Goal: Navigation & Orientation: Find specific page/section

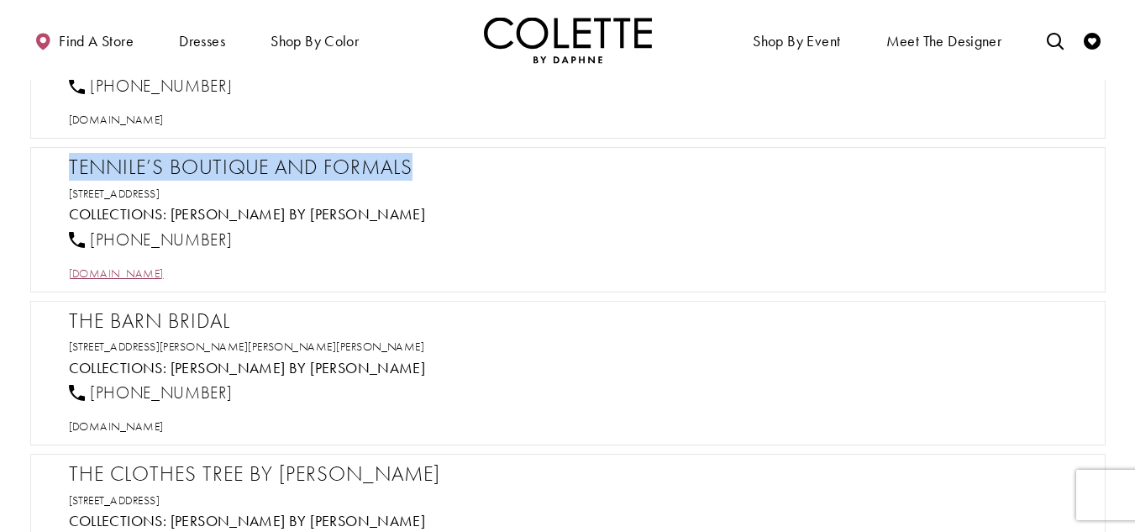
click at [139, 269] on span "[DOMAIN_NAME]" at bounding box center [116, 272] width 95 height 15
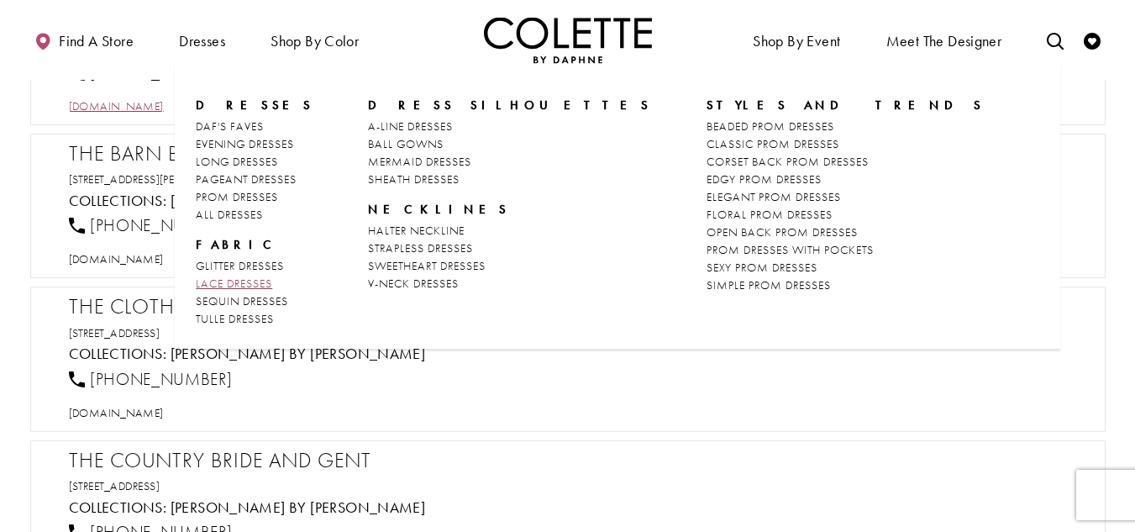
scroll to position [31558, 0]
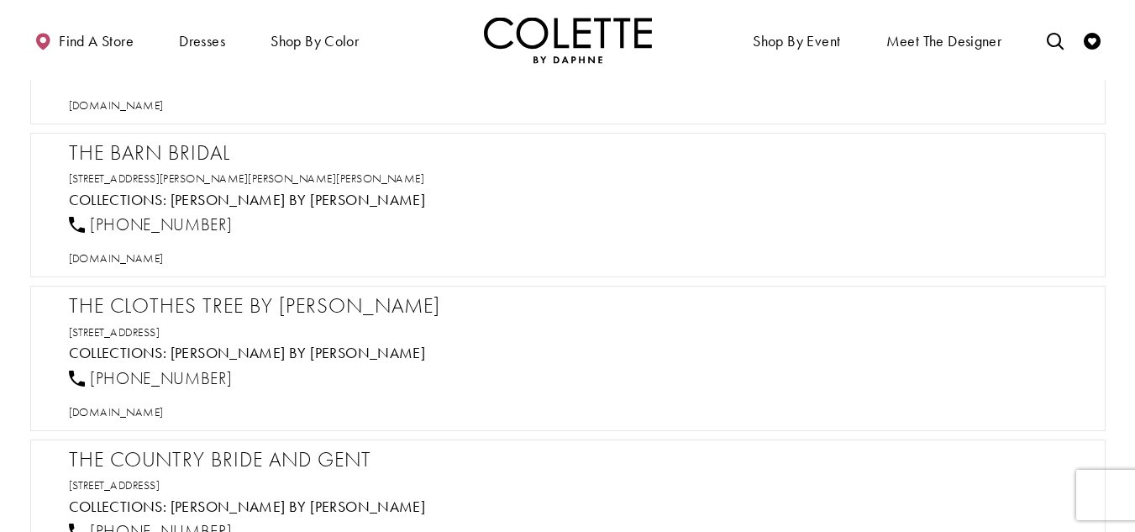
click at [148, 148] on h2 "The Barn Bridal" at bounding box center [576, 152] width 1015 height 25
copy div "The Barn Bridal"
click at [163, 261] on span "[DOMAIN_NAME]" at bounding box center [116, 257] width 95 height 15
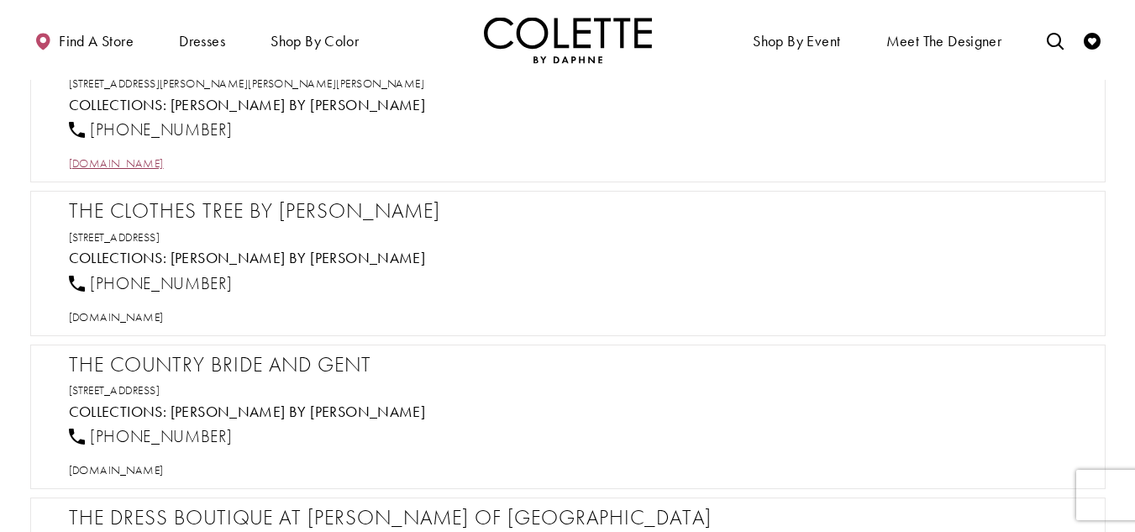
scroll to position [31726, 0]
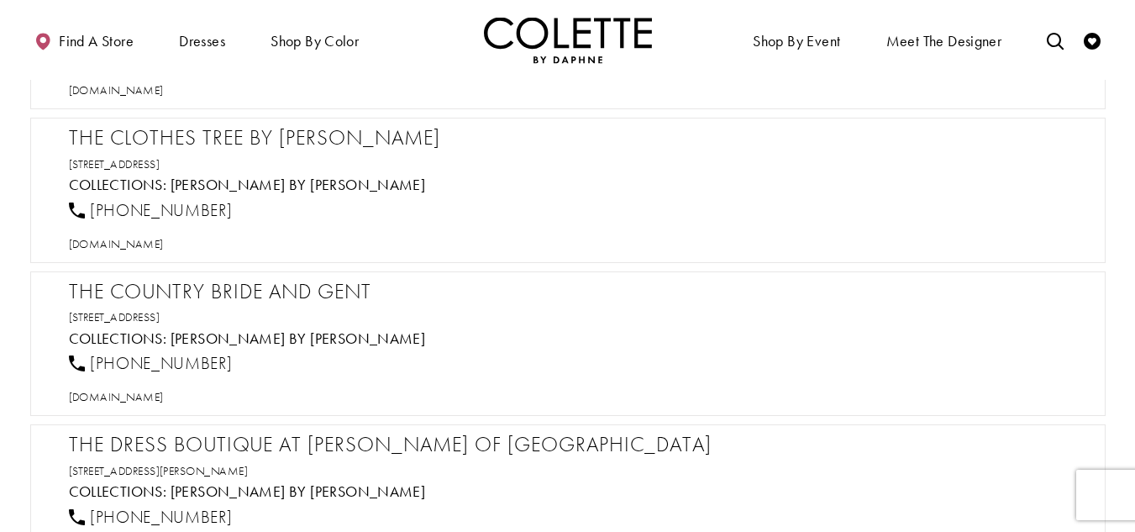
click at [252, 135] on h2 "The Clothes Tree By [PERSON_NAME]" at bounding box center [576, 137] width 1015 height 25
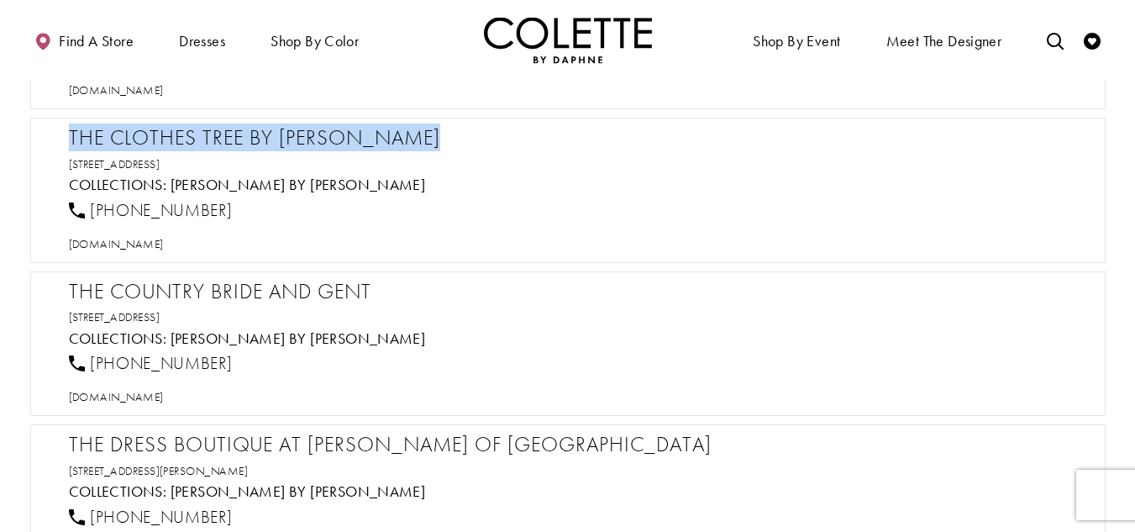
click at [252, 135] on h2 "The Clothes Tree By [PERSON_NAME]" at bounding box center [576, 137] width 1015 height 25
copy div "The Clothes Tree By [PERSON_NAME]"
click at [164, 248] on span "[DOMAIN_NAME]" at bounding box center [116, 243] width 95 height 15
drag, startPoint x: 244, startPoint y: 214, endPoint x: 91, endPoint y: 213, distance: 152.9
click at [91, 213] on div "[PHONE_NUMBER]" at bounding box center [575, 210] width 1027 height 37
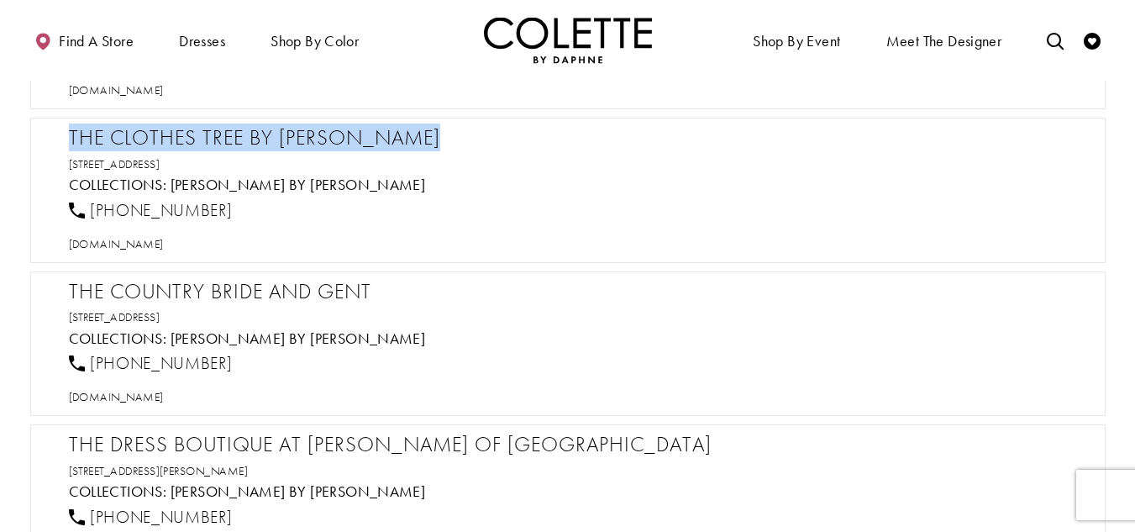
copy span "[PHONE_NUMBER]"
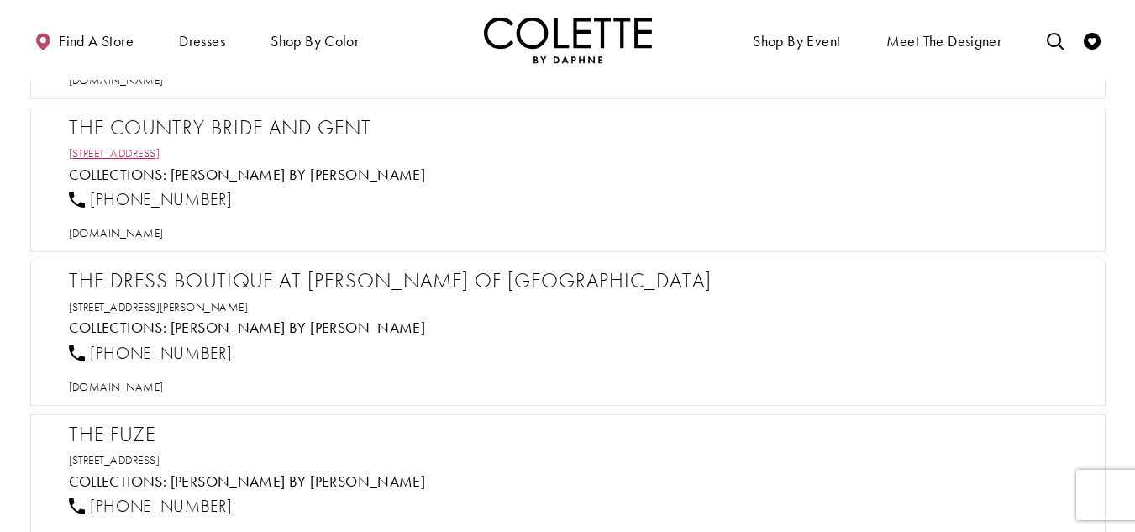
scroll to position [31894, 0]
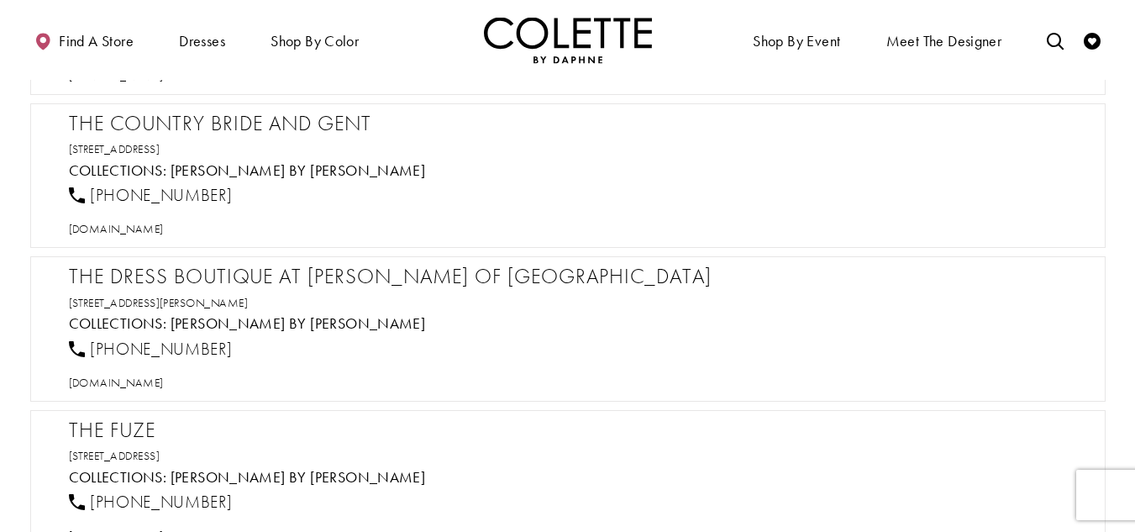
click at [245, 121] on h2 "The Country Bride and Gent" at bounding box center [576, 123] width 1015 height 25
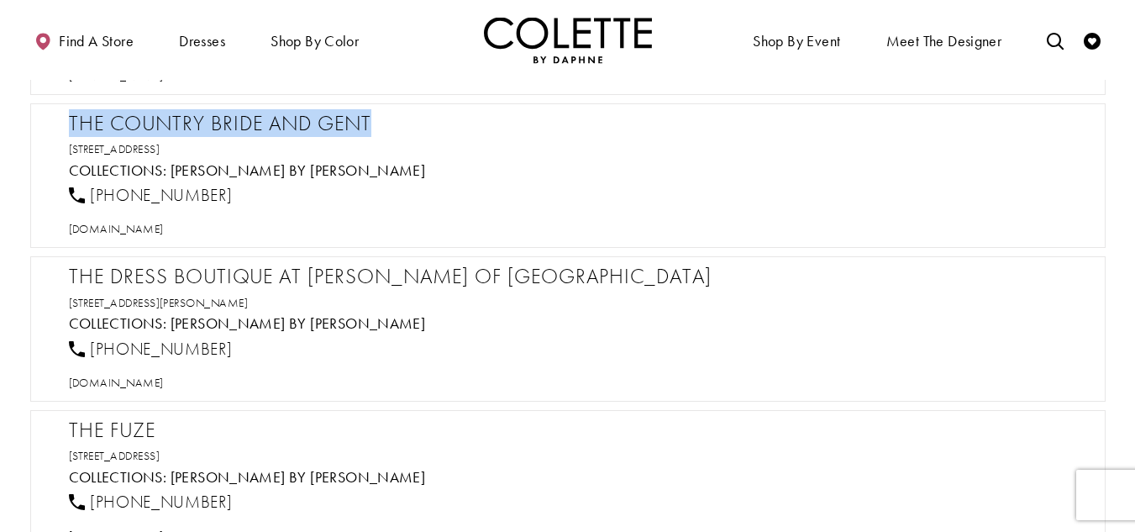
click at [245, 121] on h2 "The Country Bride and Gent" at bounding box center [576, 123] width 1015 height 25
copy div "The Country Bride and Gent"
click at [164, 229] on span "[DOMAIN_NAME]" at bounding box center [116, 228] width 95 height 15
drag, startPoint x: 249, startPoint y: 188, endPoint x: 89, endPoint y: 192, distance: 159.6
click at [89, 192] on div "[PHONE_NUMBER]" at bounding box center [575, 195] width 1027 height 37
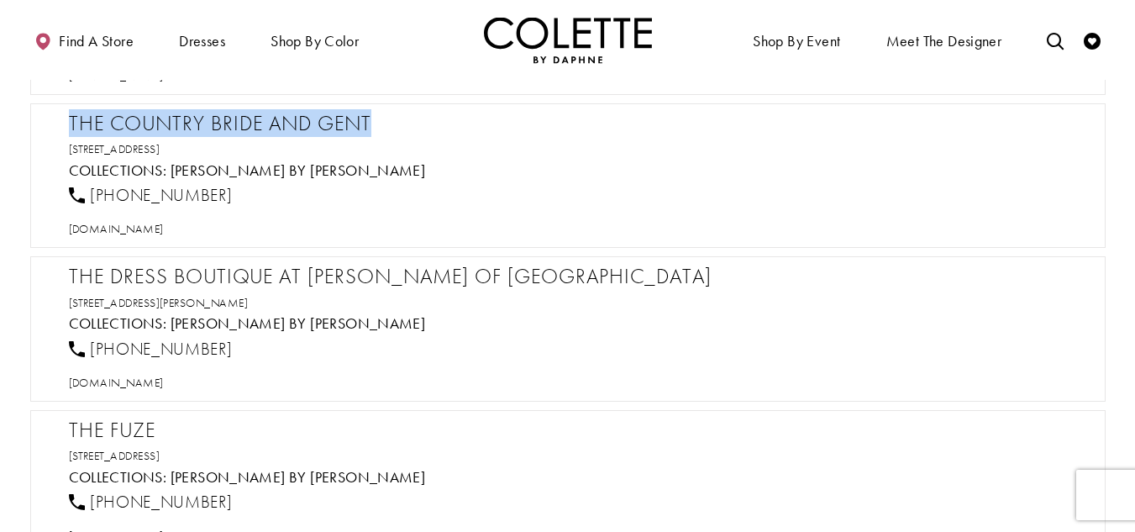
copy span "[PHONE_NUMBER]"
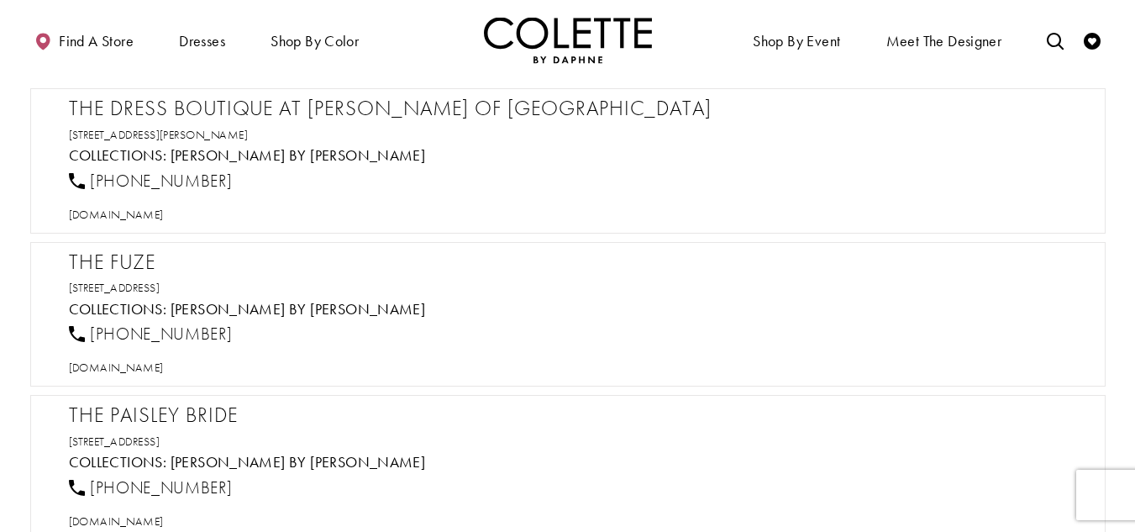
click at [234, 108] on h2 "The Dress Boutique at [PERSON_NAME] of [GEOGRAPHIC_DATA]" at bounding box center [576, 108] width 1015 height 25
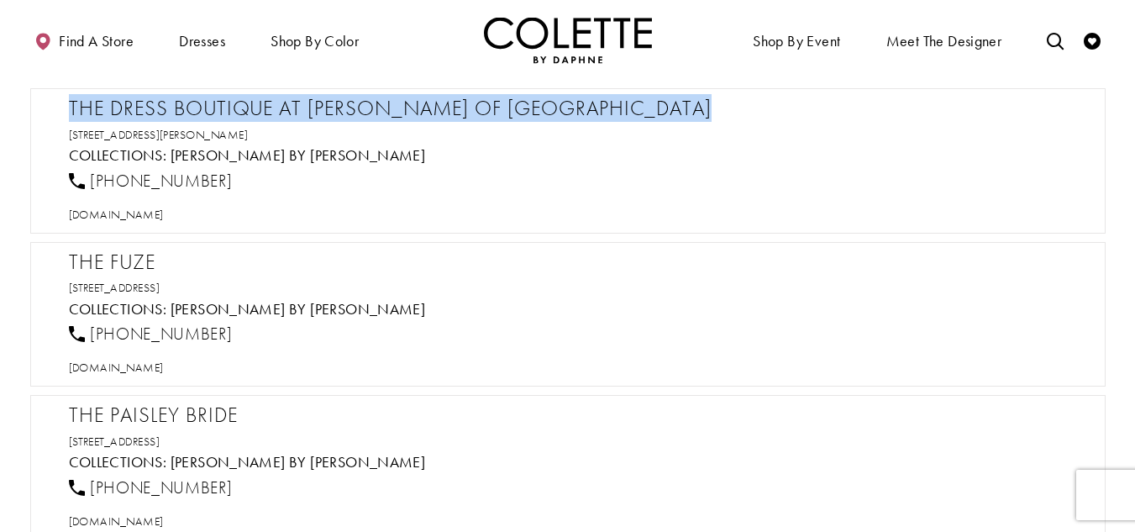
click at [234, 108] on h2 "The Dress Boutique at [PERSON_NAME] of [GEOGRAPHIC_DATA]" at bounding box center [576, 108] width 1015 height 25
copy div "The Dress Boutique at [PERSON_NAME] of [GEOGRAPHIC_DATA]"
click at [164, 221] on span "[DOMAIN_NAME]" at bounding box center [116, 214] width 95 height 15
drag, startPoint x: 209, startPoint y: 171, endPoint x: 90, endPoint y: 171, distance: 119.3
click at [90, 171] on div "[PHONE_NUMBER]" at bounding box center [575, 180] width 1027 height 37
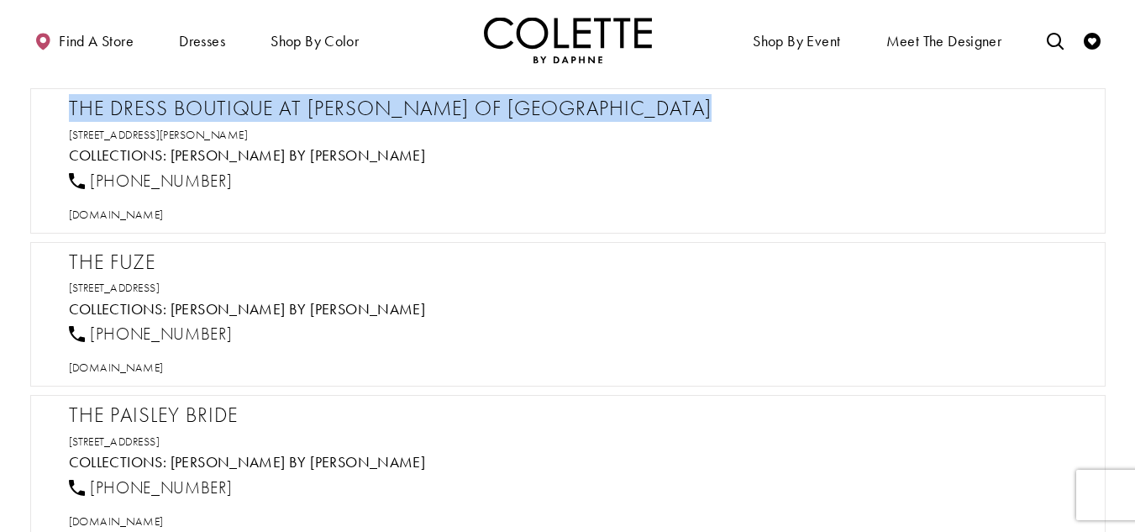
copy span "[PHONE_NUMBER]"
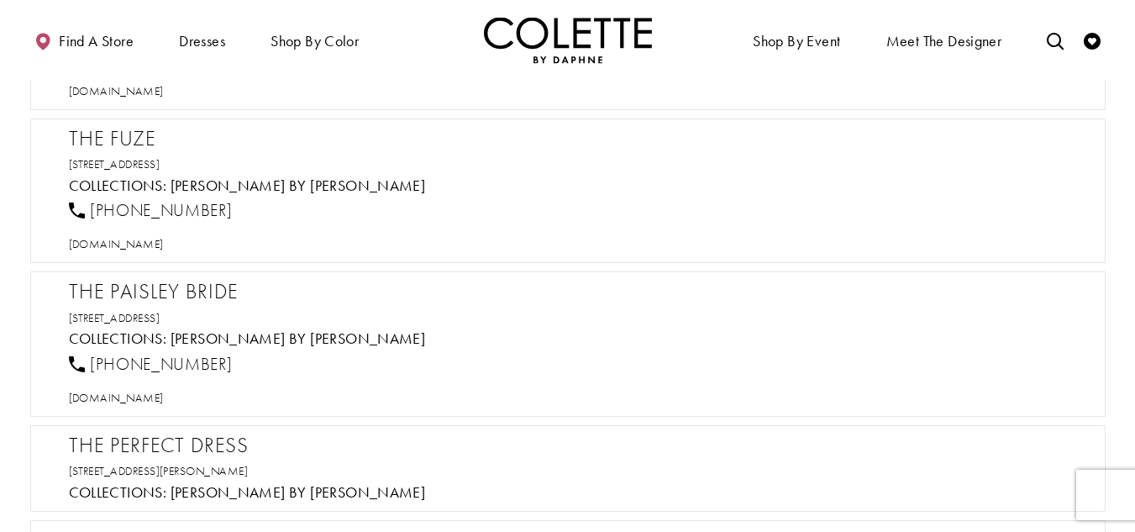
scroll to position [32230, 0]
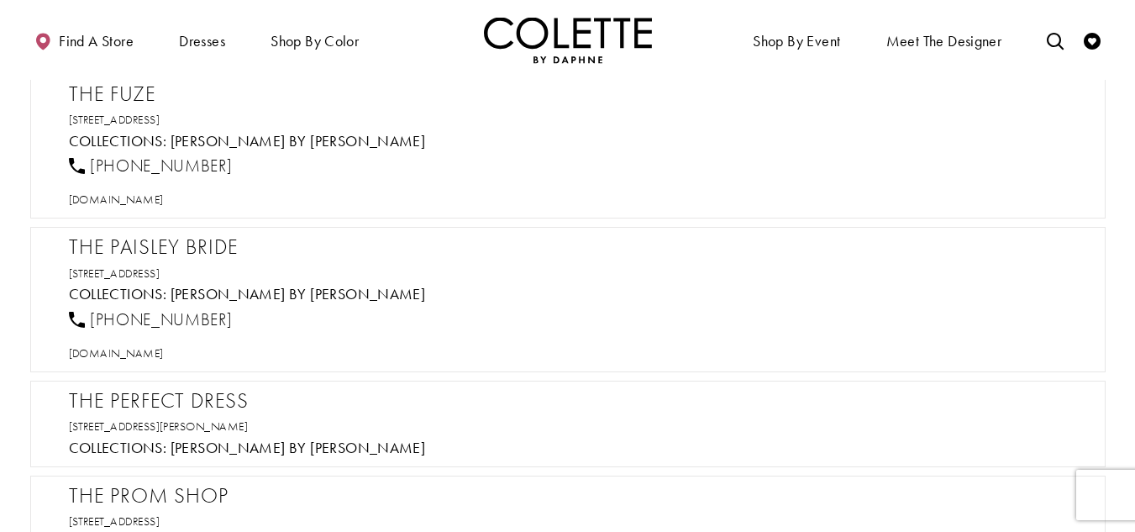
click at [113, 100] on h2 "The Fuze" at bounding box center [576, 93] width 1015 height 25
copy div "The Fuze"
click at [162, 197] on span "[DOMAIN_NAME]" at bounding box center [116, 199] width 95 height 15
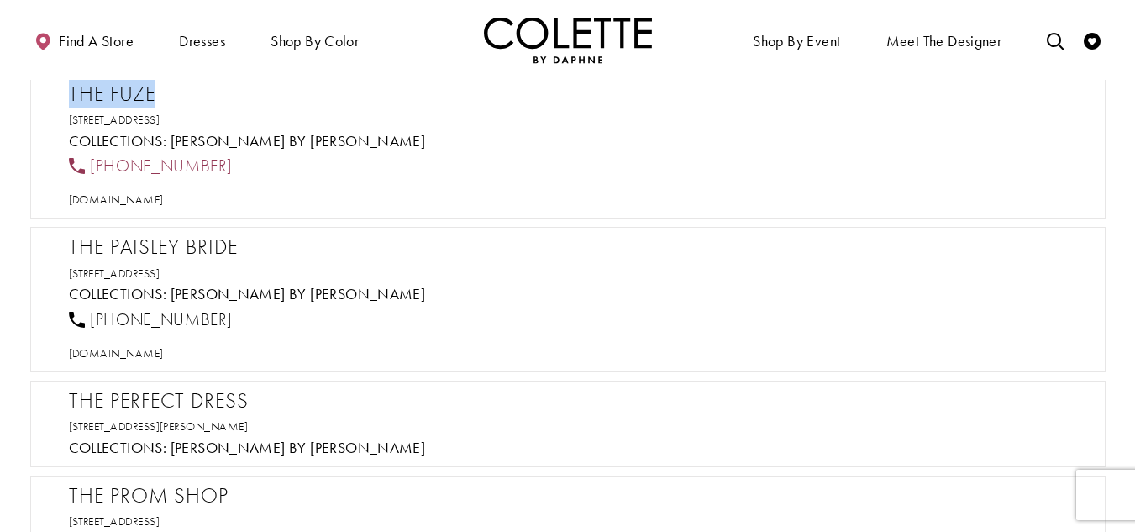
drag, startPoint x: 230, startPoint y: 171, endPoint x: 90, endPoint y: 171, distance: 140.3
click at [90, 171] on div "[PHONE_NUMBER]" at bounding box center [575, 166] width 1027 height 37
copy span "[PHONE_NUMBER]"
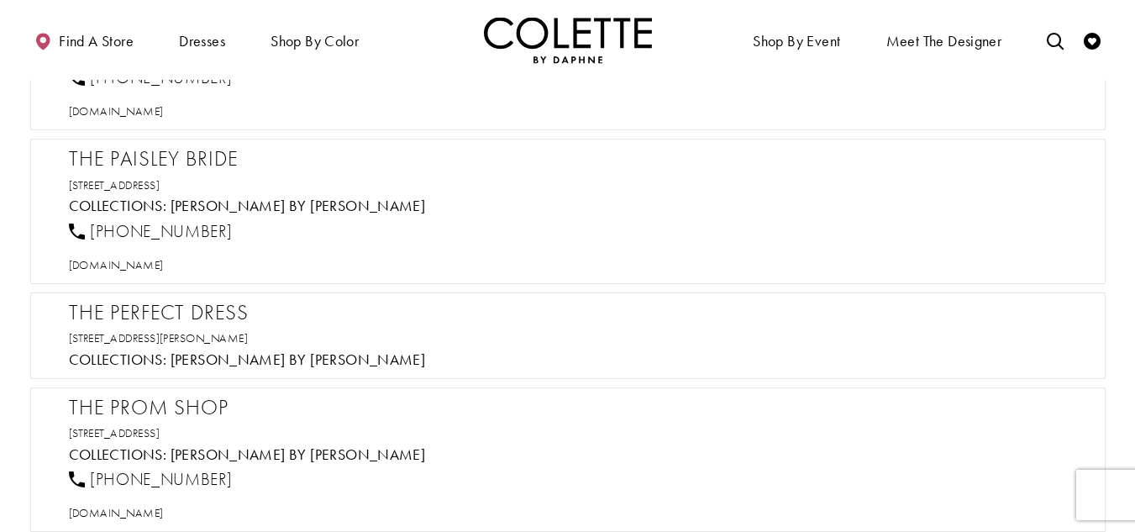
scroll to position [32314, 0]
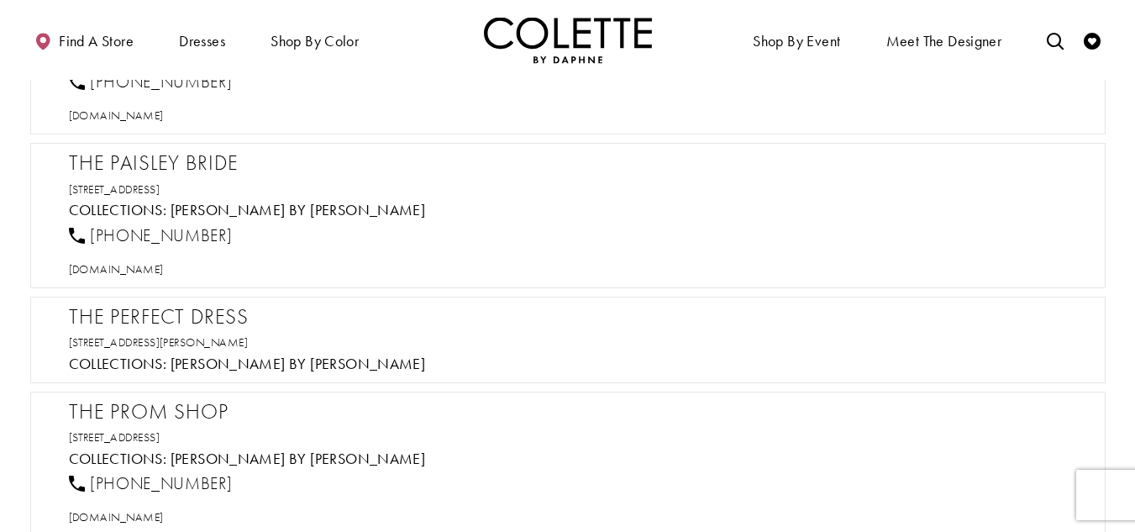
click at [165, 151] on h2 "The Paisley Bride" at bounding box center [576, 162] width 1015 height 25
click at [146, 275] on span "[DOMAIN_NAME]" at bounding box center [116, 268] width 95 height 15
copy div "The Paisley Bride"
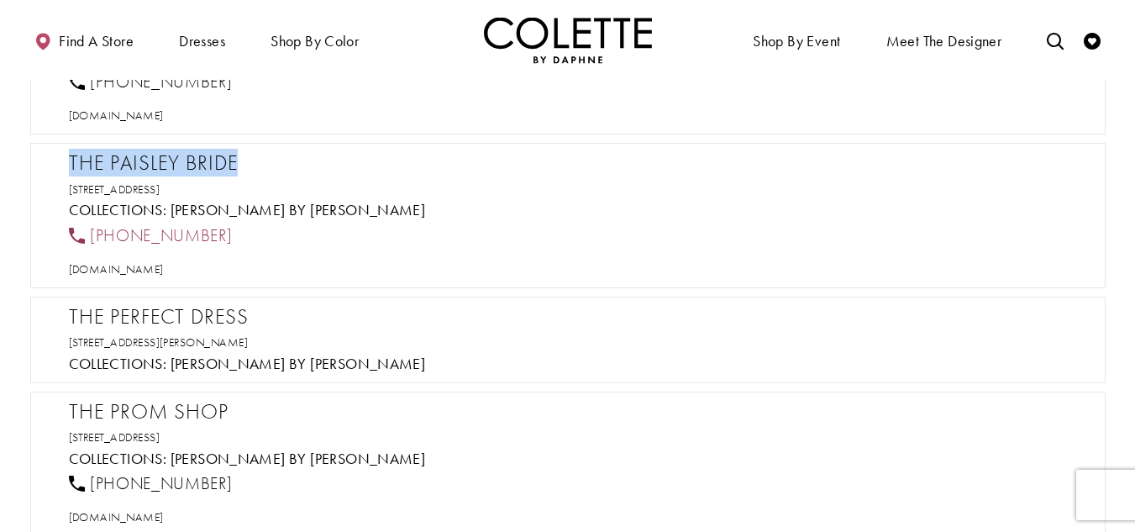
drag, startPoint x: 203, startPoint y: 237, endPoint x: 92, endPoint y: 239, distance: 111.7
click at [92, 239] on div "[PHONE_NUMBER]" at bounding box center [575, 235] width 1027 height 37
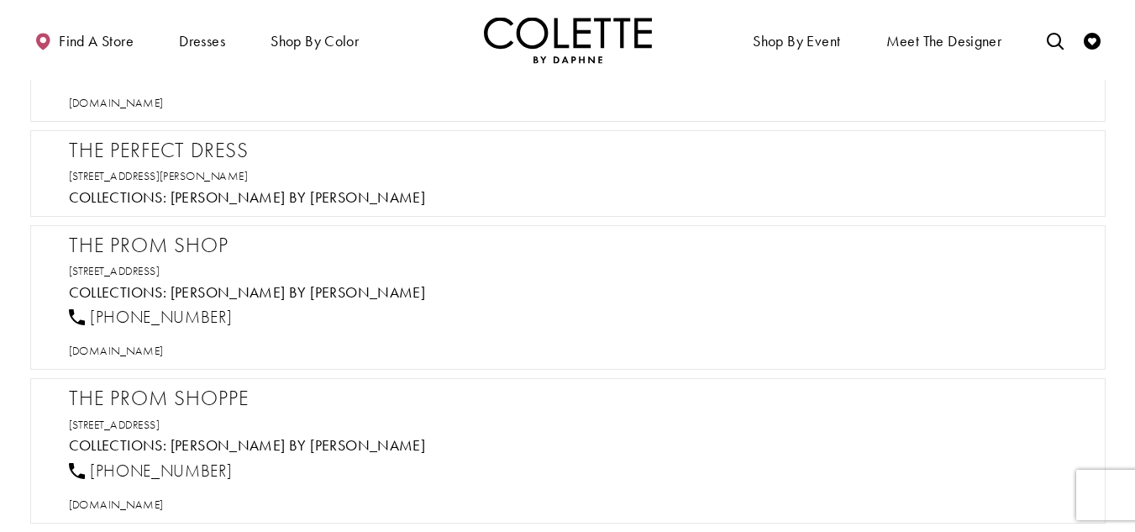
scroll to position [32482, 0]
click at [151, 149] on h2 "The Perfect Dress" at bounding box center [576, 148] width 1015 height 25
drag, startPoint x: 401, startPoint y: 176, endPoint x: 69, endPoint y: 148, distance: 332.9
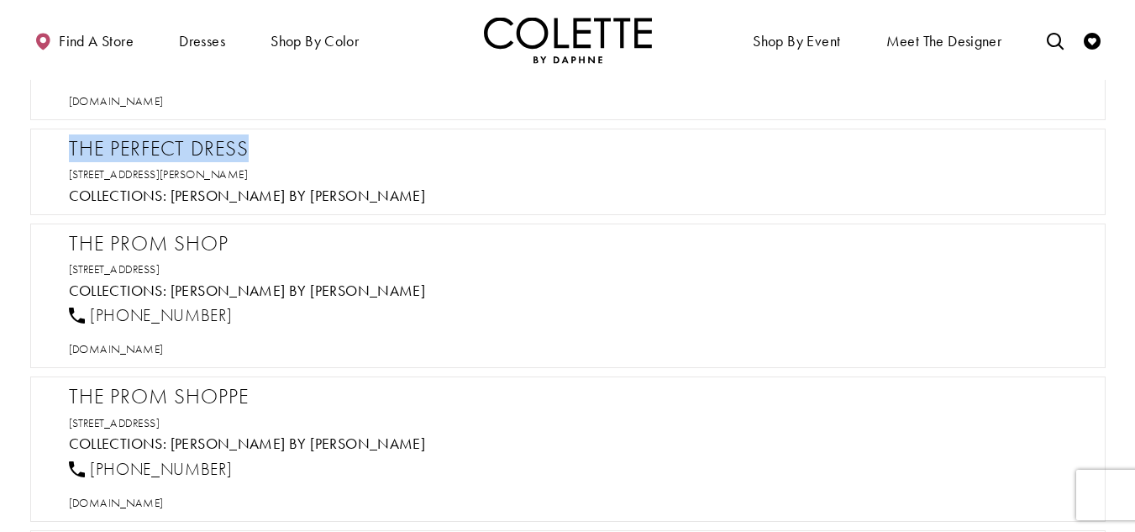
click at [69, 148] on div "The Perfect Dress 5500 Buckeystown Pike, Frederick, MD 21703, USA Collections: …" at bounding box center [576, 170] width 1015 height 68
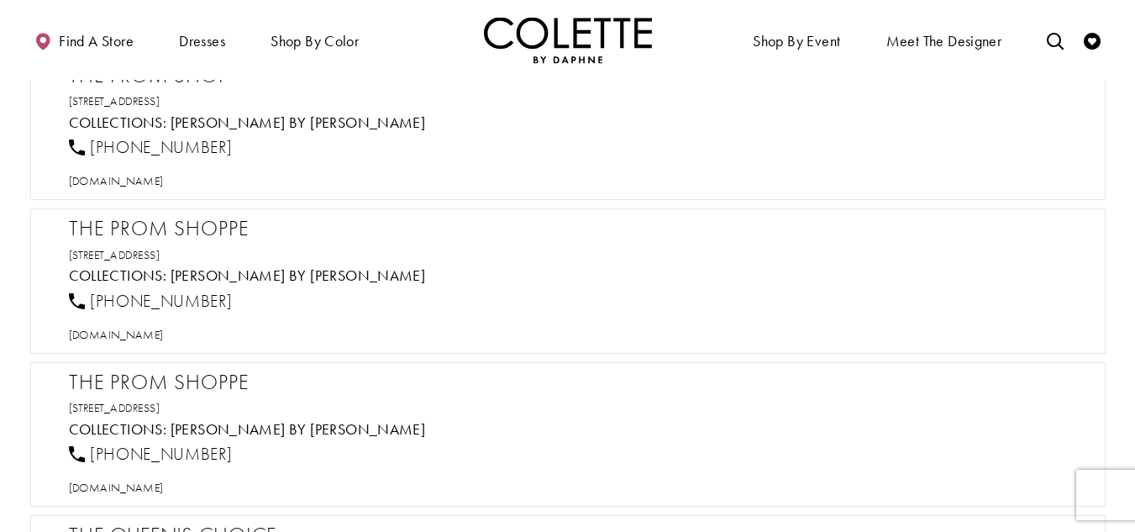
scroll to position [32566, 0]
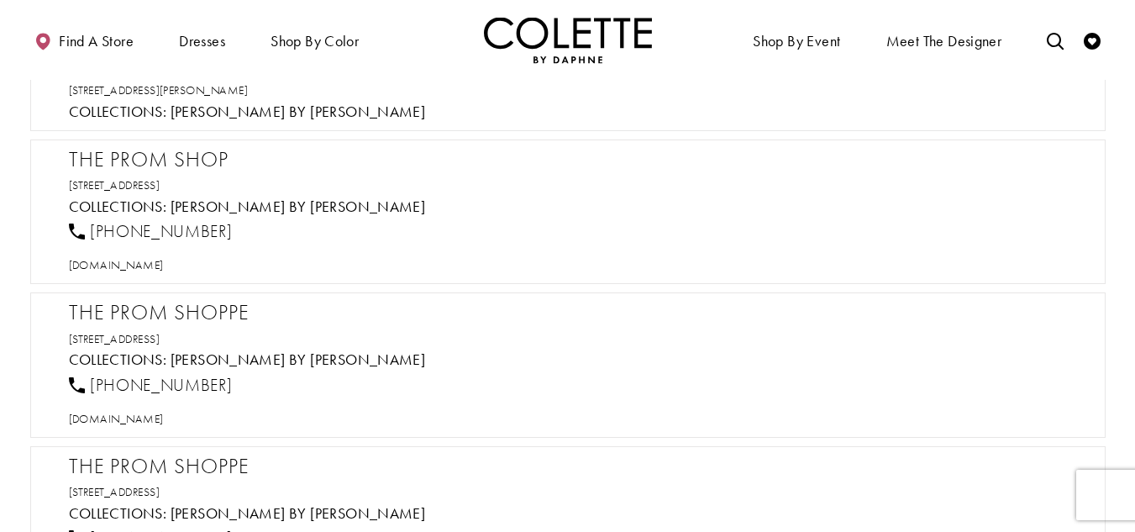
click at [140, 149] on h2 "The Prom Shop" at bounding box center [576, 159] width 1015 height 25
click at [151, 267] on span "[DOMAIN_NAME]" at bounding box center [116, 264] width 95 height 15
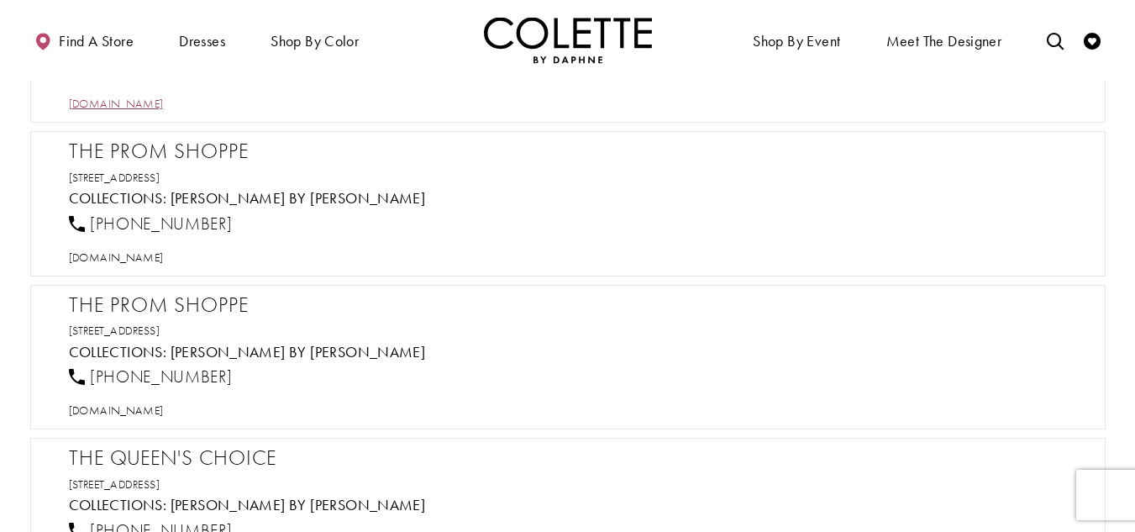
scroll to position [32734, 0]
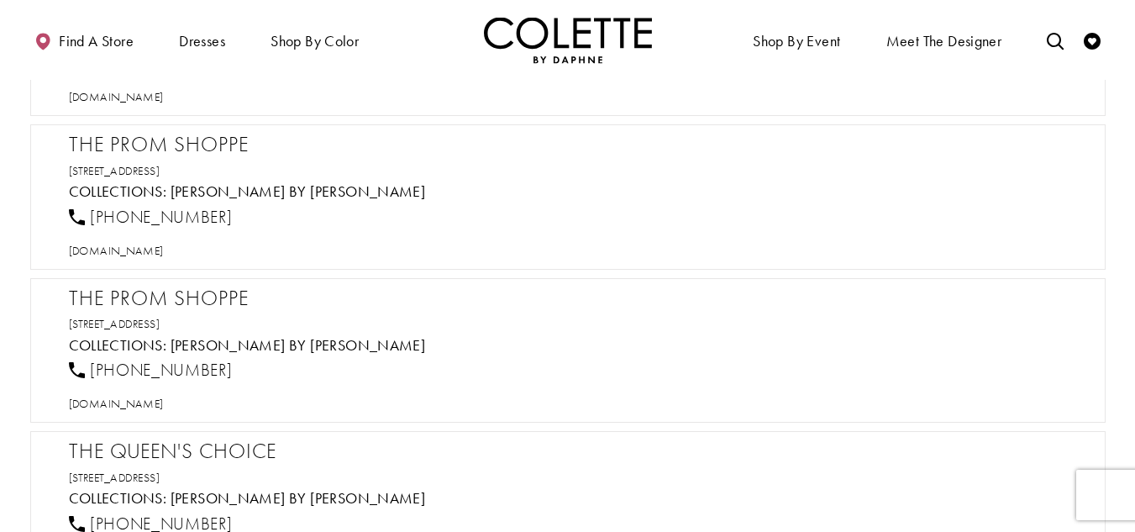
click at [160, 139] on h2 "The Prom Shoppe" at bounding box center [576, 144] width 1015 height 25
click at [164, 253] on span "[DOMAIN_NAME]" at bounding box center [116, 250] width 95 height 15
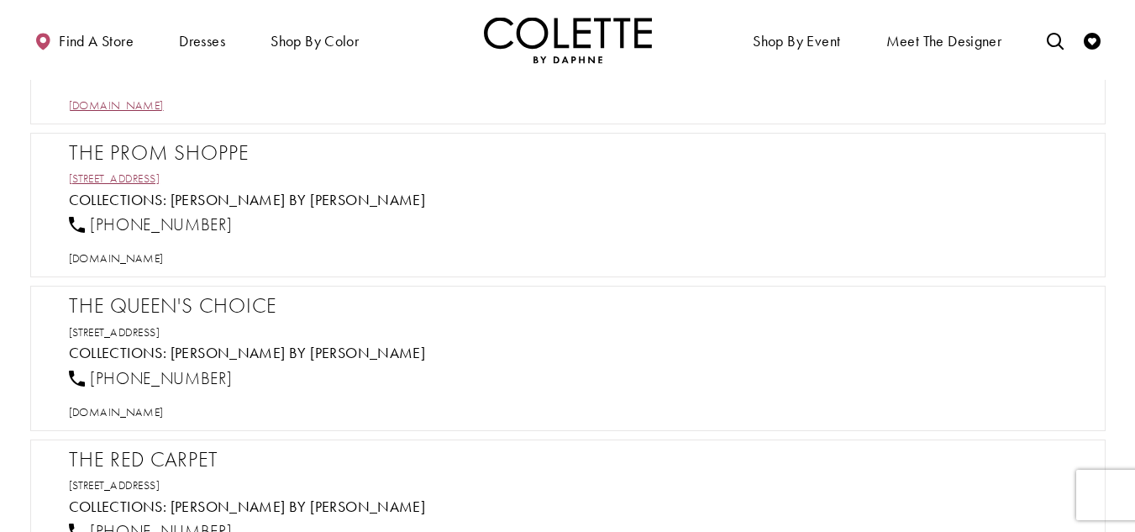
scroll to position [32902, 0]
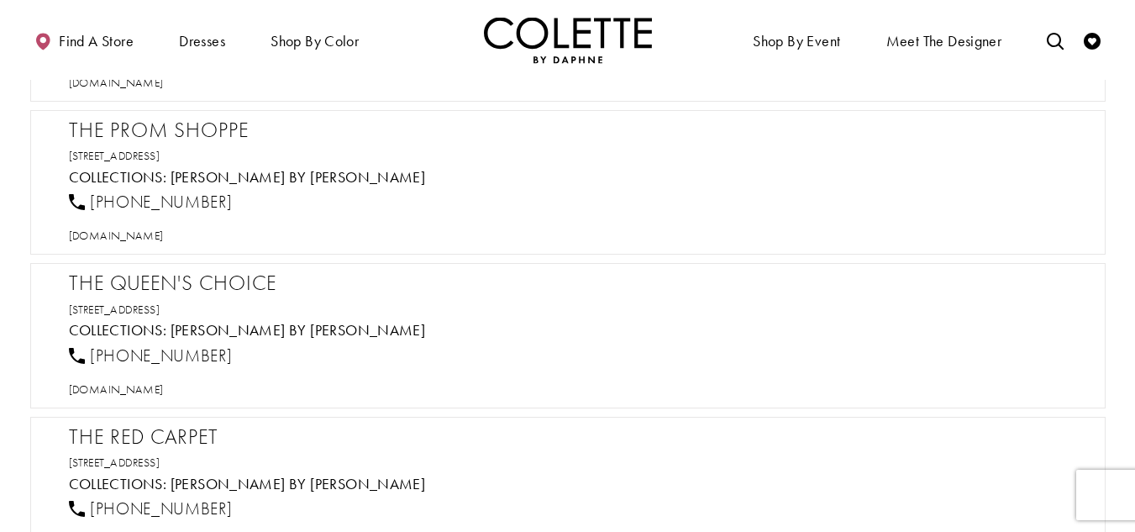
click at [177, 137] on h2 "The Prom Shoppe" at bounding box center [576, 130] width 1015 height 25
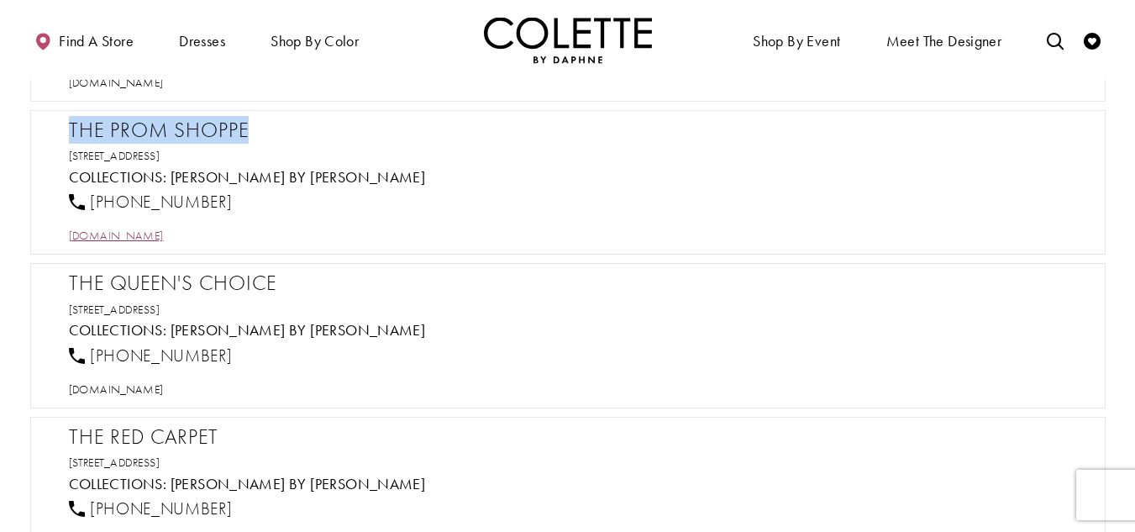
click at [164, 240] on span "[DOMAIN_NAME]" at bounding box center [116, 235] width 95 height 15
drag, startPoint x: 160, startPoint y: 202, endPoint x: 87, endPoint y: 202, distance: 73.1
click at [87, 202] on div "[PHONE_NUMBER]" at bounding box center [575, 202] width 1027 height 37
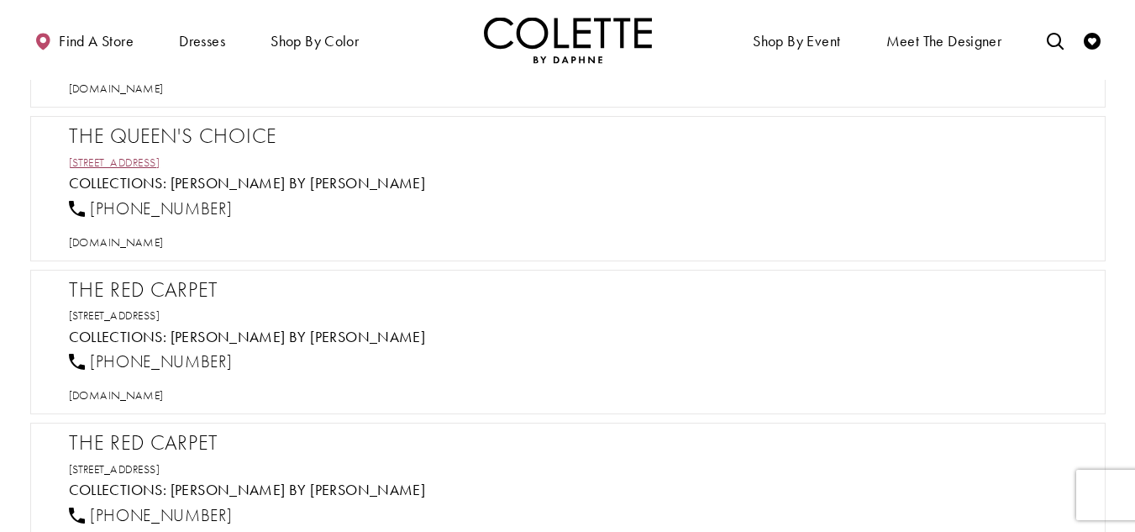
scroll to position [33070, 0]
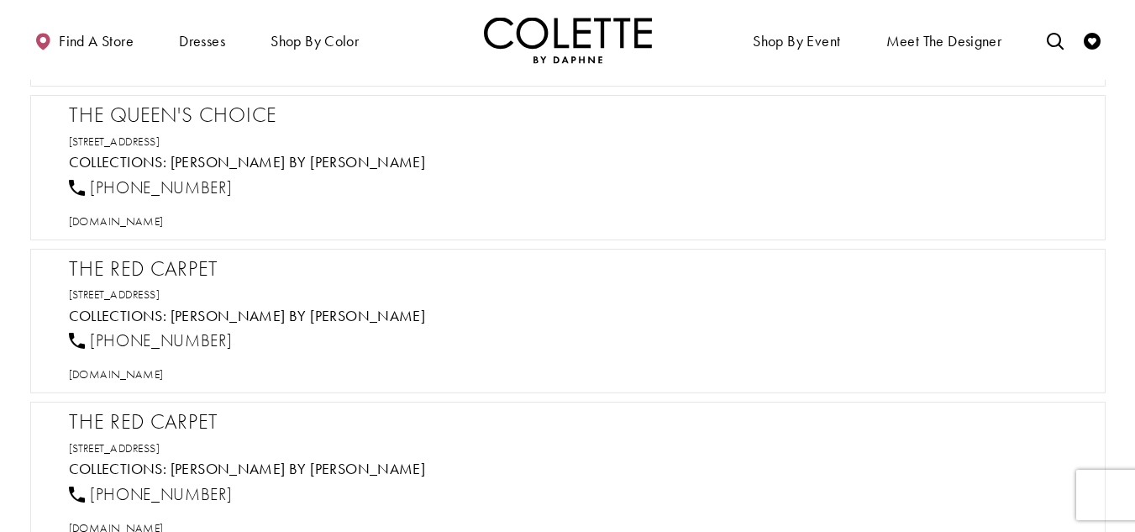
click at [207, 112] on h2 "The Queen's Choice" at bounding box center [576, 114] width 1015 height 25
click at [155, 222] on span "[DOMAIN_NAME]" at bounding box center [116, 220] width 95 height 15
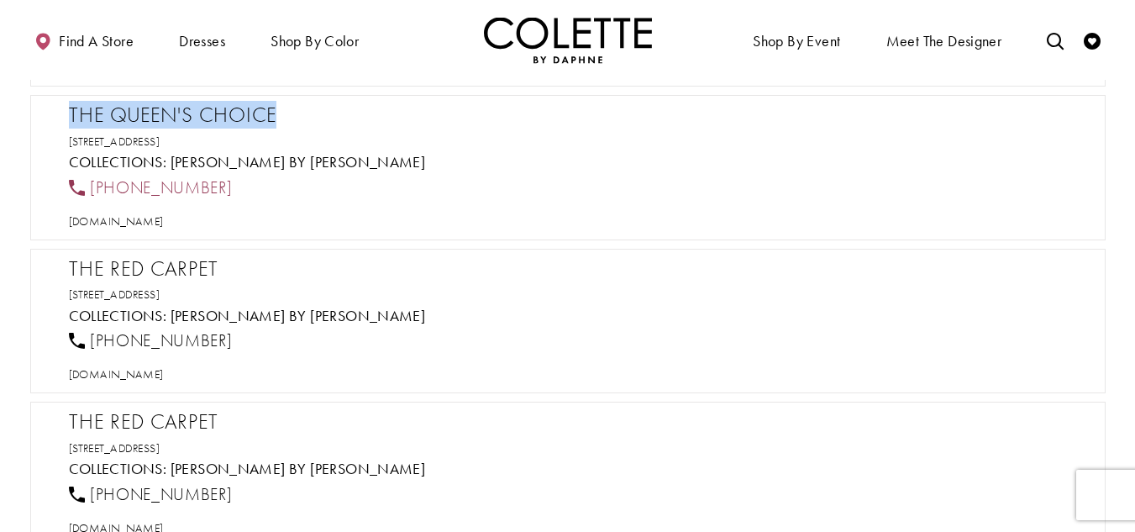
drag, startPoint x: 199, startPoint y: 184, endPoint x: 93, endPoint y: 183, distance: 105.8
click at [93, 183] on div "[PHONE_NUMBER]" at bounding box center [575, 187] width 1027 height 37
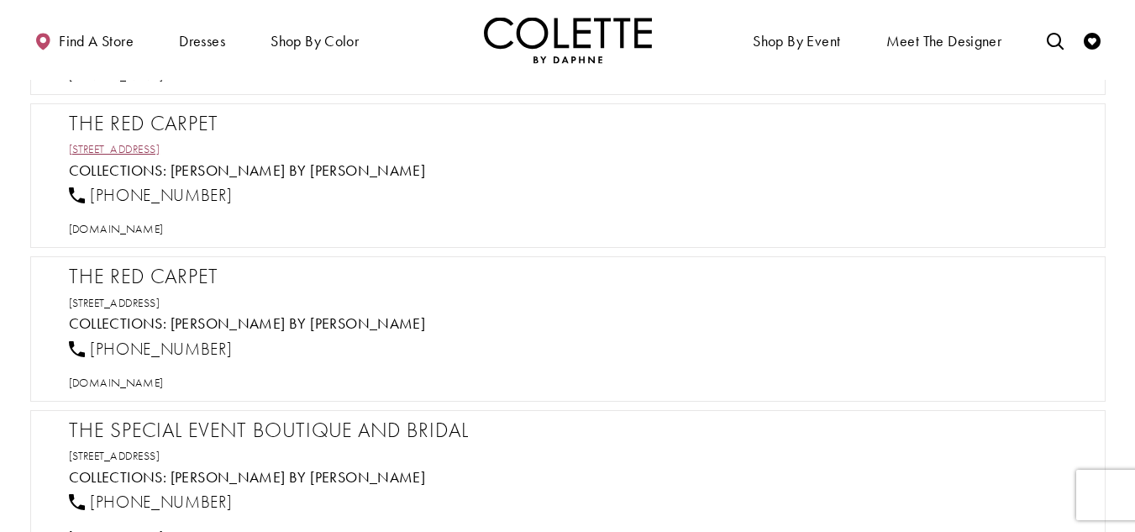
scroll to position [33238, 0]
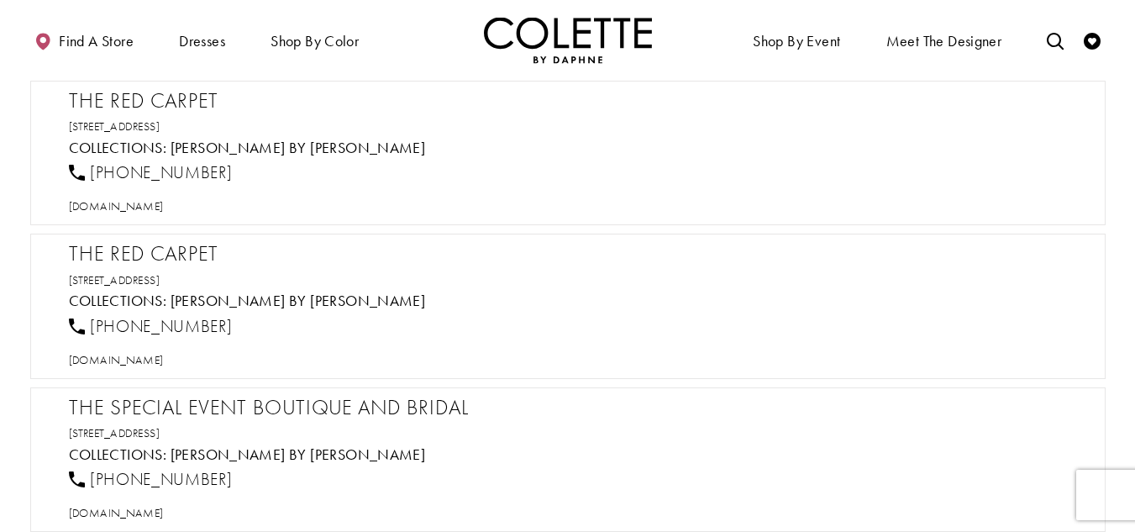
click at [181, 101] on h2 "The Red Carpet" at bounding box center [576, 100] width 1015 height 25
click at [164, 207] on span "[DOMAIN_NAME]" at bounding box center [116, 205] width 95 height 15
drag, startPoint x: 224, startPoint y: 171, endPoint x: 91, endPoint y: 170, distance: 133.6
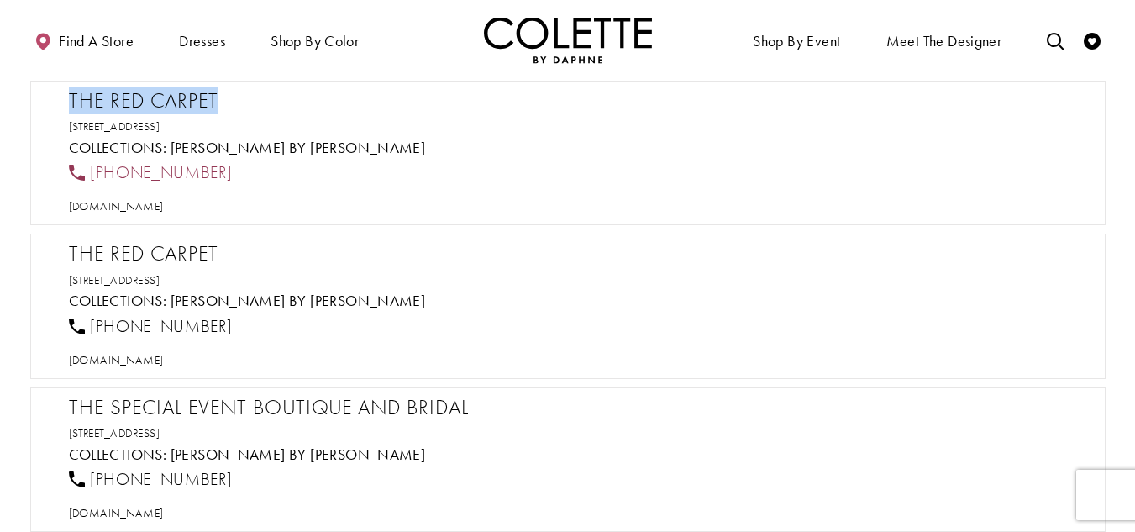
click at [91, 170] on div "[PHONE_NUMBER]" at bounding box center [575, 173] width 1027 height 37
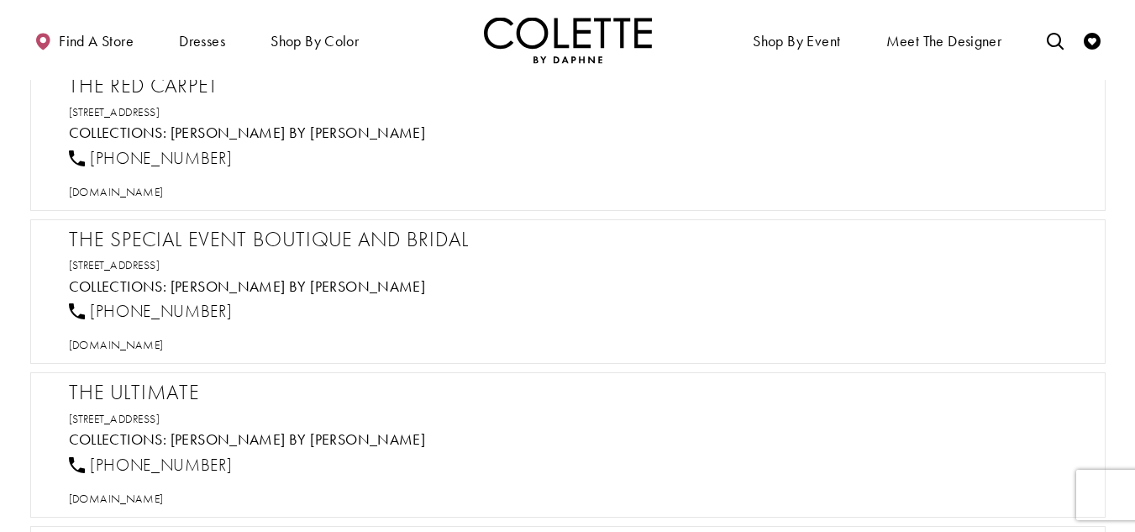
click at [186, 81] on h2 "The Red Carpet" at bounding box center [576, 85] width 1015 height 25
click at [164, 192] on span "[DOMAIN_NAME]" at bounding box center [116, 191] width 95 height 15
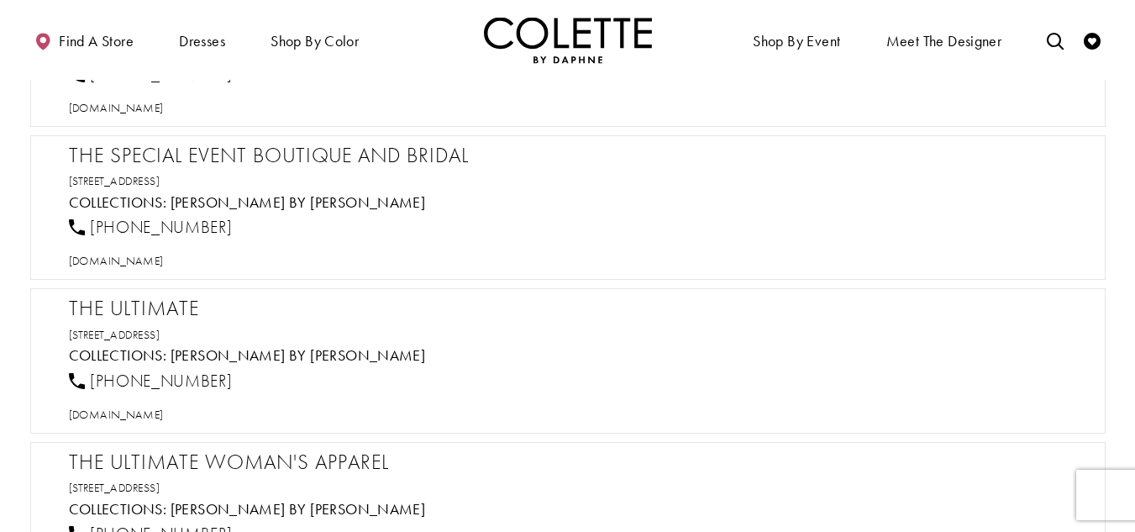
click at [223, 157] on h2 "The Special Event Boutique and Bridal" at bounding box center [576, 155] width 1015 height 25
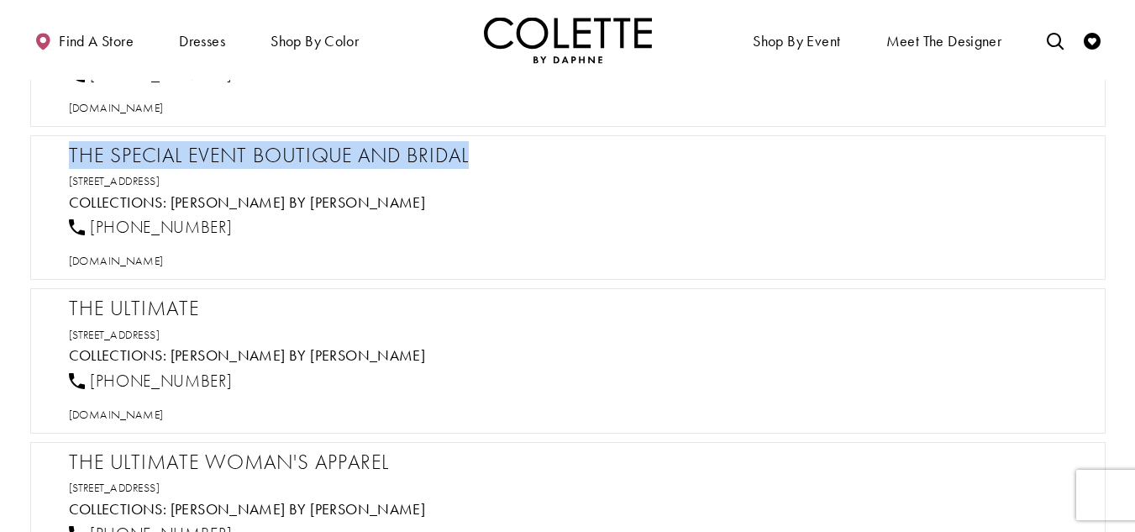
click at [223, 157] on h2 "The Special Event Boutique and Bridal" at bounding box center [576, 155] width 1015 height 25
click at [164, 258] on span "[DOMAIN_NAME]" at bounding box center [116, 260] width 95 height 15
drag, startPoint x: 239, startPoint y: 234, endPoint x: 92, endPoint y: 234, distance: 147.0
click at [92, 234] on div "[PHONE_NUMBER]" at bounding box center [575, 227] width 1027 height 37
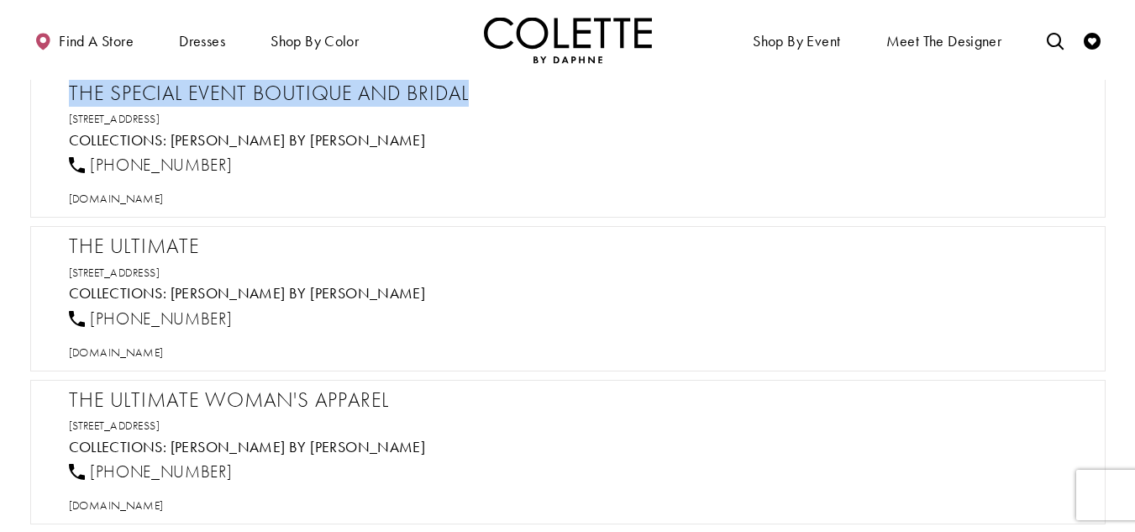
scroll to position [33658, 0]
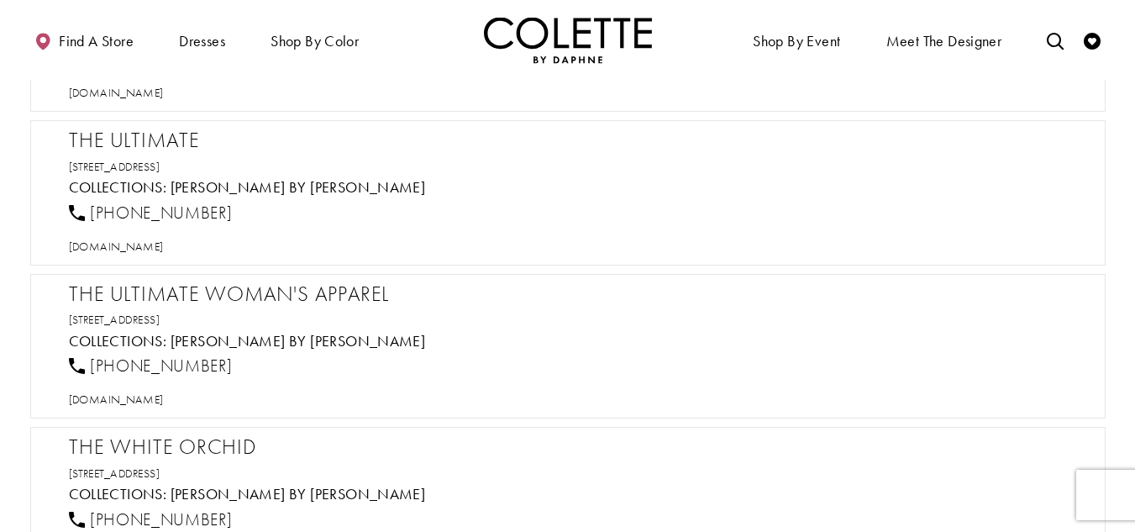
click at [137, 132] on h2 "The Ultimate" at bounding box center [576, 140] width 1015 height 25
click at [164, 239] on span "[DOMAIN_NAME]" at bounding box center [116, 246] width 95 height 15
drag, startPoint x: 209, startPoint y: 213, endPoint x: 89, endPoint y: 213, distance: 120.1
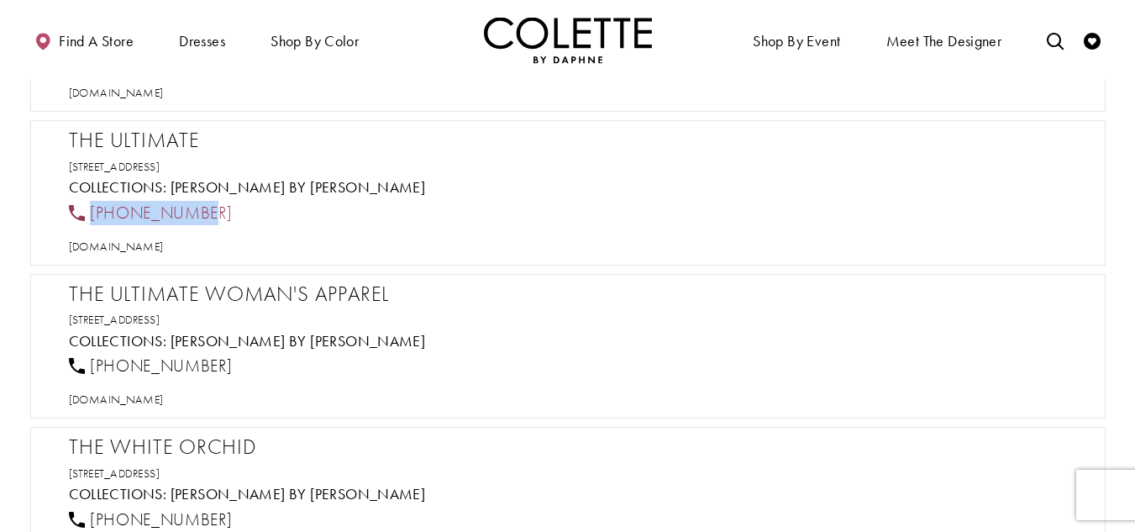
click at [89, 213] on div "[PHONE_NUMBER]" at bounding box center [575, 212] width 1027 height 37
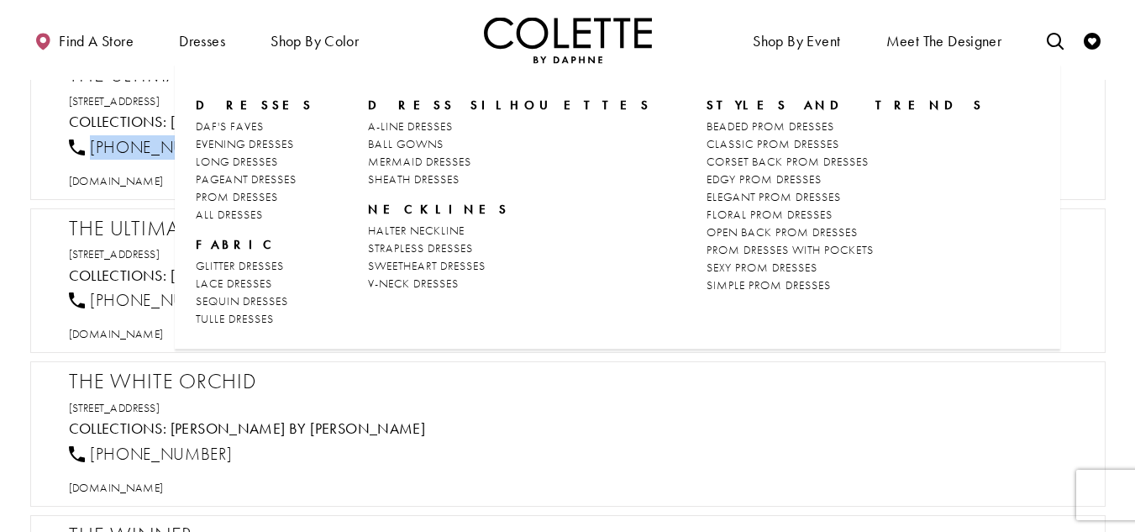
scroll to position [33742, 0]
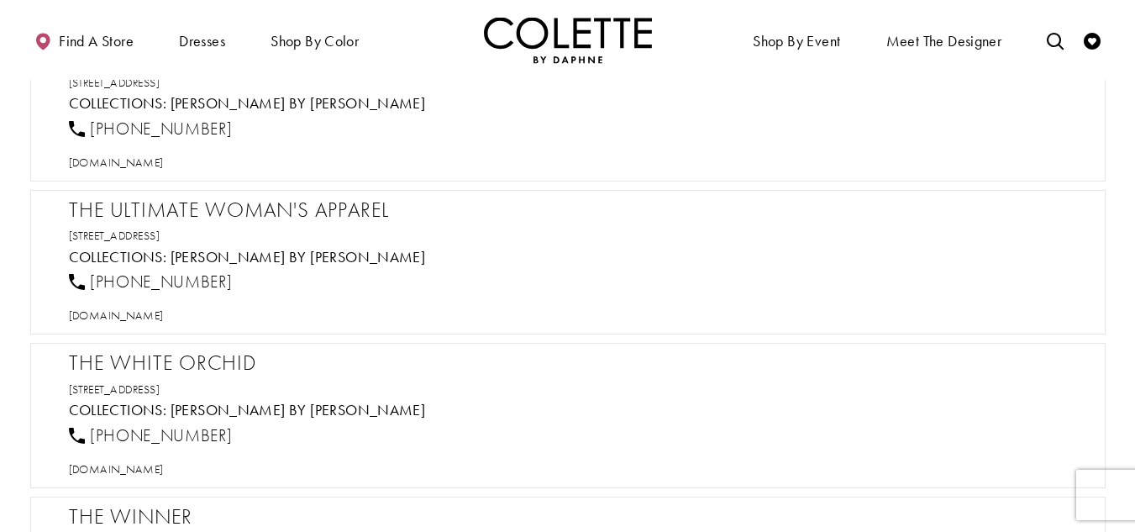
click at [155, 201] on h2 "The Ultimate Woman's Apparel" at bounding box center [576, 209] width 1015 height 25
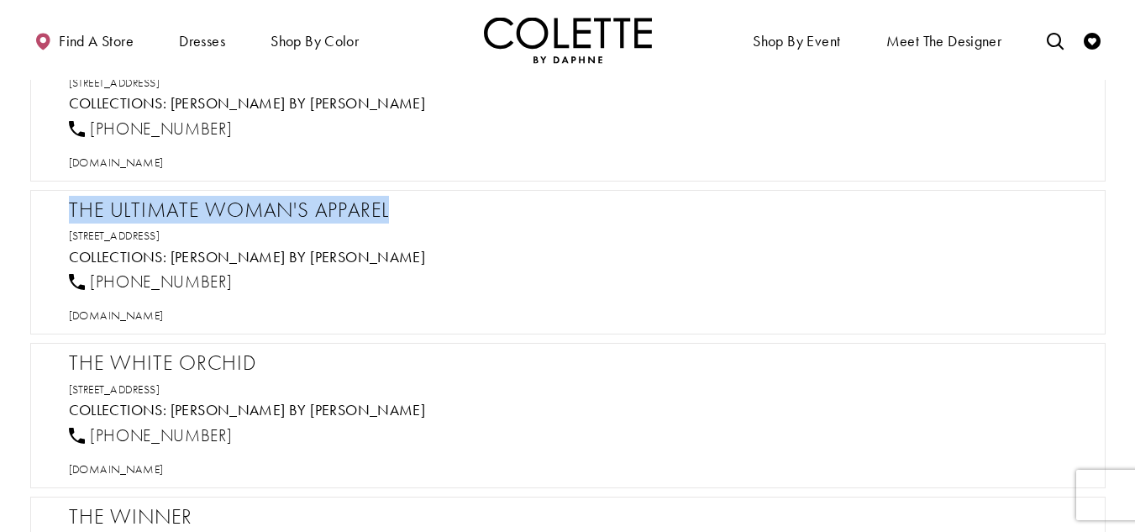
click at [155, 201] on h2 "The Ultimate Woman's Apparel" at bounding box center [576, 209] width 1015 height 25
click at [164, 309] on span "[DOMAIN_NAME]" at bounding box center [116, 314] width 95 height 15
drag, startPoint x: 251, startPoint y: 279, endPoint x: 84, endPoint y: 279, distance: 167.1
click at [84, 279] on div "[PHONE_NUMBER]" at bounding box center [575, 282] width 1027 height 37
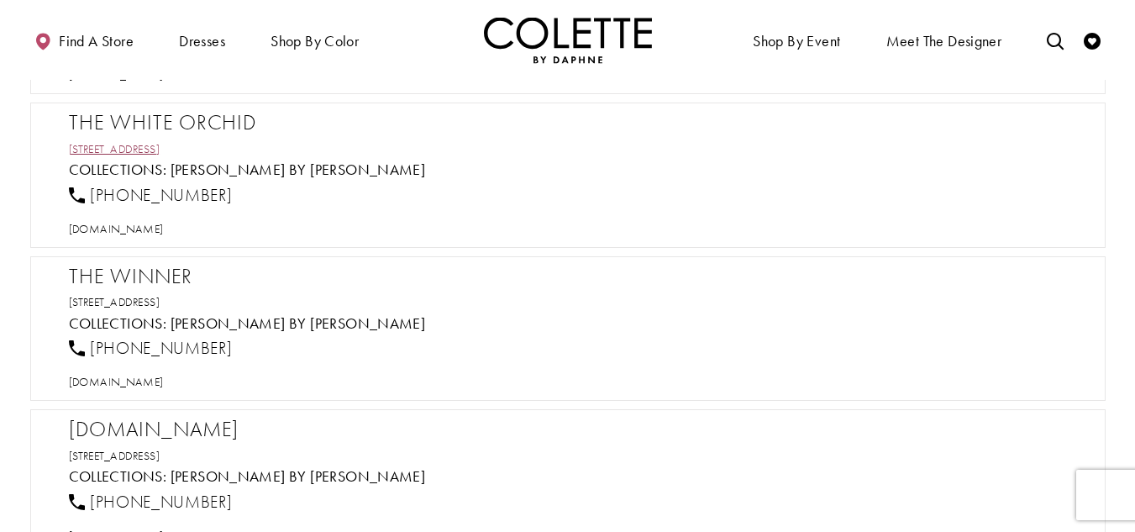
scroll to position [33994, 0]
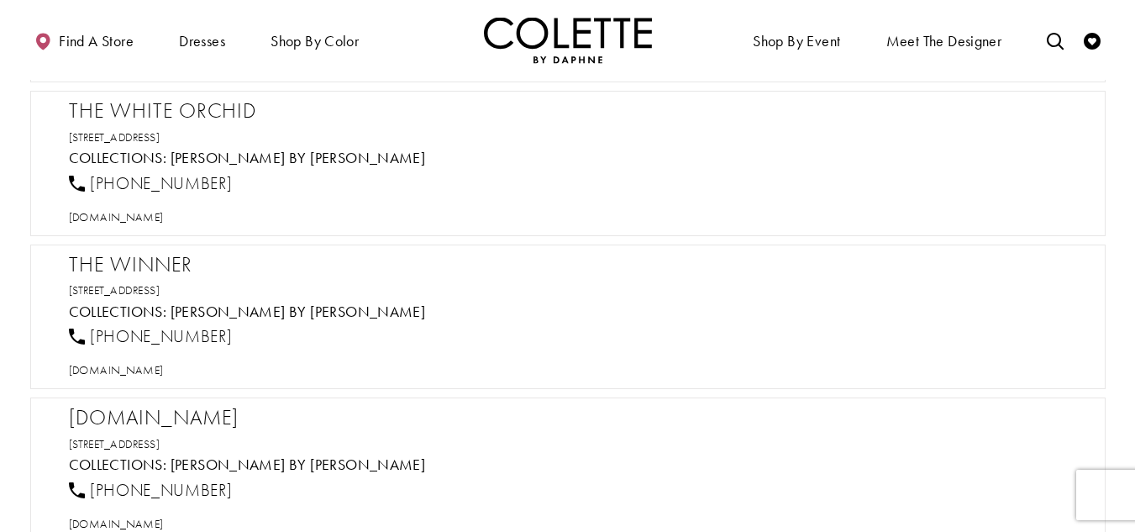
click at [185, 107] on h2 "The White Orchid" at bounding box center [576, 110] width 1015 height 25
click at [164, 209] on span "[DOMAIN_NAME]" at bounding box center [116, 216] width 95 height 15
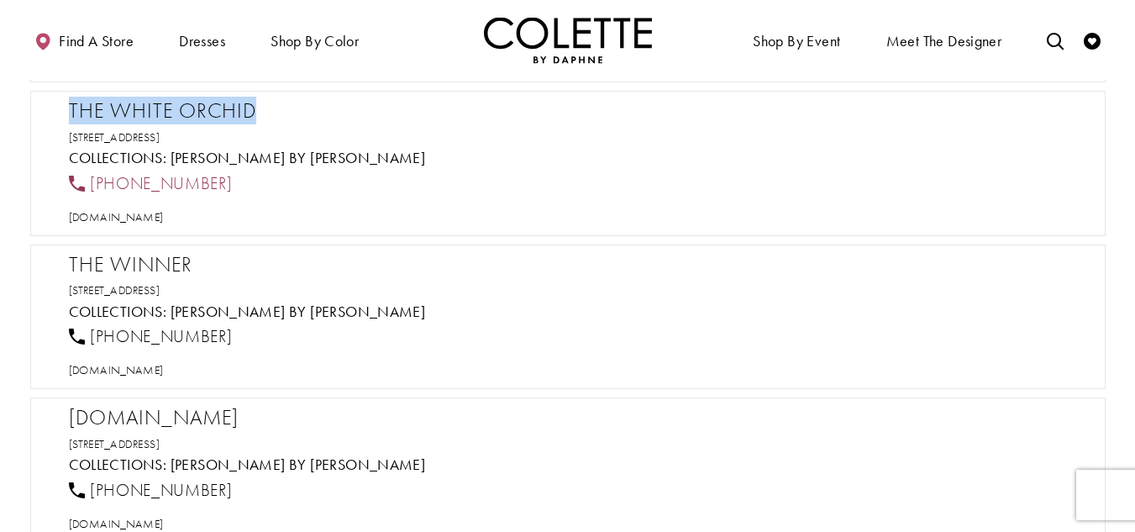
drag, startPoint x: 218, startPoint y: 177, endPoint x: 93, endPoint y: 181, distance: 124.4
click at [93, 181] on div "[PHONE_NUMBER]" at bounding box center [575, 183] width 1027 height 37
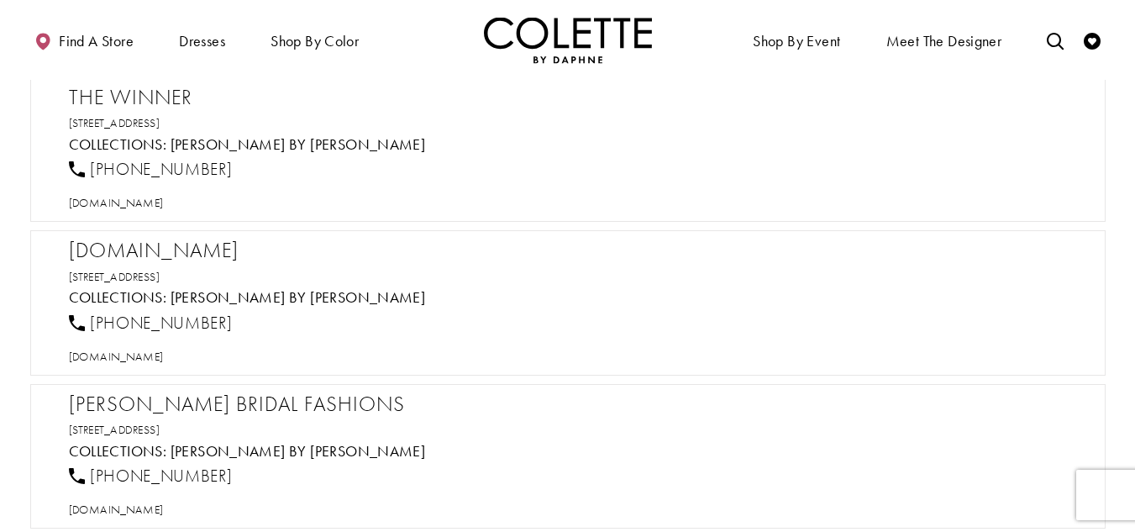
scroll to position [34162, 0]
click at [138, 102] on h2 "The Winner" at bounding box center [576, 96] width 1015 height 25
click at [164, 207] on span "[DOMAIN_NAME]" at bounding box center [116, 201] width 95 height 15
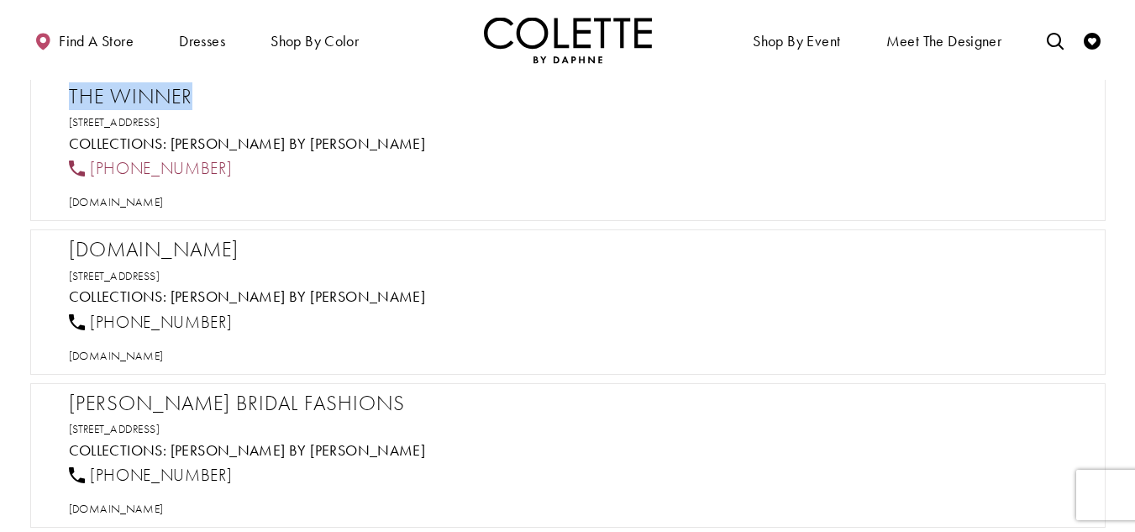
drag, startPoint x: 232, startPoint y: 164, endPoint x: 90, endPoint y: 165, distance: 142.0
click at [90, 165] on div "[PHONE_NUMBER]" at bounding box center [575, 168] width 1027 height 37
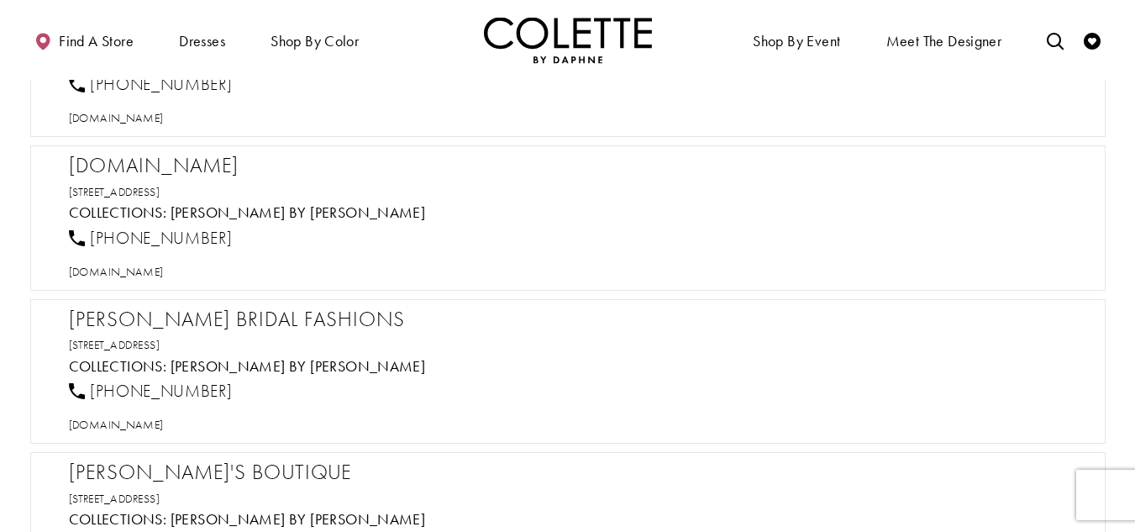
click at [197, 158] on h2 "[DOMAIN_NAME]" at bounding box center [576, 165] width 1015 height 25
drag, startPoint x: 225, startPoint y: 242, endPoint x: 80, endPoint y: 234, distance: 145.6
click at [80, 234] on div "[PHONE_NUMBER]" at bounding box center [575, 237] width 1027 height 37
click at [164, 274] on span "[DOMAIN_NAME]" at bounding box center [116, 271] width 95 height 15
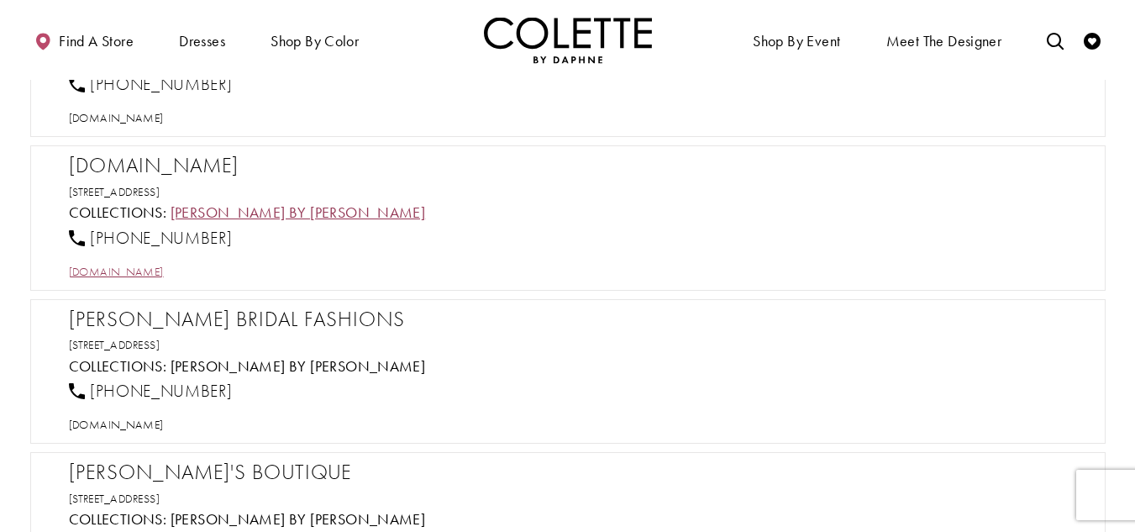
scroll to position [34414, 0]
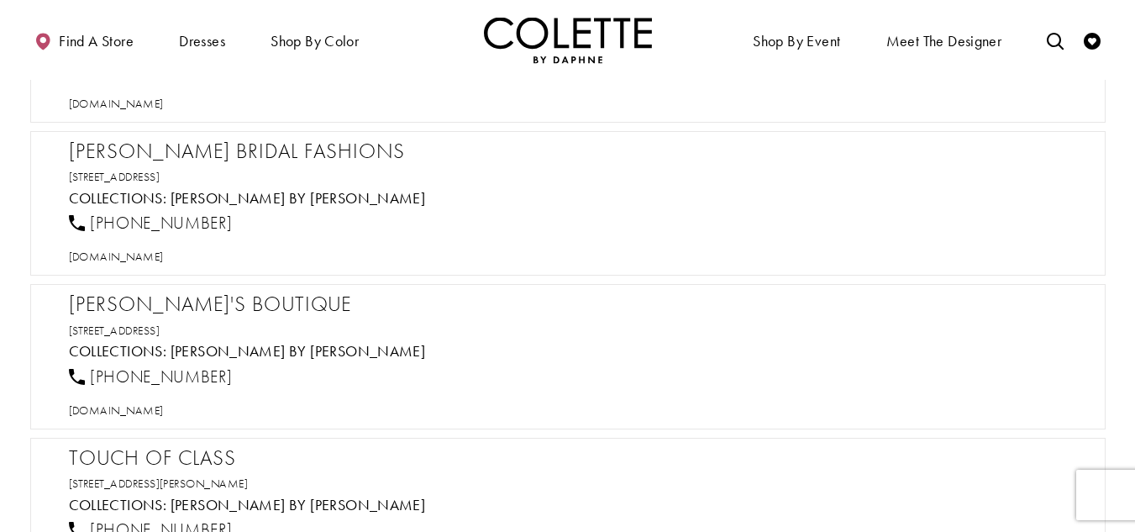
click at [214, 150] on h2 "[PERSON_NAME] Bridal Fashions" at bounding box center [576, 151] width 1015 height 25
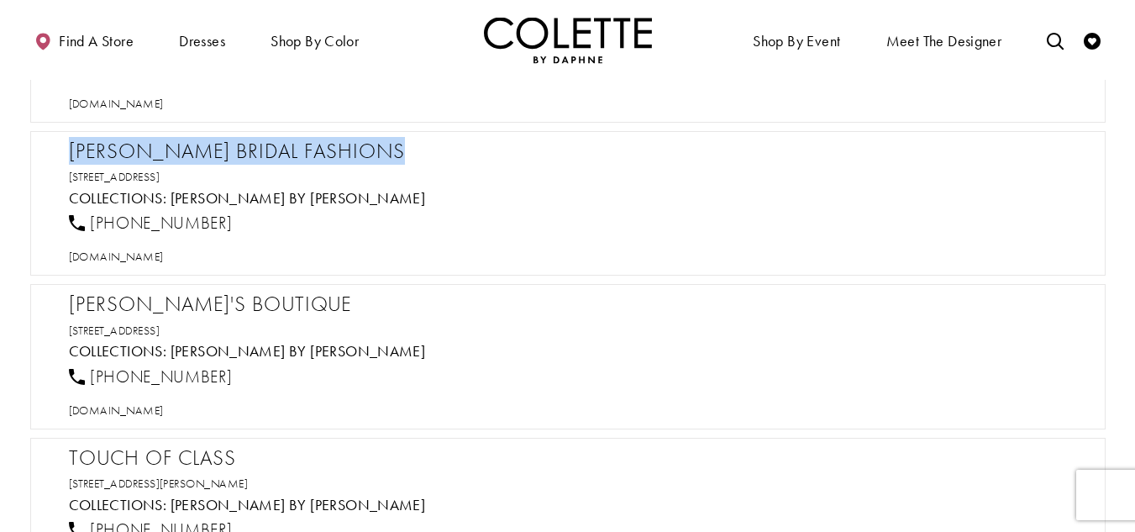
click at [214, 150] on h2 "[PERSON_NAME] Bridal Fashions" at bounding box center [576, 151] width 1015 height 25
click at [153, 259] on span "[DOMAIN_NAME]" at bounding box center [116, 256] width 95 height 15
drag, startPoint x: 276, startPoint y: 224, endPoint x: 88, endPoint y: 219, distance: 187.4
click at [88, 219] on div "[PHONE_NUMBER]" at bounding box center [575, 223] width 1027 height 37
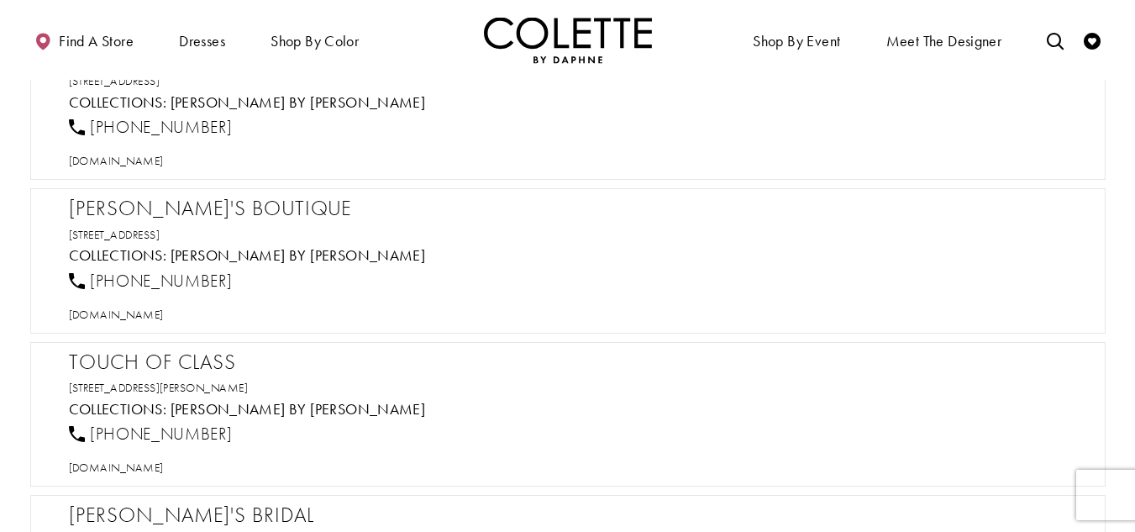
scroll to position [34582, 0]
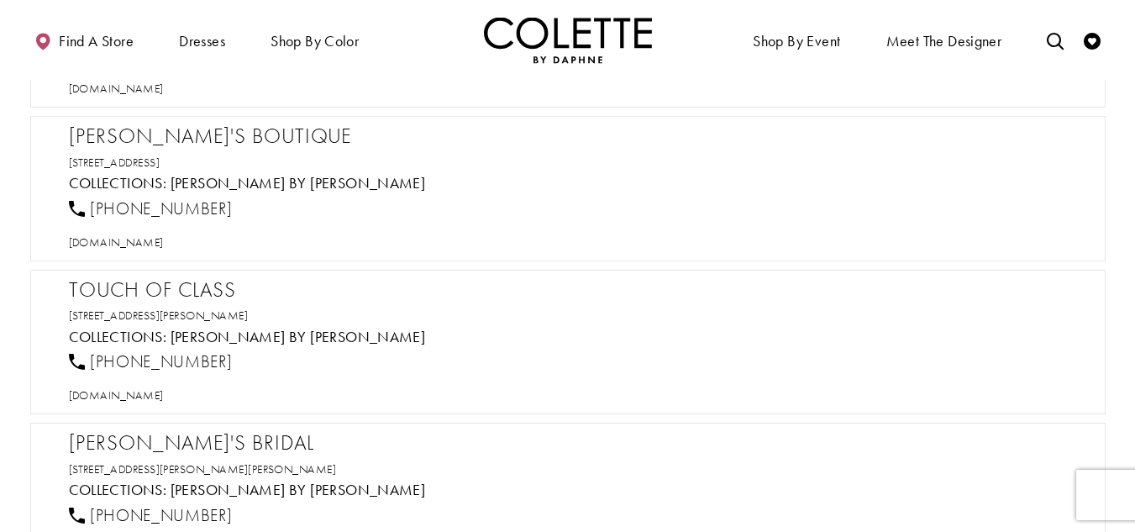
click at [201, 142] on h2 "[PERSON_NAME]'s Boutique" at bounding box center [576, 135] width 1015 height 25
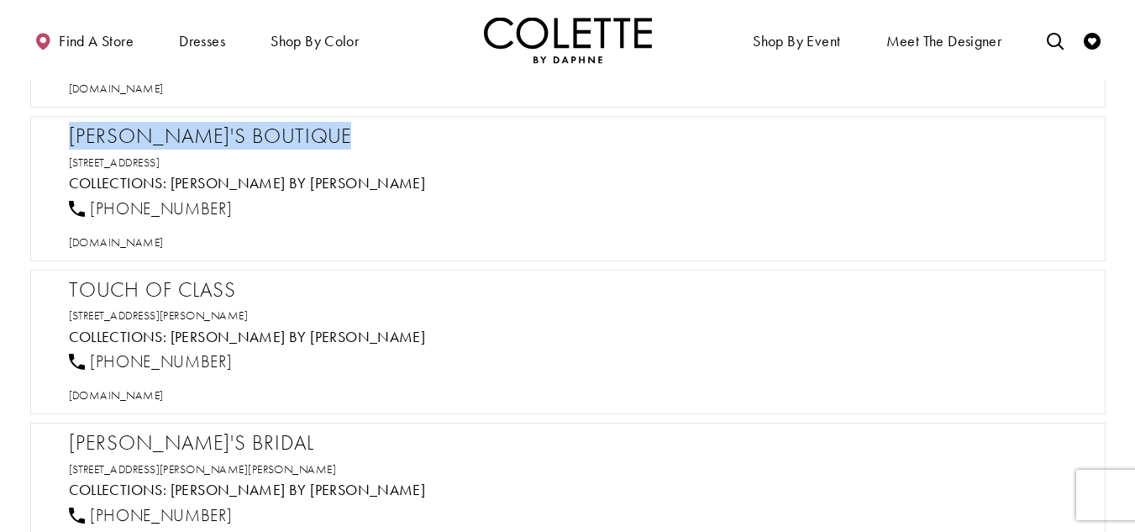
click at [201, 142] on h2 "[PERSON_NAME]'s Boutique" at bounding box center [576, 135] width 1015 height 25
click at [164, 246] on span "[DOMAIN_NAME]" at bounding box center [116, 241] width 95 height 15
drag, startPoint x: 230, startPoint y: 207, endPoint x: 92, endPoint y: 213, distance: 137.9
click at [92, 213] on div "[PHONE_NUMBER]" at bounding box center [575, 208] width 1027 height 37
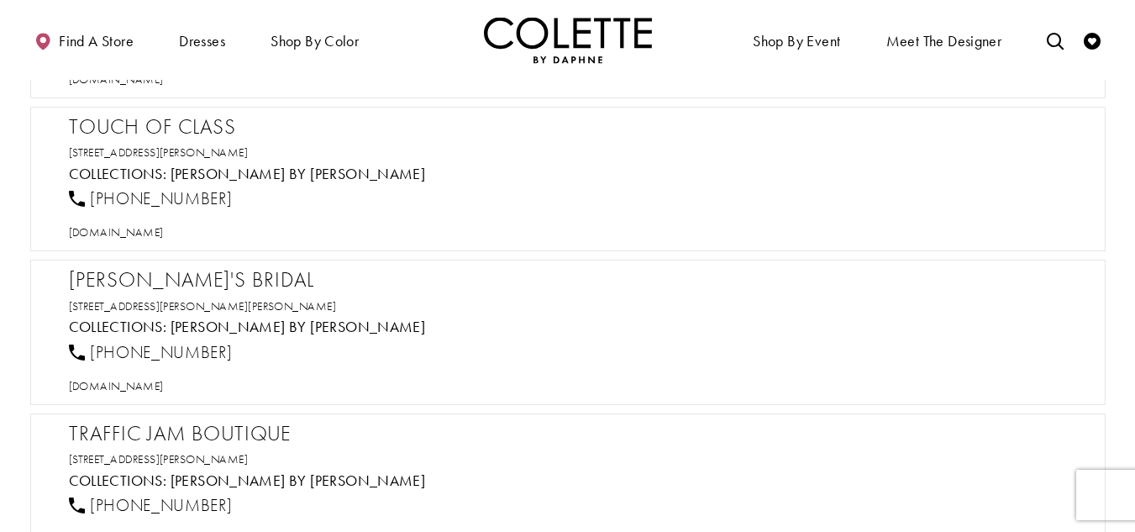
scroll to position [34750, 0]
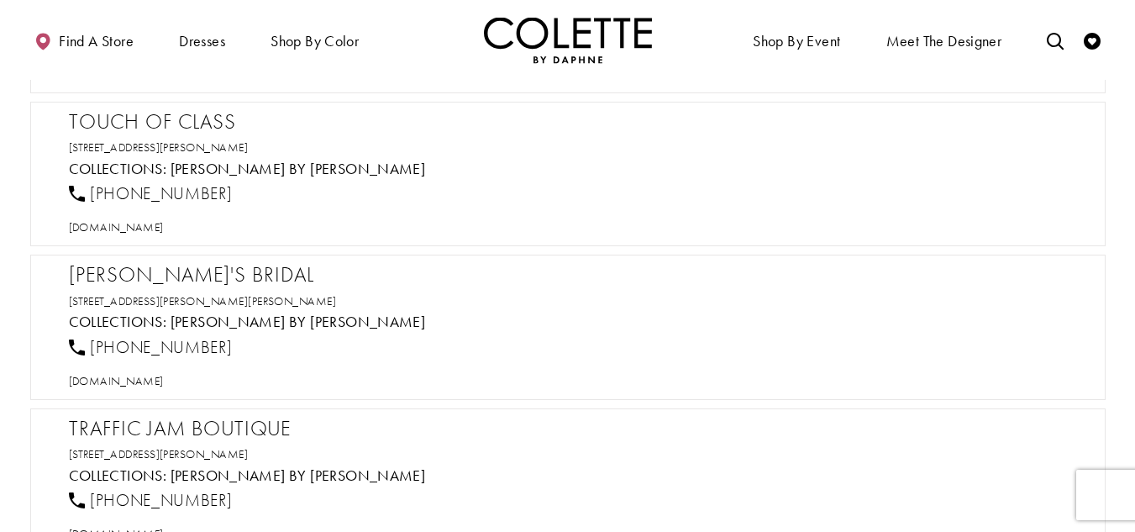
click at [177, 118] on h2 "Touch of Class" at bounding box center [576, 121] width 1015 height 25
click at [164, 227] on span "[DOMAIN_NAME]" at bounding box center [116, 226] width 95 height 15
drag, startPoint x: 224, startPoint y: 191, endPoint x: 92, endPoint y: 191, distance: 132.7
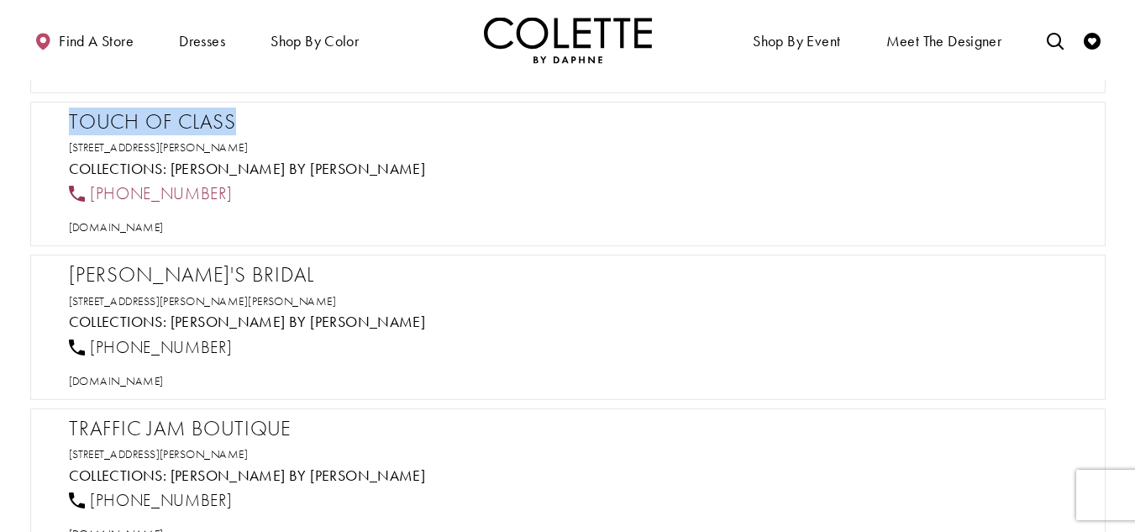
click at [92, 191] on div "[PHONE_NUMBER]" at bounding box center [575, 194] width 1027 height 37
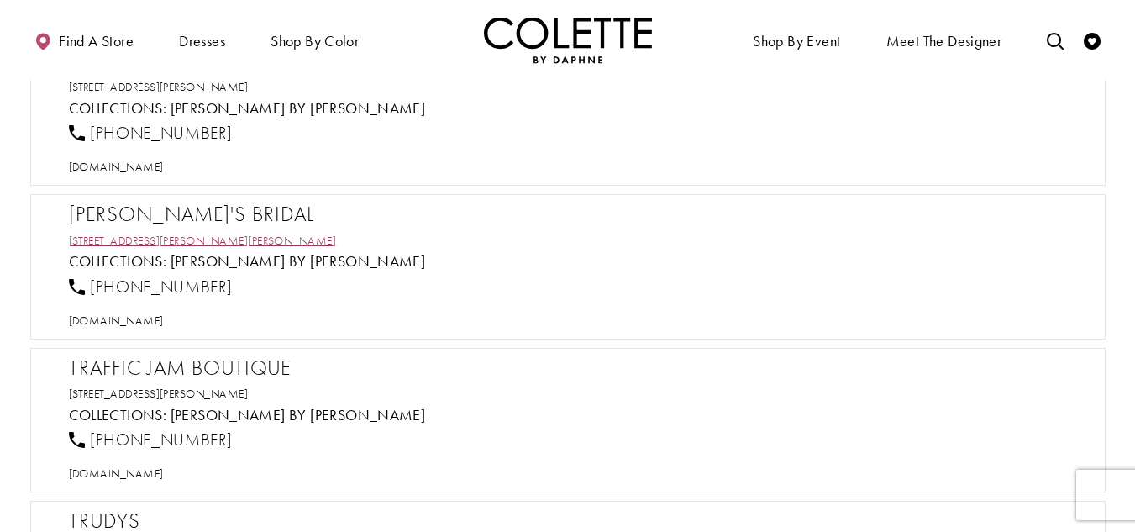
scroll to position [34918, 0]
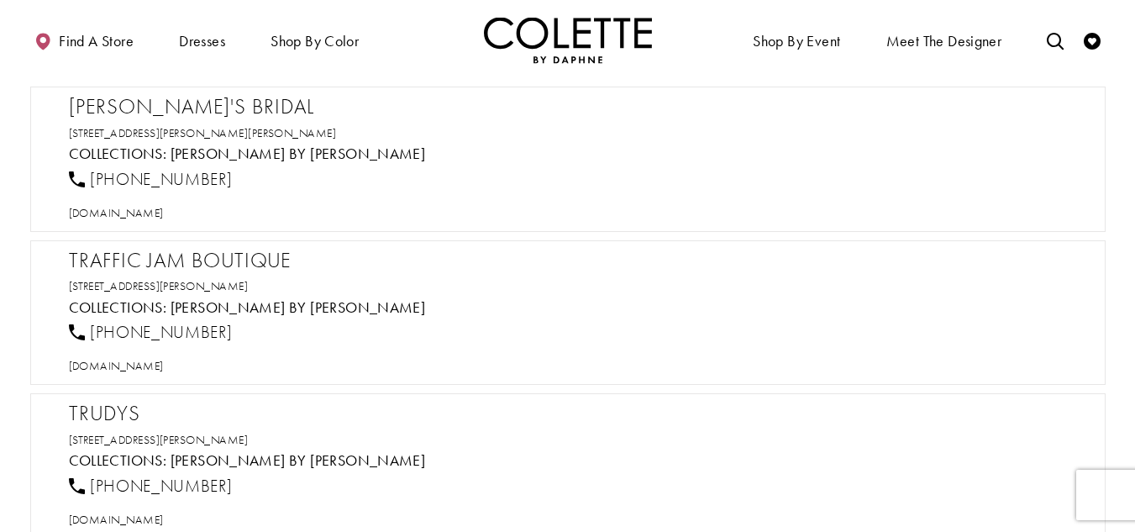
click at [160, 102] on h2 "[PERSON_NAME]'s Bridal" at bounding box center [576, 106] width 1015 height 25
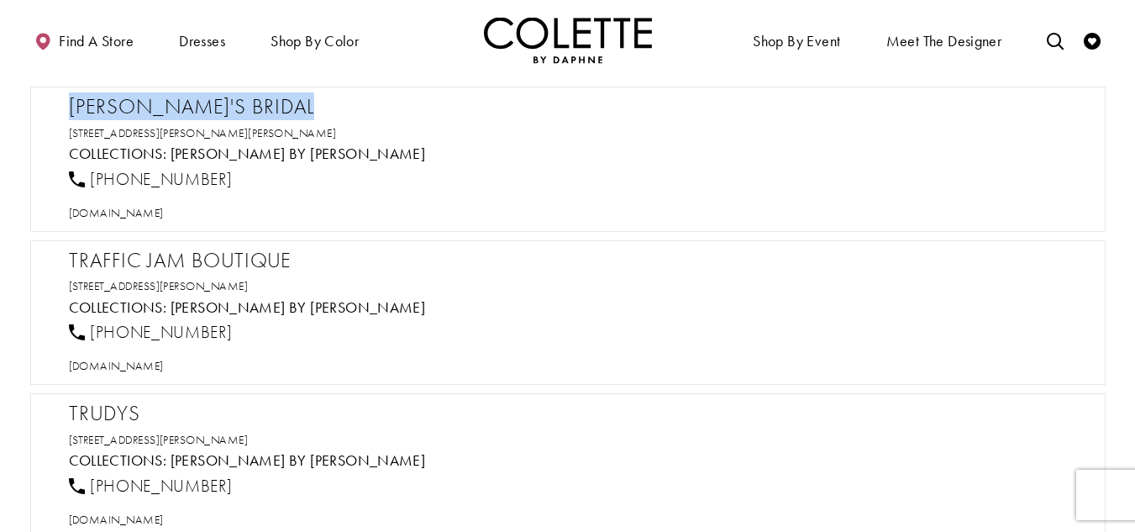
click at [160, 102] on h2 "[PERSON_NAME]'s Bridal" at bounding box center [576, 106] width 1015 height 25
drag, startPoint x: 212, startPoint y: 182, endPoint x: 86, endPoint y: 182, distance: 126.0
click at [86, 182] on div "[PHONE_NUMBER]" at bounding box center [575, 178] width 1027 height 37
click at [142, 207] on span "[DOMAIN_NAME]" at bounding box center [116, 212] width 95 height 15
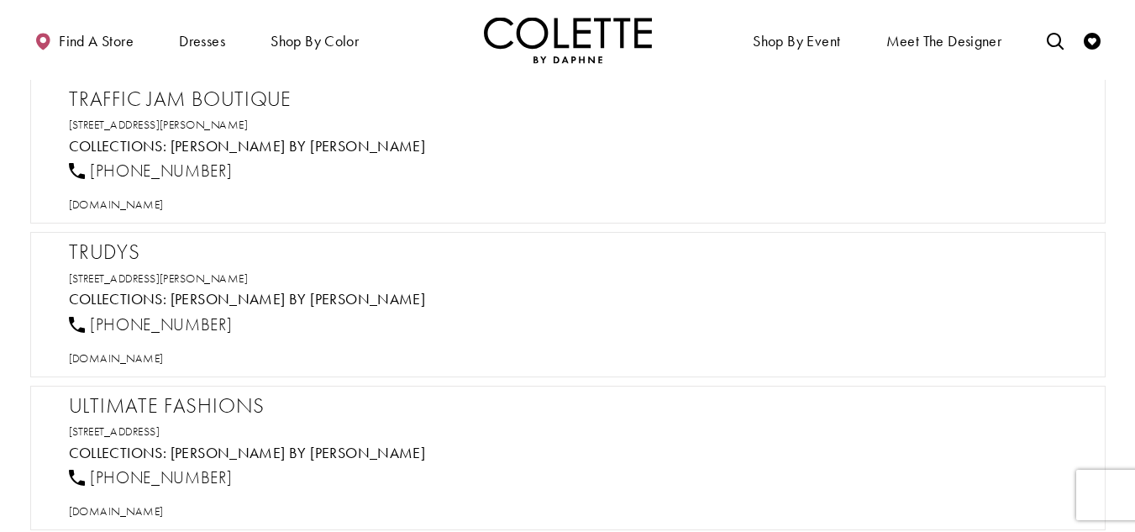
scroll to position [35086, 0]
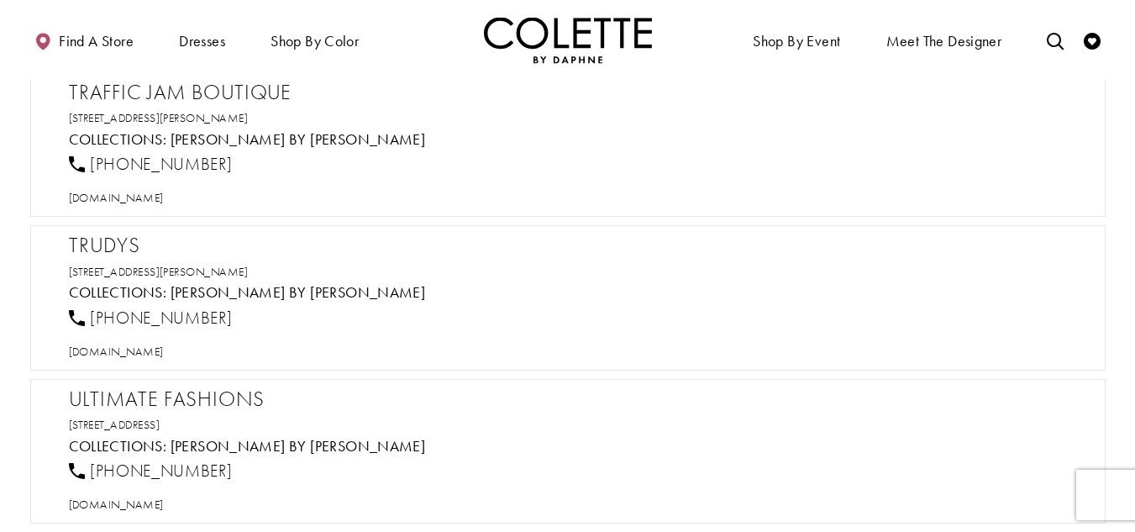
click at [108, 93] on h2 "Traffic Jam Boutique" at bounding box center [576, 92] width 1015 height 25
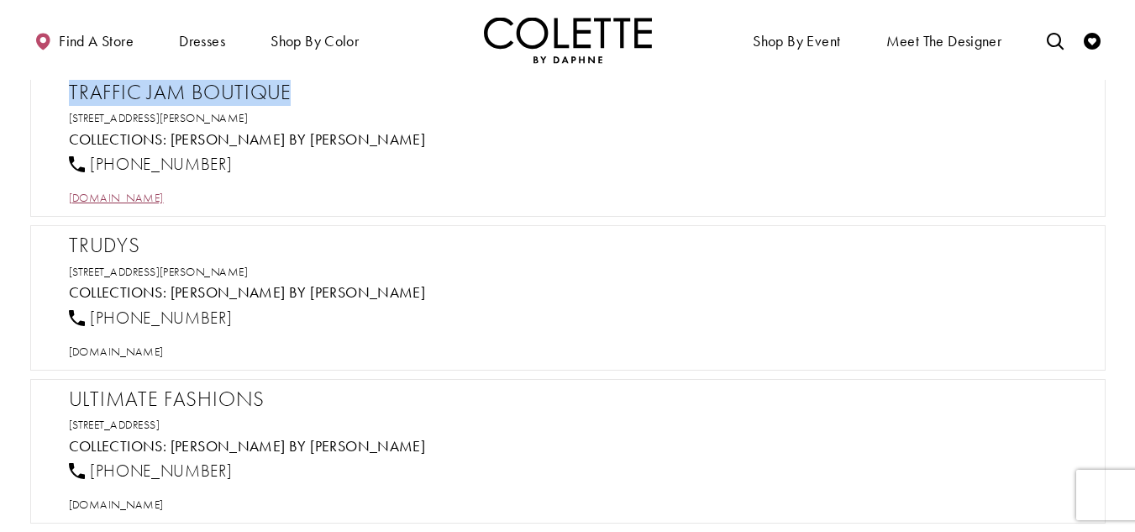
click at [107, 198] on span "[DOMAIN_NAME]" at bounding box center [116, 197] width 95 height 15
drag, startPoint x: 213, startPoint y: 157, endPoint x: 89, endPoint y: 160, distance: 123.5
click at [89, 160] on div "[PHONE_NUMBER]" at bounding box center [575, 164] width 1027 height 37
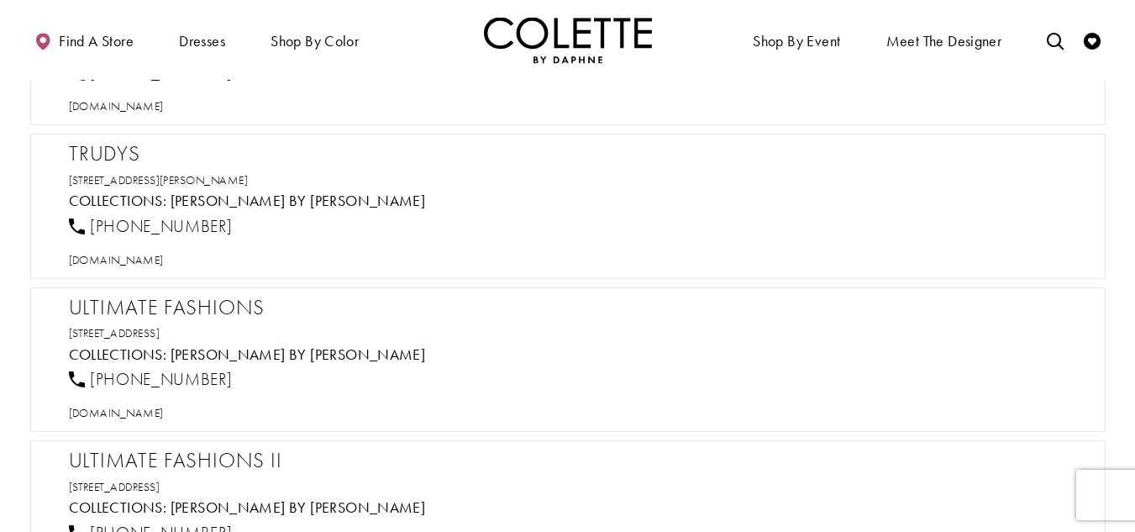
scroll to position [35170, 0]
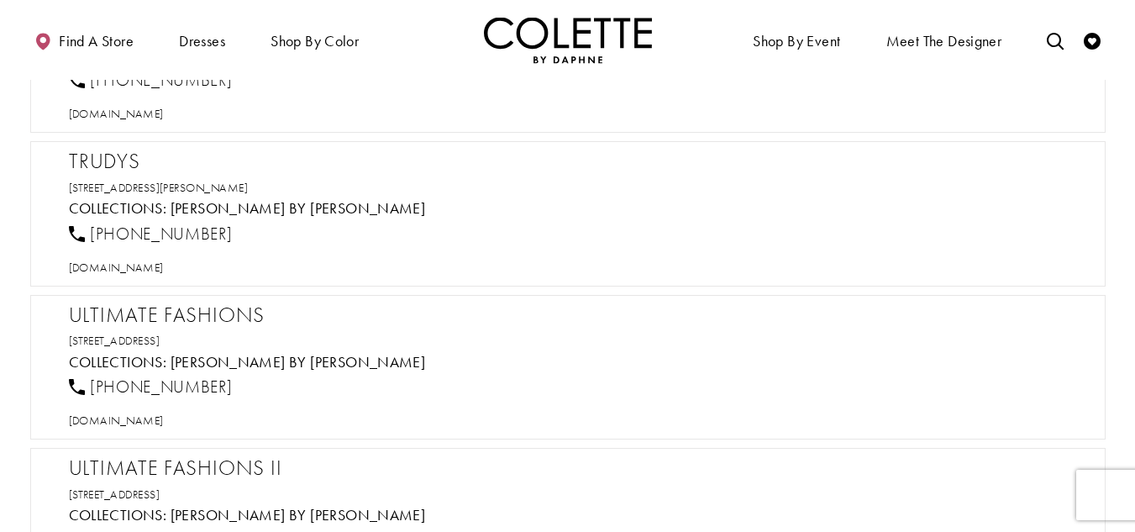
click at [118, 160] on h2 "TRUDYS" at bounding box center [576, 161] width 1015 height 25
click at [164, 270] on span "[DOMAIN_NAME]" at bounding box center [116, 267] width 95 height 15
drag, startPoint x: 228, startPoint y: 231, endPoint x: 90, endPoint y: 225, distance: 137.9
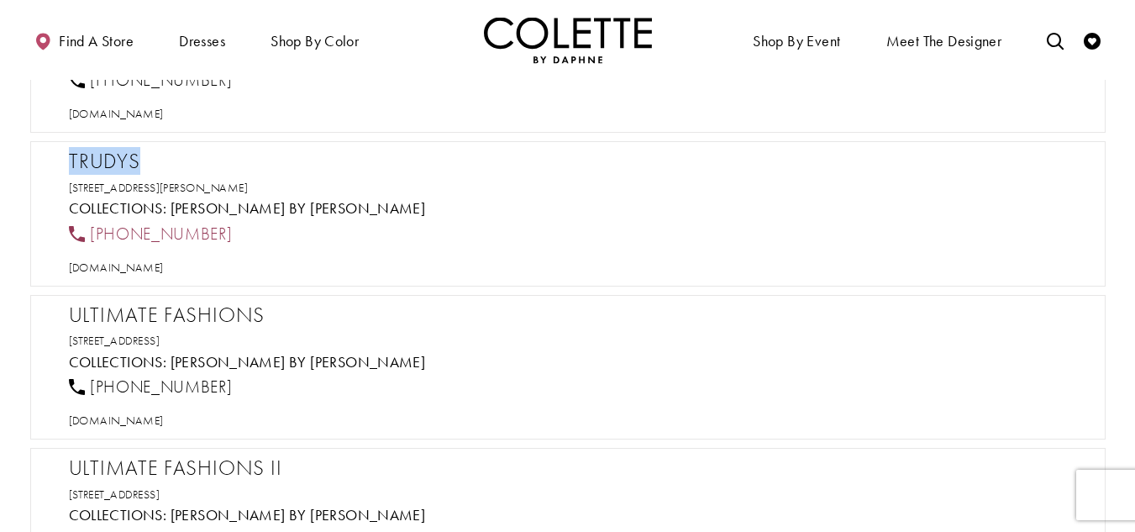
click at [90, 225] on div "[PHONE_NUMBER]" at bounding box center [575, 233] width 1027 height 37
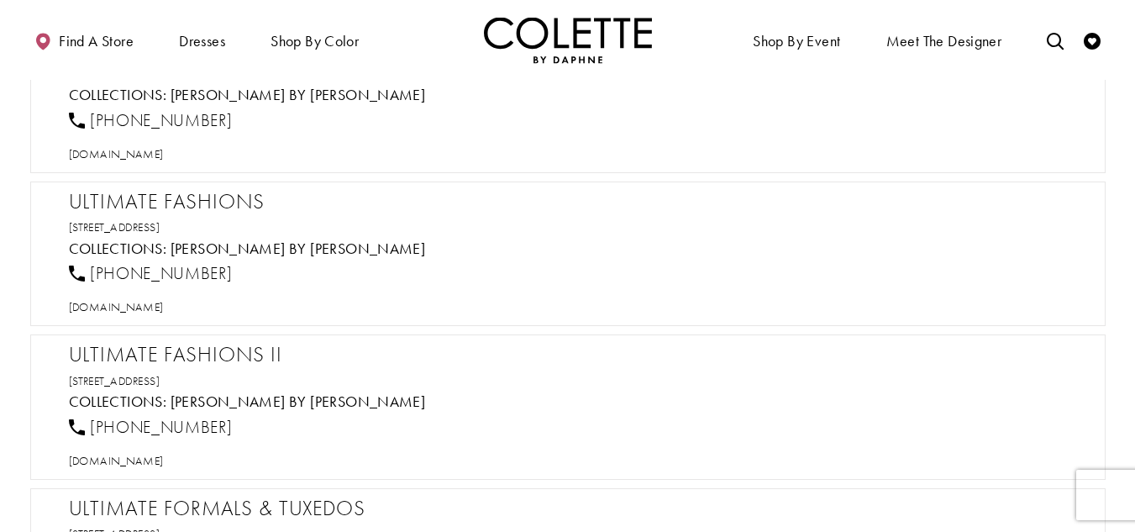
scroll to position [35338, 0]
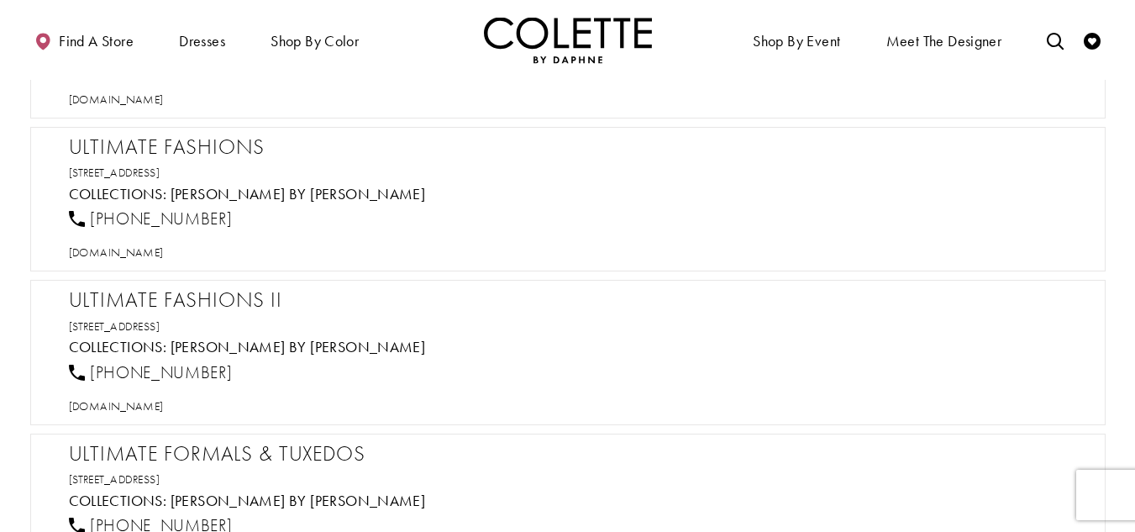
click at [229, 145] on h2 "Ultimate Fashions" at bounding box center [576, 146] width 1015 height 25
click at [164, 257] on span "[DOMAIN_NAME]" at bounding box center [116, 251] width 95 height 15
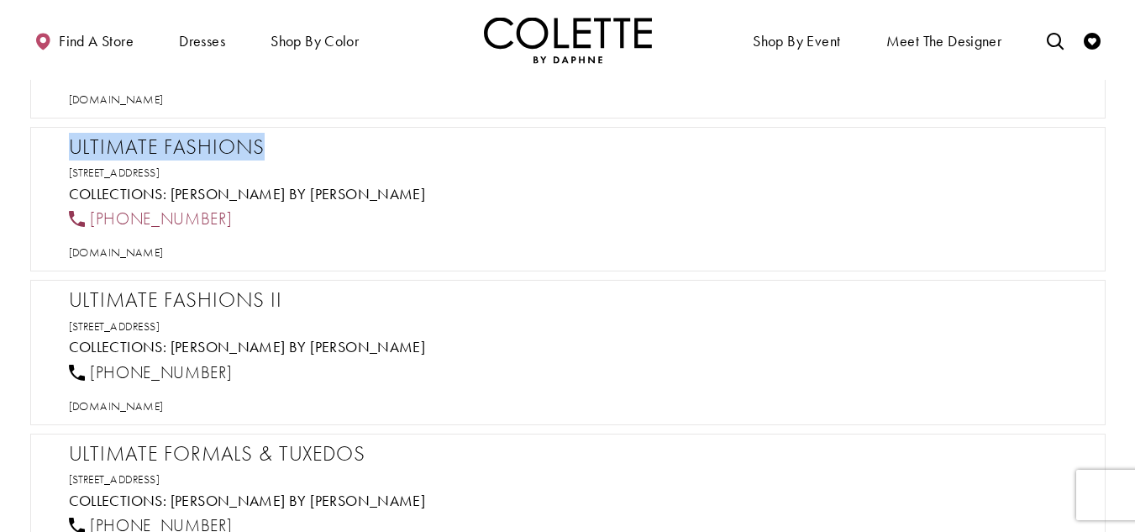
drag, startPoint x: 224, startPoint y: 219, endPoint x: 89, endPoint y: 216, distance: 135.3
click at [89, 216] on div "[PHONE_NUMBER]" at bounding box center [575, 219] width 1027 height 37
drag, startPoint x: 483, startPoint y: 170, endPoint x: 63, endPoint y: 158, distance: 420.1
click at [50, 158] on div "Ultimate Fashions 450 Woodbridge Center Dr, Woodbridge Township, NJ 07095, USA …" at bounding box center [567, 199] width 1075 height 145
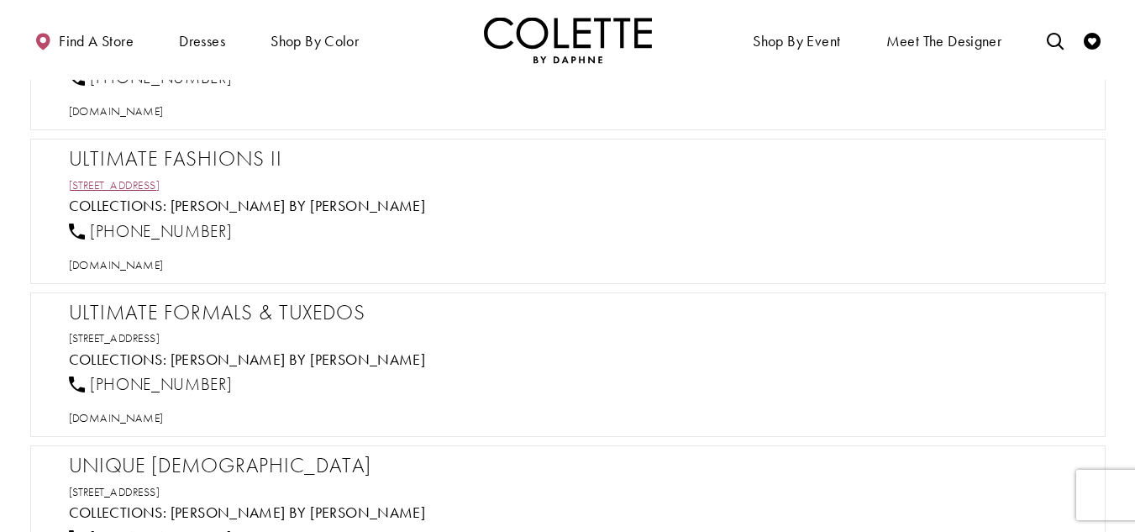
scroll to position [35506, 0]
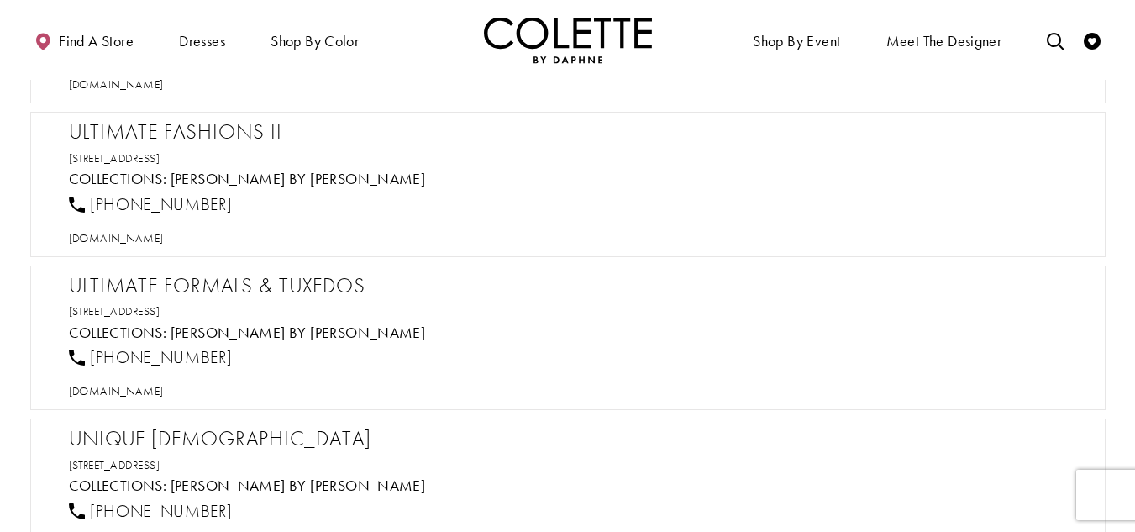
click at [240, 124] on h2 "Ultimate Fashions II" at bounding box center [576, 131] width 1015 height 25
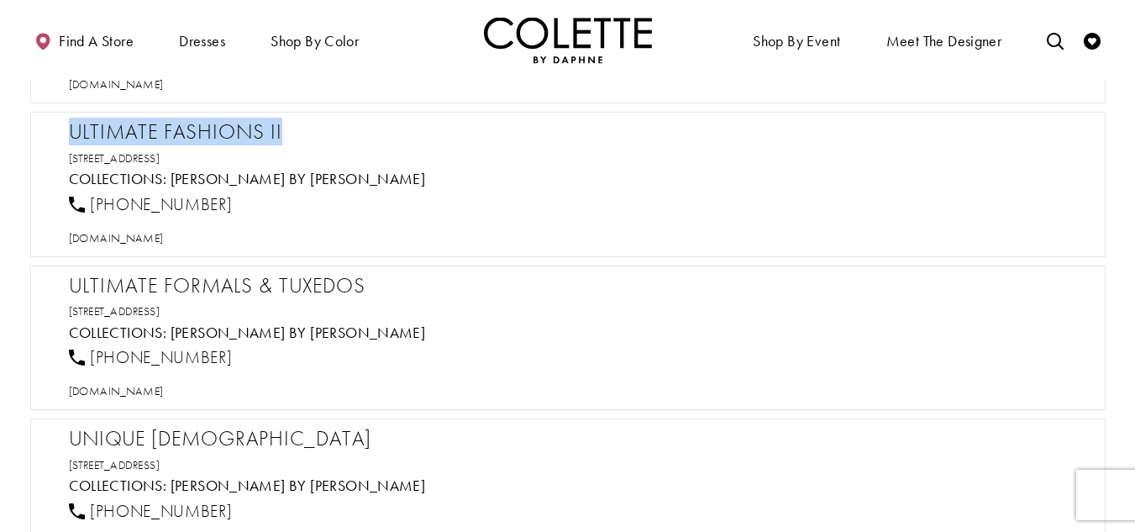
click at [240, 124] on h2 "Ultimate Fashions II" at bounding box center [576, 131] width 1015 height 25
click at [164, 240] on span "[DOMAIN_NAME]" at bounding box center [116, 237] width 95 height 15
drag, startPoint x: 240, startPoint y: 201, endPoint x: 87, endPoint y: 198, distance: 153.7
click at [87, 198] on div "[PHONE_NUMBER]" at bounding box center [575, 204] width 1027 height 37
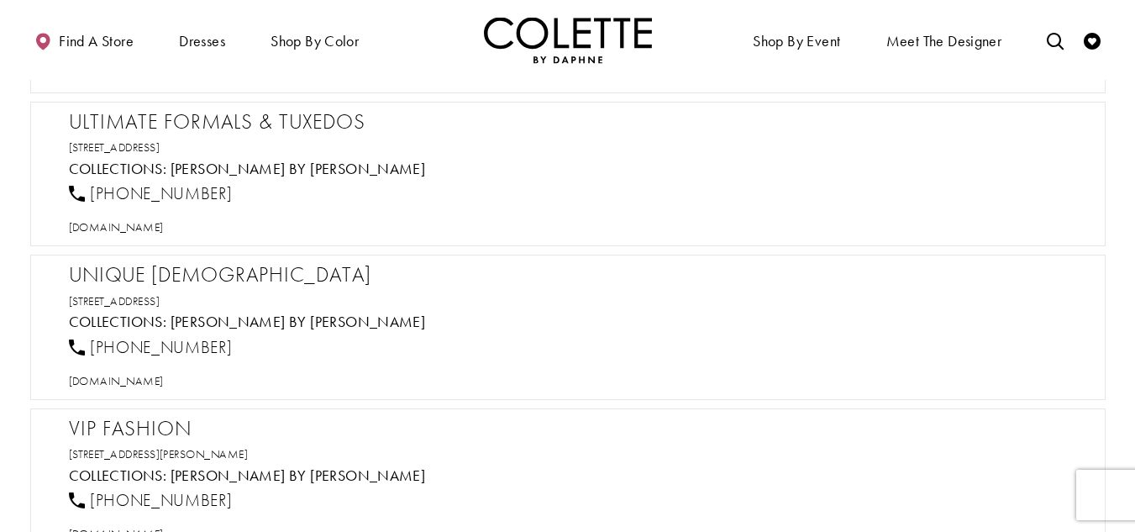
scroll to position [35674, 0]
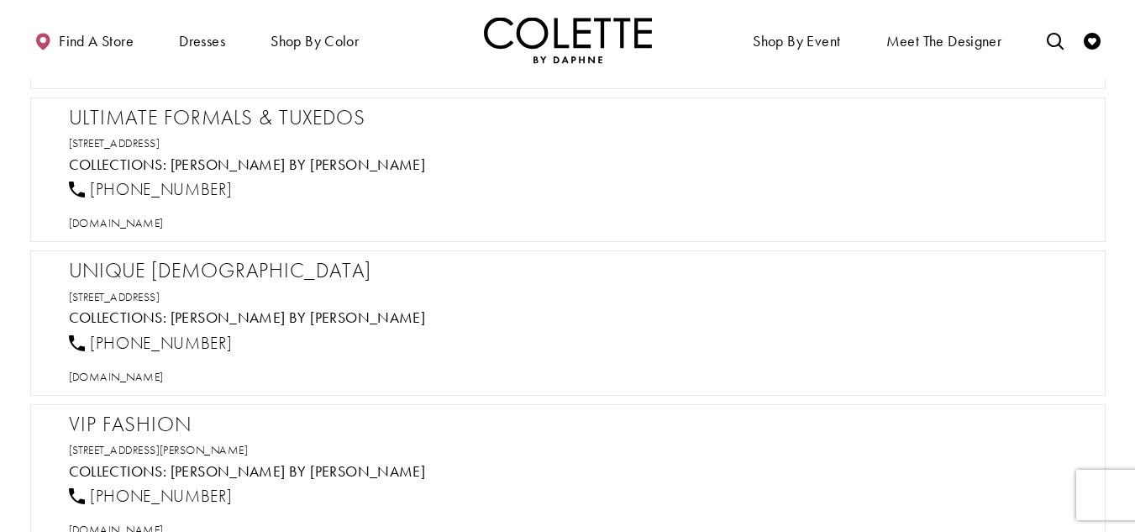
click at [85, 121] on h2 "Ultimate Formals & Tuxedos" at bounding box center [576, 117] width 1015 height 25
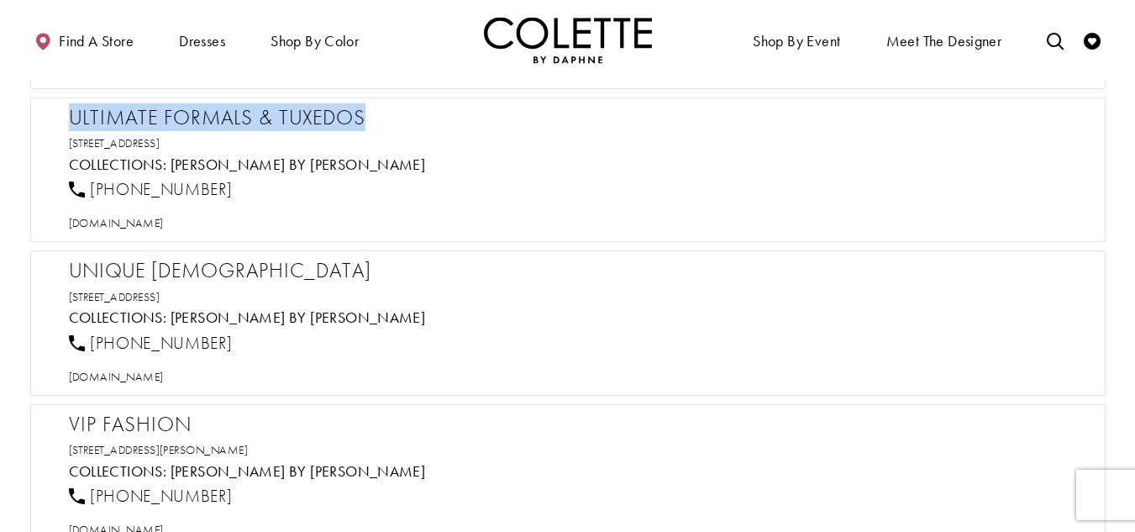
click at [85, 121] on h2 "Ultimate Formals & Tuxedos" at bounding box center [576, 117] width 1015 height 25
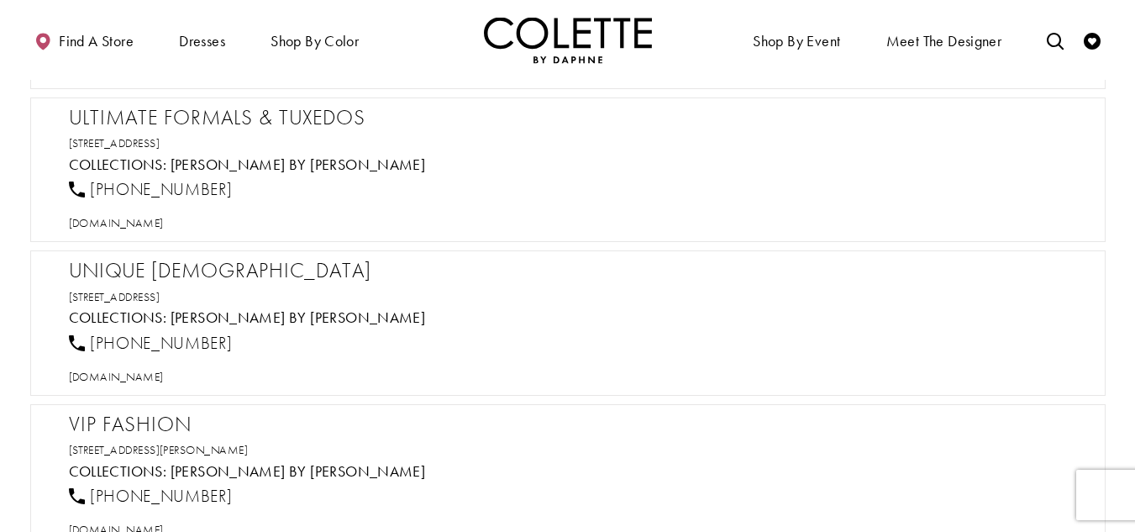
click at [176, 231] on div "Ultimate Formals & Tuxedos 509 S Main St, Carthage, MO 64836, USA Collections: …" at bounding box center [567, 169] width 1075 height 145
click at [164, 225] on span "[DOMAIN_NAME]" at bounding box center [116, 222] width 95 height 15
drag, startPoint x: 239, startPoint y: 198, endPoint x: 92, endPoint y: 195, distance: 147.9
click at [92, 195] on div "[PHONE_NUMBER]" at bounding box center [575, 189] width 1027 height 37
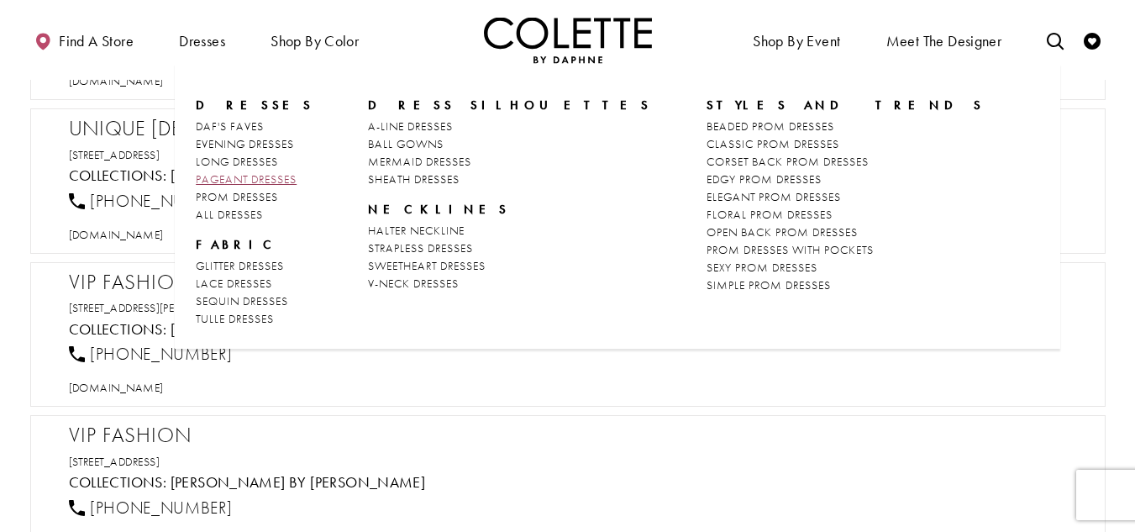
scroll to position [35842, 0]
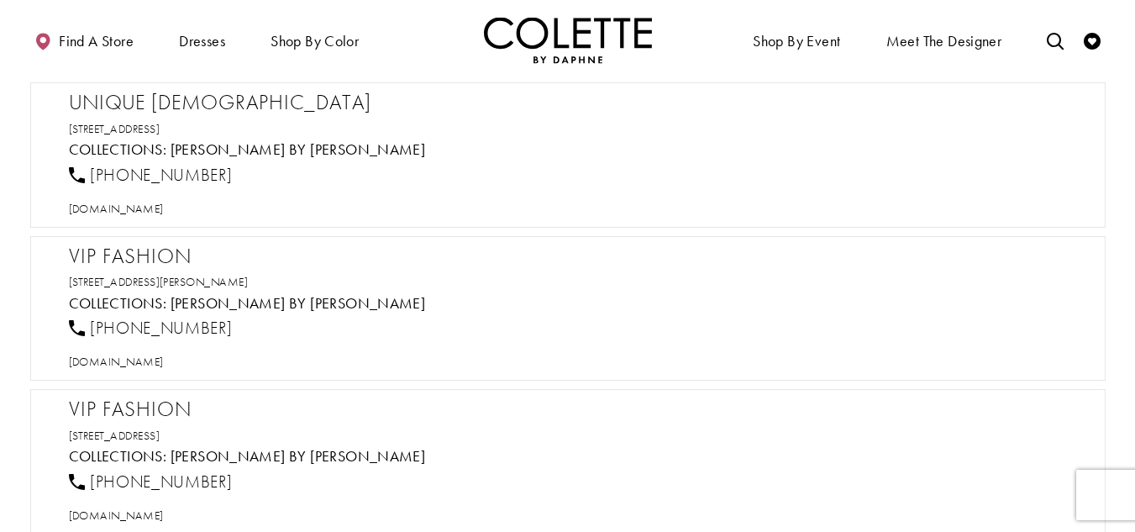
click at [134, 103] on h2 "Unique [DEMOGRAPHIC_DATA]" at bounding box center [576, 102] width 1015 height 25
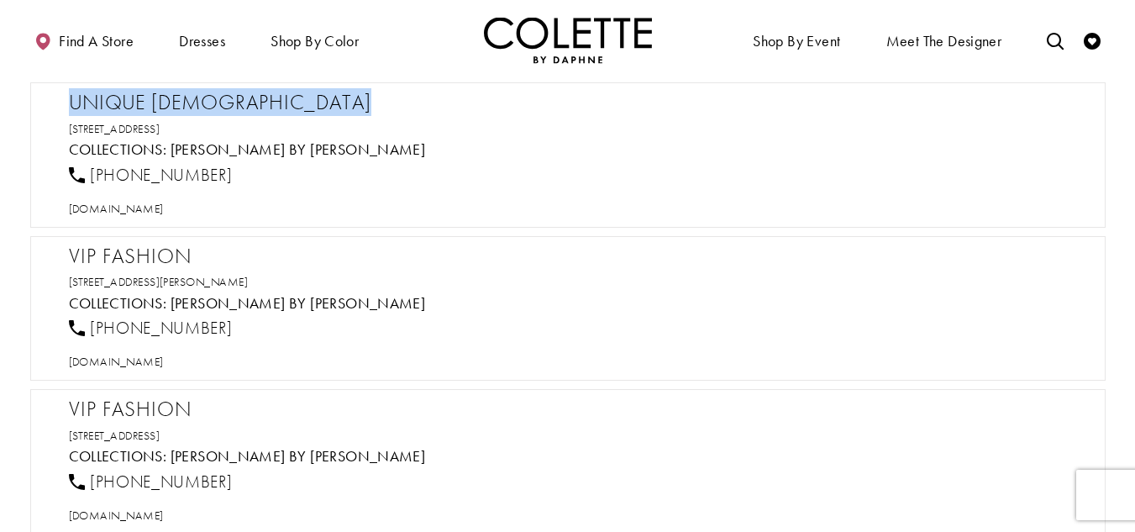
click at [134, 103] on h2 "Unique [DEMOGRAPHIC_DATA]" at bounding box center [576, 102] width 1015 height 25
click at [148, 208] on span "[DOMAIN_NAME]" at bounding box center [116, 208] width 95 height 15
drag, startPoint x: 234, startPoint y: 174, endPoint x: 92, endPoint y: 171, distance: 141.1
click at [92, 171] on div "[PHONE_NUMBER]" at bounding box center [575, 174] width 1027 height 37
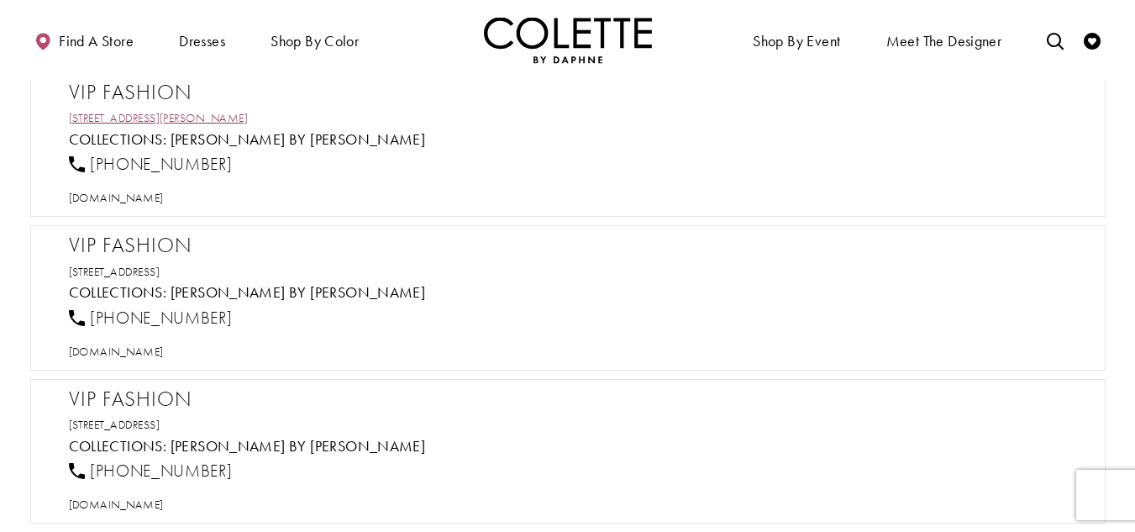
scroll to position [36010, 0]
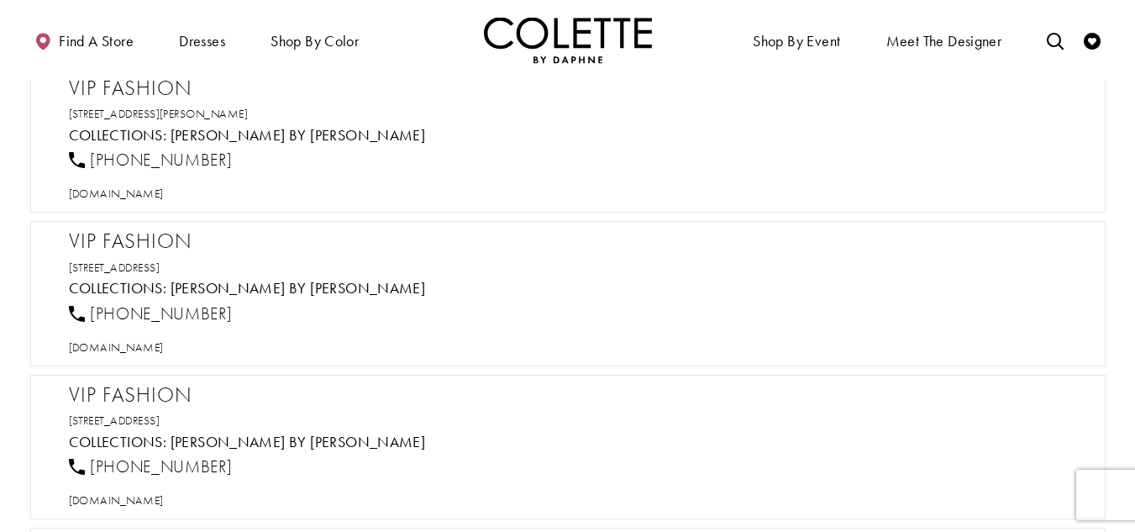
click at [174, 86] on h2 "VIP Fashion" at bounding box center [576, 88] width 1015 height 25
click at [164, 196] on span "[DOMAIN_NAME]" at bounding box center [116, 193] width 95 height 15
drag, startPoint x: 167, startPoint y: 150, endPoint x: 91, endPoint y: 148, distance: 76.5
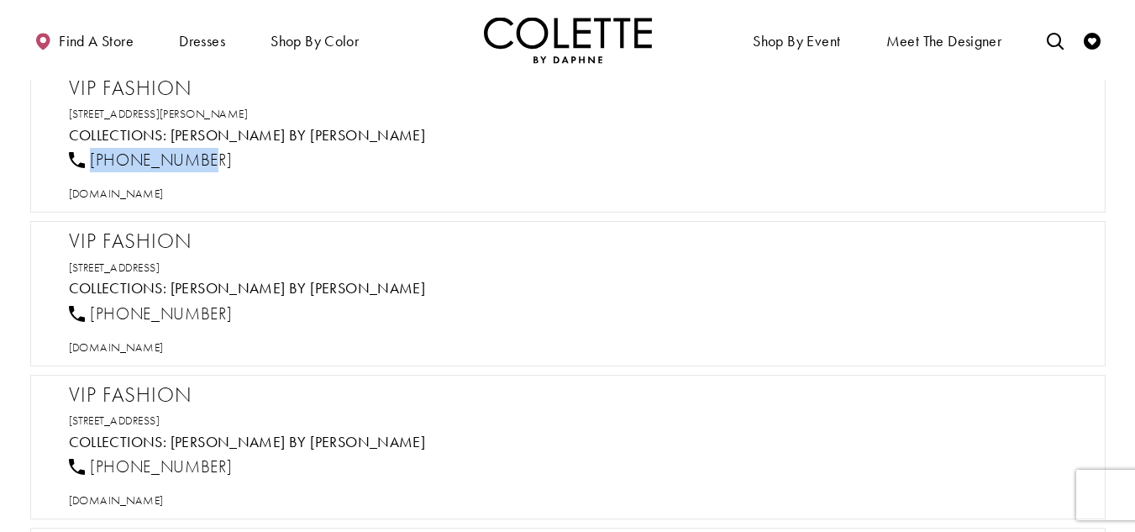
click at [91, 148] on div "[PHONE_NUMBER]" at bounding box center [575, 160] width 1027 height 37
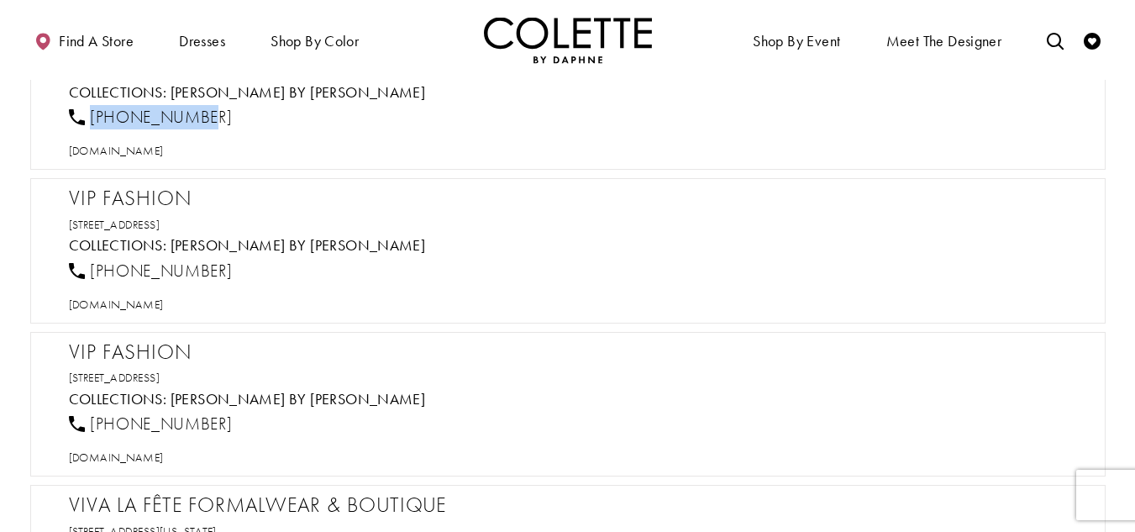
scroll to position [36094, 0]
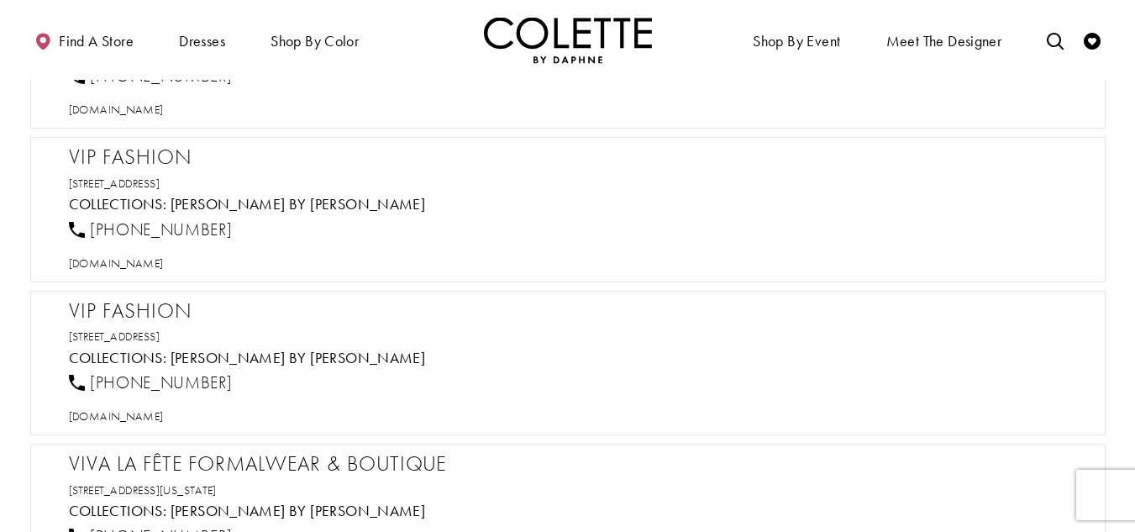
click at [133, 155] on h2 "VIP Fashion" at bounding box center [576, 156] width 1015 height 25
drag, startPoint x: 236, startPoint y: 233, endPoint x: 87, endPoint y: 228, distance: 149.6
click at [87, 228] on div "[PHONE_NUMBER]" at bounding box center [575, 229] width 1027 height 37
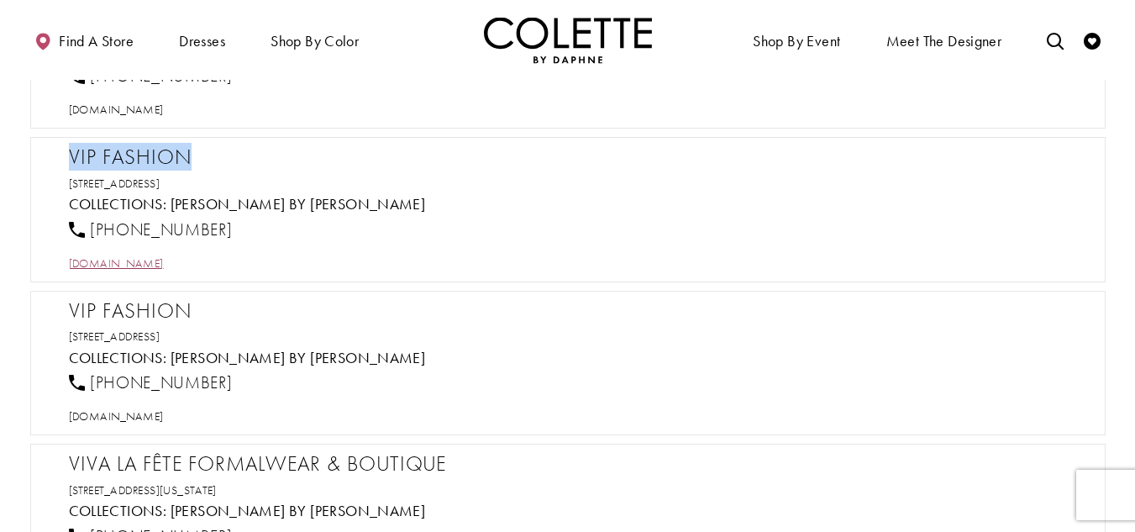
click at [164, 265] on span "[DOMAIN_NAME]" at bounding box center [116, 262] width 95 height 15
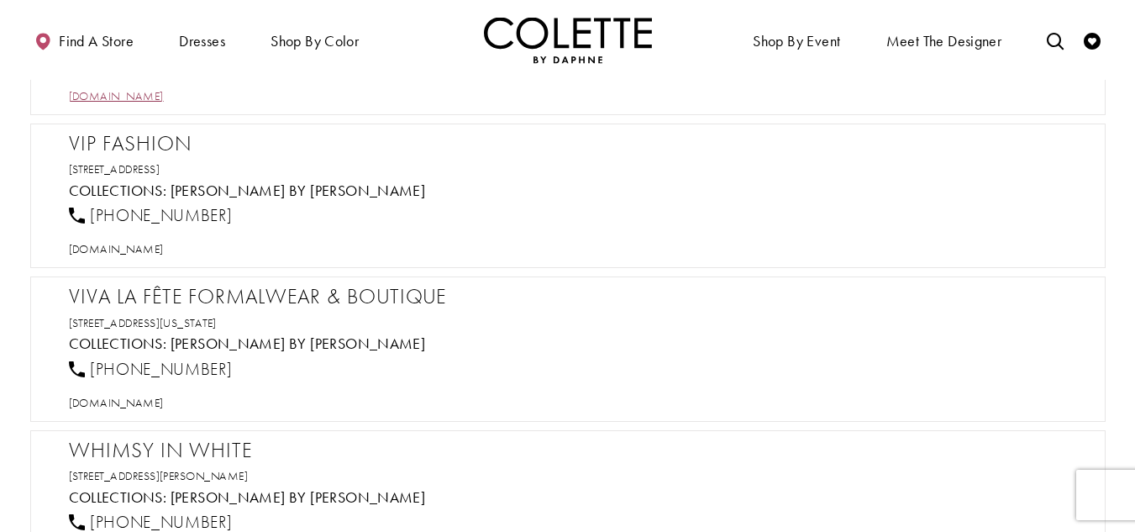
scroll to position [36262, 0]
click at [133, 142] on h2 "VIP Fashion" at bounding box center [576, 142] width 1015 height 25
drag, startPoint x: 234, startPoint y: 221, endPoint x: 86, endPoint y: 243, distance: 150.3
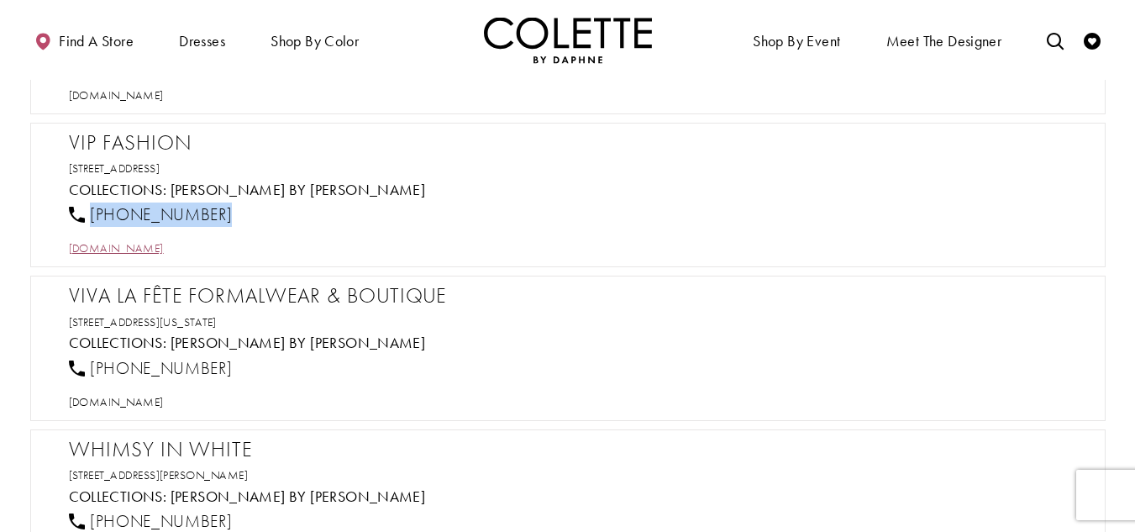
click at [91, 211] on div "[PHONE_NUMBER]" at bounding box center [575, 215] width 1027 height 37
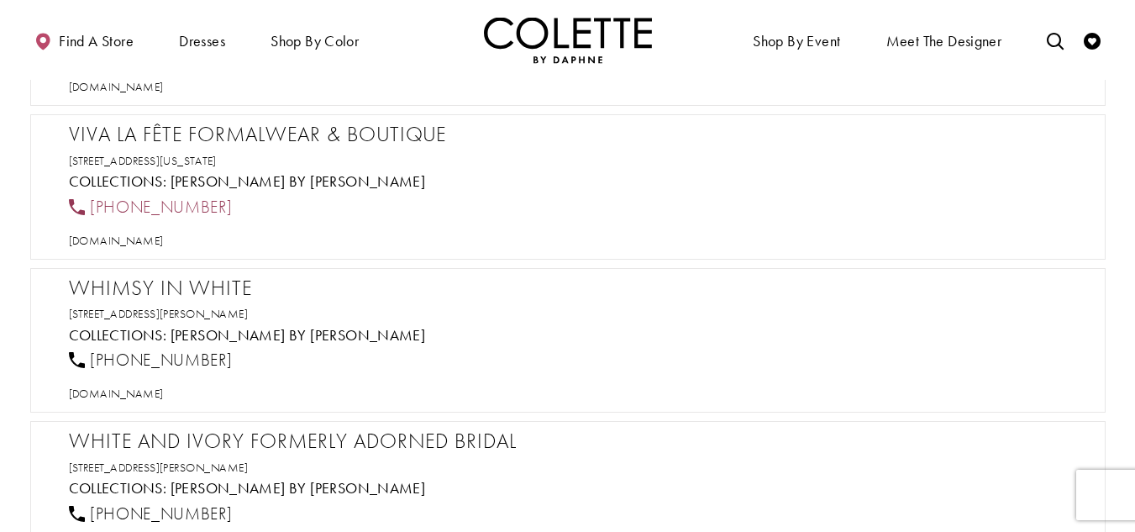
scroll to position [36430, 0]
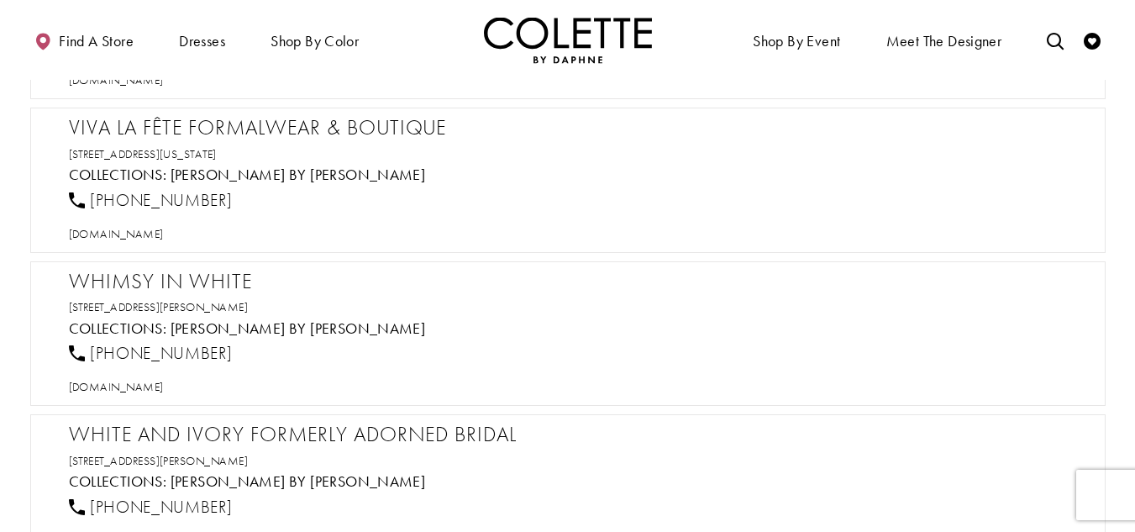
click at [186, 132] on h2 "Viva la Fête Formalwear & Boutique" at bounding box center [576, 127] width 1015 height 25
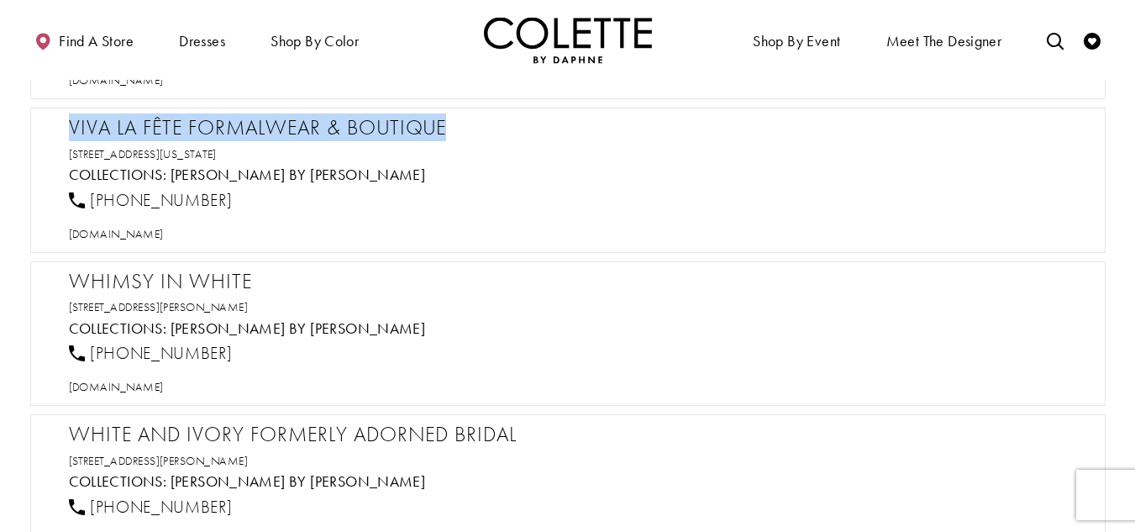
click at [186, 132] on h2 "Viva la Fête Formalwear & Boutique" at bounding box center [576, 127] width 1015 height 25
click at [131, 231] on span "[DOMAIN_NAME]" at bounding box center [116, 233] width 95 height 15
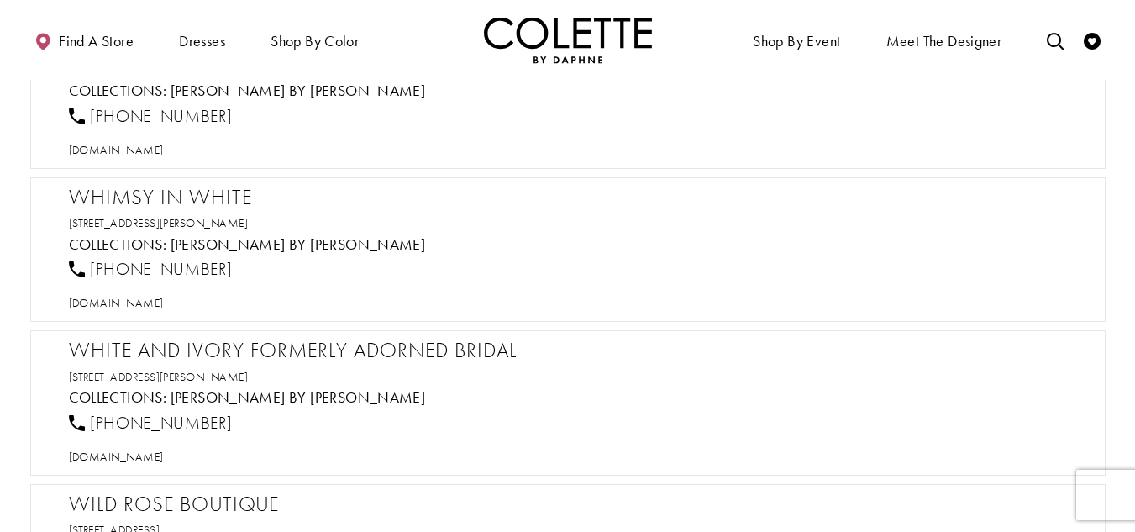
click at [171, 186] on h2 "Whimsy In White" at bounding box center [576, 197] width 1015 height 25
click at [160, 309] on span "[DOMAIN_NAME]" at bounding box center [116, 302] width 95 height 15
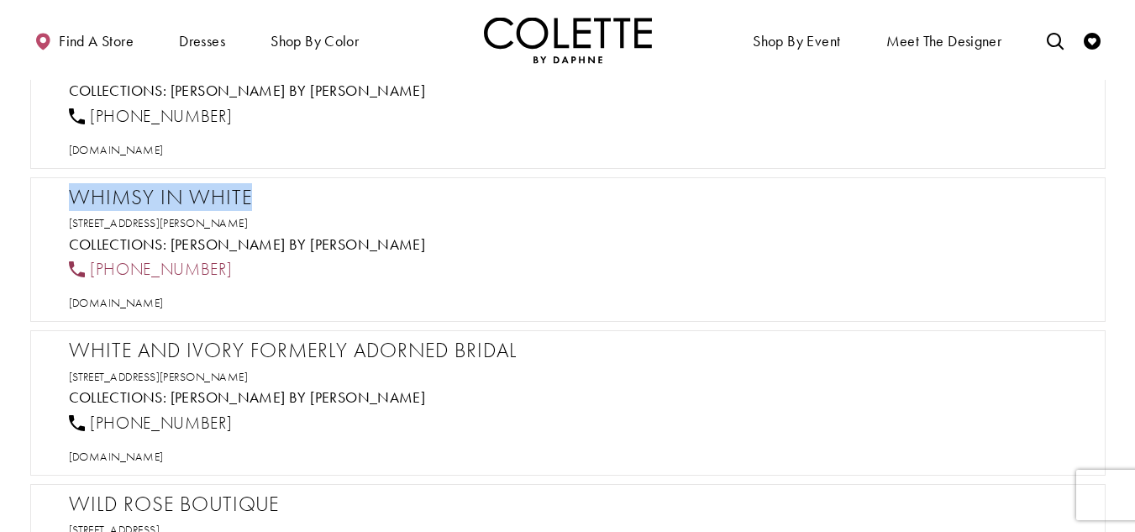
drag, startPoint x: 259, startPoint y: 264, endPoint x: 92, endPoint y: 265, distance: 166.3
click at [92, 265] on div "[PHONE_NUMBER]" at bounding box center [575, 269] width 1027 height 37
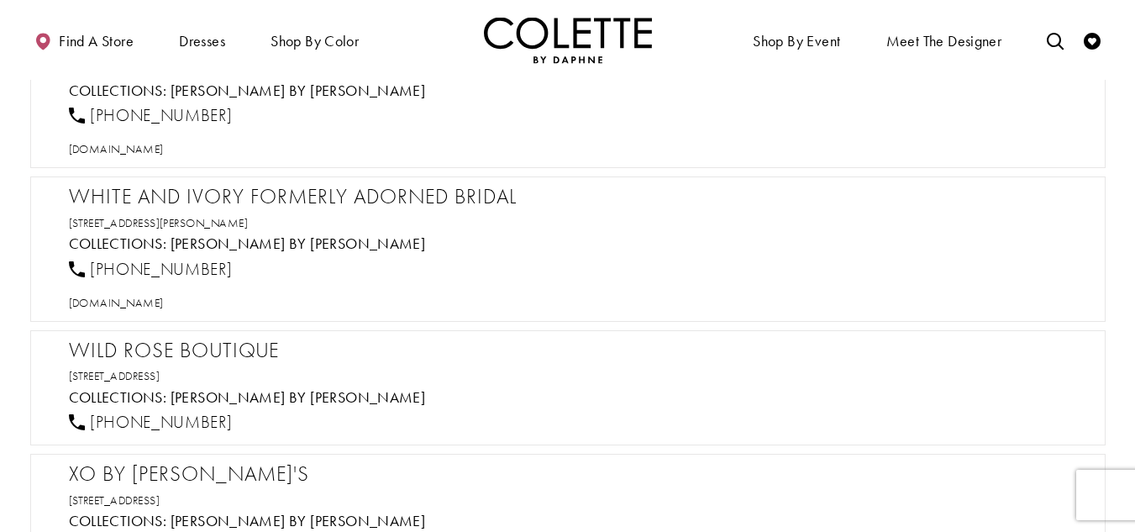
scroll to position [36682, 0]
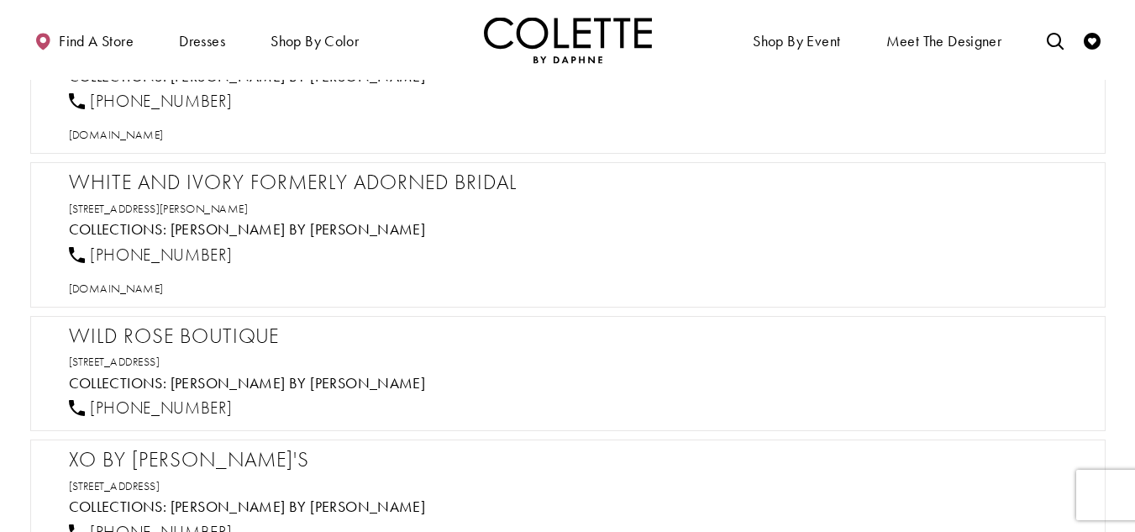
click at [162, 188] on h2 "White and Ivory formerly Adorned Bridal" at bounding box center [576, 182] width 1015 height 25
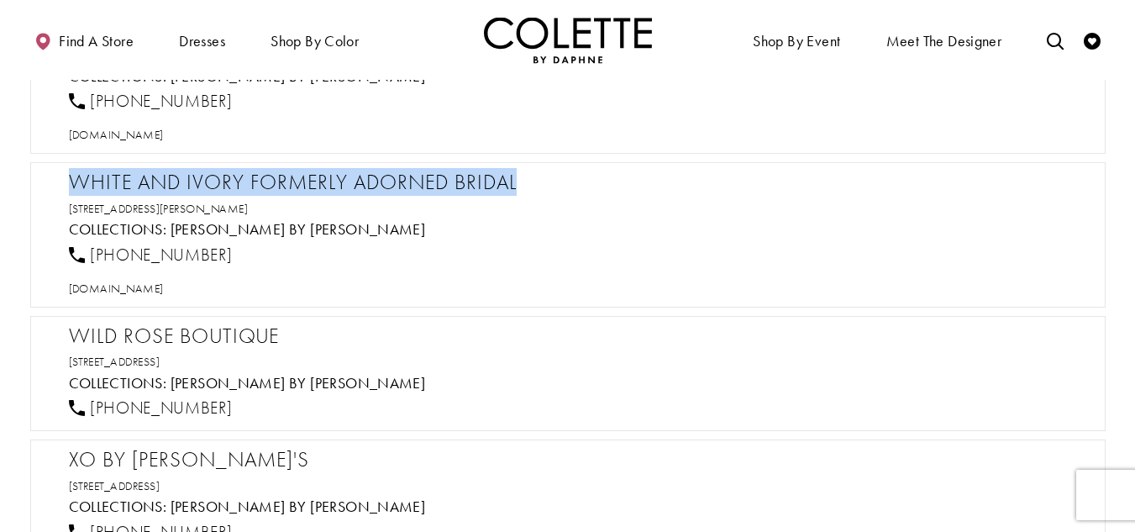
click at [162, 188] on h2 "White and Ivory formerly Adorned Bridal" at bounding box center [576, 182] width 1015 height 25
click at [164, 288] on span "[DOMAIN_NAME]" at bounding box center [116, 288] width 95 height 15
drag, startPoint x: 245, startPoint y: 257, endPoint x: 90, endPoint y: 256, distance: 155.4
click at [90, 256] on div "[PHONE_NUMBER]" at bounding box center [575, 254] width 1027 height 37
click at [164, 293] on span "[DOMAIN_NAME]" at bounding box center [116, 288] width 95 height 15
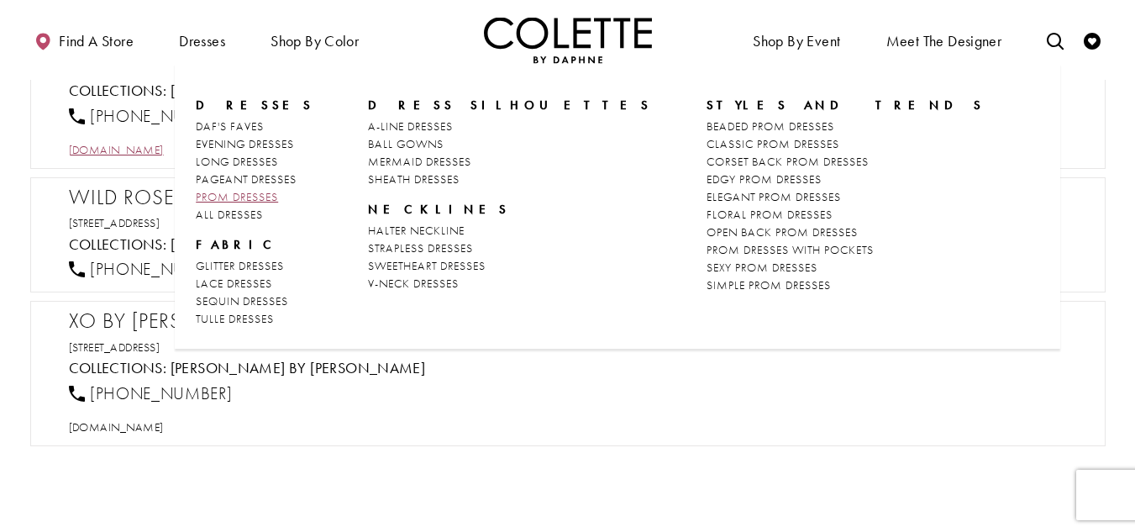
scroll to position [36850, 0]
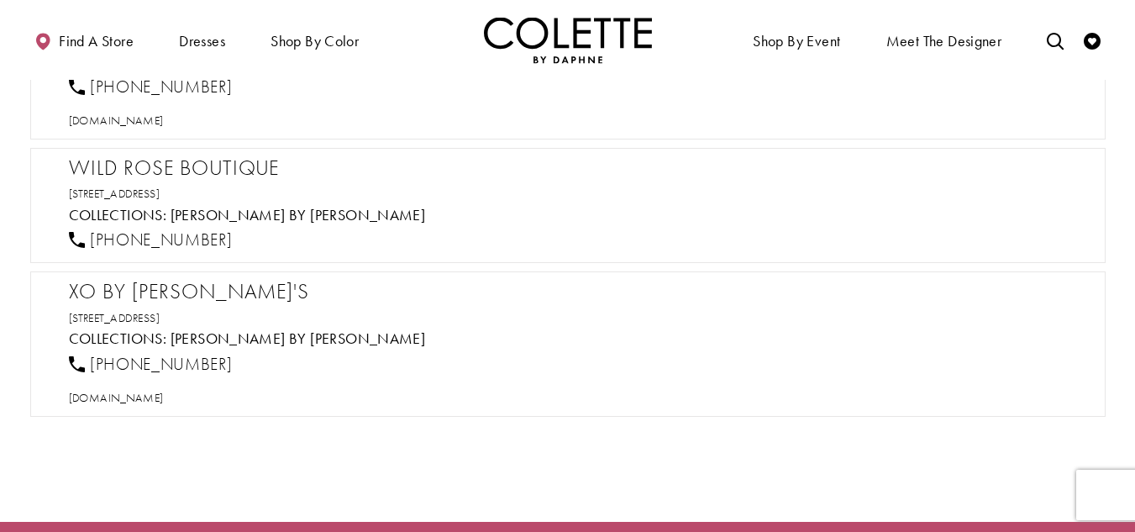
click at [134, 158] on h2 "Wild Rose Boutique" at bounding box center [576, 167] width 1015 height 25
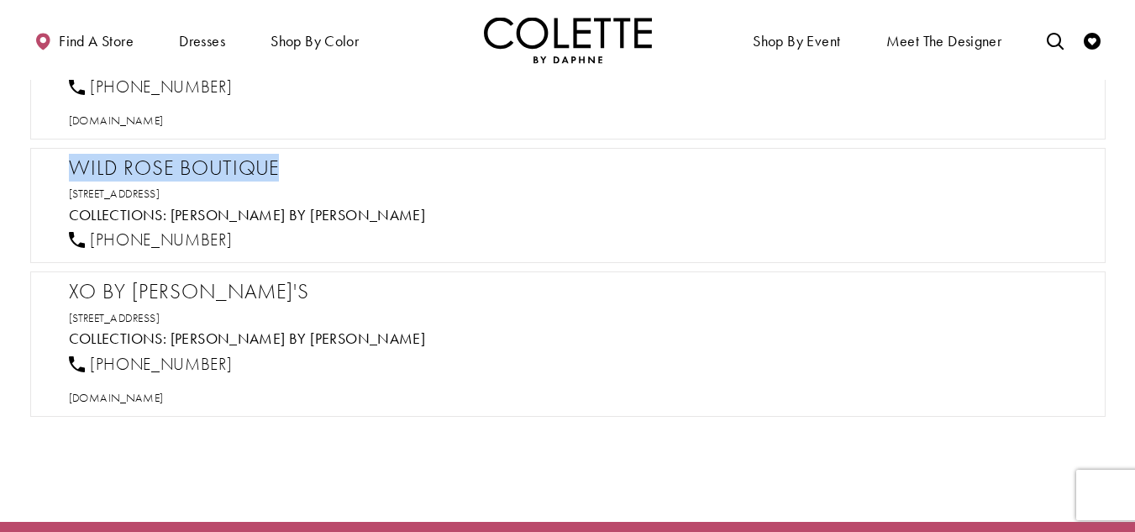
click at [134, 158] on h2 "Wild Rose Boutique" at bounding box center [576, 167] width 1015 height 25
drag, startPoint x: 302, startPoint y: 192, endPoint x: 55, endPoint y: 150, distance: 251.2
click at [55, 150] on div "Wild Rose Boutique 324 Main St, Vincennes, IN 47591, USA Collections: Colette b…" at bounding box center [567, 206] width 1075 height 116
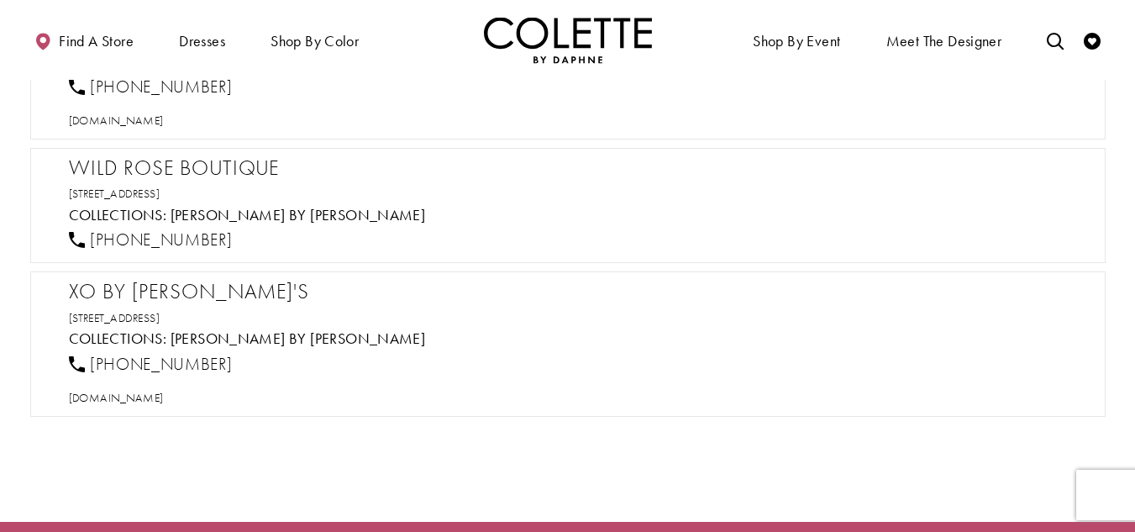
click at [118, 293] on h2 "XO by [PERSON_NAME]'s" at bounding box center [576, 291] width 1015 height 25
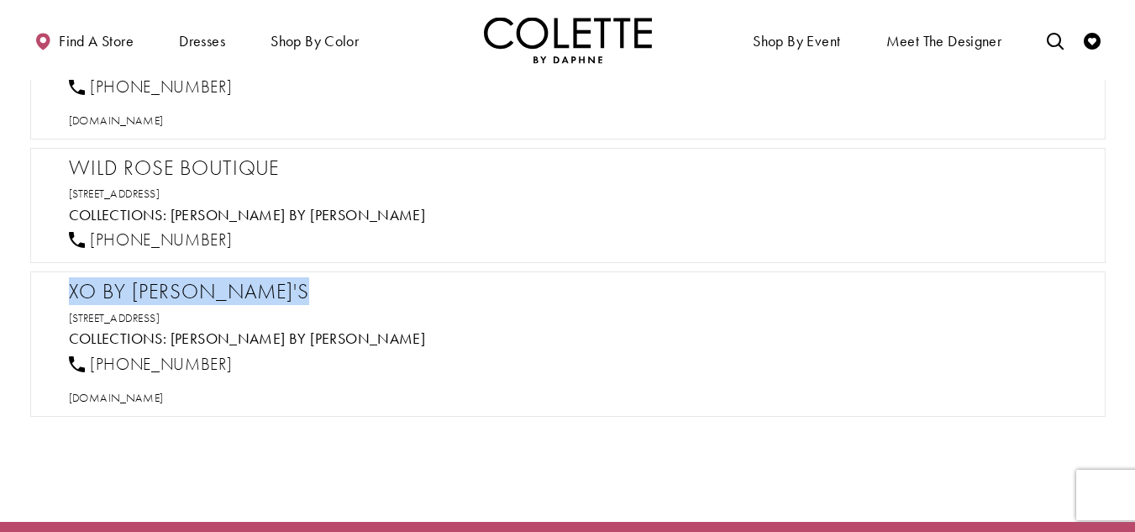
click at [118, 293] on h2 "XO by [PERSON_NAME]'s" at bounding box center [576, 291] width 1015 height 25
click at [155, 396] on span "[DOMAIN_NAME]" at bounding box center [116, 397] width 95 height 15
drag, startPoint x: 236, startPoint y: 365, endPoint x: 91, endPoint y: 365, distance: 145.3
click at [91, 365] on div "[PHONE_NUMBER]" at bounding box center [575, 363] width 1027 height 37
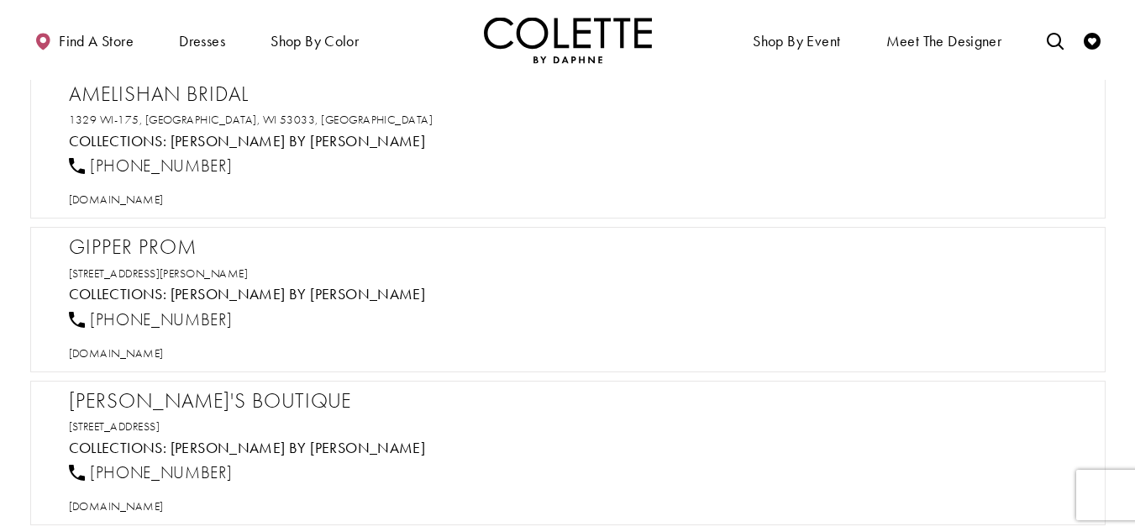
scroll to position [0, 0]
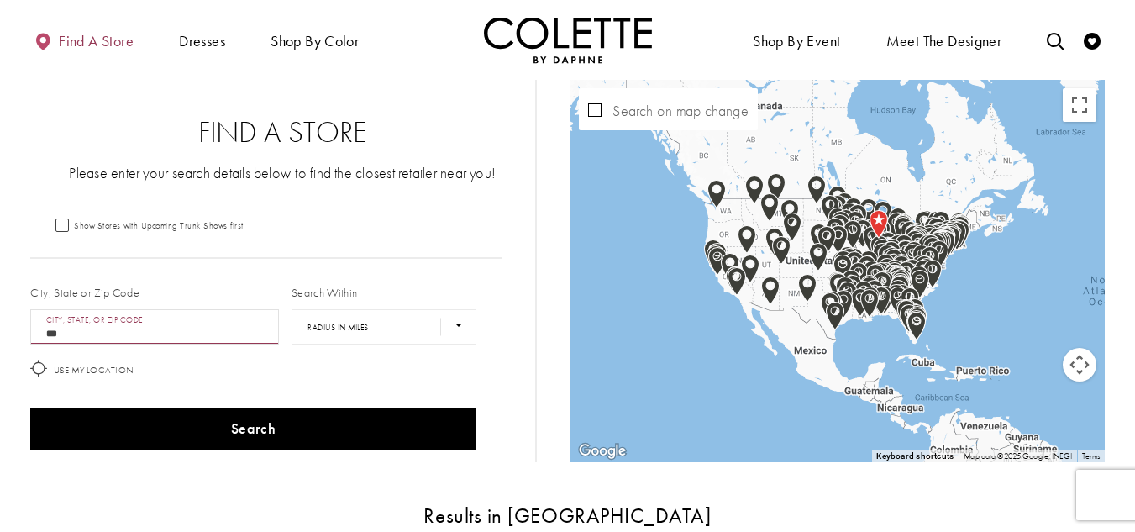
click at [76, 43] on span "Find a store" at bounding box center [96, 41] width 75 height 17
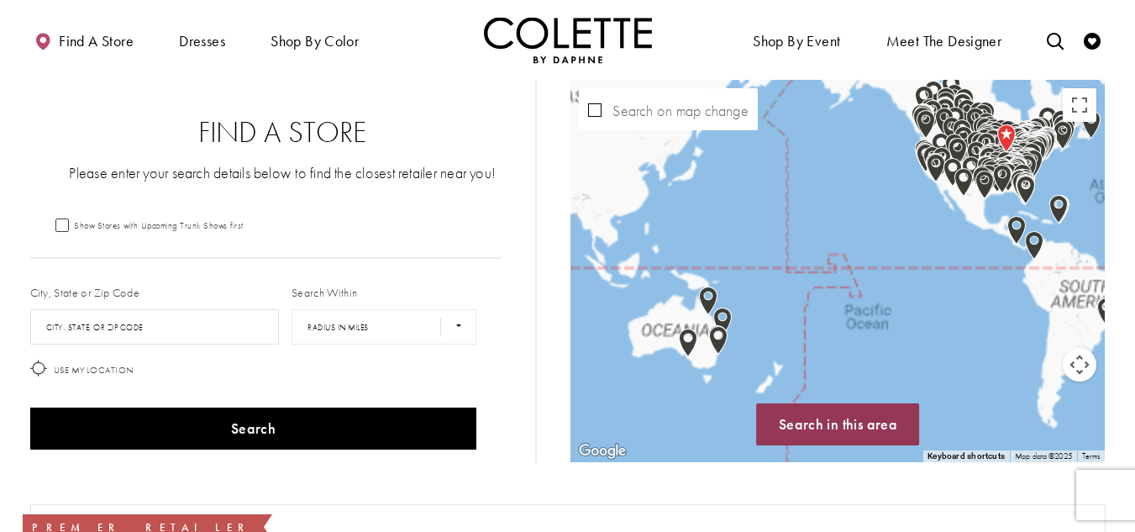
click at [702, 291] on img "Map with store locations" at bounding box center [708, 300] width 18 height 29
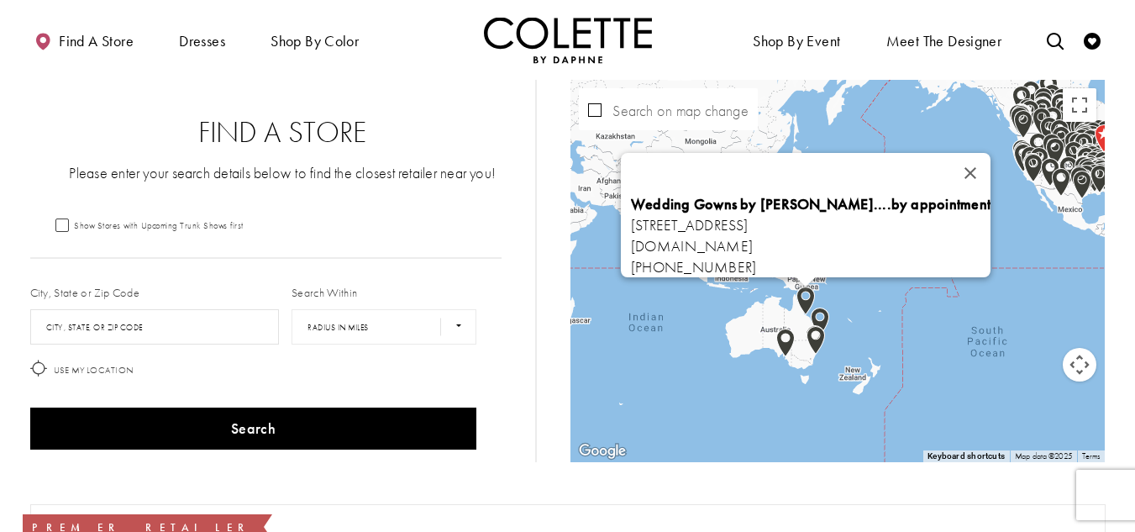
click at [668, 194] on b "Wedding Gowns by [PERSON_NAME]....by appointment" at bounding box center [810, 203] width 359 height 19
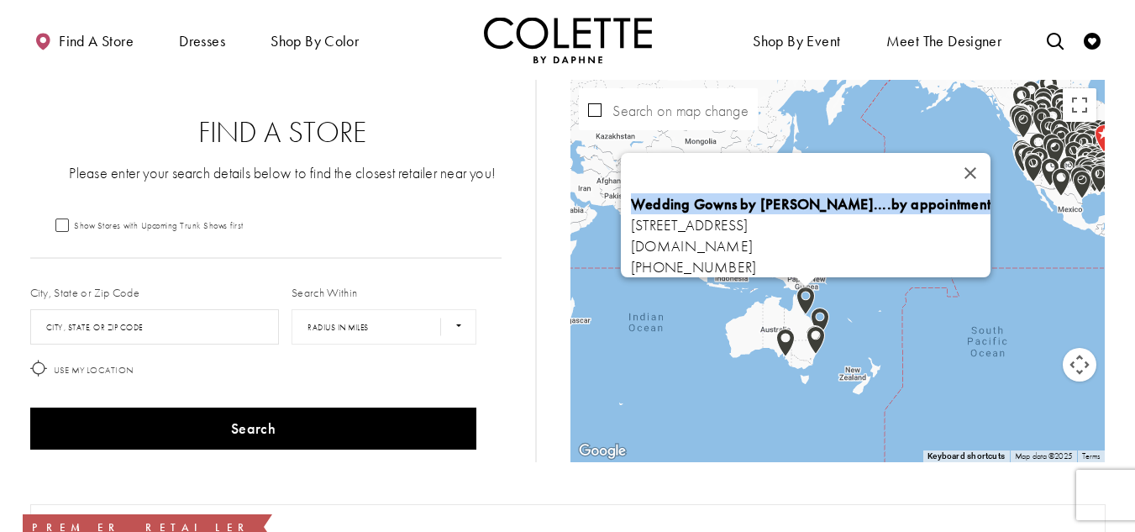
click at [668, 194] on b "Wedding Gowns by [PERSON_NAME]....by appointment" at bounding box center [810, 203] width 359 height 19
copy b "Wedding Gowns by [PERSON_NAME]....by appointment"
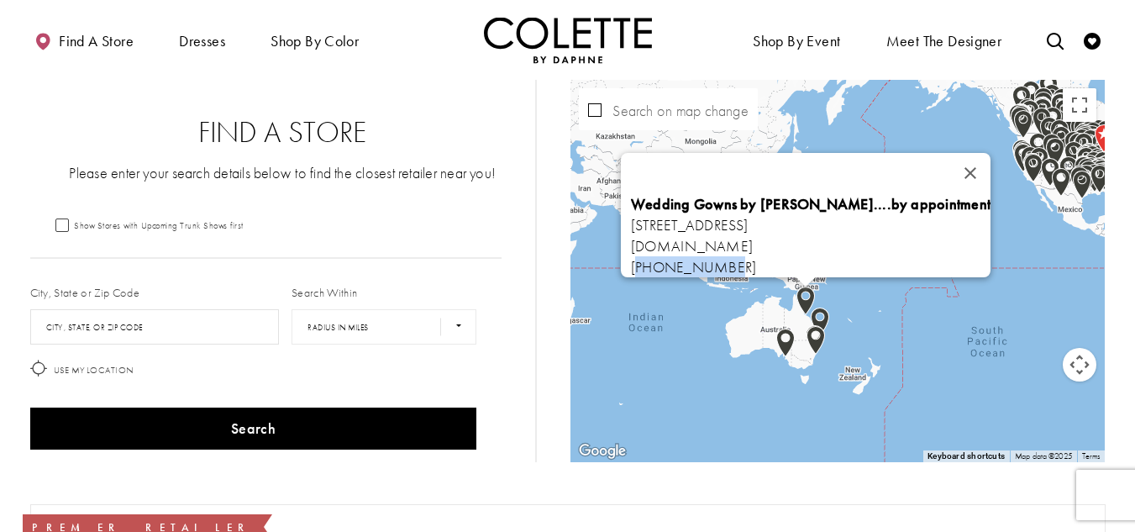
drag, startPoint x: 721, startPoint y: 260, endPoint x: 636, endPoint y: 260, distance: 84.8
click at [636, 260] on div "Wedding Gowns by [PERSON_NAME]....by appointment [STREET_ADDRESS] [DOMAIN_NAME]…" at bounding box center [810, 235] width 359 height 84
copy span "61747281255"
click at [940, 213] on span "Wedding Gowns by [PERSON_NAME]....by appointment [STREET_ADDRESS]" at bounding box center [810, 214] width 359 height 40
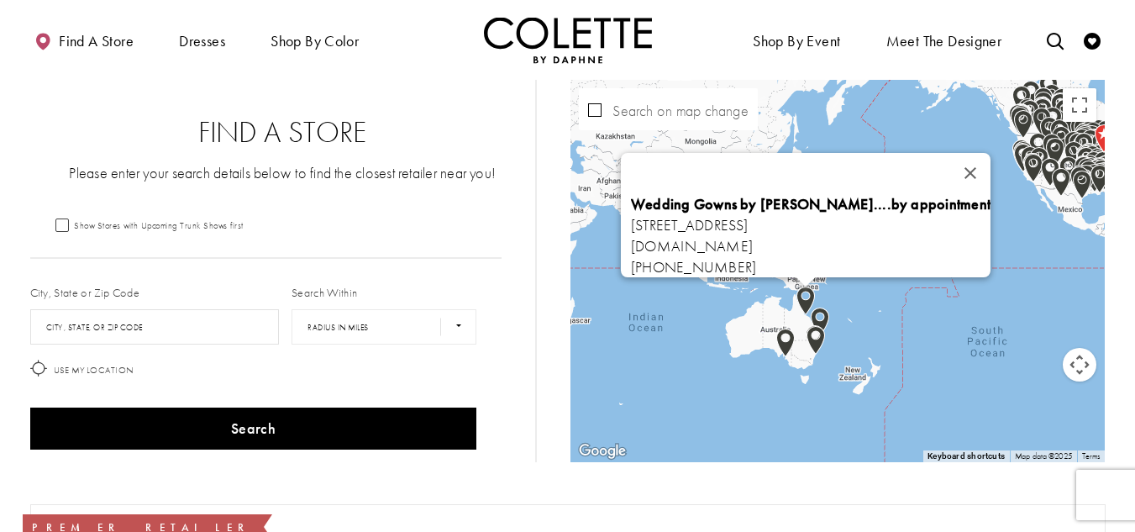
copy span "[GEOGRAPHIC_DATA]"
click at [667, 236] on link "[DOMAIN_NAME]" at bounding box center [692, 245] width 122 height 19
drag, startPoint x: 632, startPoint y: 194, endPoint x: 979, endPoint y: 223, distance: 348.1
click at [979, 223] on div "Wedding Gowns by [PERSON_NAME]....by appointment [STREET_ADDRESS] [DOMAIN_NAME]…" at bounding box center [810, 235] width 359 height 84
copy span "Wedding Gowns by [PERSON_NAME]....by appointment [STREET_ADDRESS]"
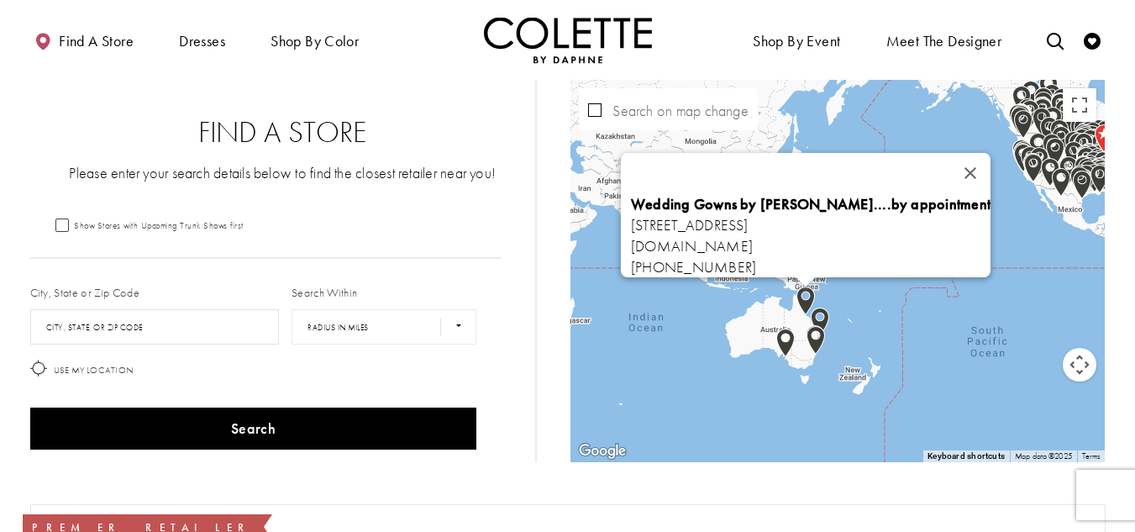
click at [821, 316] on img "Map with store locations" at bounding box center [820, 321] width 18 height 29
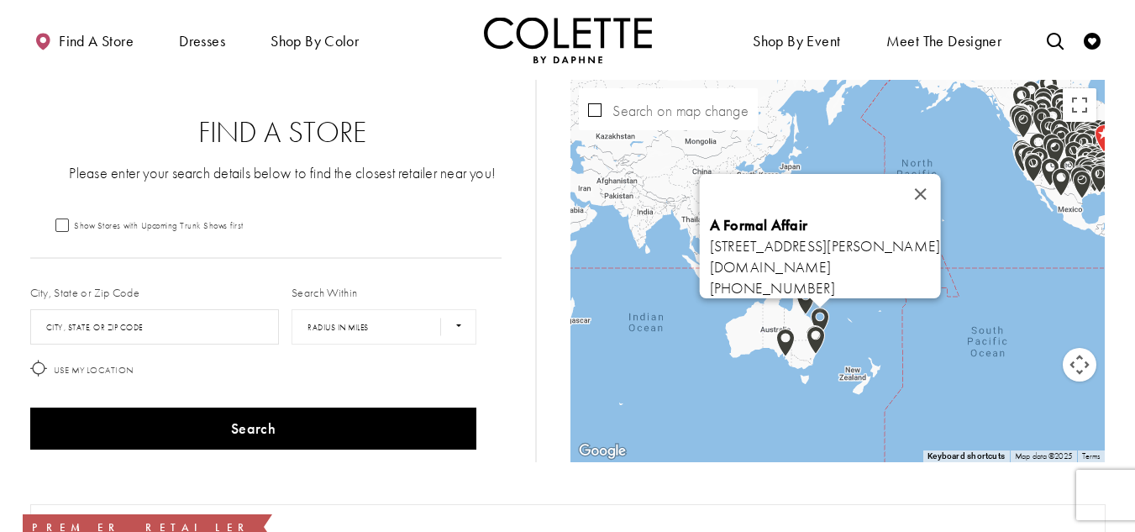
click at [710, 215] on b "A Formal Affair" at bounding box center [758, 224] width 97 height 19
copy b "A Formal Affair"
drag, startPoint x: 796, startPoint y: 278, endPoint x: 690, endPoint y: 282, distance: 106.8
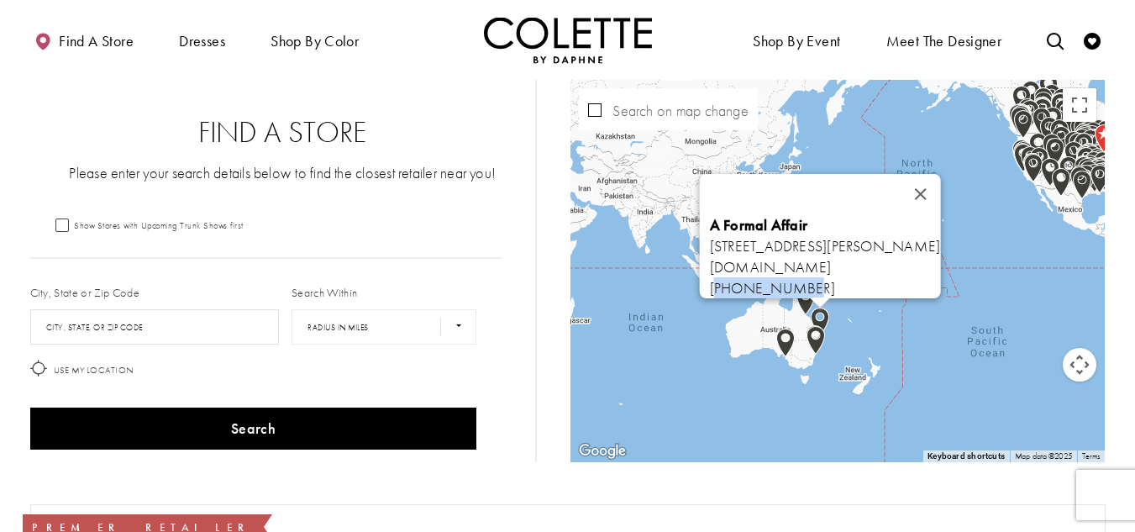
click at [710, 282] on div "A Formal Affair [STREET_ADDRESS][PERSON_NAME] [DOMAIN_NAME] [PHONE_NUMBER]" at bounding box center [825, 256] width 231 height 84
copy span "61733527772"
click at [799, 257] on link "[DOMAIN_NAME]" at bounding box center [771, 266] width 122 height 19
click at [710, 215] on b "A Formal Affair" at bounding box center [758, 224] width 97 height 19
drag, startPoint x: 681, startPoint y: 215, endPoint x: 963, endPoint y: 229, distance: 282.6
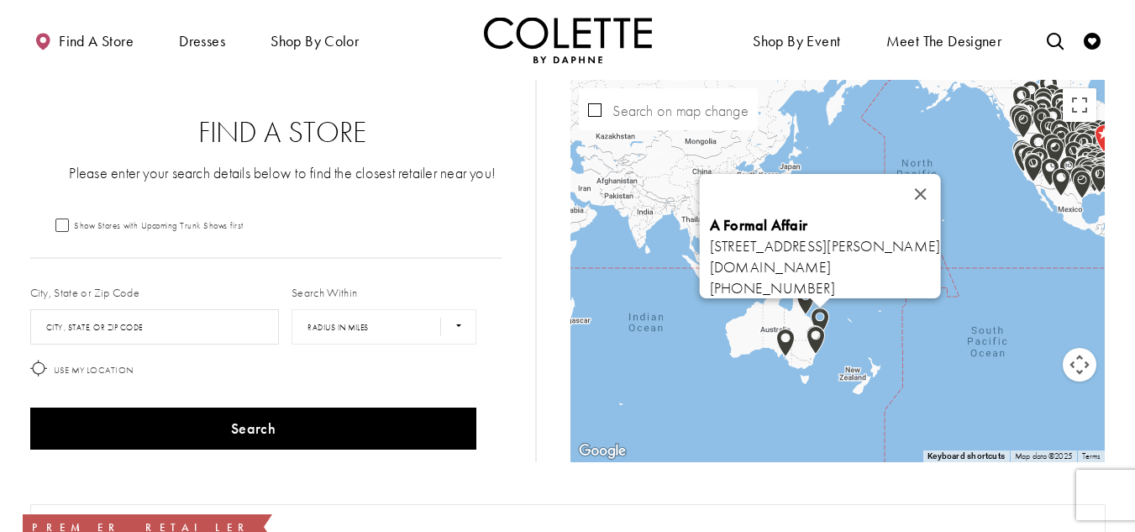
click at [941, 229] on div "A Formal Affair [STREET_ADDRESS][PERSON_NAME] [DOMAIN_NAME] [PHONE_NUMBER]" at bounding box center [825, 256] width 231 height 84
copy span "A Formal Affair [STREET_ADDRESS][PERSON_NAME]"
click at [822, 336] on img "Map with store locations" at bounding box center [815, 340] width 18 height 29
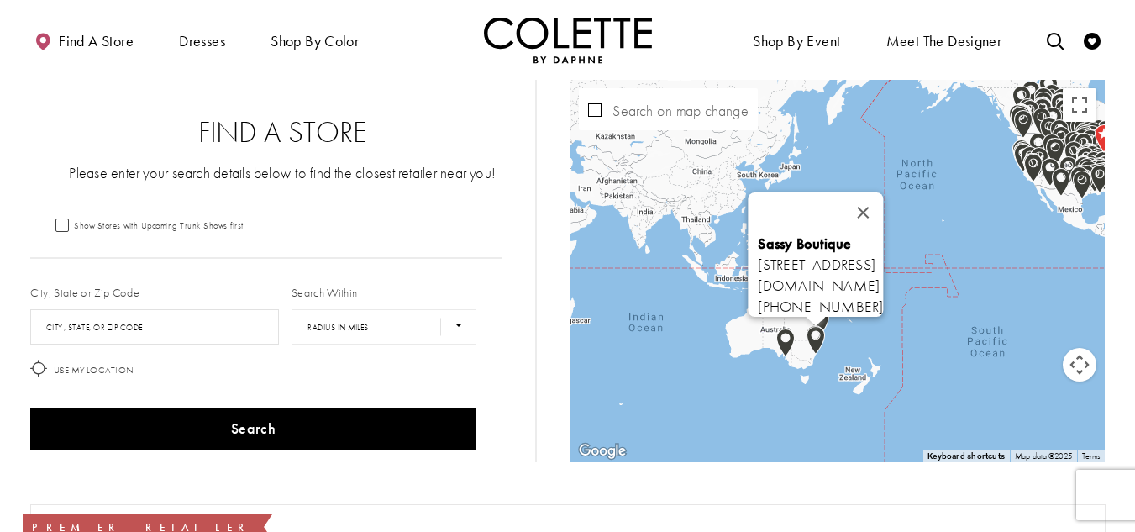
click at [758, 239] on b "Sassy Boutique" at bounding box center [804, 243] width 93 height 19
copy b "Sassy Boutique"
drag, startPoint x: 765, startPoint y: 297, endPoint x: 655, endPoint y: 294, distance: 110.1
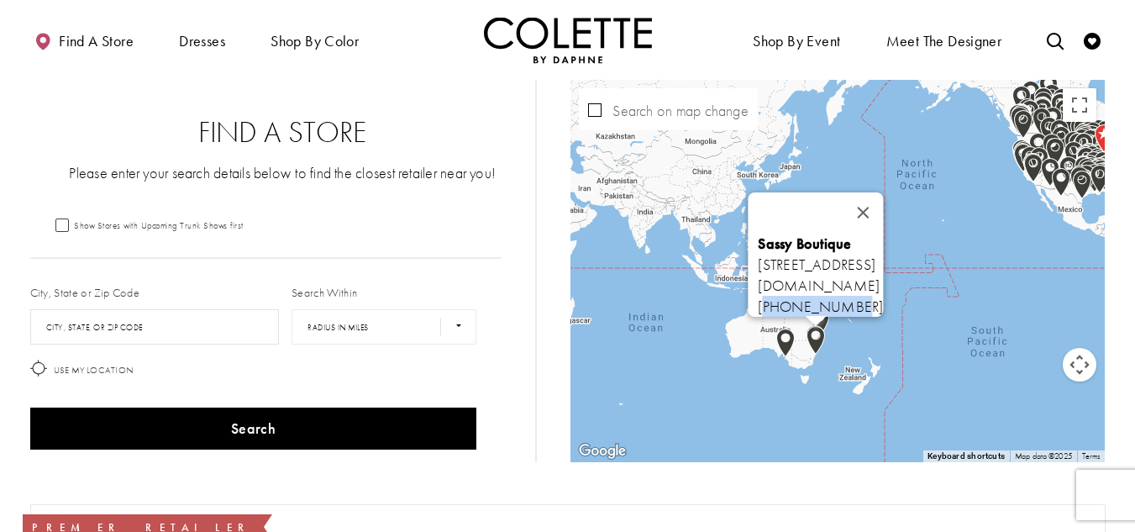
click at [758, 294] on div "Sassy Boutique [STREET_ADDRESS] [DOMAIN_NAME] [PHONE_NUMBER]" at bounding box center [820, 275] width 125 height 84
copy span "61297074023"
click at [758, 276] on link "[DOMAIN_NAME]" at bounding box center [819, 285] width 122 height 19
drag, startPoint x: 649, startPoint y: 234, endPoint x: 984, endPoint y: 244, distance: 334.5
click at [884, 244] on div "Sassy Boutique [STREET_ADDRESS] [DOMAIN_NAME] [PHONE_NUMBER]" at bounding box center [820, 275] width 125 height 84
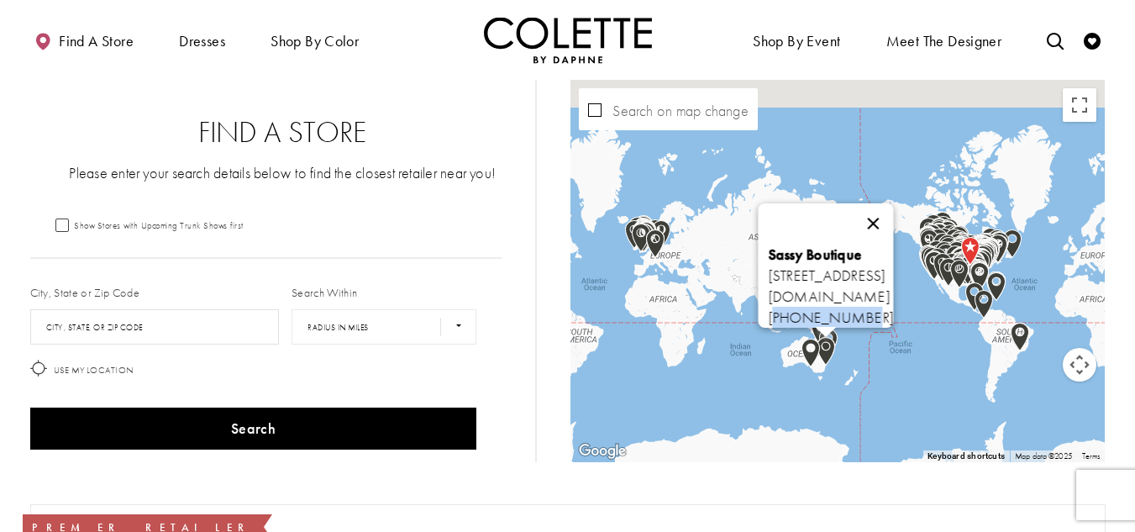
click at [894, 213] on button "Close" at bounding box center [873, 223] width 40 height 40
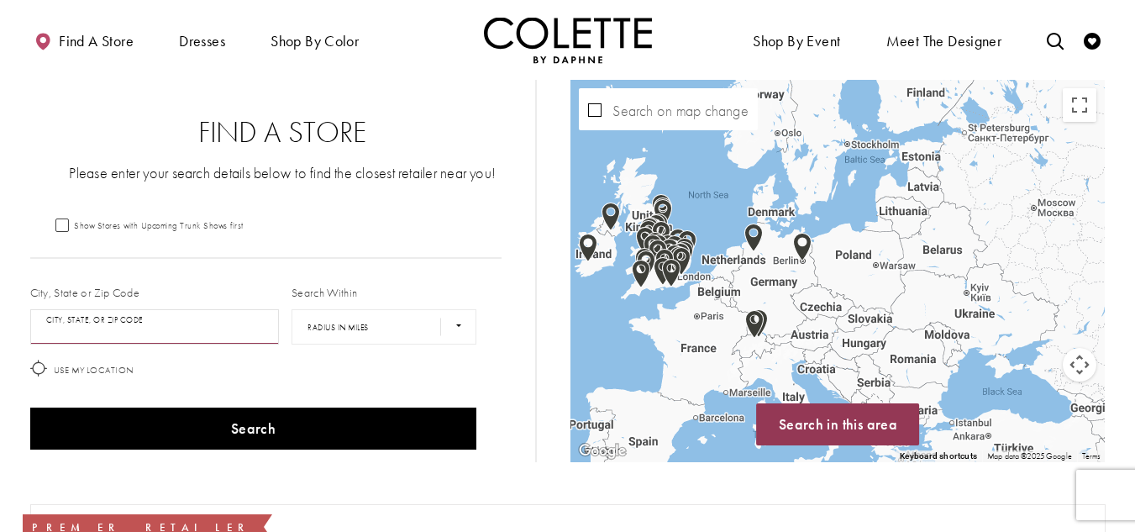
click at [92, 327] on input "City, State, or ZIP Code" at bounding box center [154, 326] width 249 height 35
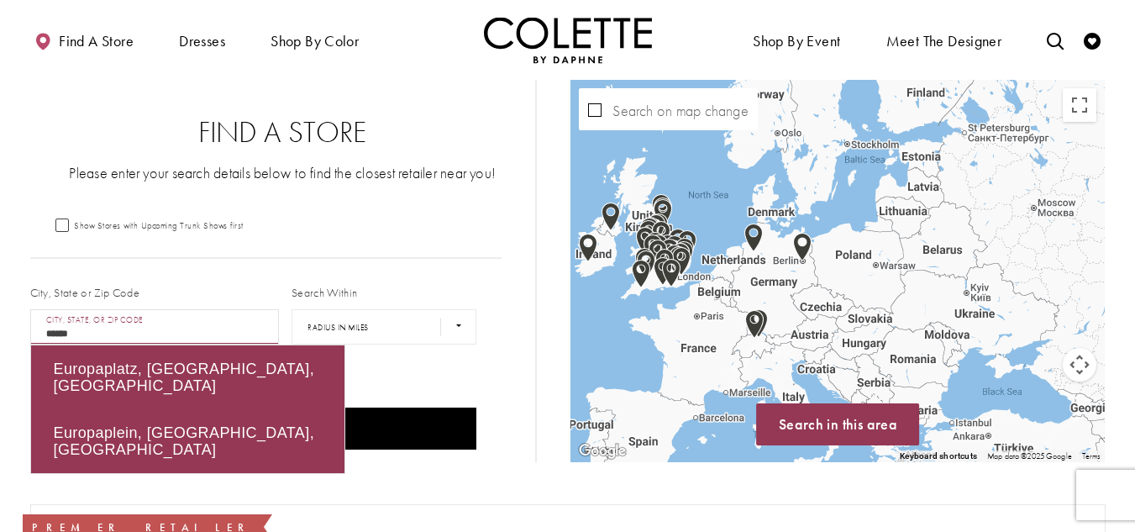
click at [30, 407] on button "Search" at bounding box center [253, 428] width 447 height 42
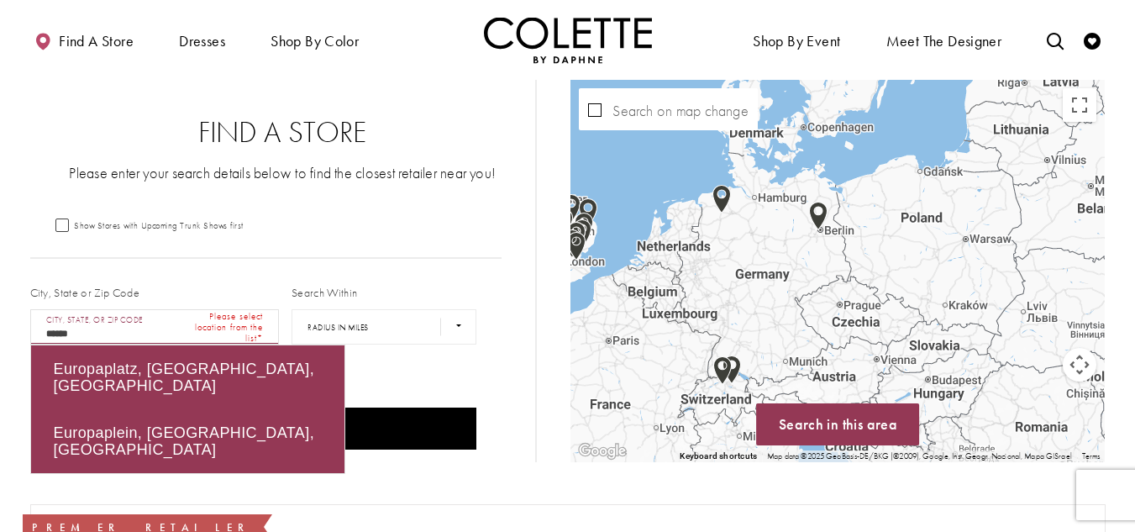
click at [718, 201] on img "Map with store locations" at bounding box center [721, 199] width 18 height 29
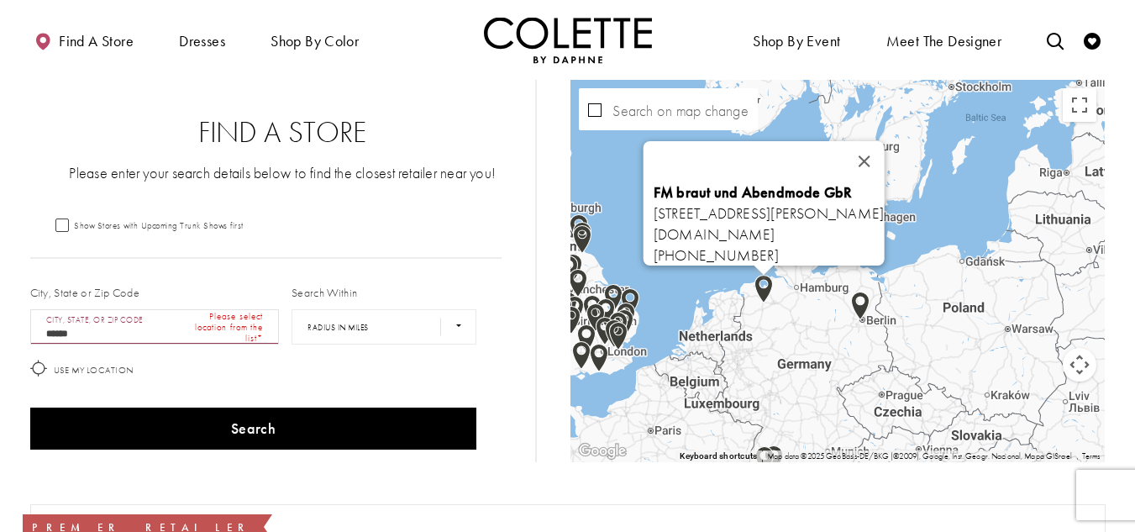
click at [732, 182] on b "FM braut und Abendmode GbR" at bounding box center [752, 191] width 199 height 19
drag, startPoint x: 767, startPoint y: 248, endPoint x: 638, endPoint y: 248, distance: 128.5
click at [653, 248] on div "FM braut und Abendmode GbR [STREET_ADDRESS] [DOMAIN_NAME] [PHONE_NUMBER]" at bounding box center [768, 223] width 231 height 84
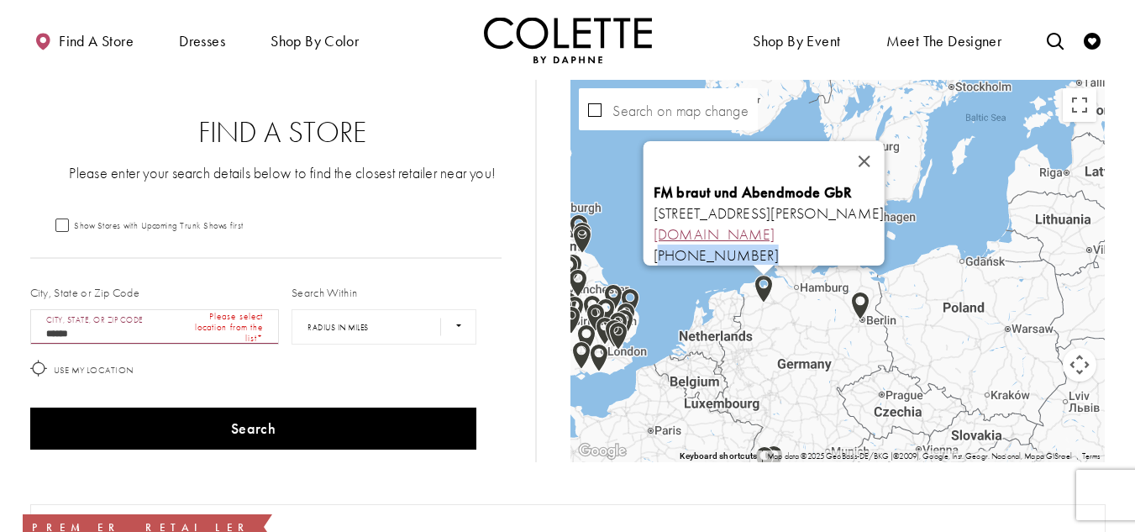
click at [664, 229] on link "[DOMAIN_NAME]" at bounding box center [714, 233] width 122 height 19
click at [856, 310] on img "Map with store locations" at bounding box center [860, 305] width 18 height 29
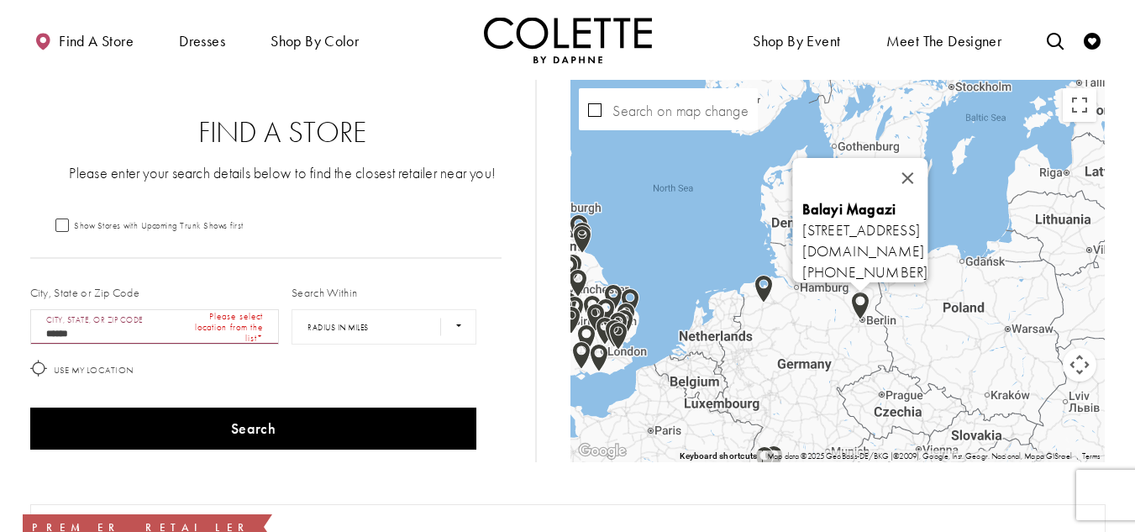
click at [803, 205] on b "Balayi Magazi" at bounding box center [849, 208] width 93 height 19
drag, startPoint x: 819, startPoint y: 270, endPoint x: 716, endPoint y: 267, distance: 102.5
click at [803, 267] on div "Balayi Magazi [STREET_ADDRESS] [DOMAIN_NAME] [PHONE_NUMBER]" at bounding box center [865, 240] width 125 height 84
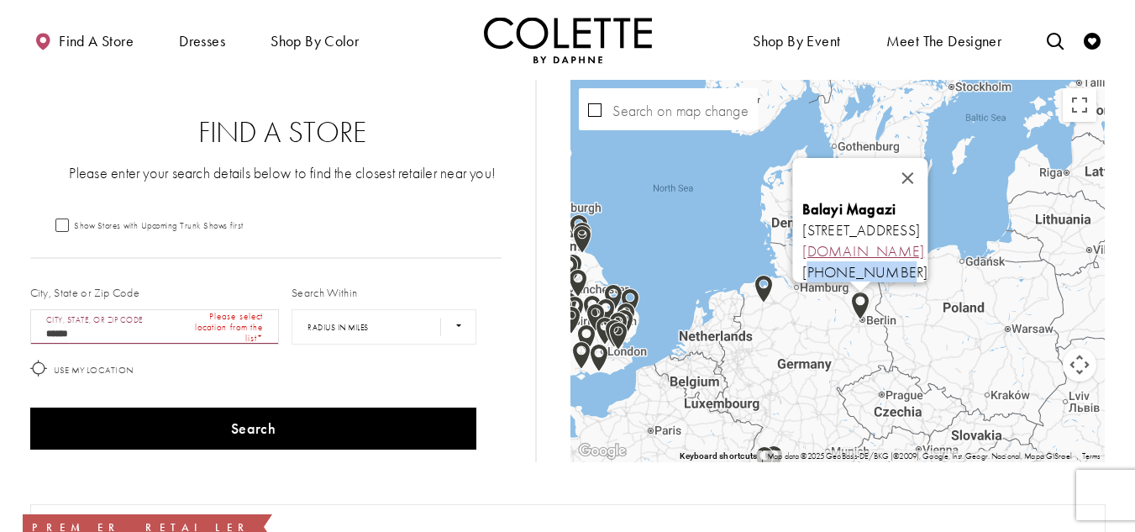
click at [803, 241] on link "[DOMAIN_NAME]" at bounding box center [864, 250] width 122 height 19
drag, startPoint x: 1006, startPoint y: 219, endPoint x: 702, endPoint y: 204, distance: 304.4
click at [793, 204] on div "Balayi Magazi [STREET_ADDRESS] [DOMAIN_NAME] [PHONE_NUMBER]" at bounding box center [860, 220] width 135 height 124
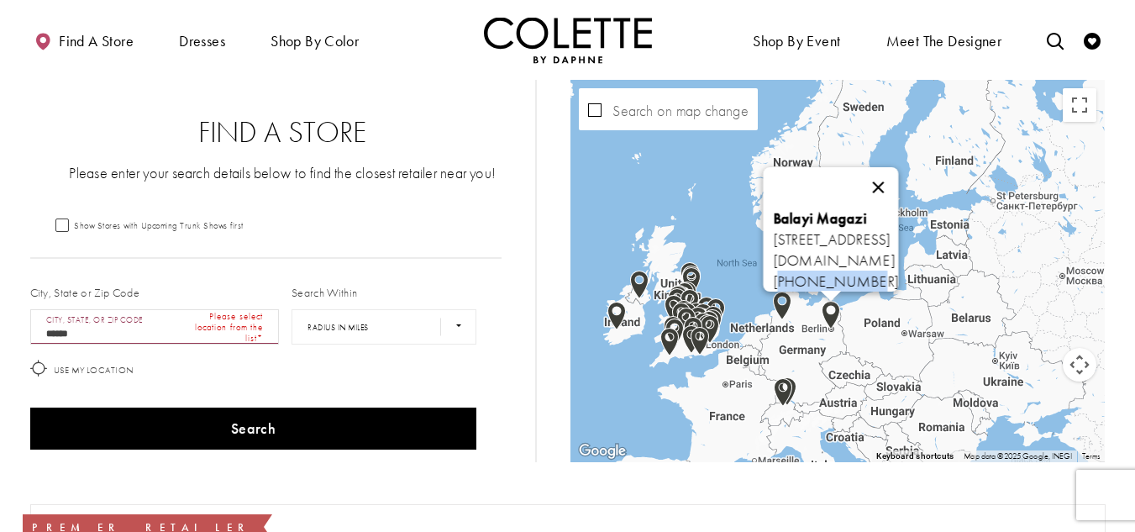
click at [899, 179] on button "Close" at bounding box center [878, 187] width 40 height 40
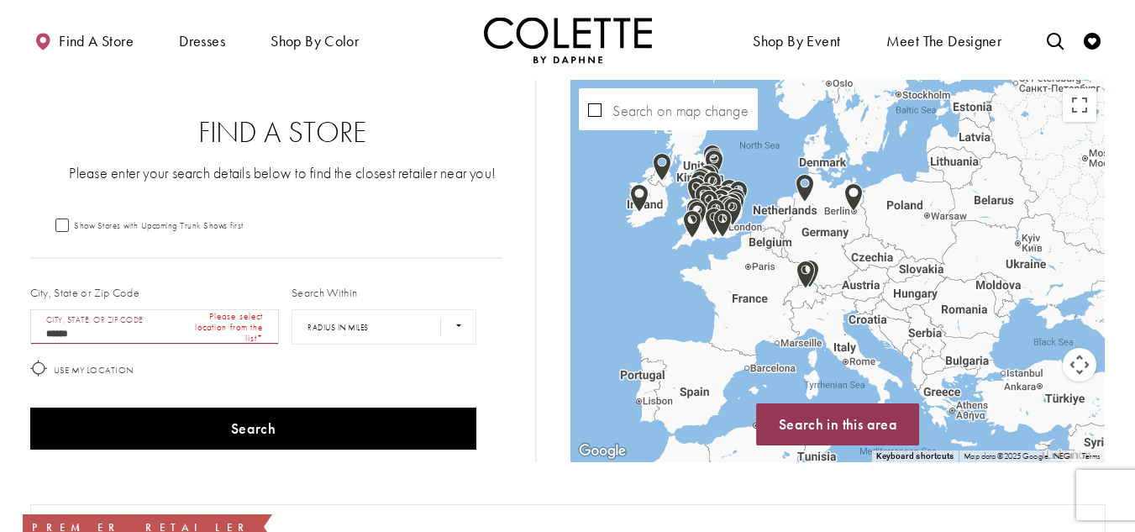
drag, startPoint x: 827, startPoint y: 360, endPoint x: 850, endPoint y: 241, distance: 121.6
click at [850, 241] on div "Map with store locations" at bounding box center [837, 271] width 534 height 382
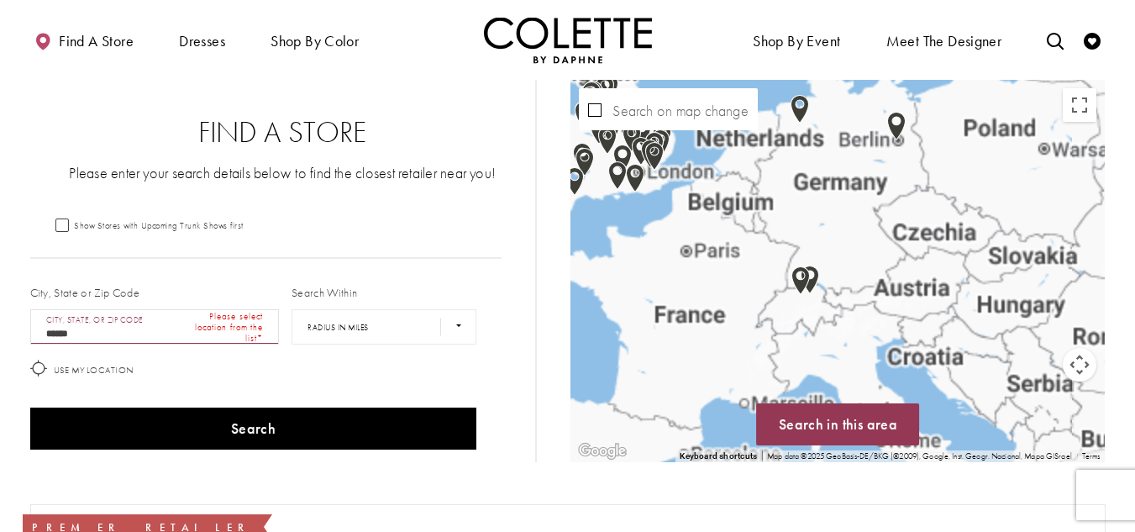
click at [795, 279] on img "Map with store locations" at bounding box center [800, 280] width 18 height 29
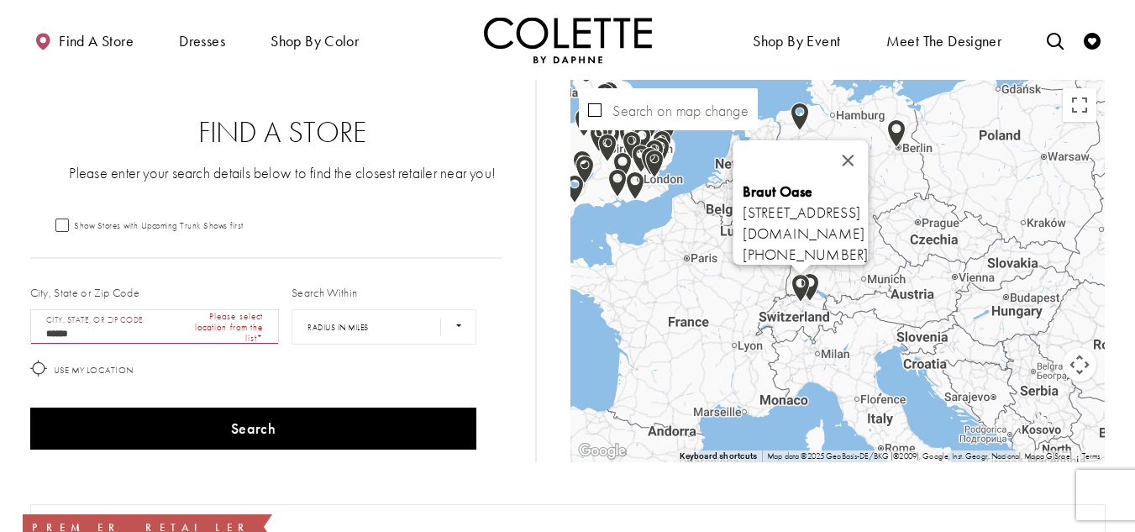
click at [743, 187] on b "Braut Oase" at bounding box center [778, 190] width 70 height 19
drag, startPoint x: 774, startPoint y: 242, endPoint x: 677, endPoint y: 242, distance: 97.4
click at [743, 242] on div "Braut Oase [STREET_ADDRESS] [DOMAIN_NAME] [PHONE_NUMBER]" at bounding box center [805, 223] width 125 height 84
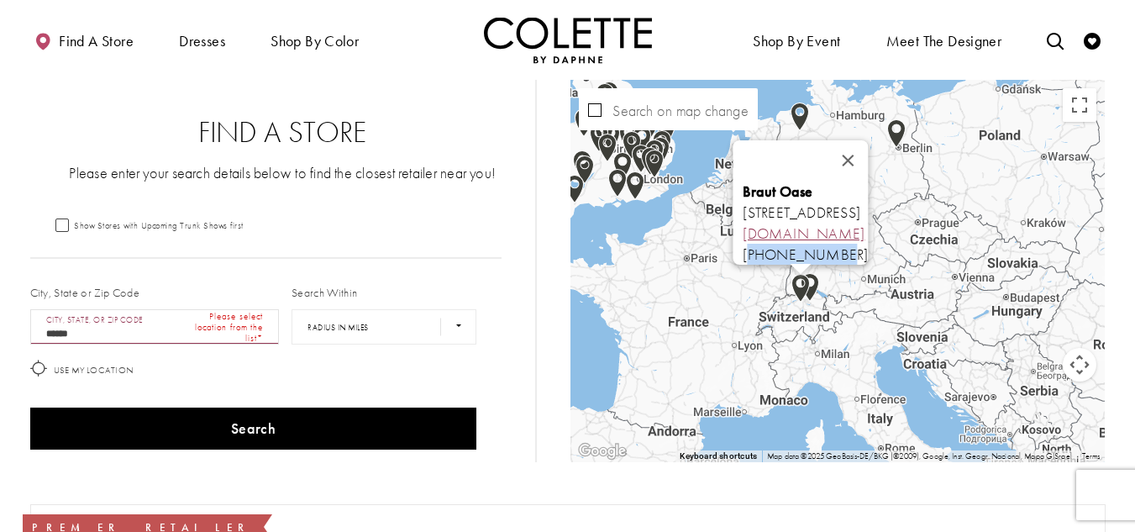
click at [743, 223] on link "[DOMAIN_NAME]" at bounding box center [804, 232] width 122 height 19
click at [861, 202] on span "Braut Oase [STREET_ADDRESS]" at bounding box center [802, 201] width 118 height 40
click at [815, 284] on img "Map with store locations" at bounding box center [809, 287] width 18 height 29
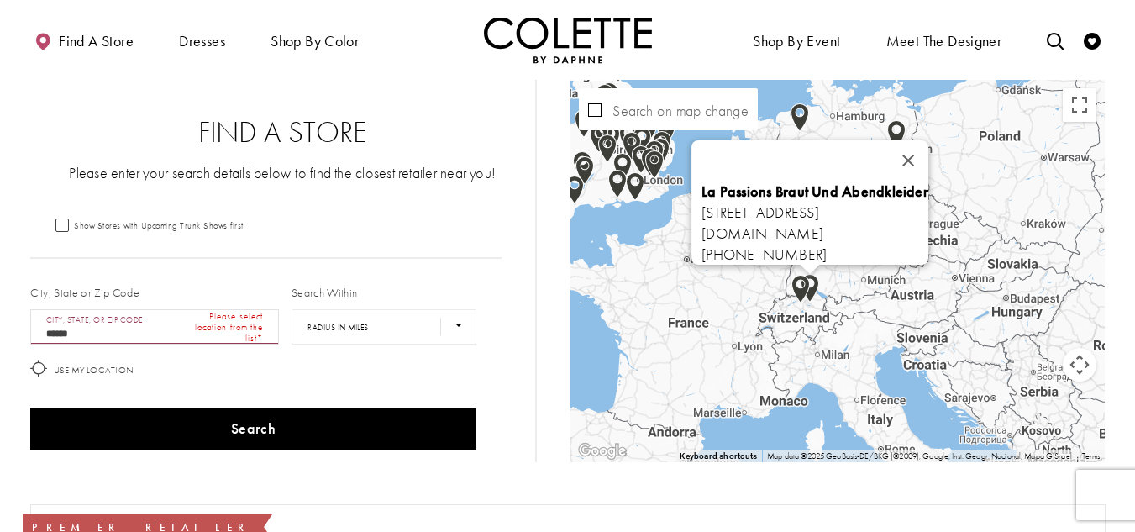
click at [713, 181] on b "La Passions Braut Und Abendkleider" at bounding box center [814, 190] width 227 height 19
drag, startPoint x: 780, startPoint y: 247, endPoint x: 674, endPoint y: 244, distance: 106.7
click at [701, 244] on div "La Passions Braut Und Abendkleider [STREET_ADDRESS] [DOMAIN_NAME] [PHONE_NUMBER]" at bounding box center [814, 223] width 227 height 84
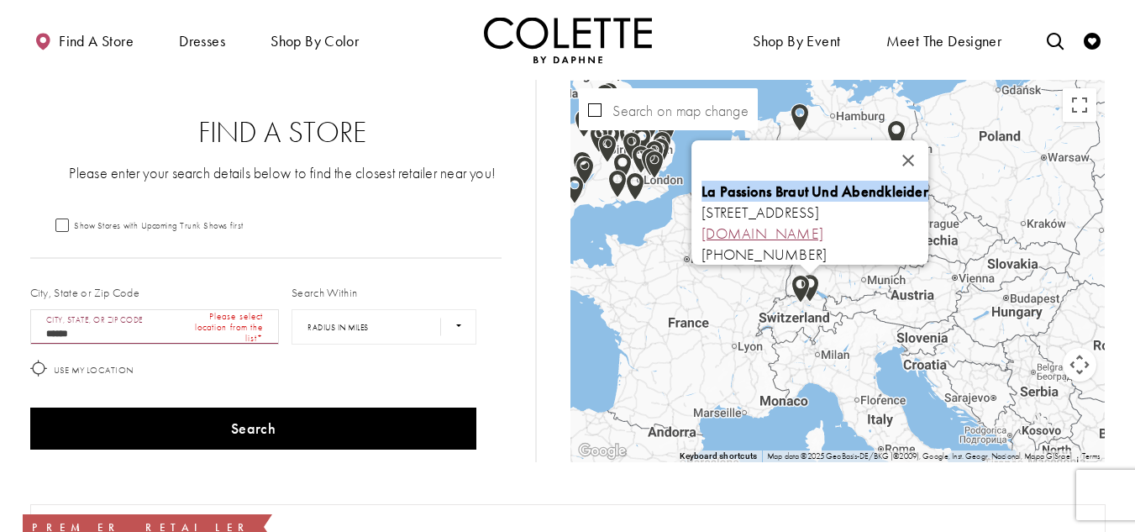
drag, startPoint x: 725, startPoint y: 228, endPoint x: 603, endPoint y: 202, distance: 124.5
click at [724, 228] on link "[DOMAIN_NAME]" at bounding box center [762, 232] width 122 height 19
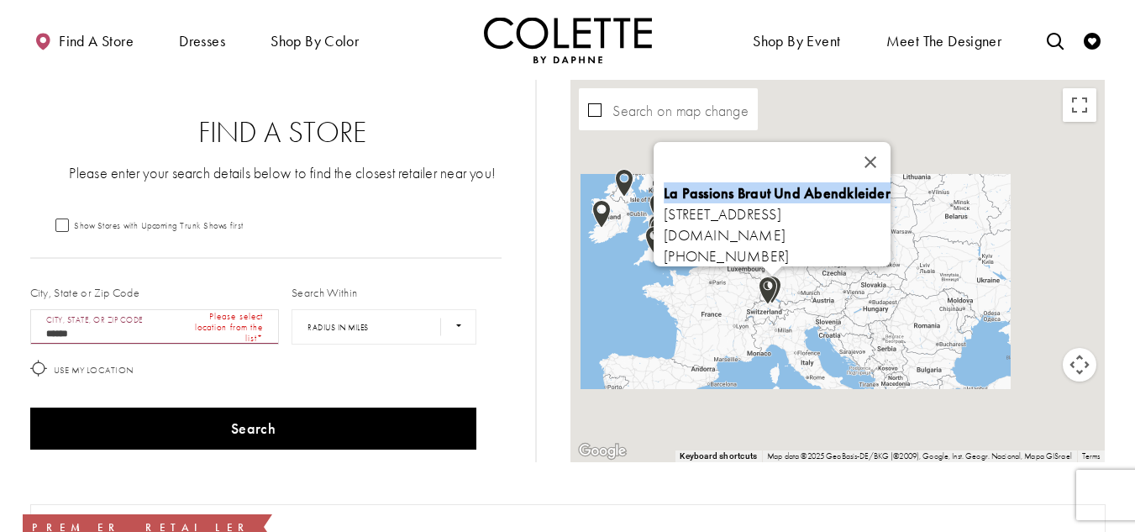
click at [728, 312] on div "La Passions Braut Und Abendkleider [STREET_ADDRESS] [DOMAIN_NAME] [PHONE_NUMBER]" at bounding box center [837, 271] width 534 height 382
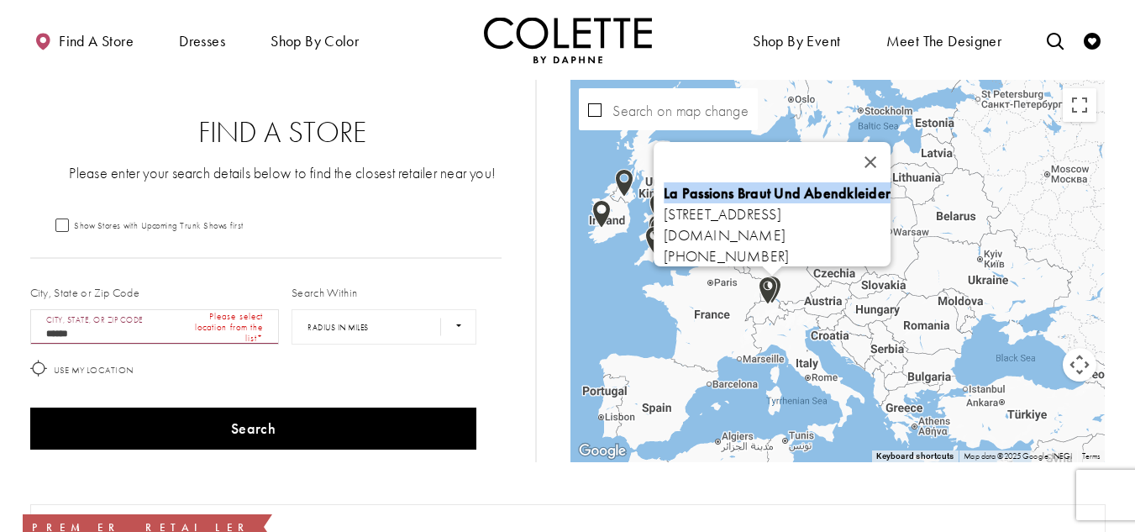
drag, startPoint x: 908, startPoint y: 156, endPoint x: 890, endPoint y: 174, distance: 24.9
click at [890, 156] on button "Close" at bounding box center [870, 162] width 40 height 40
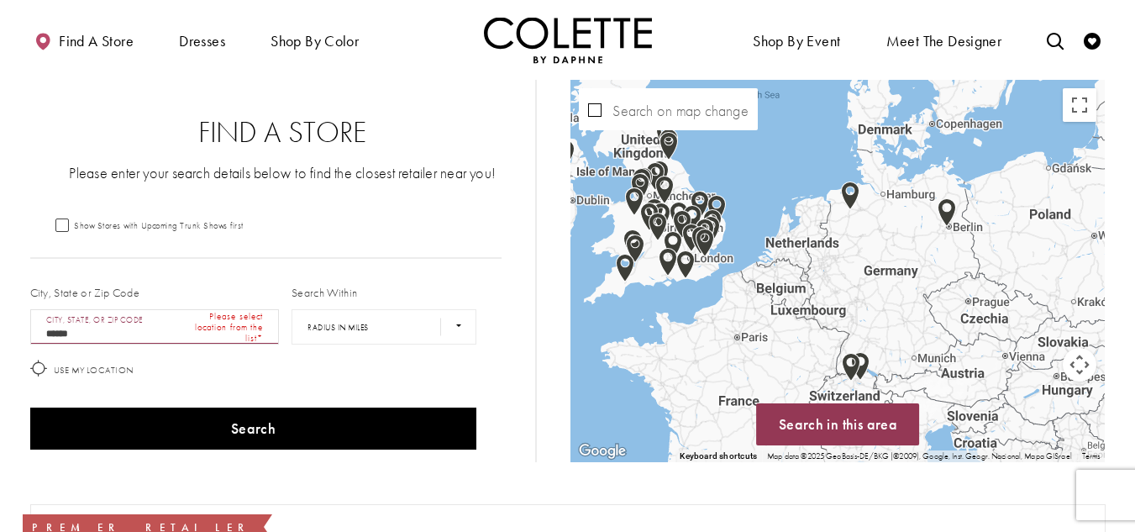
click at [686, 266] on img "Map with store locations" at bounding box center [685, 264] width 18 height 29
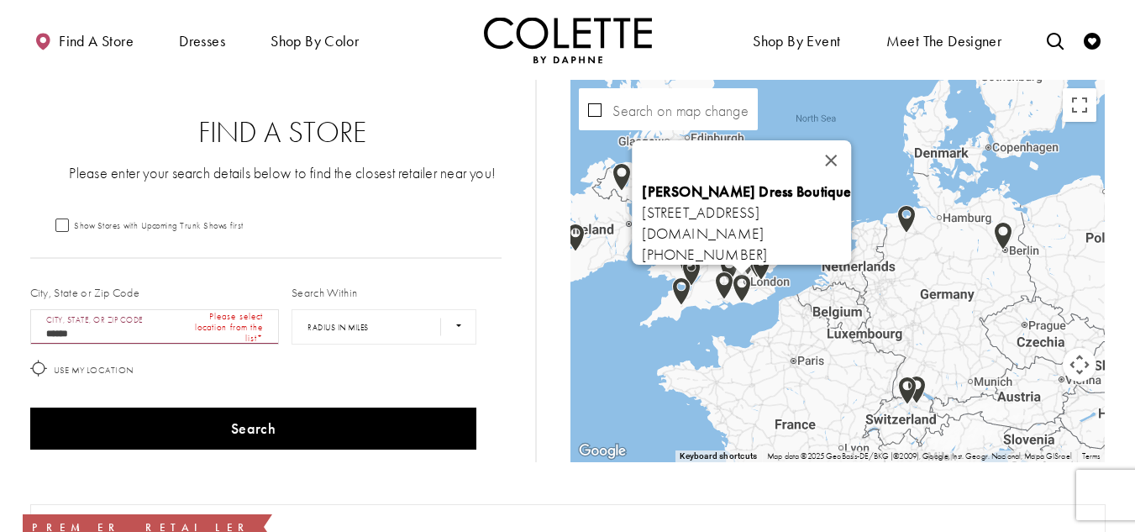
click at [839, 202] on span "[PERSON_NAME] Dress Boutique [STREET_ADDRESS]" at bounding box center [747, 201] width 209 height 40
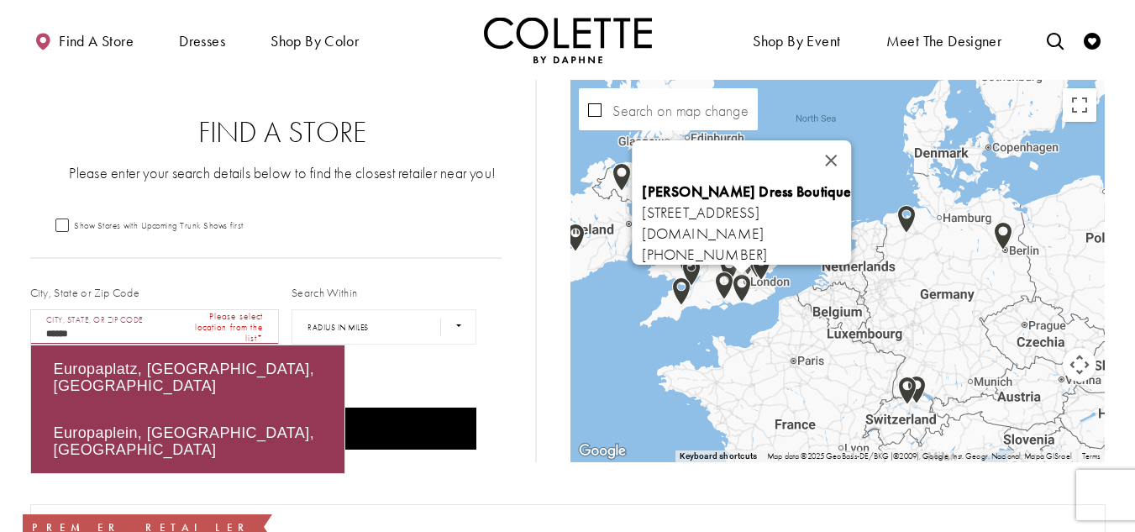
drag, startPoint x: 14, startPoint y: 338, endPoint x: 0, endPoint y: 338, distance: 14.3
paste input "City, State, or ZIP Code"
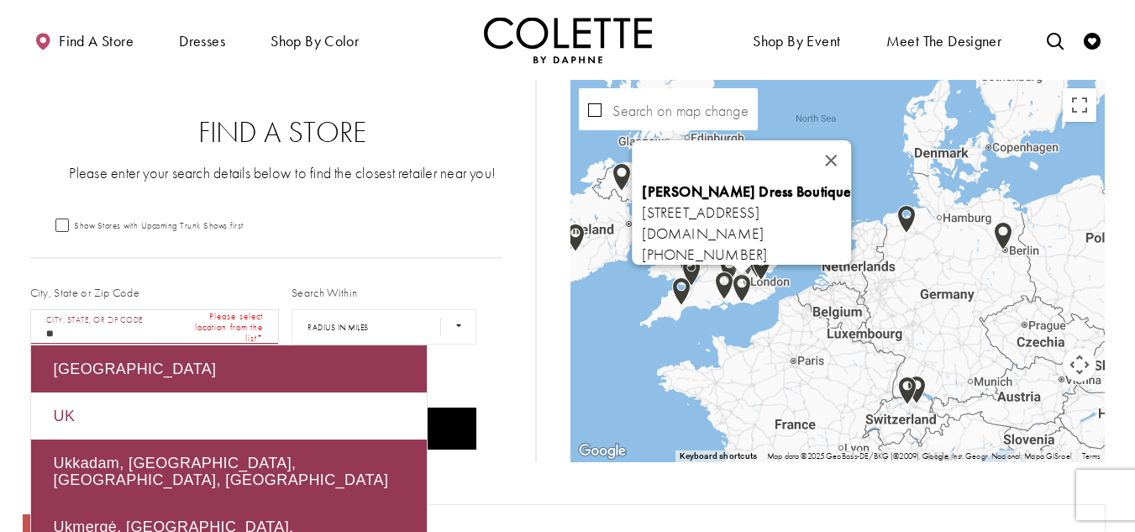
click at [52, 410] on div "UK" at bounding box center [229, 415] width 396 height 47
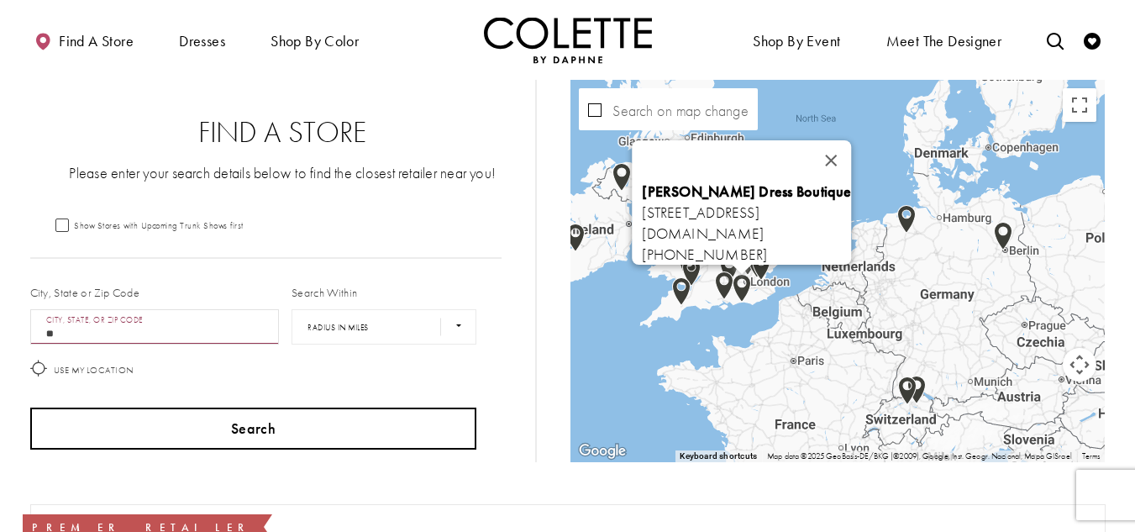
click at [264, 422] on button "Search" at bounding box center [253, 428] width 447 height 42
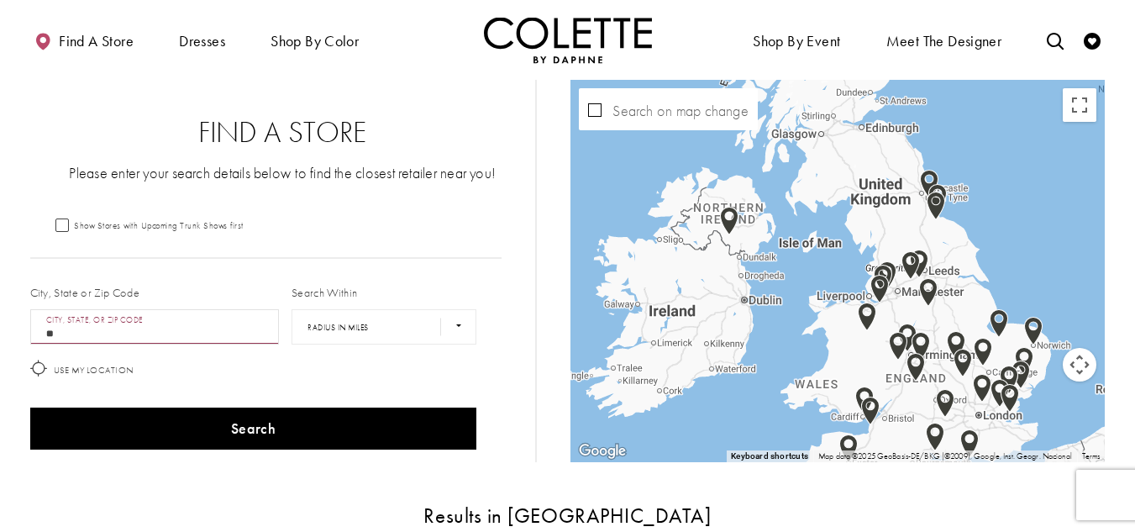
drag, startPoint x: 638, startPoint y: 234, endPoint x: 683, endPoint y: 291, distance: 72.9
click at [683, 291] on div "Map with store locations" at bounding box center [837, 271] width 534 height 382
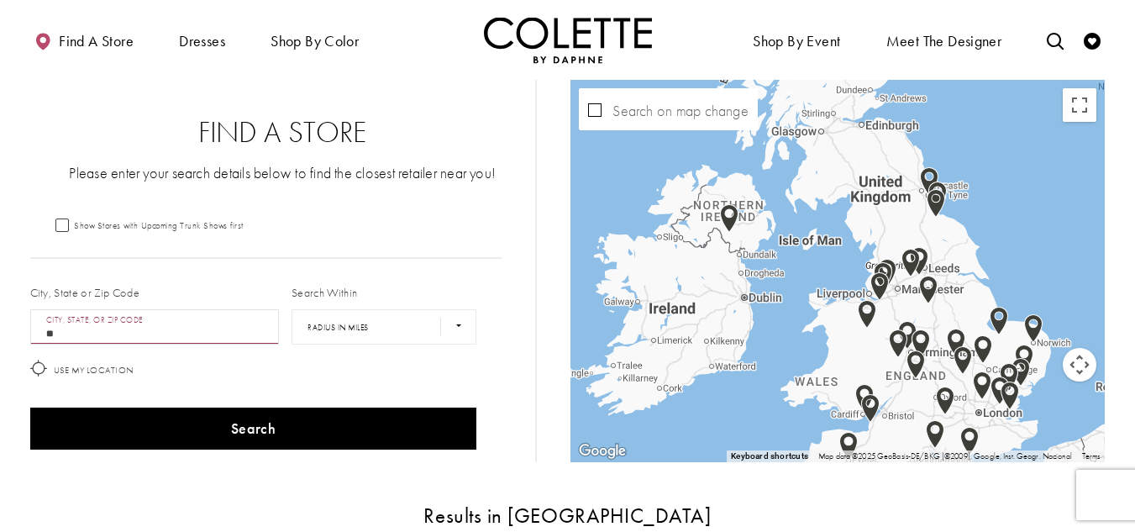
click at [730, 219] on img "Map with store locations" at bounding box center [729, 218] width 18 height 29
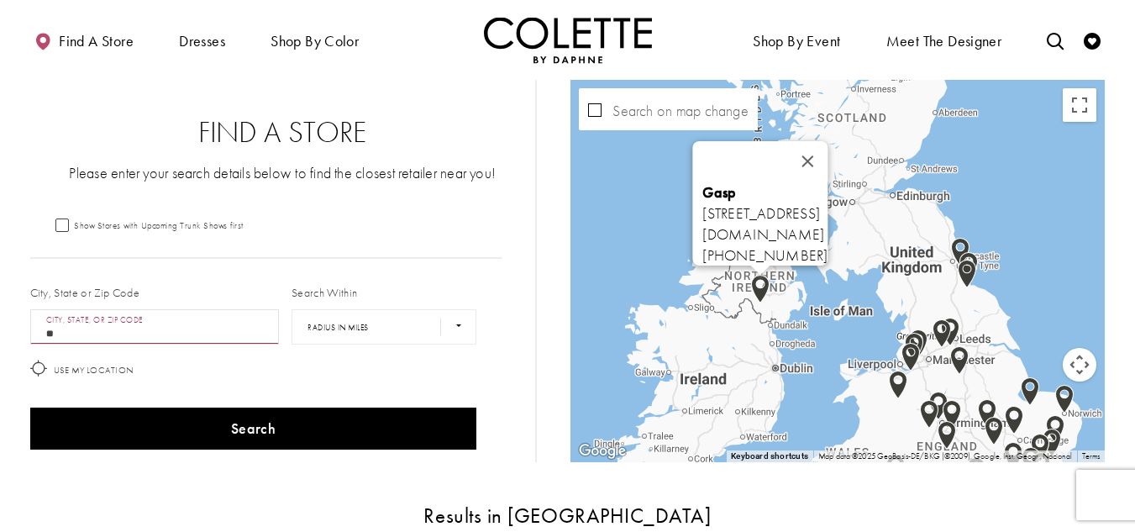
click at [703, 182] on b "Gasp" at bounding box center [720, 191] width 34 height 19
click at [731, 227] on link "[DOMAIN_NAME]" at bounding box center [764, 233] width 122 height 19
drag, startPoint x: 752, startPoint y: 239, endPoint x: 638, endPoint y: 247, distance: 113.7
click at [703, 247] on div "Gasp [STREET_ADDRESS] [DOMAIN_NAME] [PHONE_NUMBER]" at bounding box center [765, 223] width 125 height 84
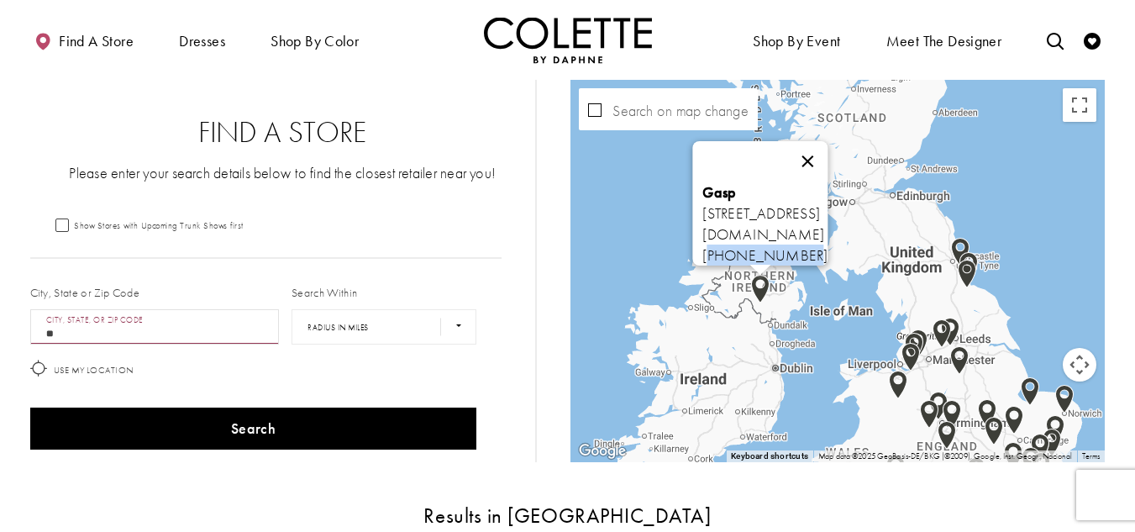
click at [828, 153] on button "Close" at bounding box center [808, 161] width 40 height 40
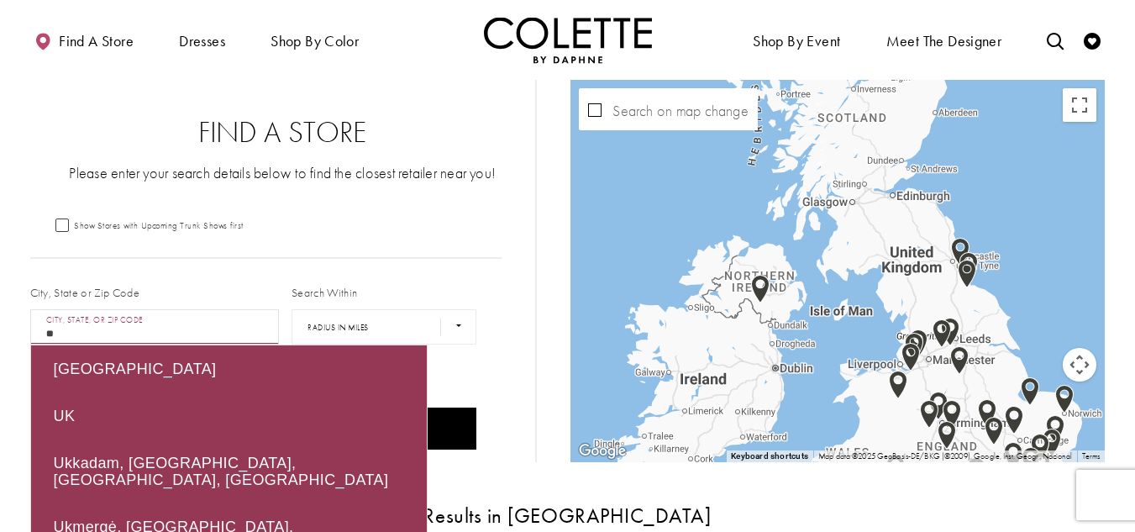
drag, startPoint x: 81, startPoint y: 333, endPoint x: 0, endPoint y: 332, distance: 80.6
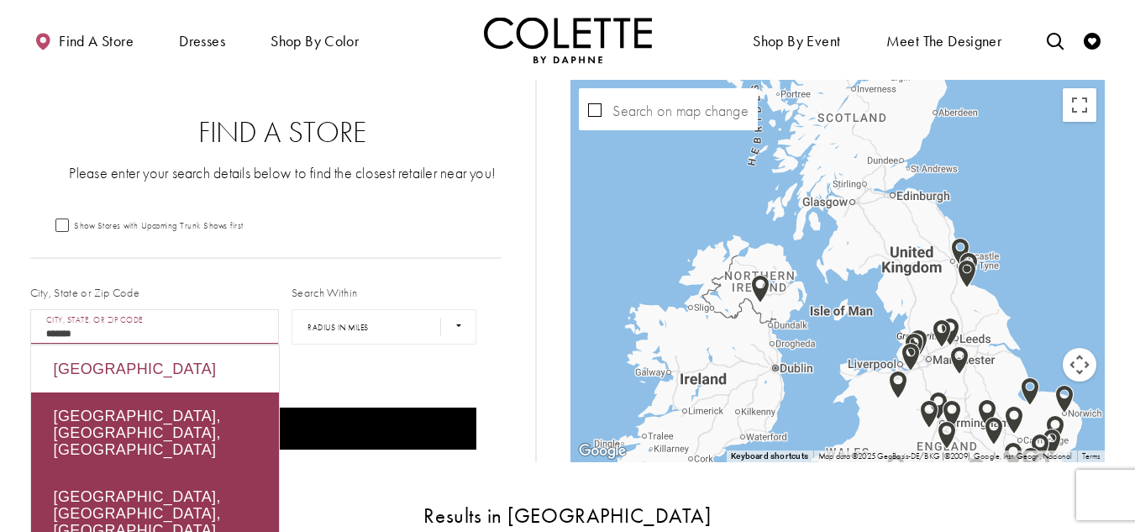
click at [76, 368] on div "[GEOGRAPHIC_DATA]" at bounding box center [155, 368] width 248 height 47
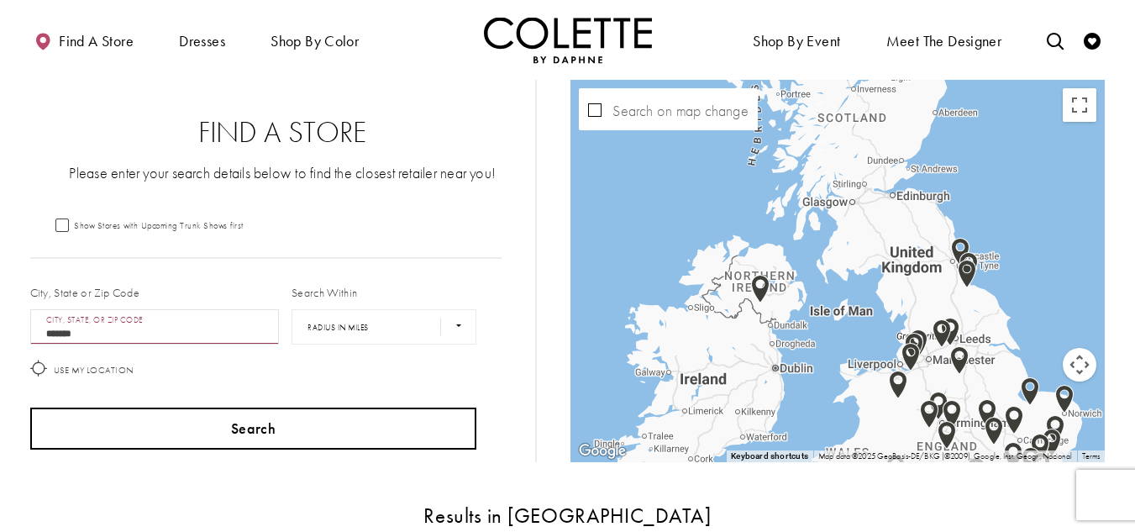
click at [274, 428] on button "Search" at bounding box center [253, 428] width 447 height 42
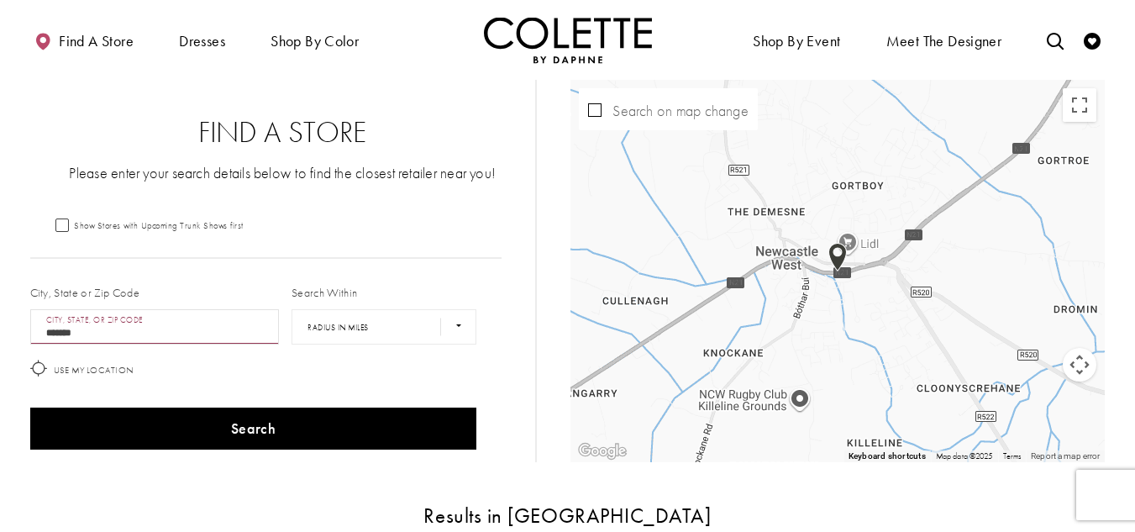
scroll to position [420, 0]
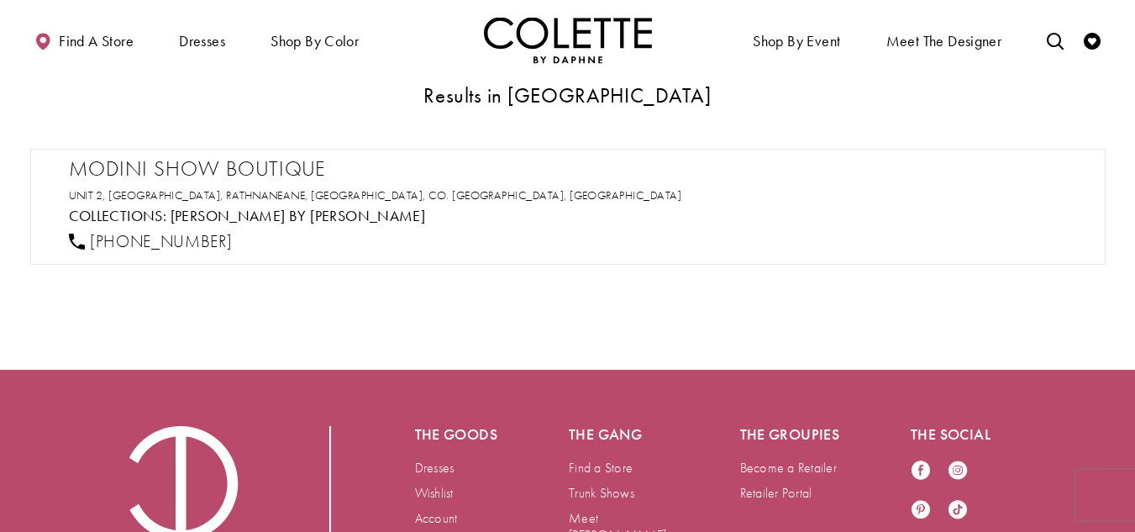
click at [160, 160] on h2 "Modini Show Boutique" at bounding box center [576, 168] width 1015 height 25
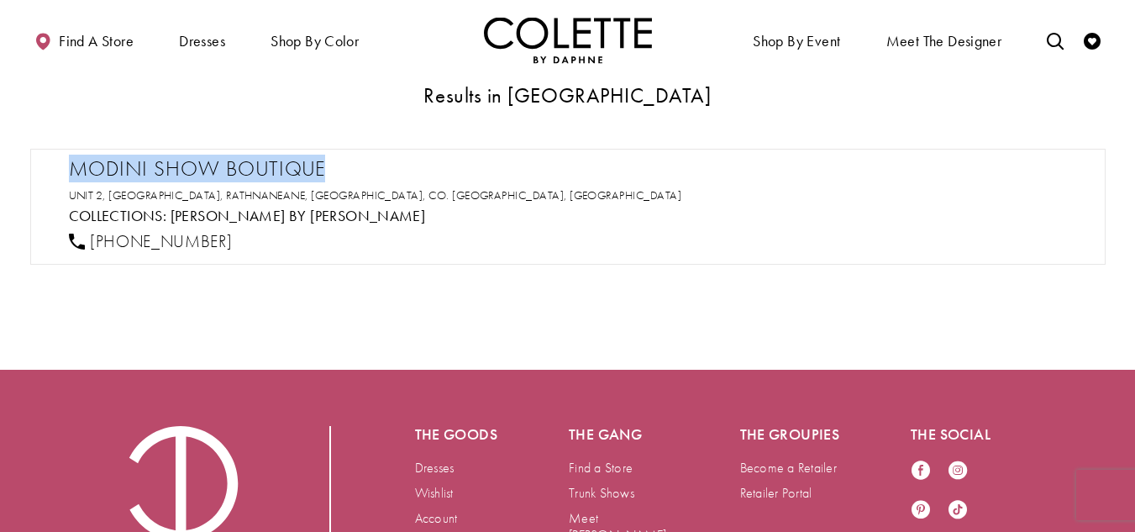
click at [160, 160] on h2 "Modini Show Boutique" at bounding box center [576, 168] width 1015 height 25
drag, startPoint x: 247, startPoint y: 238, endPoint x: 89, endPoint y: 237, distance: 157.9
click at [89, 237] on div "[PHONE_NUMBER]" at bounding box center [575, 241] width 1027 height 37
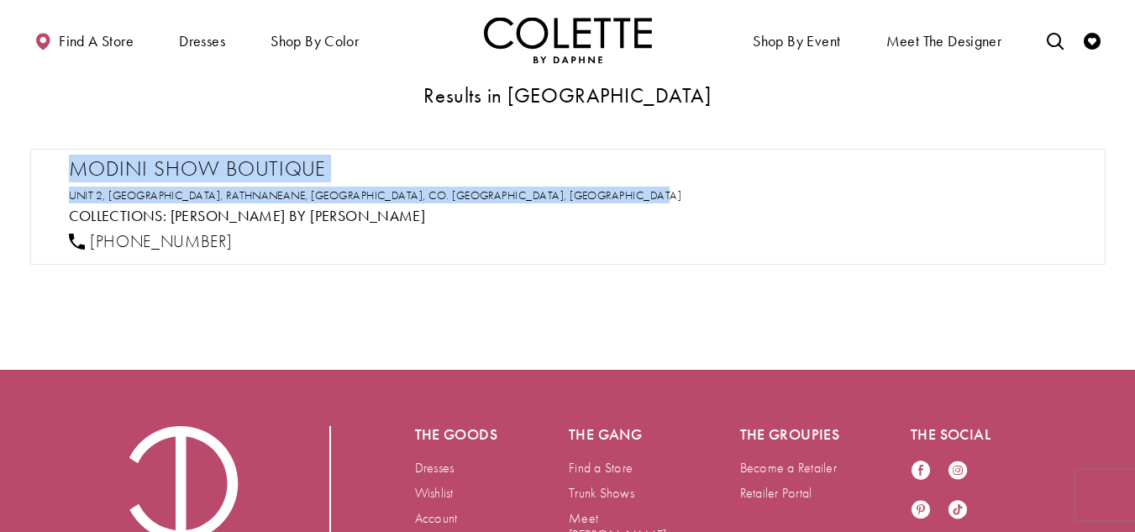
drag, startPoint x: 548, startPoint y: 197, endPoint x: 67, endPoint y: 156, distance: 483.0
click at [66, 156] on div "Modini Show Boutique [STREET_ADDRESS] [GEOGRAPHIC_DATA], [GEOGRAPHIC_DATA] Coll…" at bounding box center [567, 207] width 1075 height 116
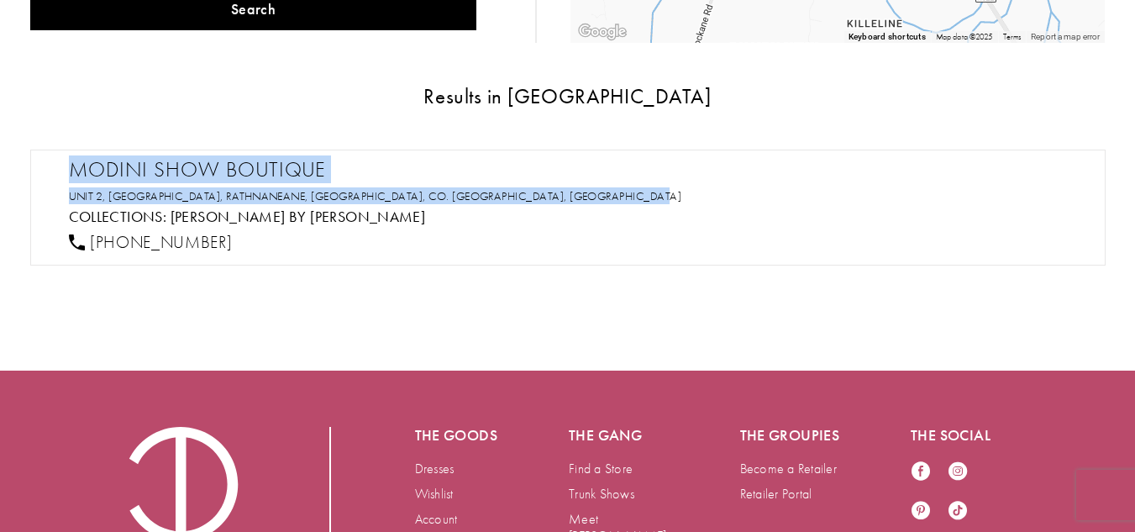
scroll to position [0, 0]
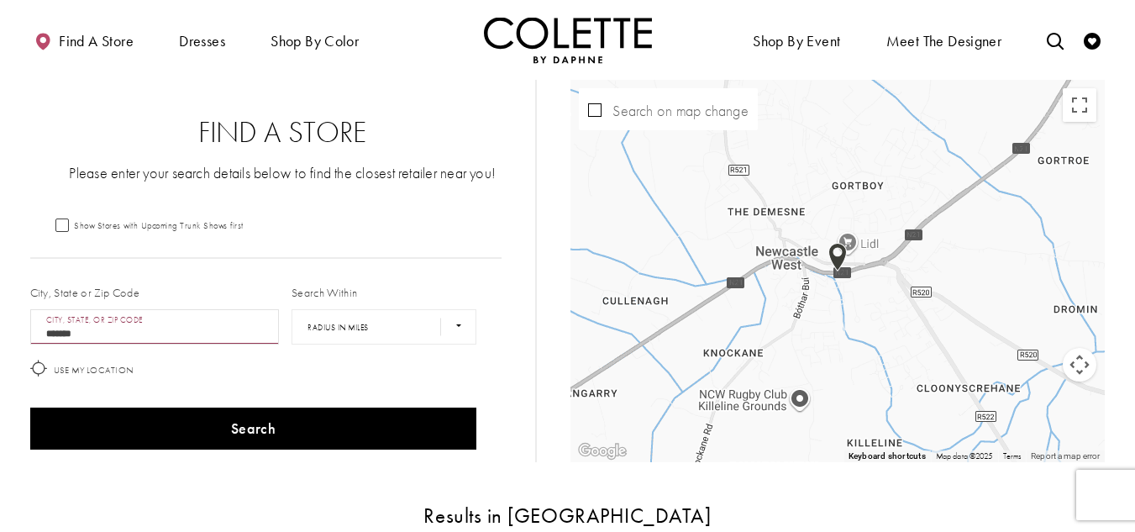
drag, startPoint x: 108, startPoint y: 333, endPoint x: 0, endPoint y: 333, distance: 108.4
click at [0, 331] on section "Find a Store Please enter your search details below to find the closest retaile…" at bounding box center [567, 403] width 1135 height 647
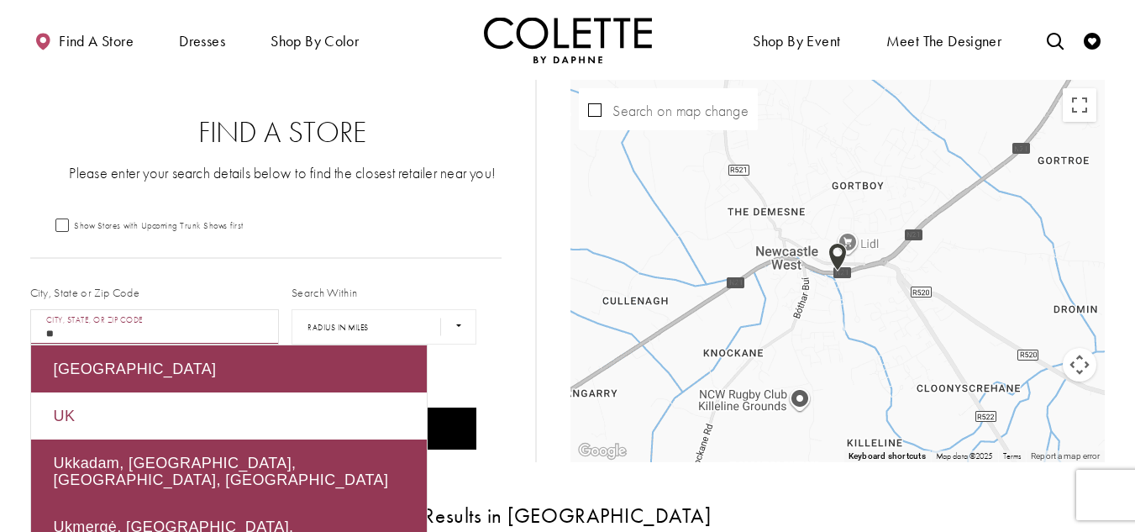
click at [73, 412] on div "UK" at bounding box center [229, 415] width 396 height 47
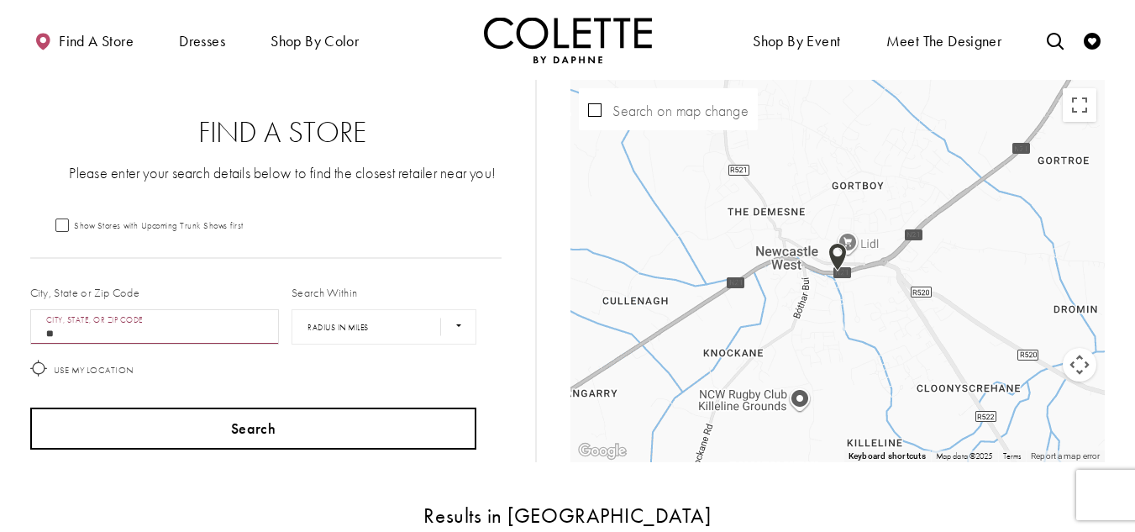
type input "**"
click at [281, 428] on button "Search" at bounding box center [253, 428] width 447 height 42
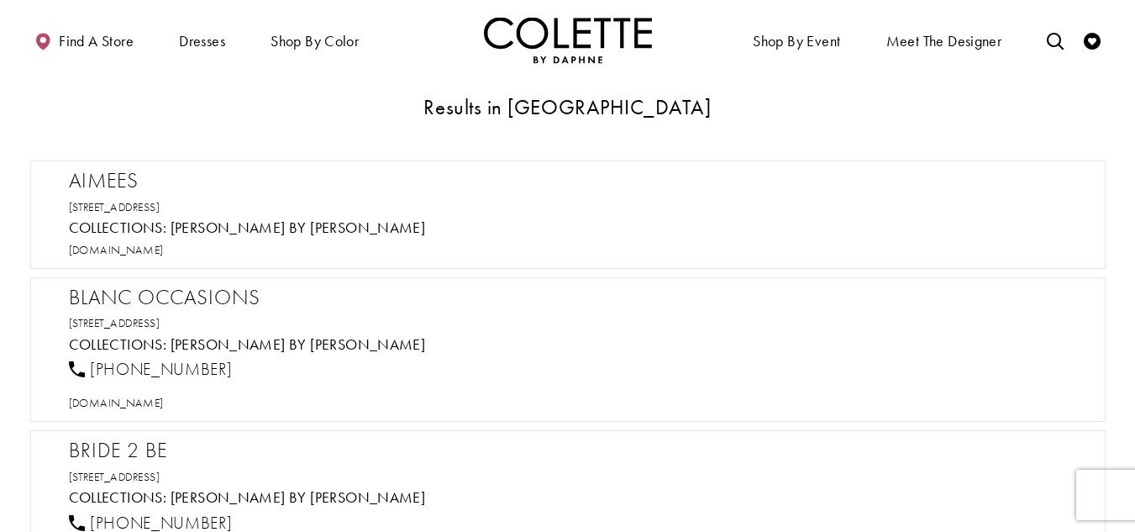
scroll to position [420, 0]
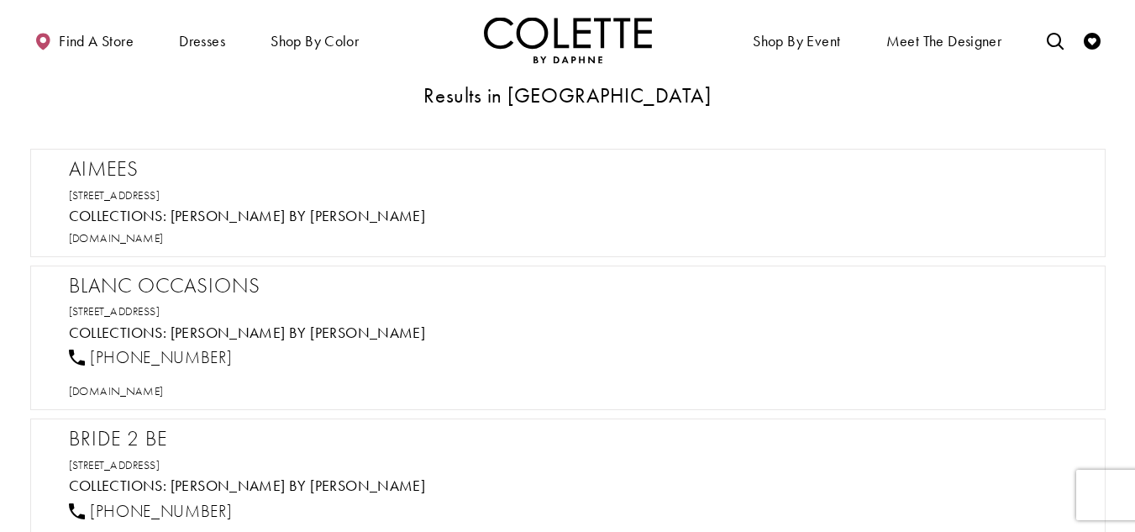
click at [109, 171] on h2 "Aimees" at bounding box center [576, 168] width 1015 height 25
click at [164, 240] on span "[DOMAIN_NAME]" at bounding box center [116, 237] width 95 height 15
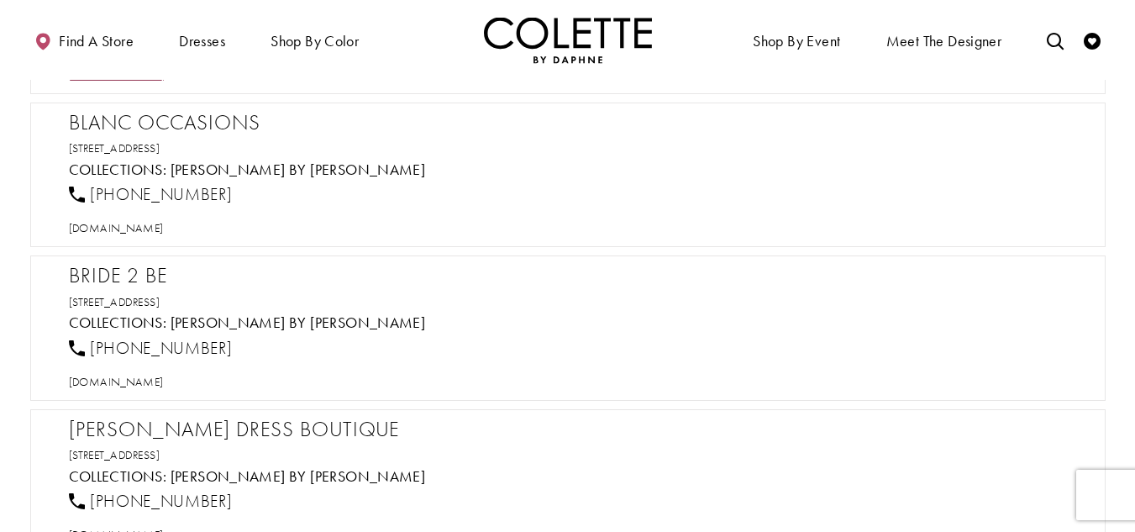
scroll to position [588, 0]
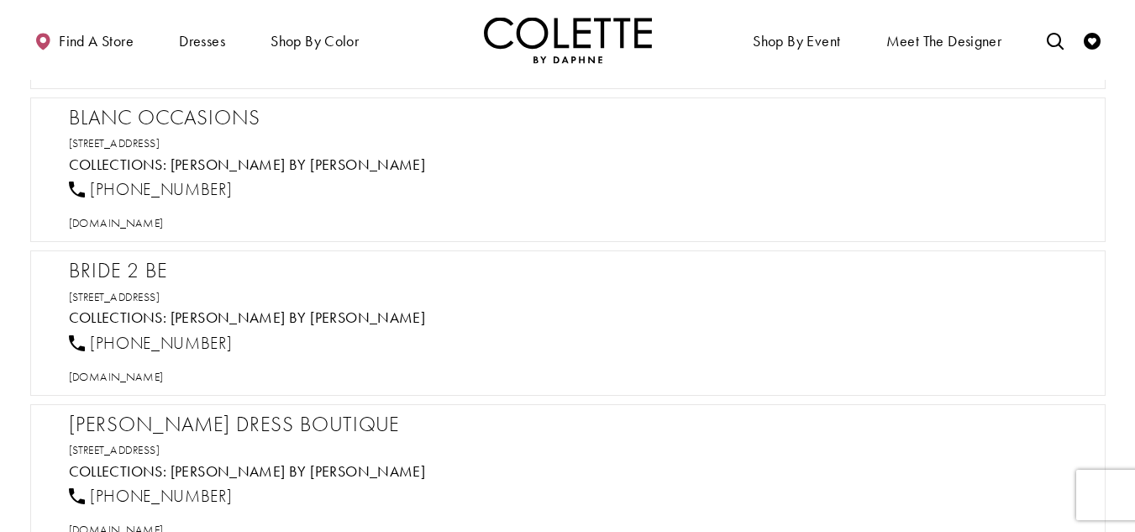
click at [148, 113] on h2 "Blanc Occasions" at bounding box center [576, 117] width 1015 height 25
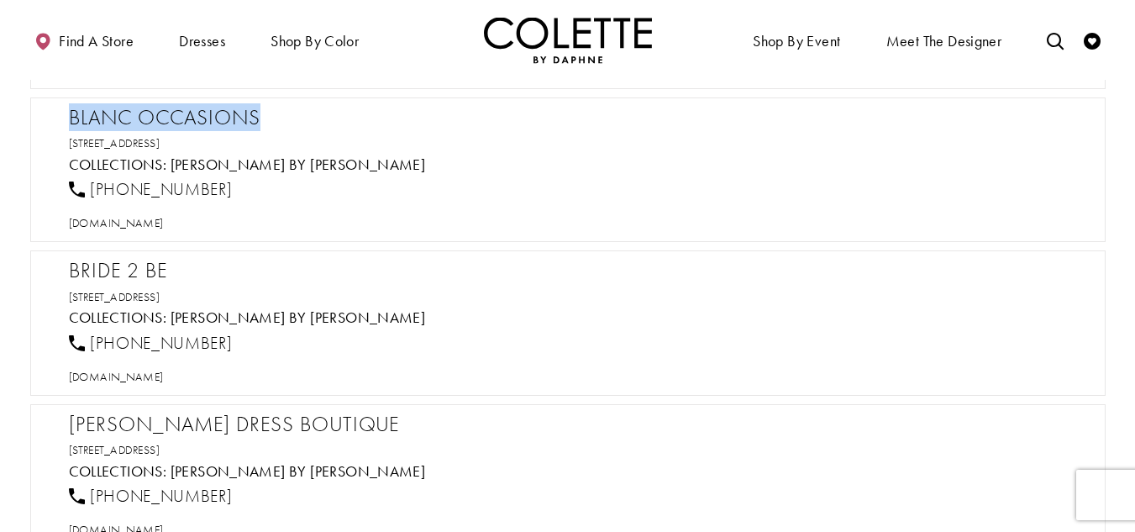
click at [149, 113] on h2 "Blanc Occasions" at bounding box center [576, 117] width 1015 height 25
click at [164, 224] on span "[DOMAIN_NAME]" at bounding box center [116, 222] width 95 height 15
drag, startPoint x: 239, startPoint y: 186, endPoint x: 92, endPoint y: 186, distance: 146.2
click at [92, 186] on div "[PHONE_NUMBER]" at bounding box center [575, 189] width 1027 height 37
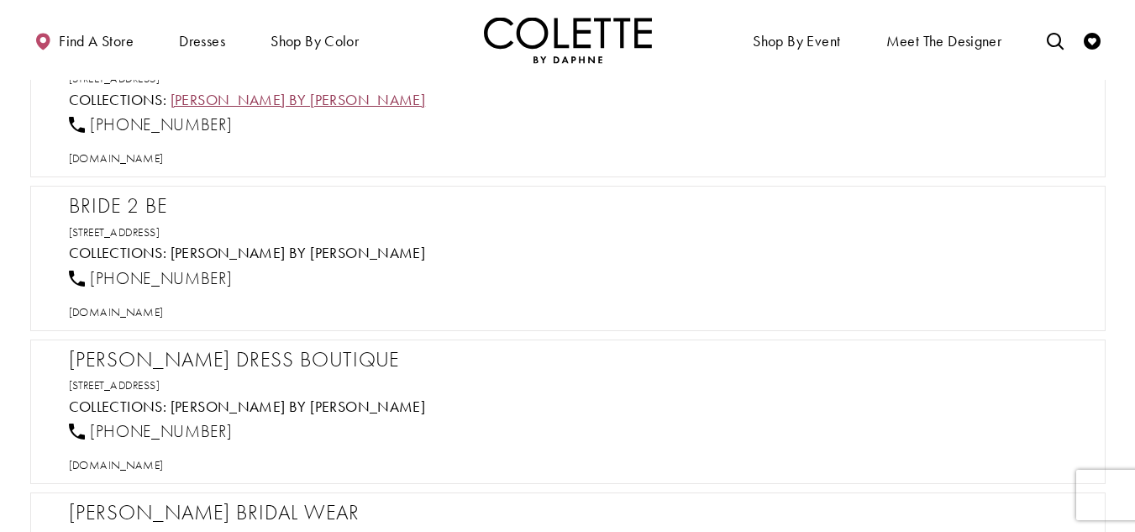
scroll to position [672, 0]
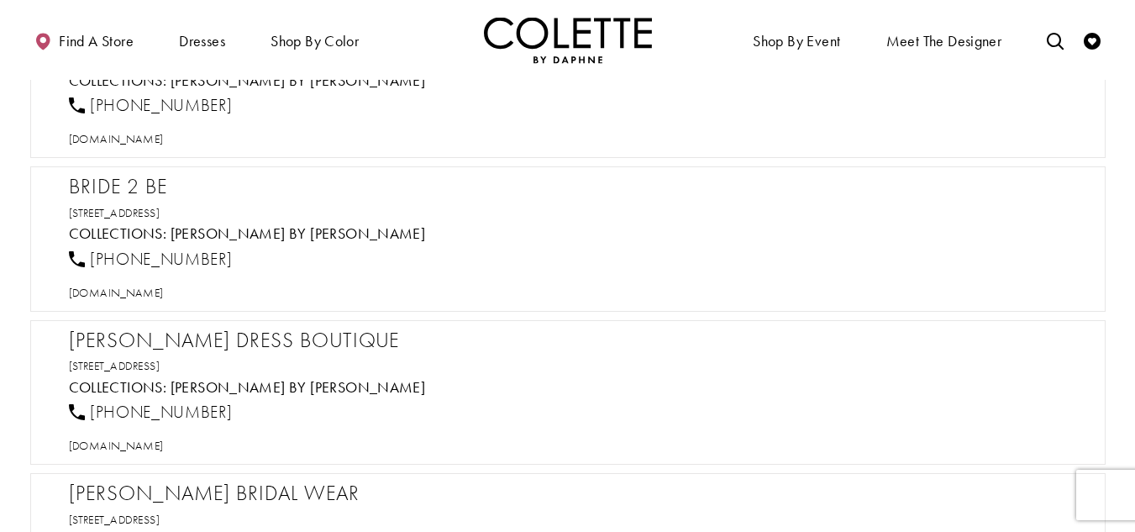
click at [142, 174] on h2 "Bride 2 Be" at bounding box center [576, 186] width 1015 height 25
click at [164, 296] on span "[DOMAIN_NAME]" at bounding box center [116, 292] width 95 height 15
drag, startPoint x: 239, startPoint y: 249, endPoint x: 94, endPoint y: 259, distance: 145.7
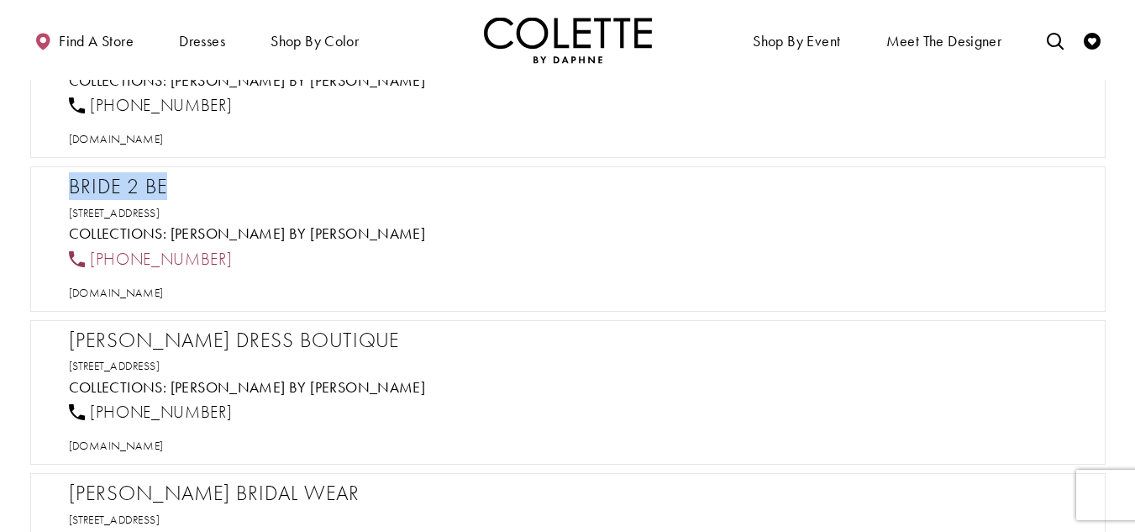
click at [94, 259] on div "[PHONE_NUMBER]" at bounding box center [575, 258] width 1027 height 37
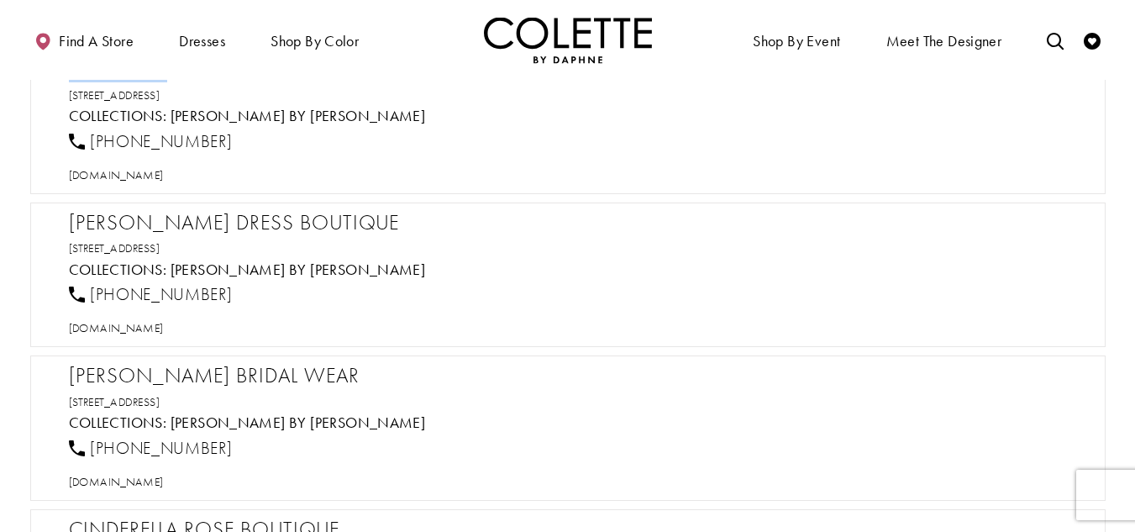
scroll to position [840, 0]
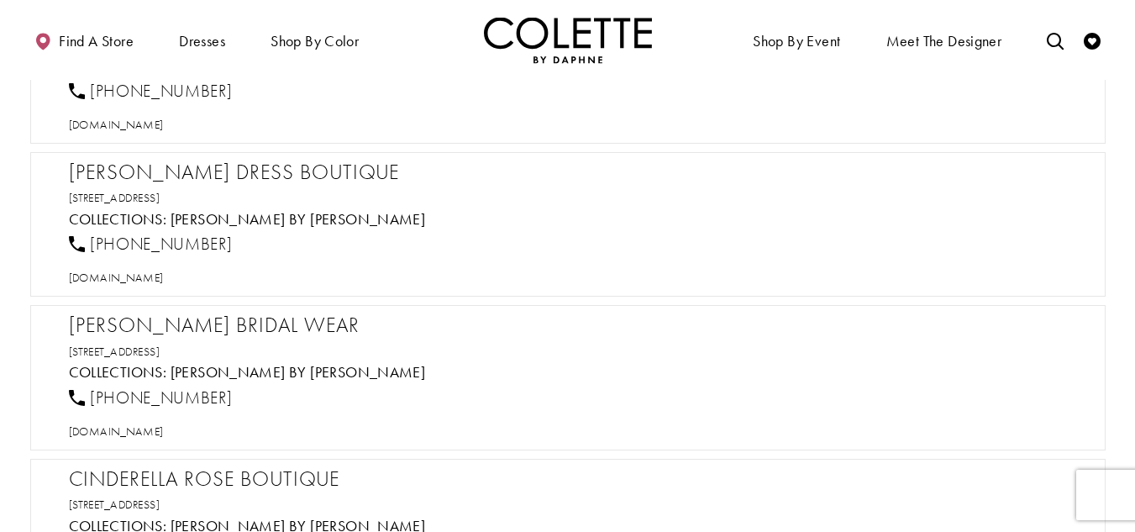
click at [286, 168] on h2 "[PERSON_NAME] Dress Boutique" at bounding box center [576, 172] width 1015 height 25
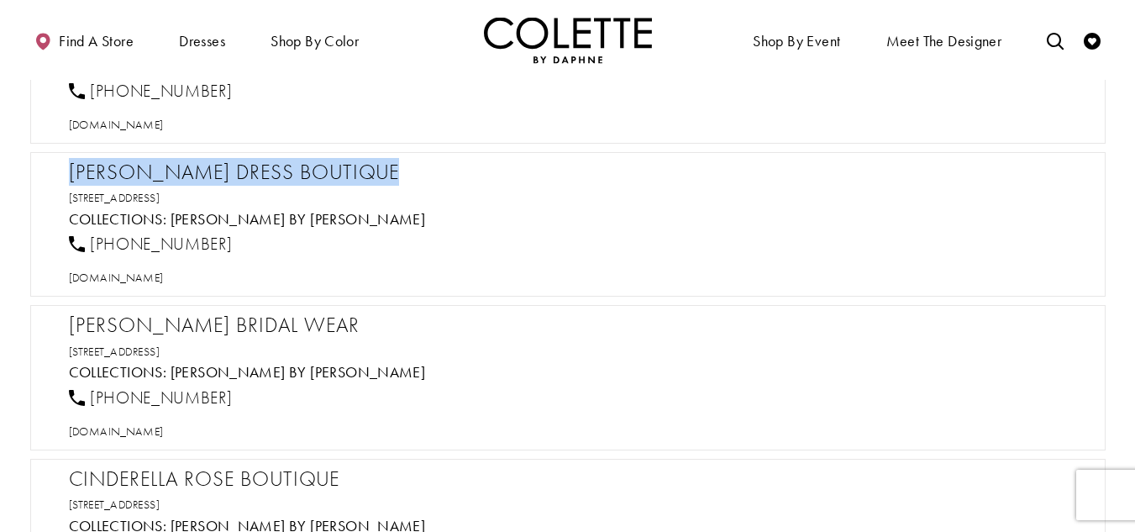
click at [286, 168] on h2 "[PERSON_NAME] Dress Boutique" at bounding box center [576, 172] width 1015 height 25
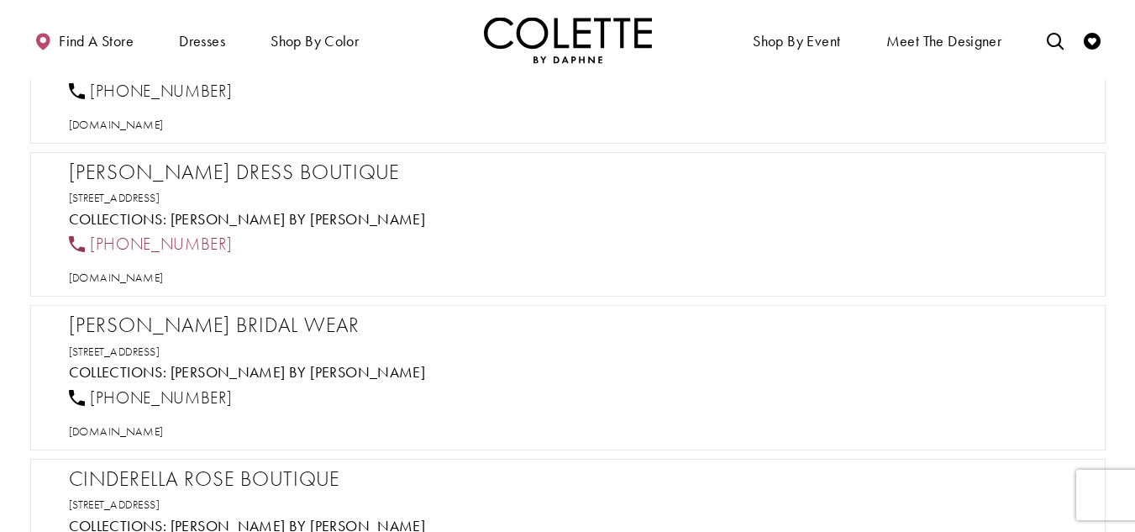
drag, startPoint x: 248, startPoint y: 239, endPoint x: 224, endPoint y: 244, distance: 23.9
click at [224, 244] on div "[PHONE_NUMBER]" at bounding box center [575, 244] width 1027 height 37
click at [164, 278] on span "[DOMAIN_NAME]" at bounding box center [116, 277] width 95 height 15
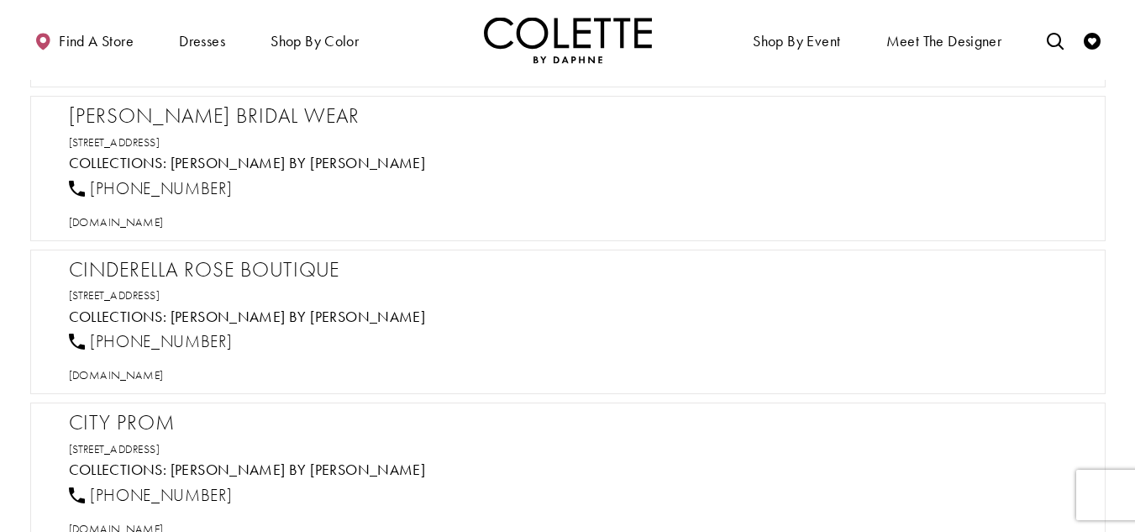
scroll to position [1008, 0]
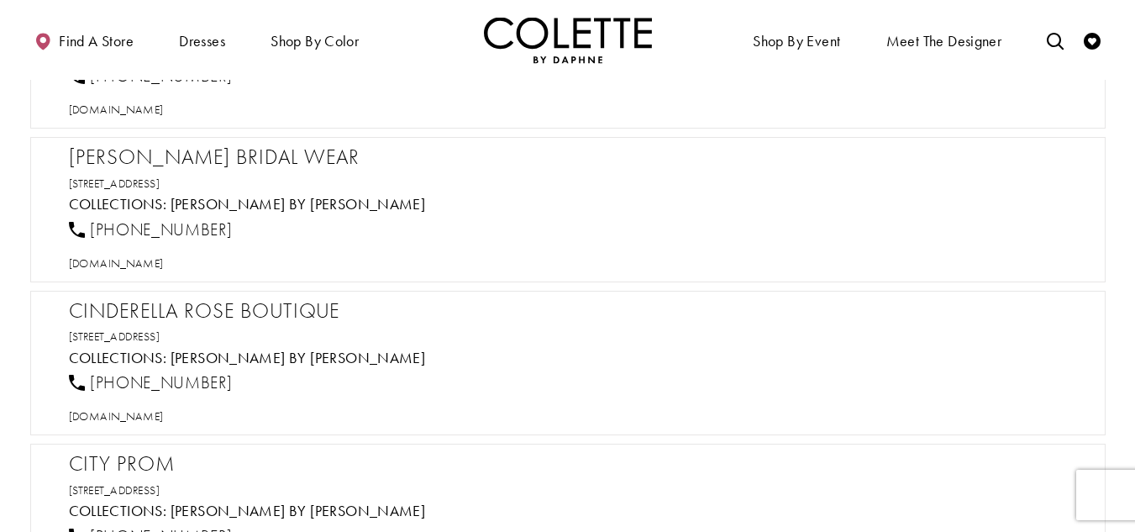
click at [198, 169] on h2 "[PERSON_NAME] Bridal Wear" at bounding box center [576, 156] width 1015 height 25
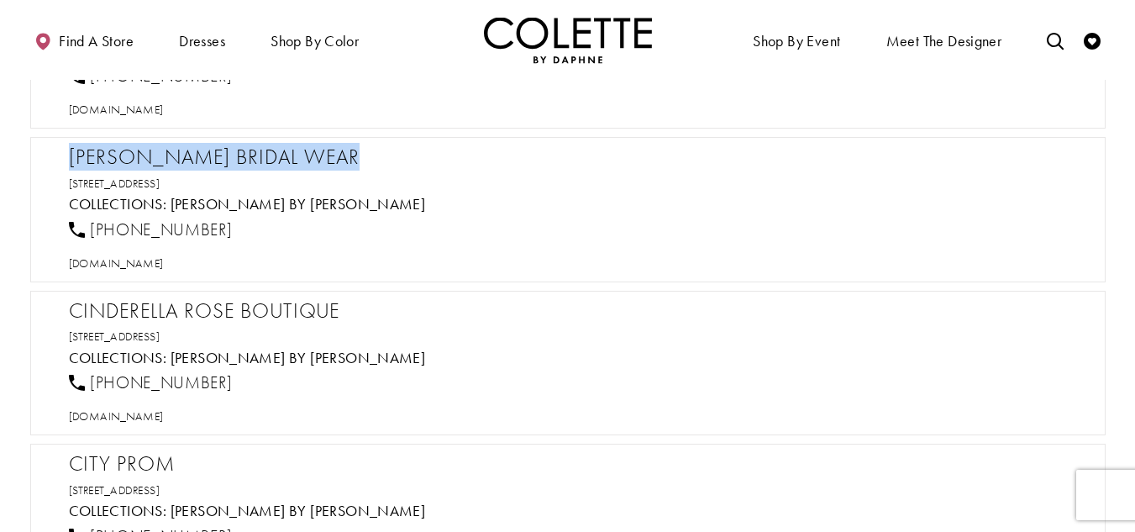
click at [198, 169] on h2 "[PERSON_NAME] Bridal Wear" at bounding box center [576, 156] width 1015 height 25
click at [164, 265] on span "[DOMAIN_NAME]" at bounding box center [116, 262] width 95 height 15
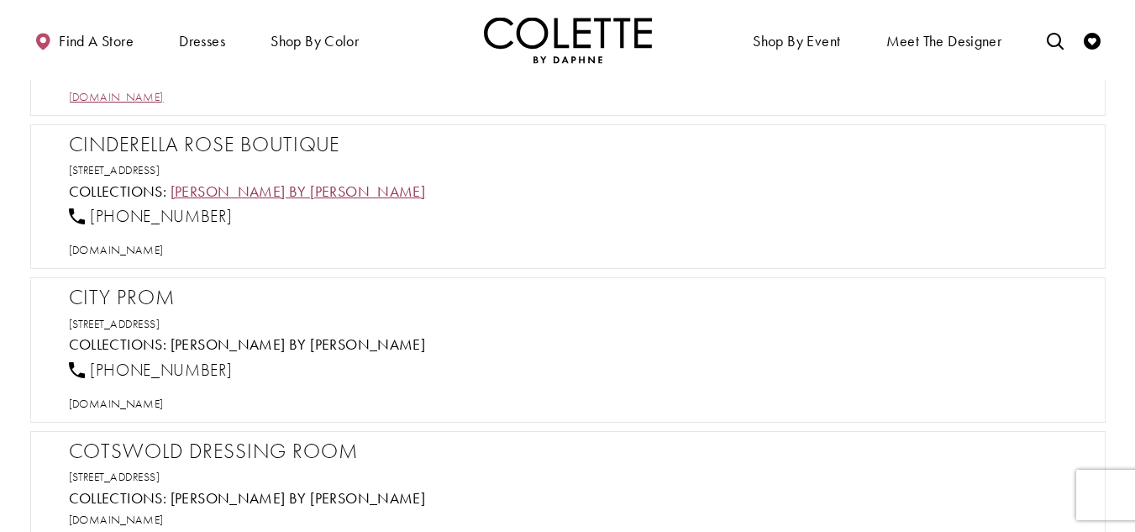
scroll to position [1176, 0]
click at [194, 144] on h2 "Cinderella Rose Boutique" at bounding box center [576, 142] width 1015 height 25
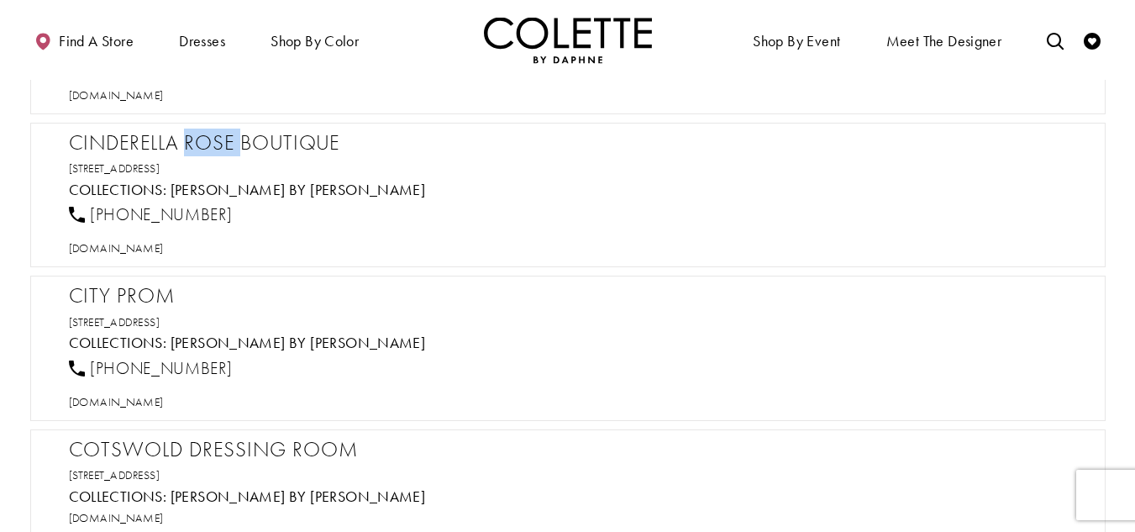
click at [194, 144] on h2 "Cinderella Rose Boutique" at bounding box center [576, 142] width 1015 height 25
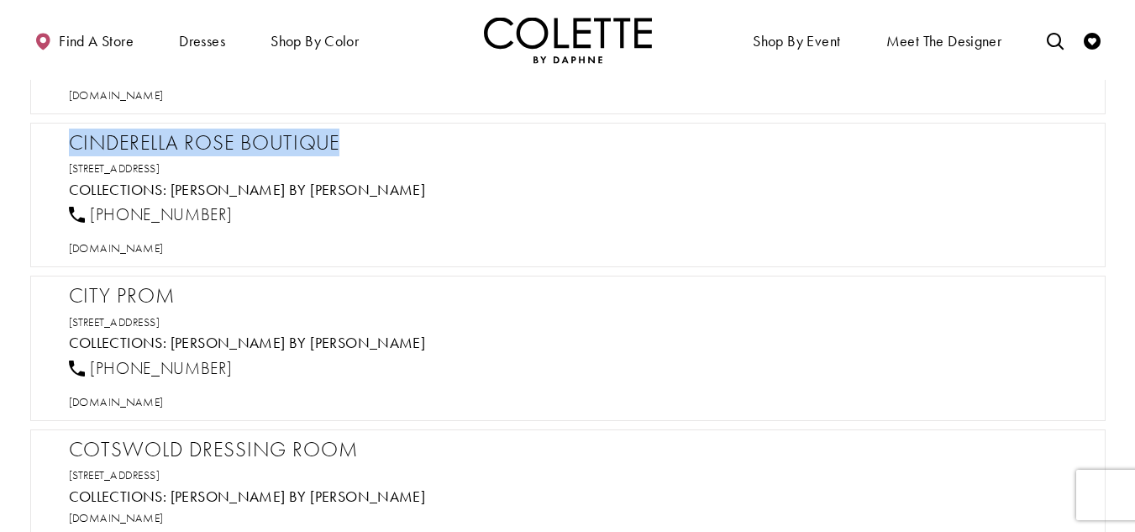
click at [193, 144] on h2 "Cinderella Rose Boutique" at bounding box center [576, 142] width 1015 height 25
click at [164, 247] on span "[DOMAIN_NAME]" at bounding box center [116, 247] width 95 height 15
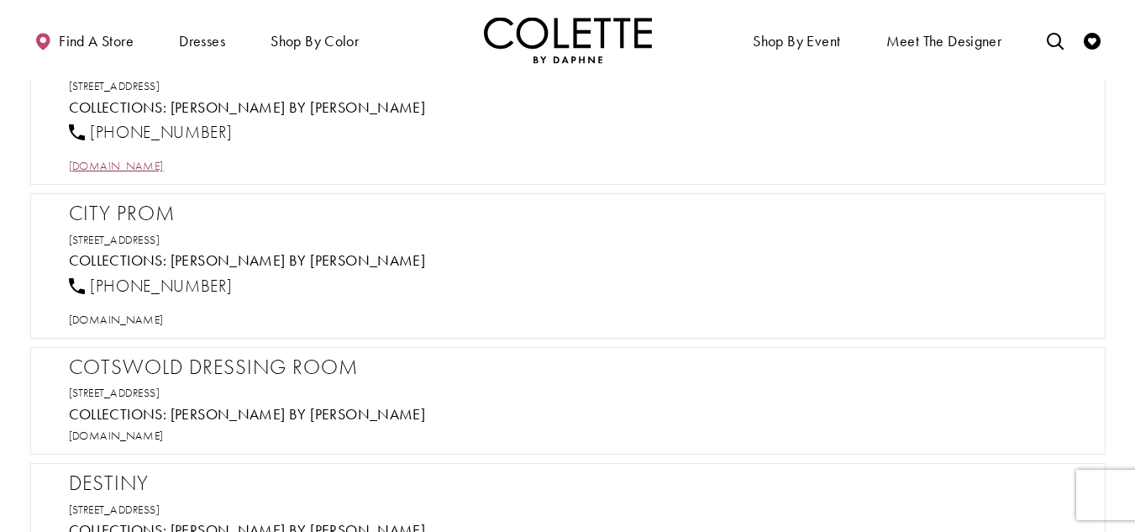
scroll to position [1344, 0]
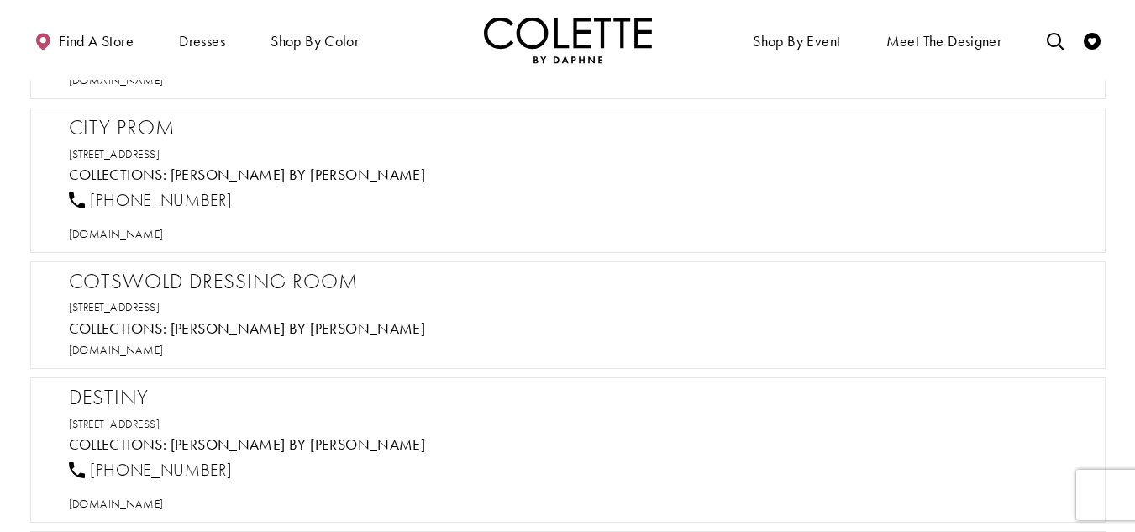
click at [136, 122] on h2 "City Prom" at bounding box center [576, 127] width 1015 height 25
click at [153, 229] on span "[DOMAIN_NAME]" at bounding box center [116, 233] width 95 height 15
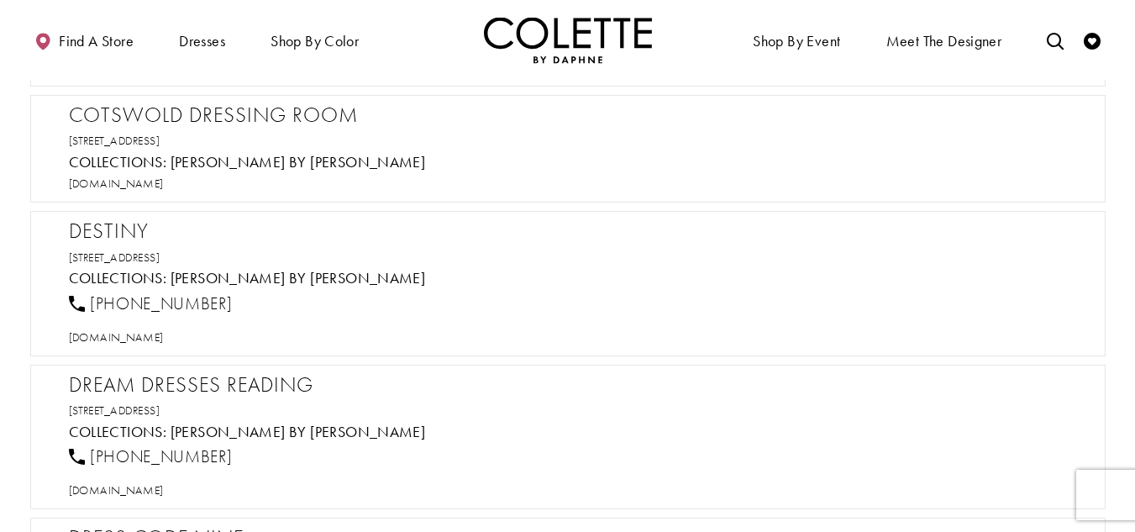
scroll to position [1512, 0]
click at [207, 101] on h2 "Cotswold Dressing Room" at bounding box center [576, 113] width 1015 height 25
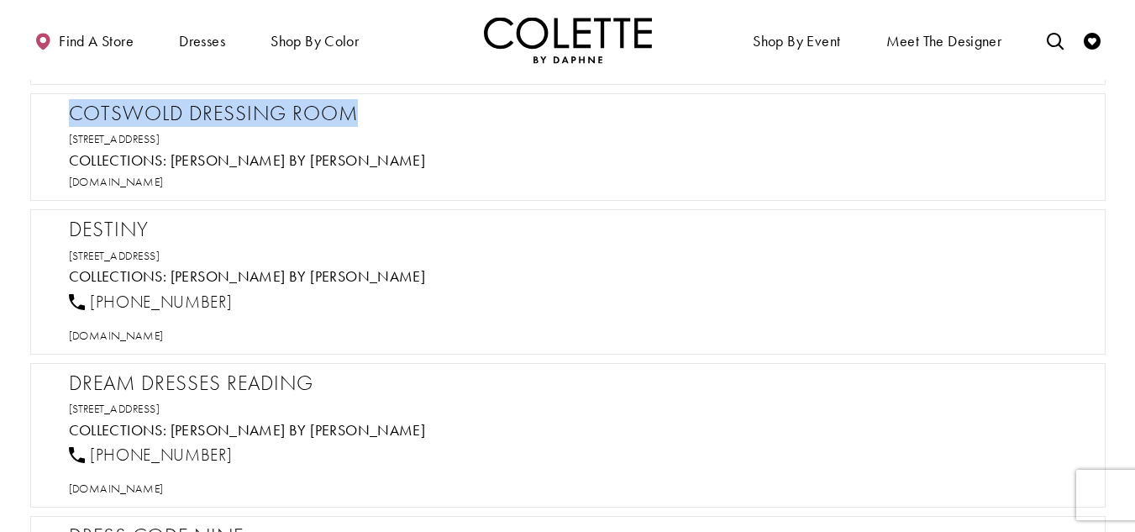
click at [207, 101] on h2 "Cotswold Dressing Room" at bounding box center [576, 113] width 1015 height 25
click at [164, 181] on span "[DOMAIN_NAME]" at bounding box center [116, 181] width 95 height 15
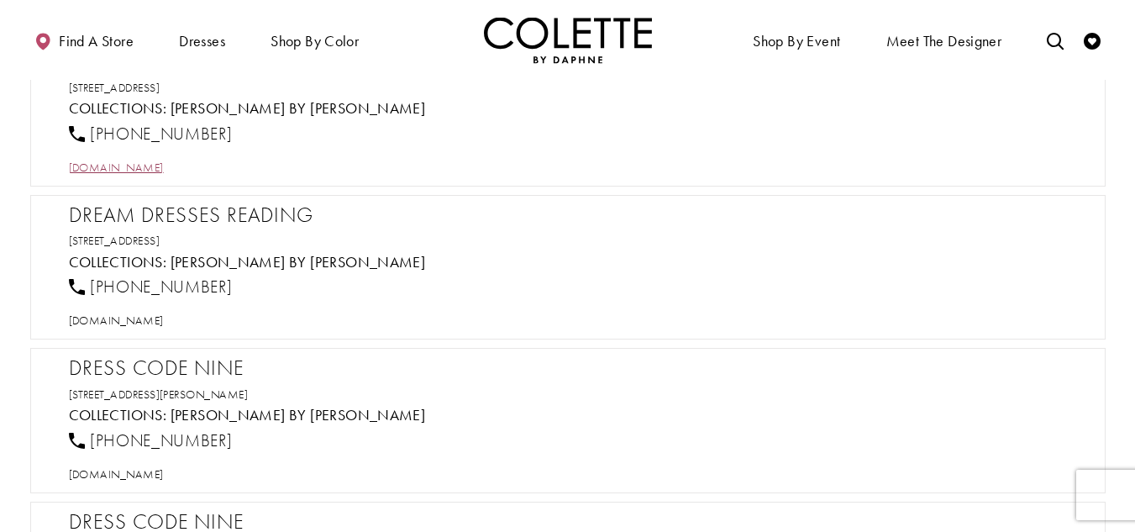
scroll to position [1596, 0]
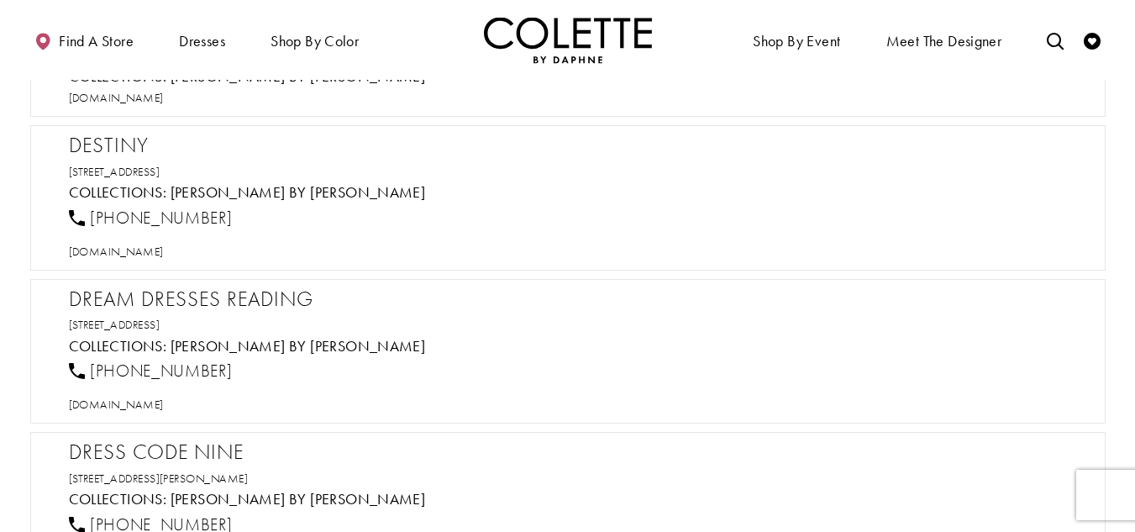
click at [109, 150] on h2 "Destiny" at bounding box center [576, 145] width 1015 height 25
click at [164, 254] on span "[DOMAIN_NAME]" at bounding box center [116, 251] width 95 height 15
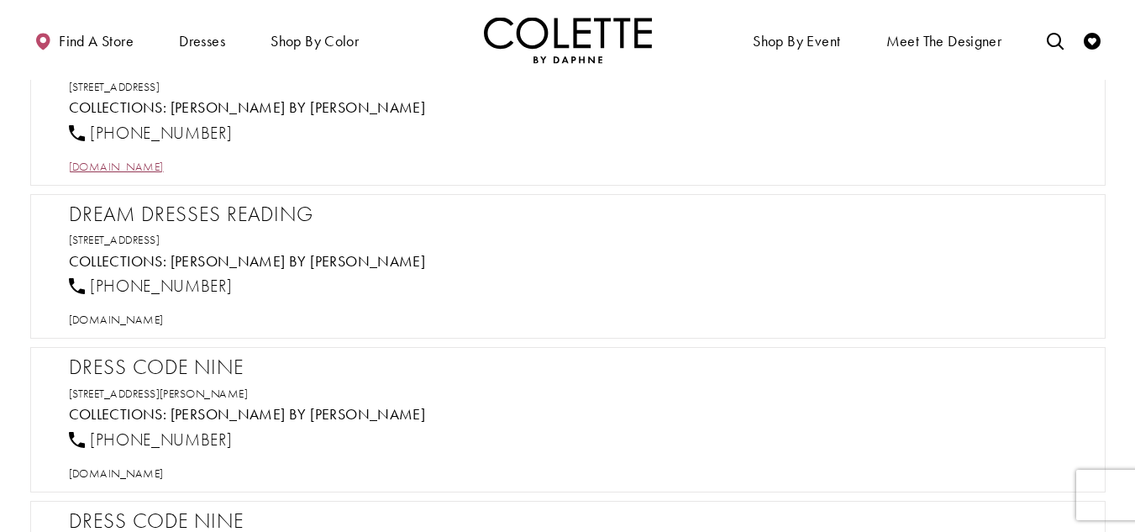
scroll to position [1764, 0]
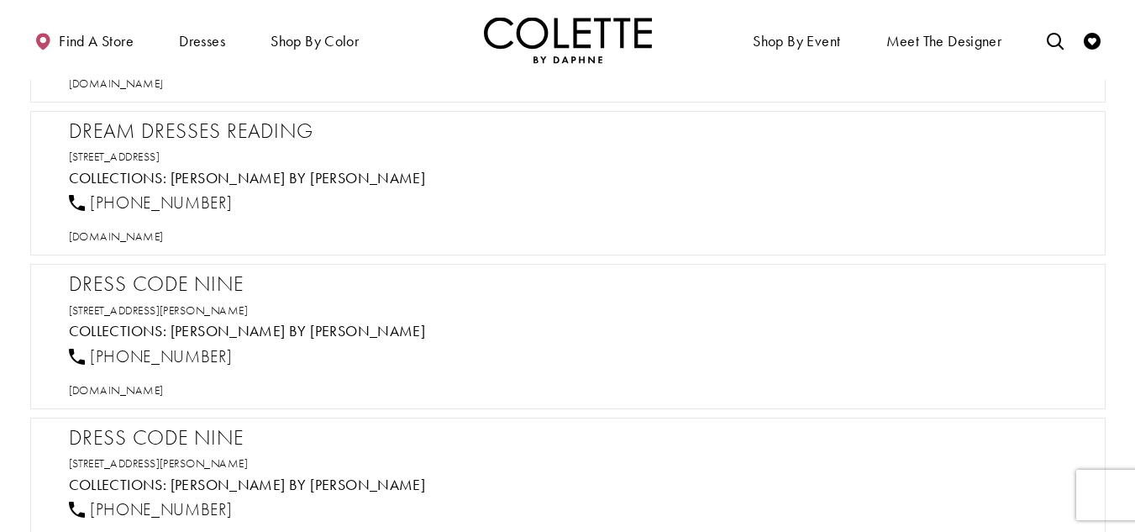
click at [257, 128] on h2 "Dream Dresses Reading" at bounding box center [576, 130] width 1015 height 25
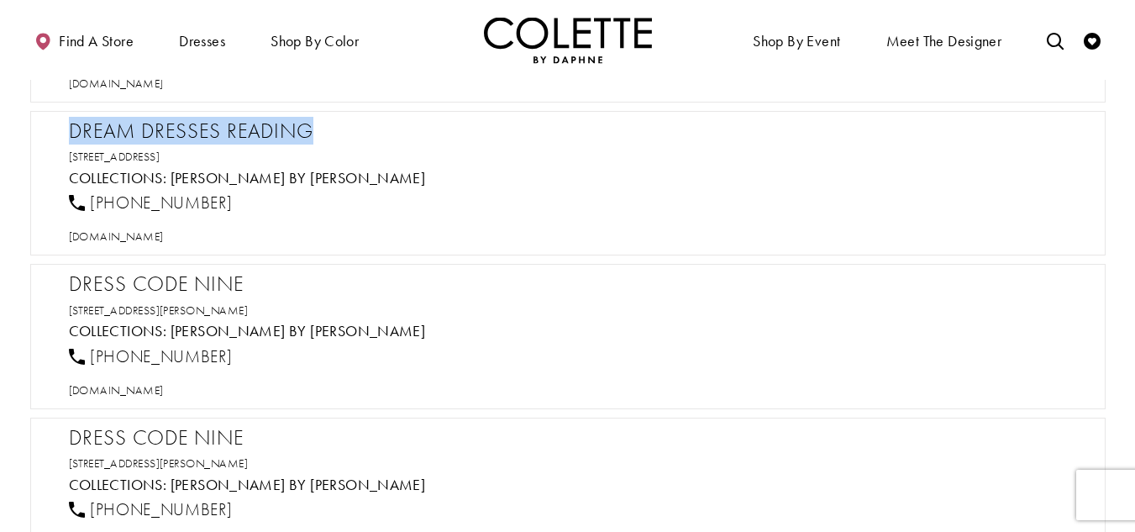
click at [257, 128] on h2 "Dream Dresses Reading" at bounding box center [576, 130] width 1015 height 25
click at [164, 228] on span "[DOMAIN_NAME]" at bounding box center [116, 235] width 95 height 15
drag, startPoint x: 269, startPoint y: 198, endPoint x: 87, endPoint y: 208, distance: 181.7
click at [87, 208] on div "[PHONE_NUMBER]" at bounding box center [575, 203] width 1027 height 37
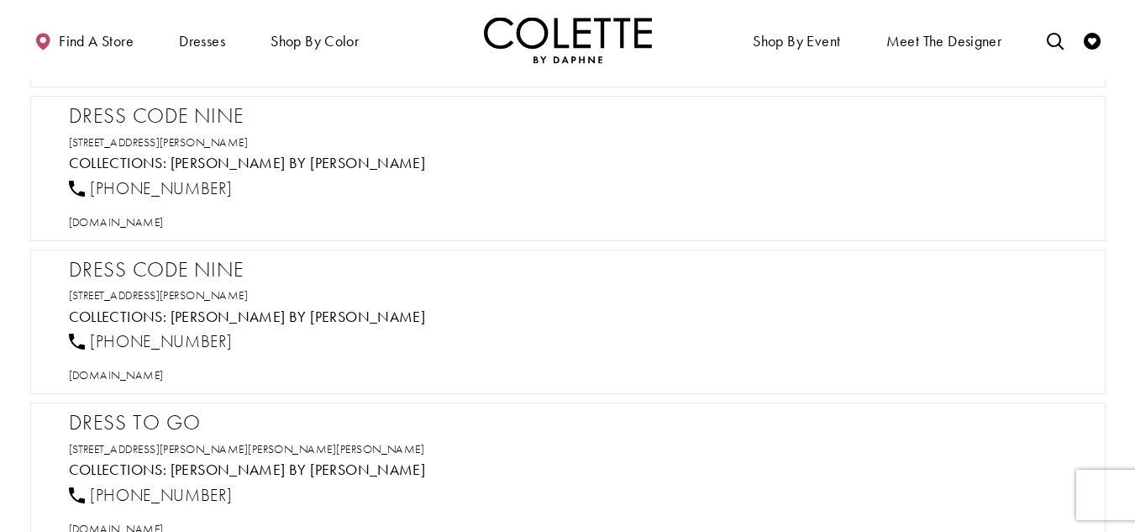
click at [166, 108] on h2 "Dress Code Nine" at bounding box center [576, 115] width 1015 height 25
click at [164, 221] on span "[DOMAIN_NAME]" at bounding box center [116, 221] width 95 height 15
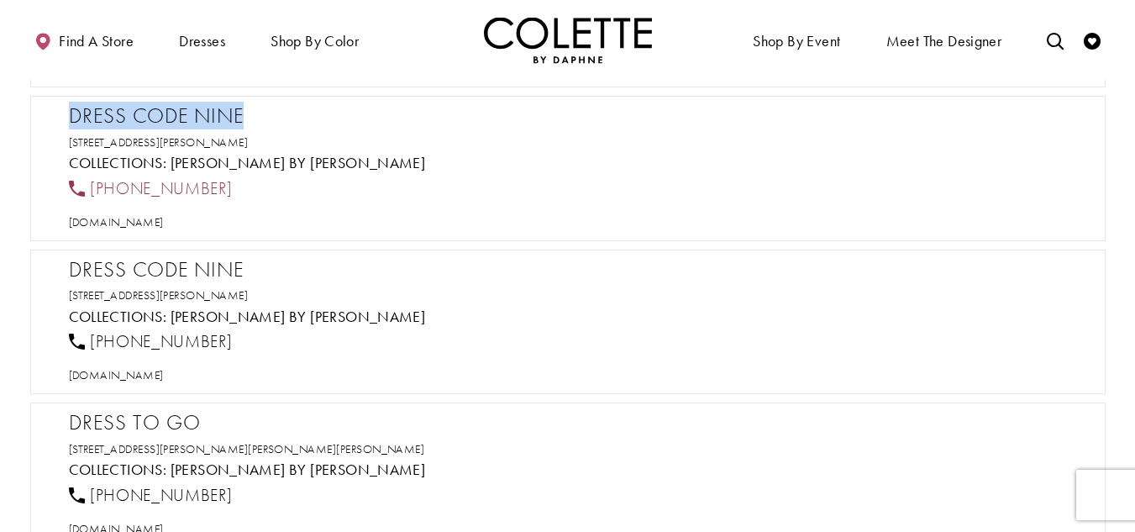
drag, startPoint x: 217, startPoint y: 189, endPoint x: 105, endPoint y: 196, distance: 111.9
click at [105, 196] on div "[PHONE_NUMBER]" at bounding box center [575, 188] width 1027 height 37
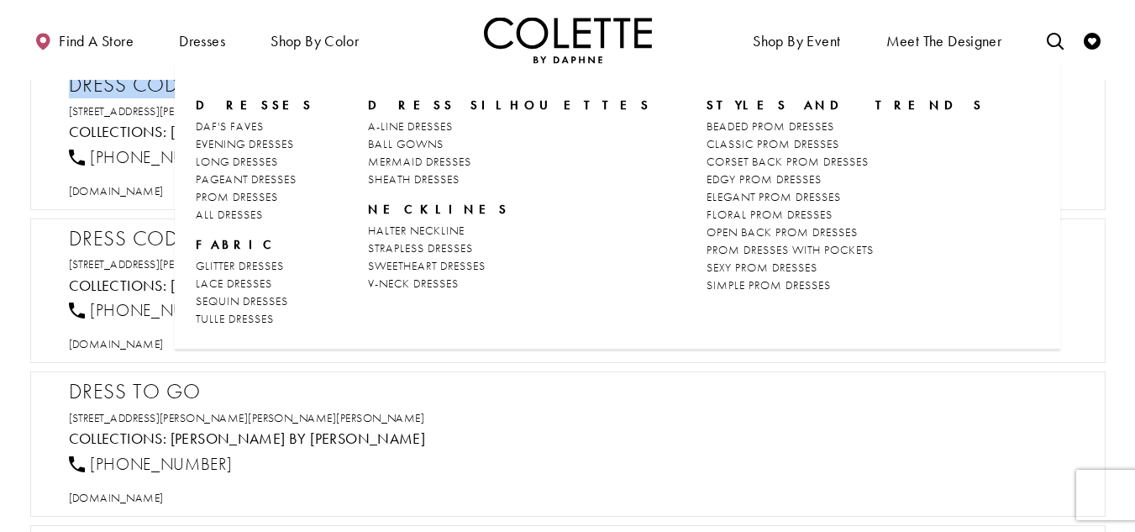
scroll to position [2016, 0]
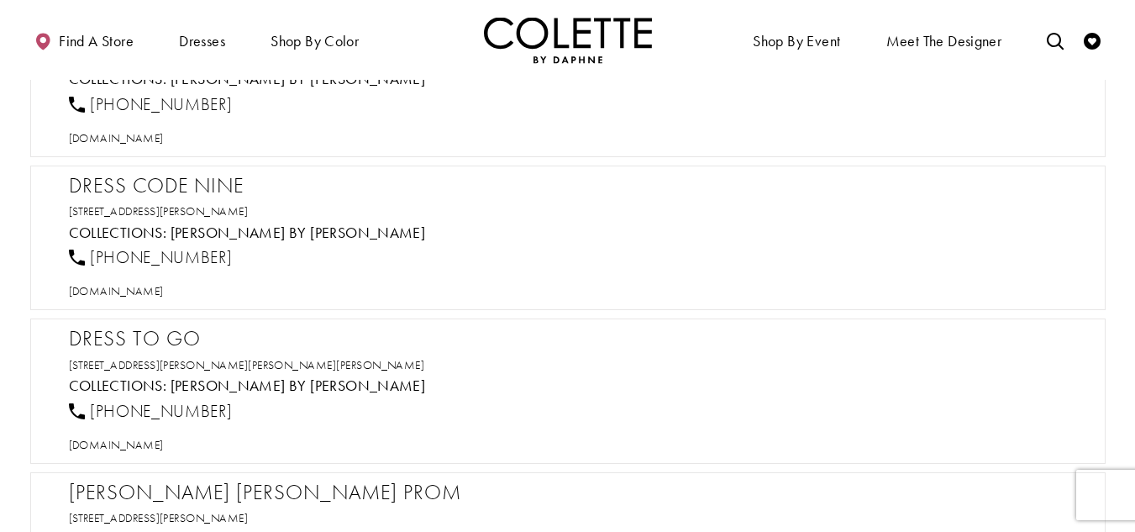
click at [130, 182] on h2 "Dress Code Nine" at bounding box center [576, 185] width 1015 height 25
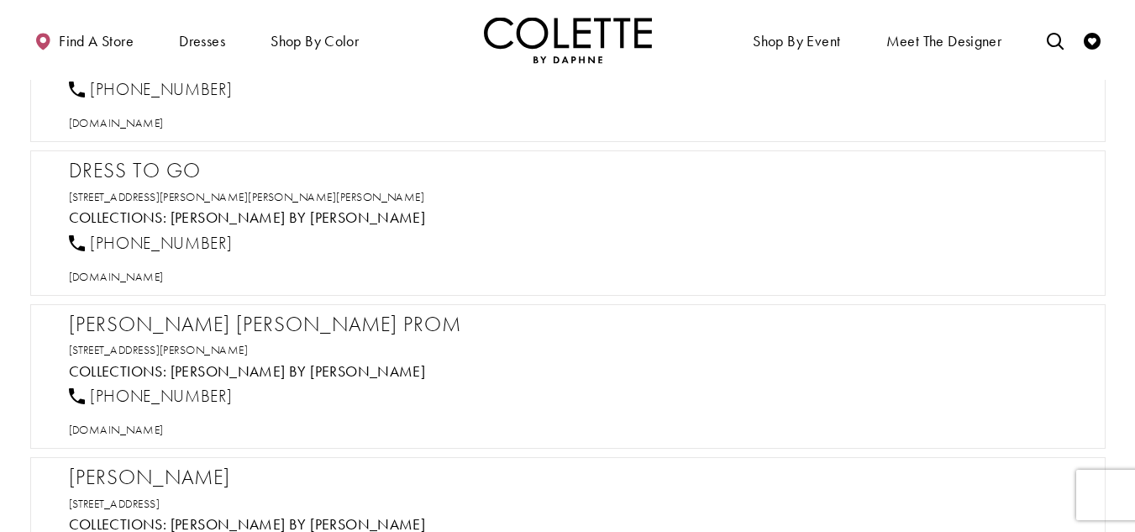
click at [128, 169] on h2 "Dress To Go" at bounding box center [576, 170] width 1015 height 25
click at [146, 272] on span "[DOMAIN_NAME]" at bounding box center [116, 276] width 95 height 15
drag, startPoint x: 247, startPoint y: 243, endPoint x: 86, endPoint y: 240, distance: 161.3
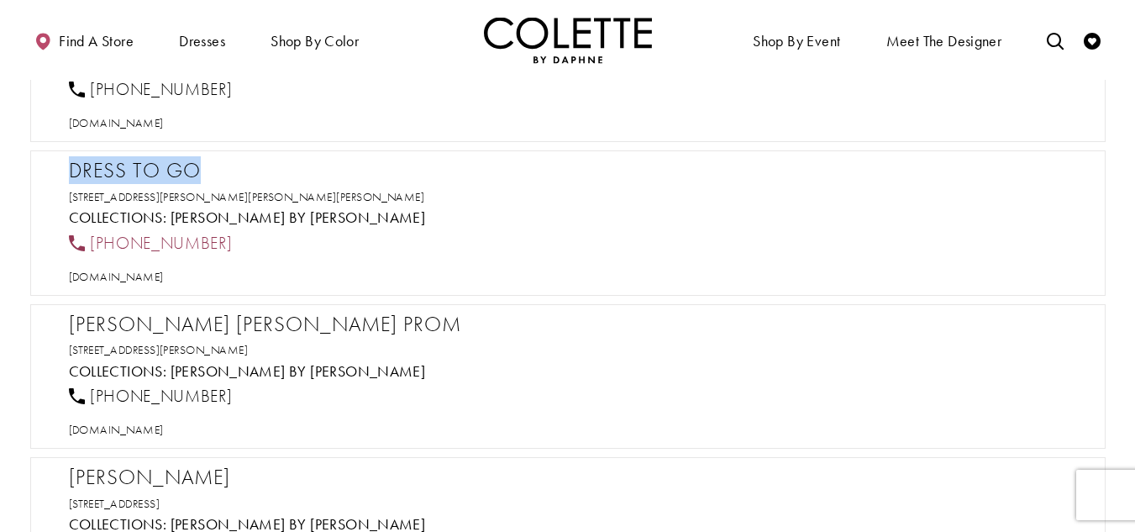
click at [86, 240] on div "[PHONE_NUMBER]" at bounding box center [575, 242] width 1027 height 37
click at [159, 275] on span "[DOMAIN_NAME]" at bounding box center [116, 276] width 95 height 15
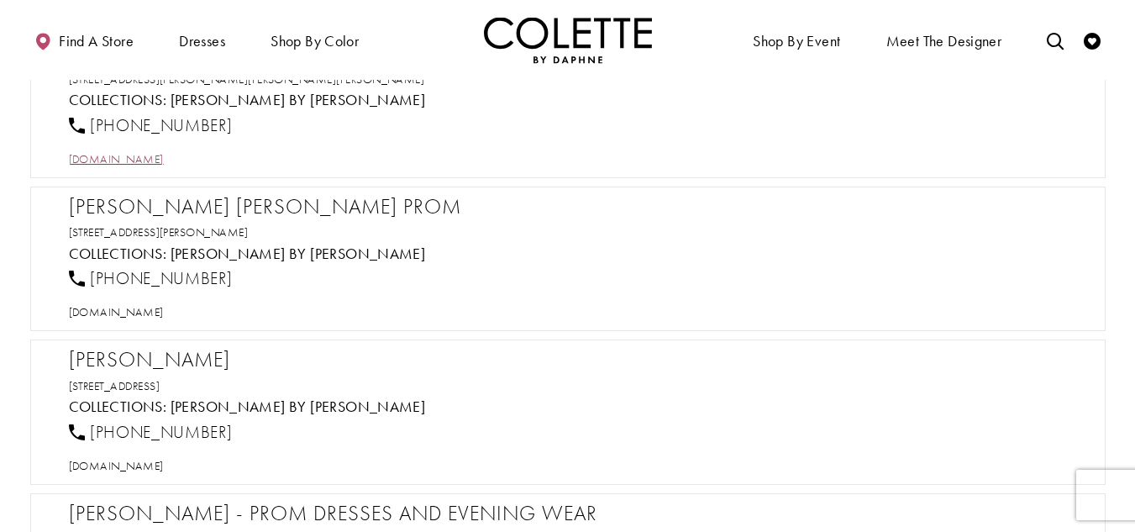
scroll to position [2352, 0]
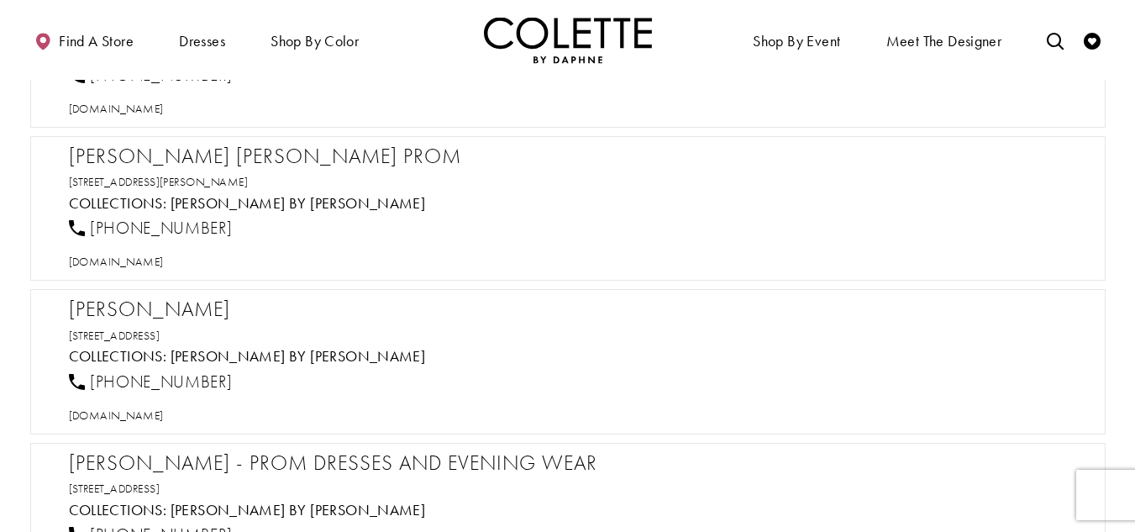
click at [188, 153] on h2 "[PERSON_NAME] [PERSON_NAME] Prom" at bounding box center [576, 156] width 1015 height 25
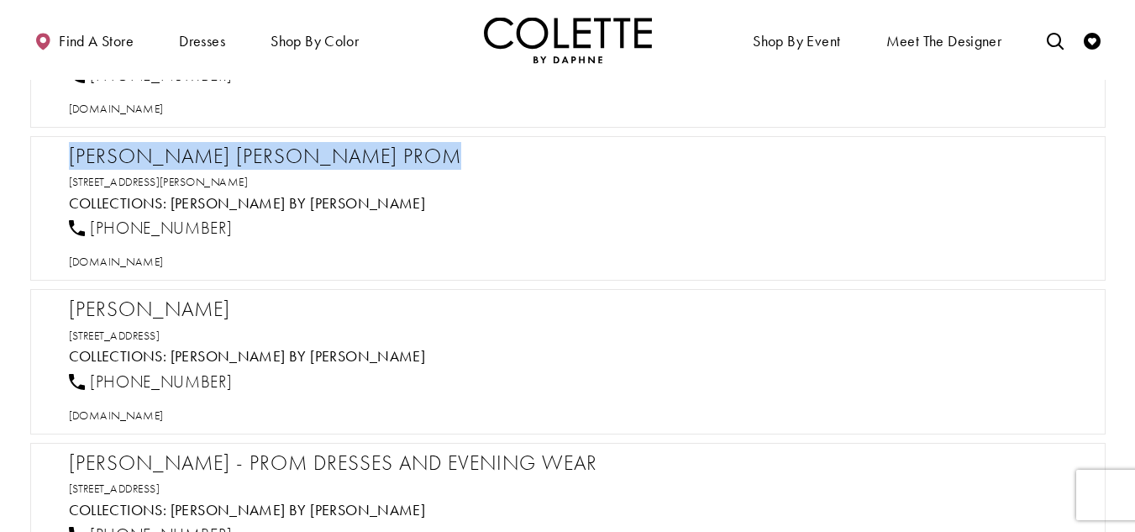
click at [188, 153] on h2 "[PERSON_NAME] [PERSON_NAME] Prom" at bounding box center [576, 156] width 1015 height 25
click at [164, 265] on span "[DOMAIN_NAME]" at bounding box center [116, 261] width 95 height 15
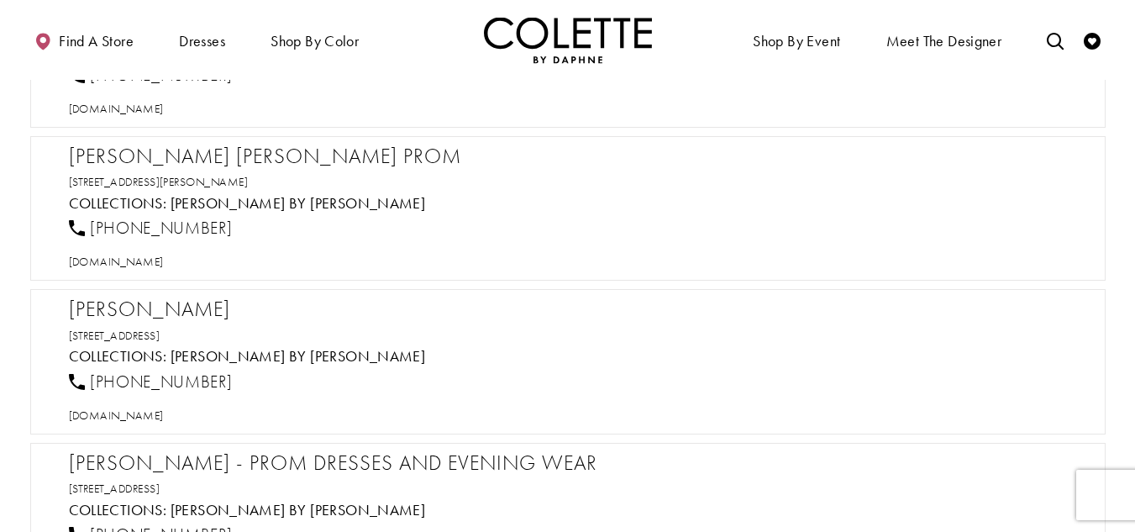
drag, startPoint x: 266, startPoint y: 226, endPoint x: 245, endPoint y: 224, distance: 21.1
click at [245, 224] on div "[PHONE_NUMBER]" at bounding box center [575, 228] width 1027 height 37
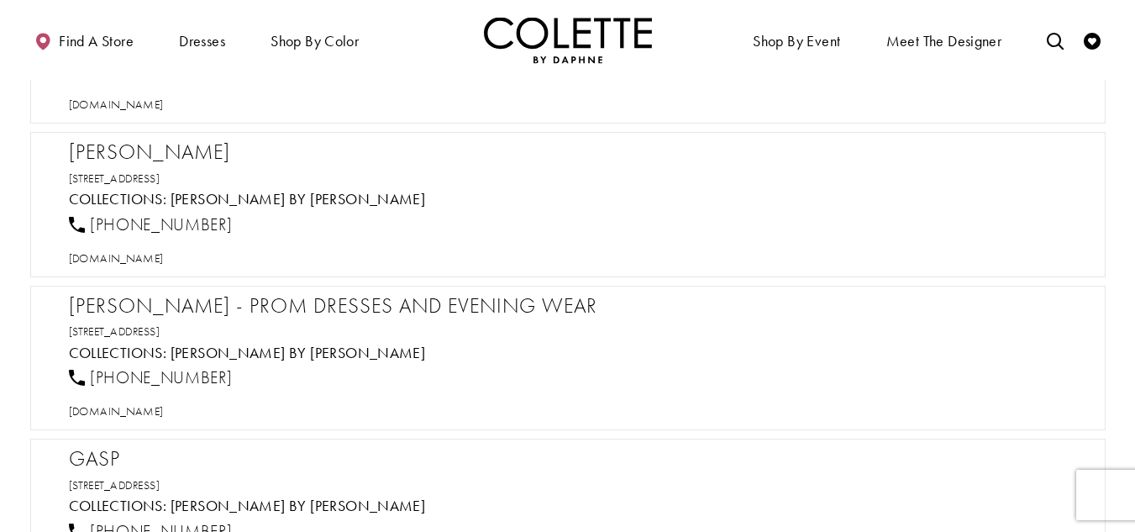
scroll to position [2520, 0]
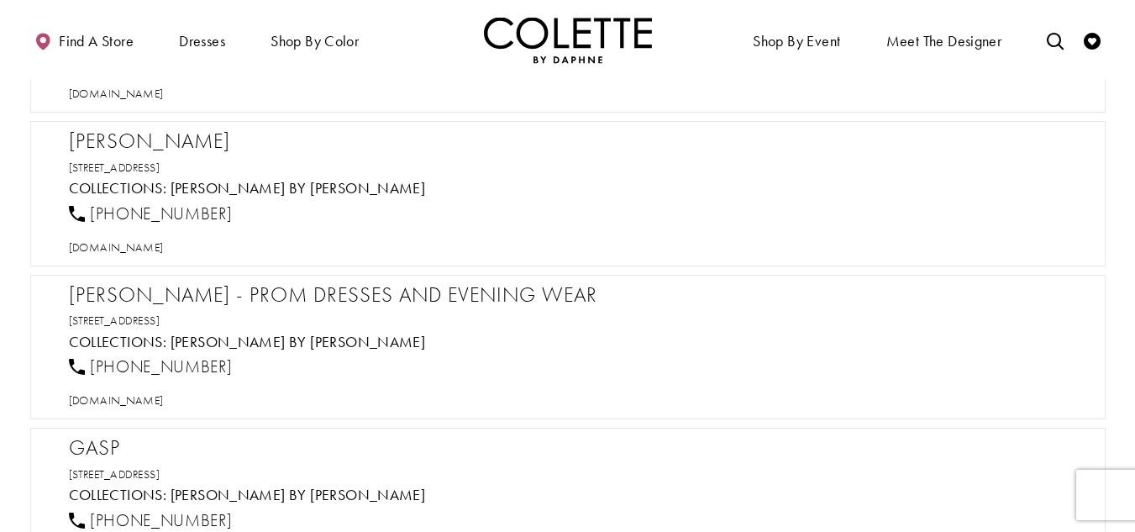
click at [246, 148] on h2 "[PERSON_NAME]" at bounding box center [576, 141] width 1015 height 25
click at [164, 249] on span "[DOMAIN_NAME]" at bounding box center [116, 246] width 95 height 15
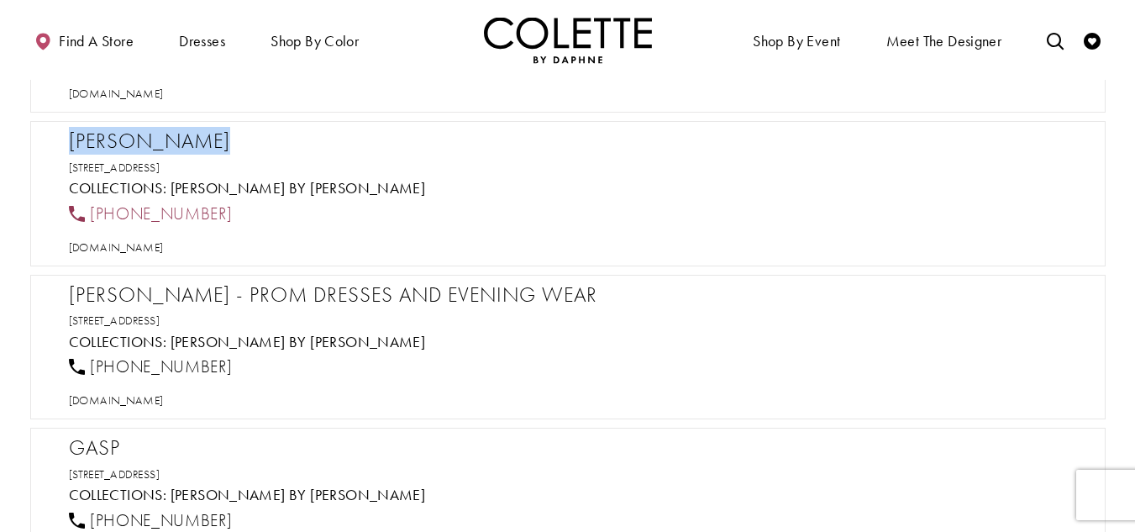
drag, startPoint x: 184, startPoint y: 209, endPoint x: 91, endPoint y: 214, distance: 93.4
click at [91, 214] on div "[PHONE_NUMBER]" at bounding box center [575, 213] width 1027 height 37
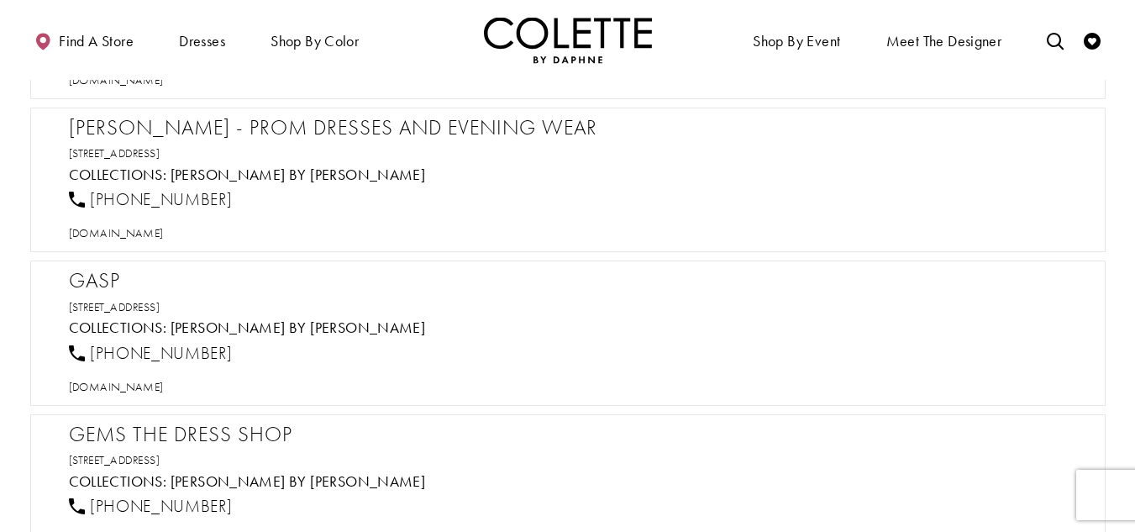
scroll to position [2688, 0]
click at [284, 124] on h2 "[PERSON_NAME] - Prom Dresses and Evening Wear" at bounding box center [576, 126] width 1015 height 25
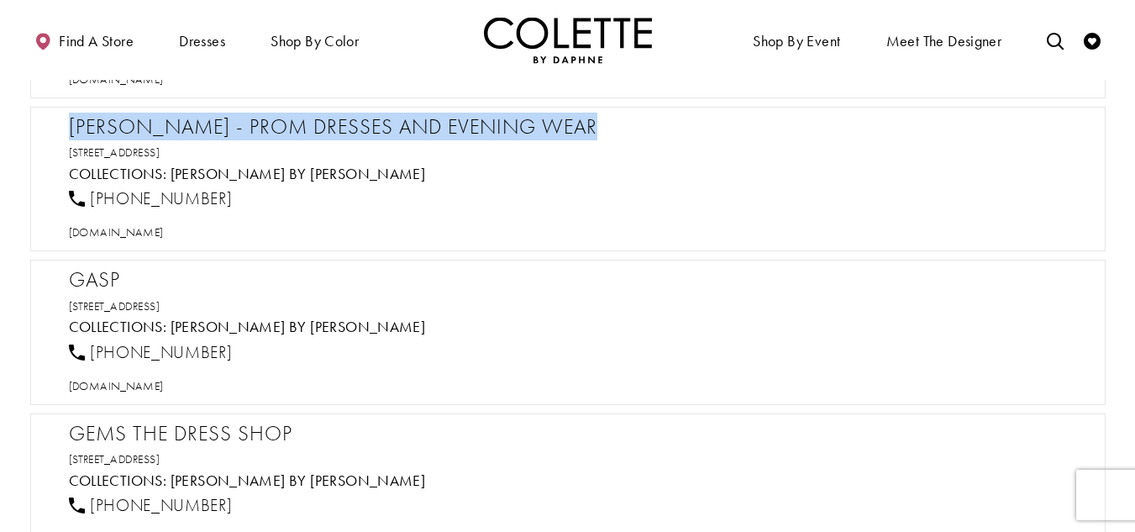
click at [284, 124] on h2 "[PERSON_NAME] - Prom Dresses and Evening Wear" at bounding box center [576, 126] width 1015 height 25
click at [147, 235] on span "[DOMAIN_NAME]" at bounding box center [116, 231] width 95 height 15
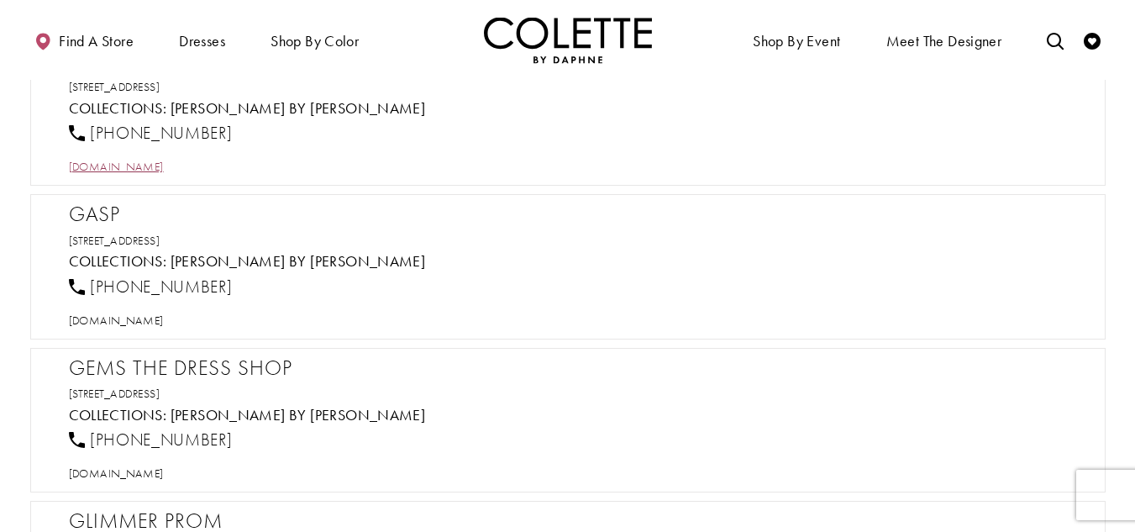
scroll to position [2772, 0]
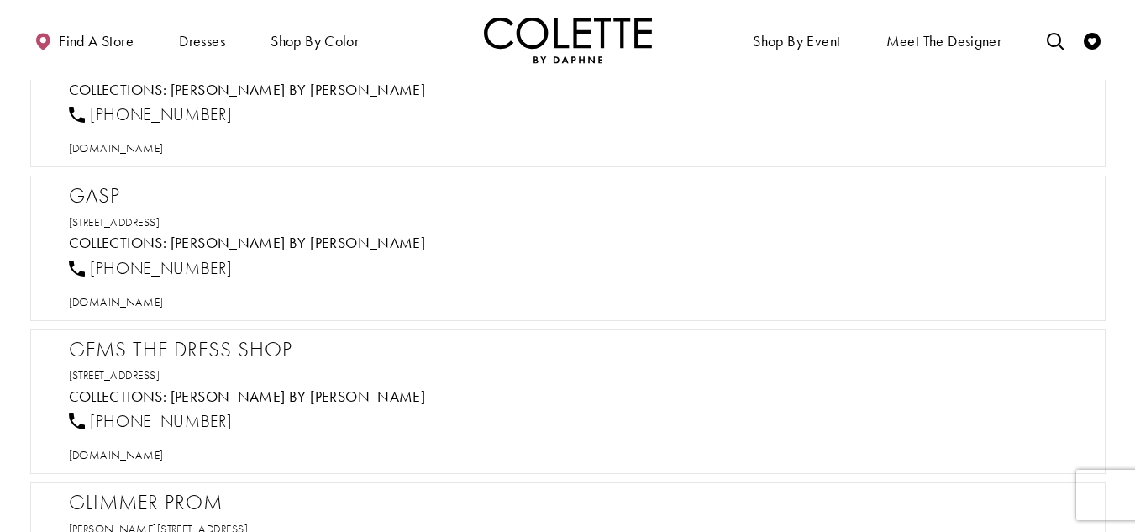
click at [109, 191] on h2 "Gasp" at bounding box center [576, 195] width 1015 height 25
click at [156, 303] on span "[DOMAIN_NAME]" at bounding box center [116, 301] width 95 height 15
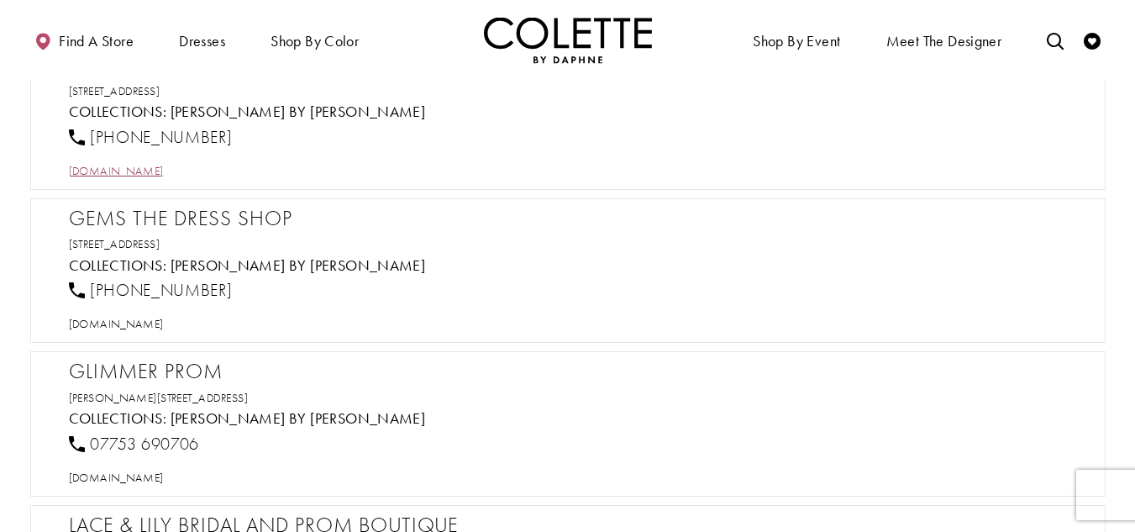
scroll to position [2940, 0]
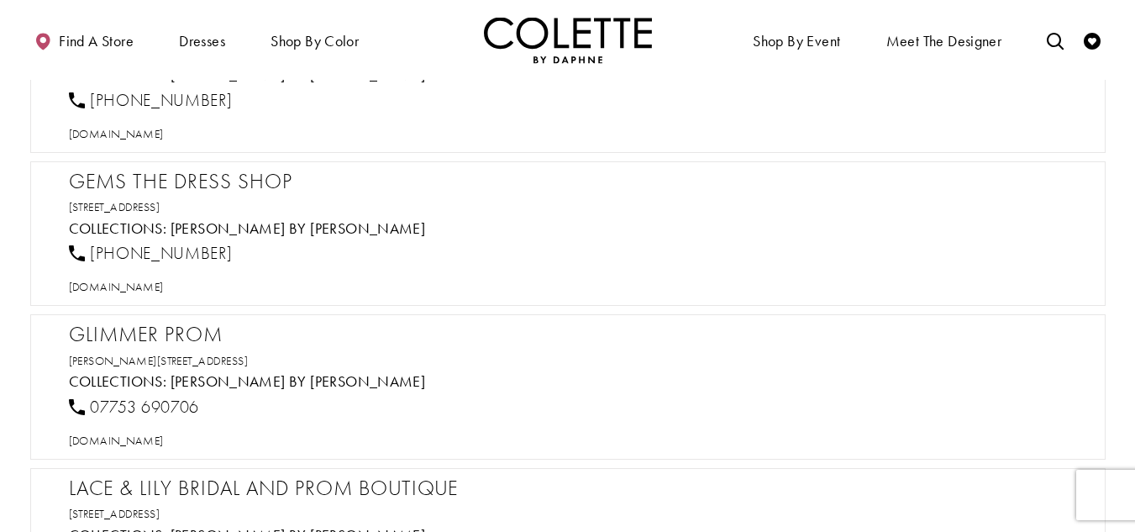
click at [254, 184] on h2 "Gems the Dress Shop" at bounding box center [576, 181] width 1015 height 25
click at [164, 287] on span "[DOMAIN_NAME]" at bounding box center [116, 286] width 95 height 15
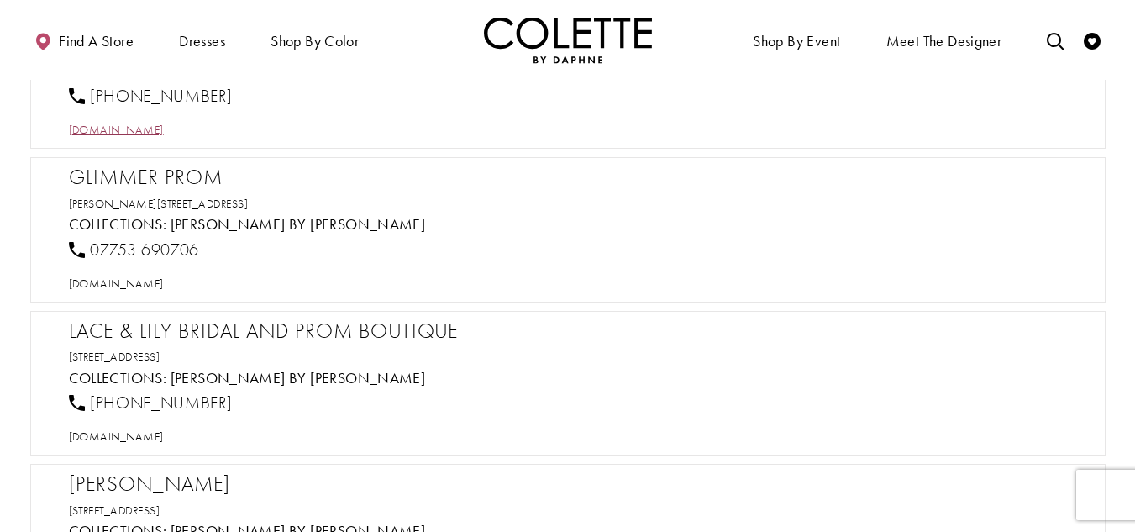
scroll to position [3108, 0]
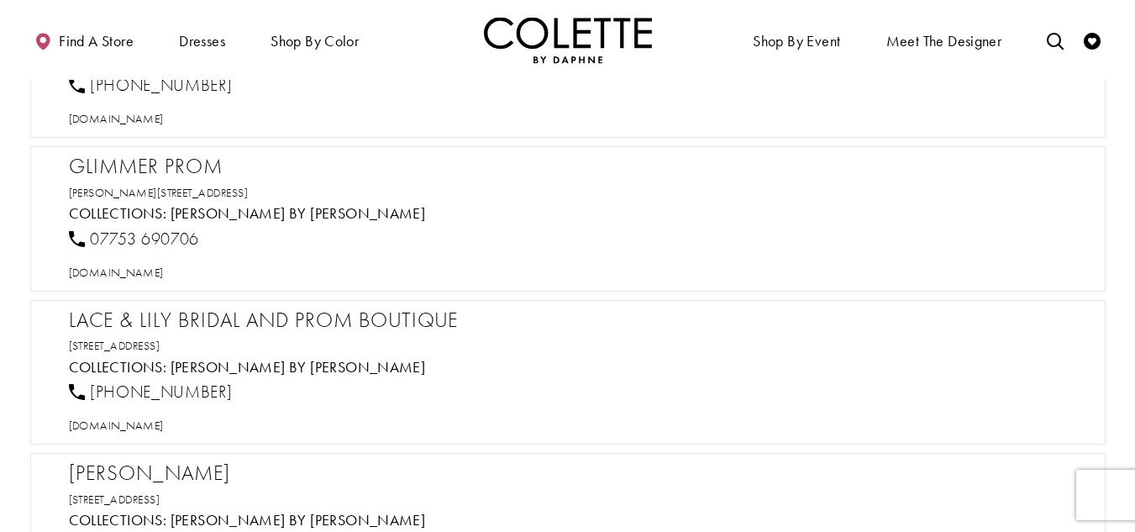
click at [181, 150] on div "Glimmer Prom [PERSON_NAME][STREET_ADDRESS][PERSON_NAME] Collections: [PERSON_NA…" at bounding box center [567, 218] width 1075 height 145
click at [164, 270] on span "[DOMAIN_NAME]" at bounding box center [116, 272] width 95 height 15
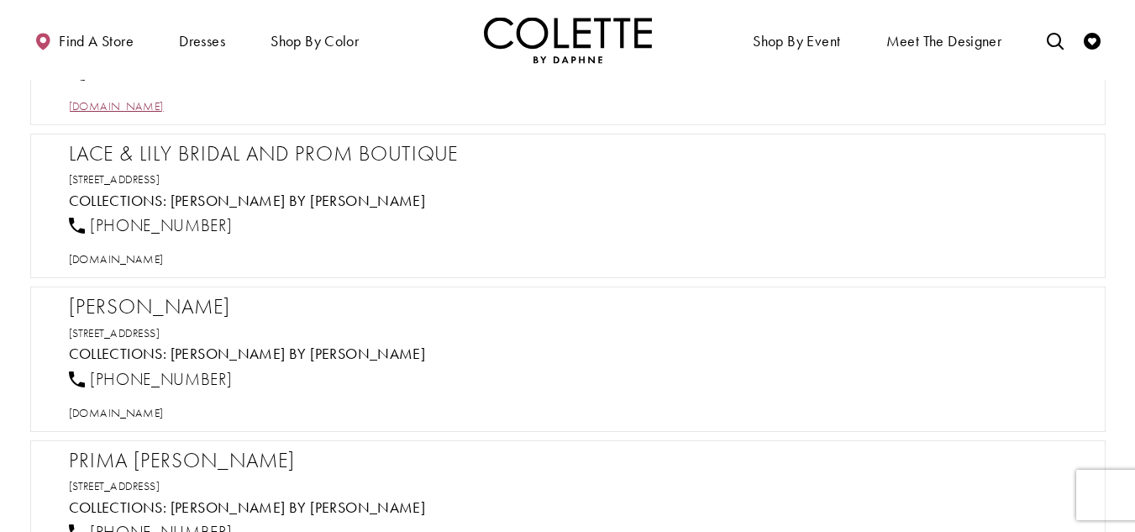
scroll to position [3276, 0]
click at [271, 145] on h2 "Lace & Lily Bridal and Prom Boutique" at bounding box center [576, 151] width 1015 height 25
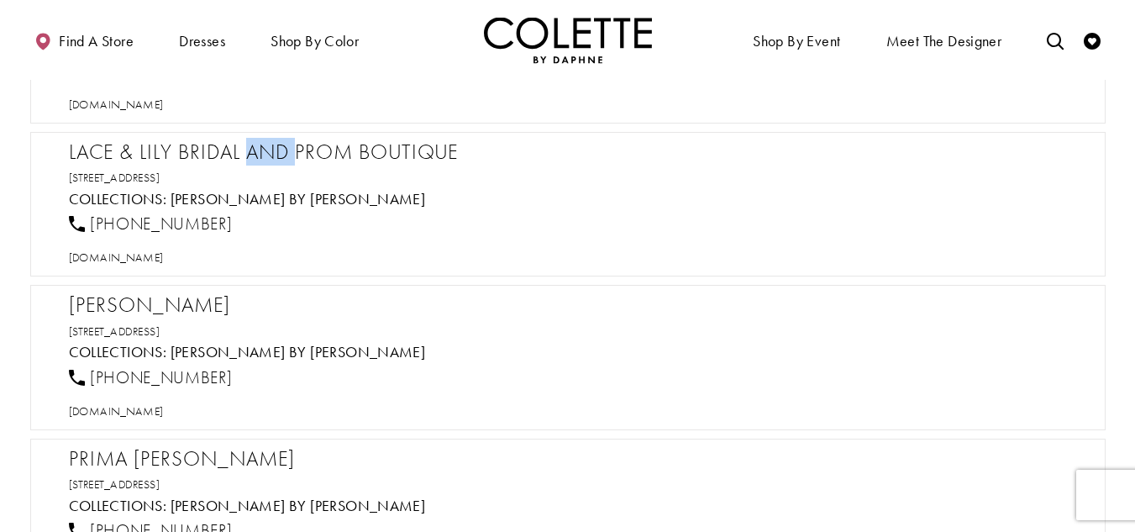
click at [271, 145] on h2 "Lace & Lily Bridal and Prom Boutique" at bounding box center [576, 151] width 1015 height 25
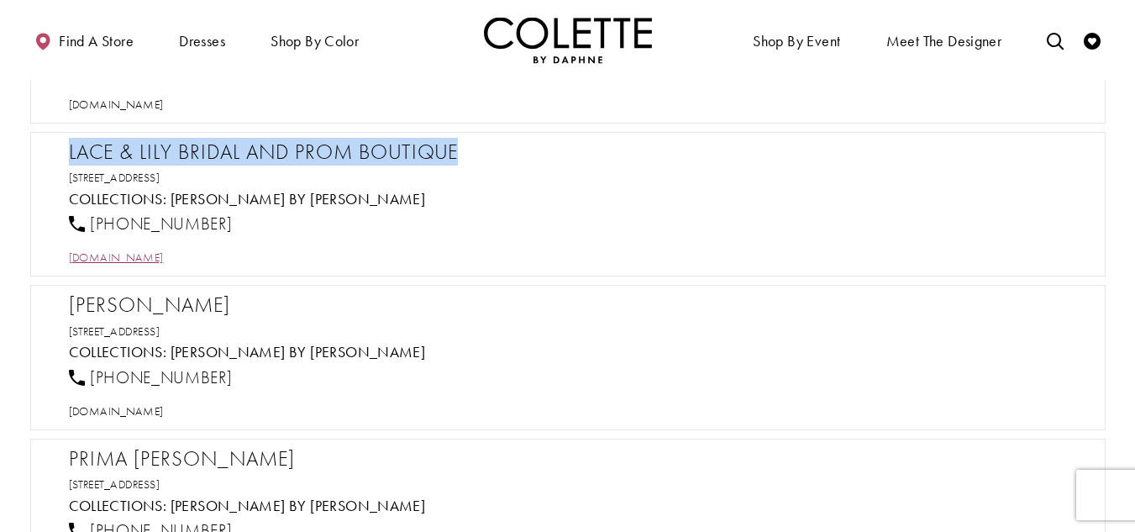
click at [152, 254] on span "[DOMAIN_NAME]" at bounding box center [116, 256] width 95 height 15
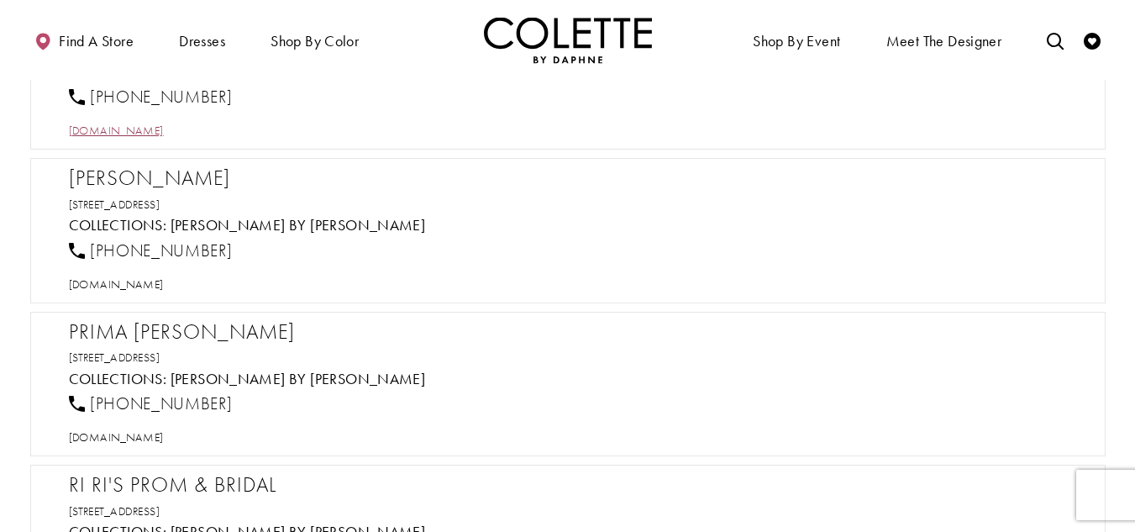
scroll to position [3444, 0]
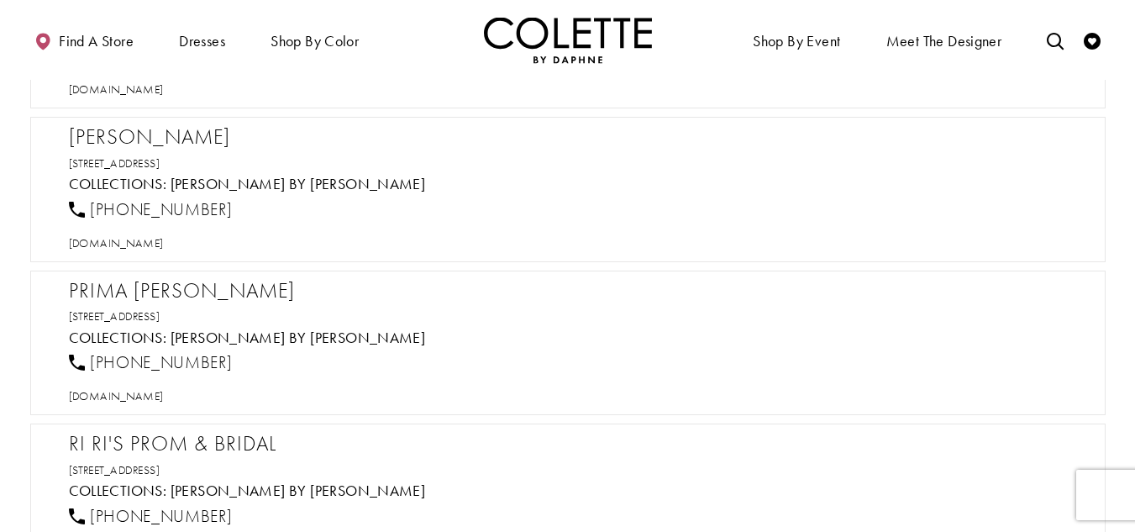
click at [142, 146] on h2 "[PERSON_NAME]" at bounding box center [576, 136] width 1015 height 25
click at [164, 243] on span "[DOMAIN_NAME]" at bounding box center [116, 242] width 95 height 15
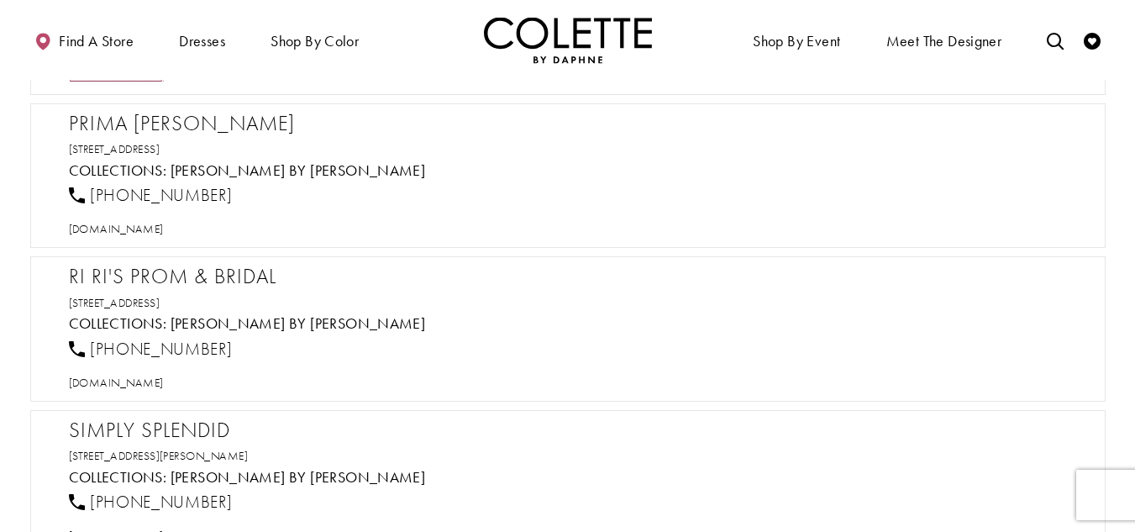
scroll to position [3612, 0]
click at [190, 123] on h2 "Prima [PERSON_NAME]" at bounding box center [576, 122] width 1015 height 25
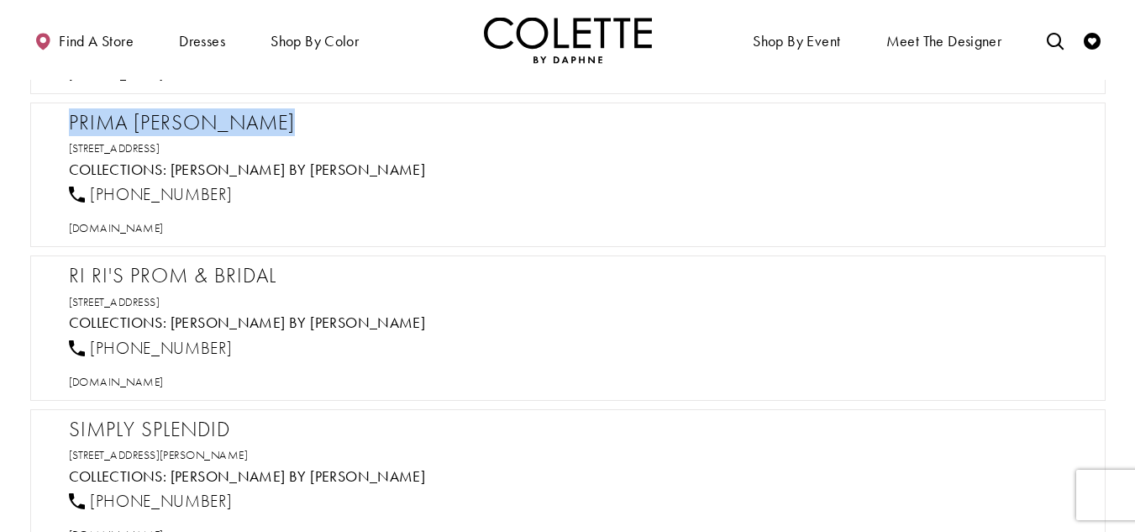
click at [190, 123] on h2 "Prima [PERSON_NAME]" at bounding box center [576, 122] width 1015 height 25
click at [164, 222] on span "[DOMAIN_NAME]" at bounding box center [116, 227] width 95 height 15
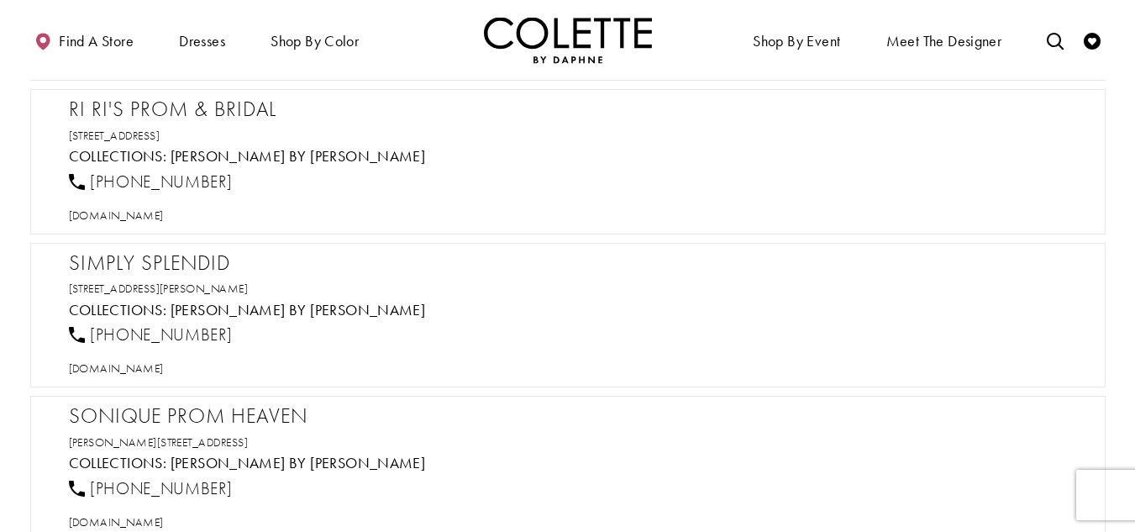
scroll to position [3780, 0]
click at [186, 110] on h2 "RI RI'S PROM & BRIDAL" at bounding box center [576, 107] width 1015 height 25
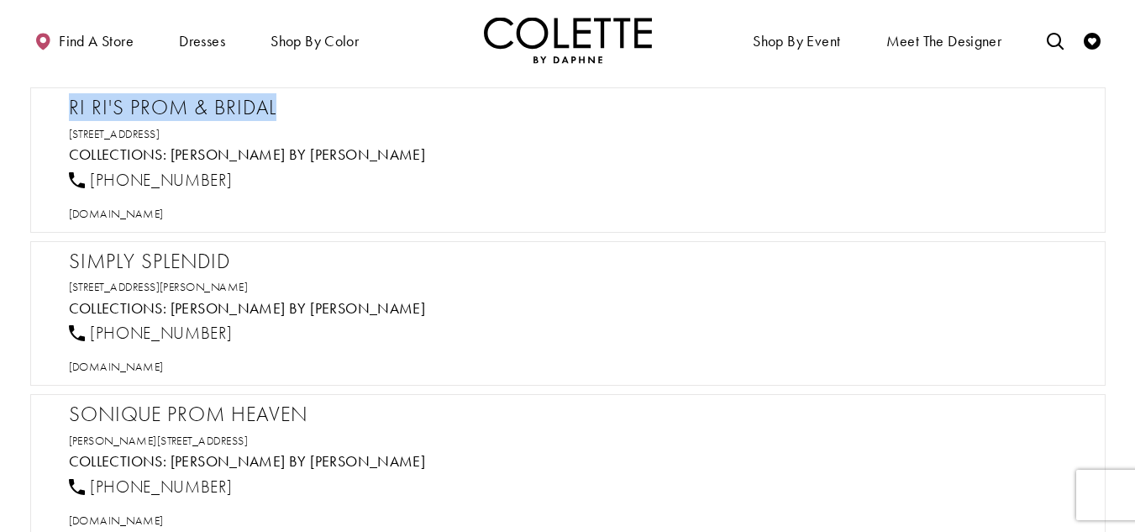
click at [186, 110] on h2 "RI RI'S PROM & BRIDAL" at bounding box center [576, 107] width 1015 height 25
click at [111, 213] on span "[DOMAIN_NAME]" at bounding box center [116, 213] width 95 height 15
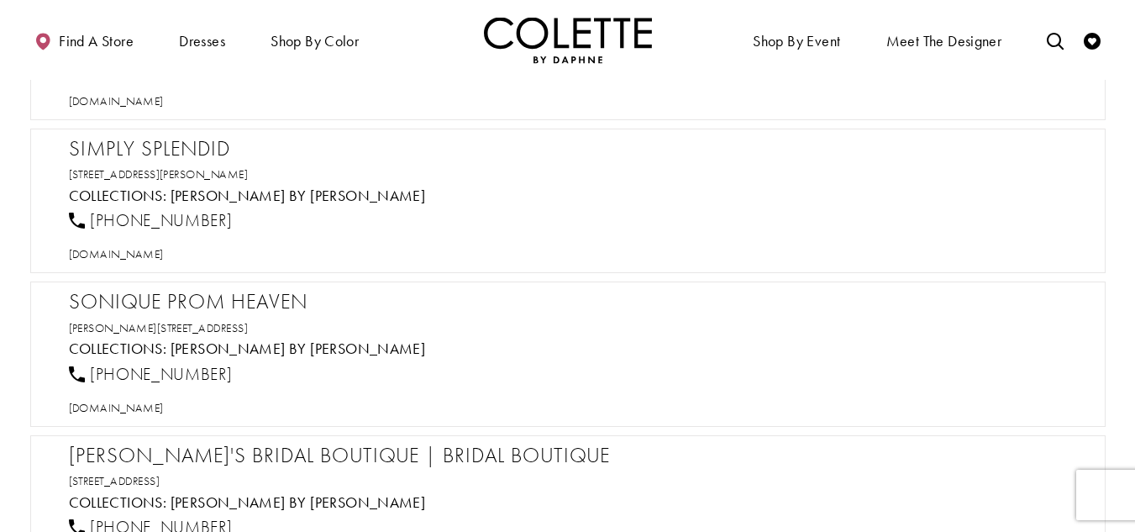
scroll to position [3948, 0]
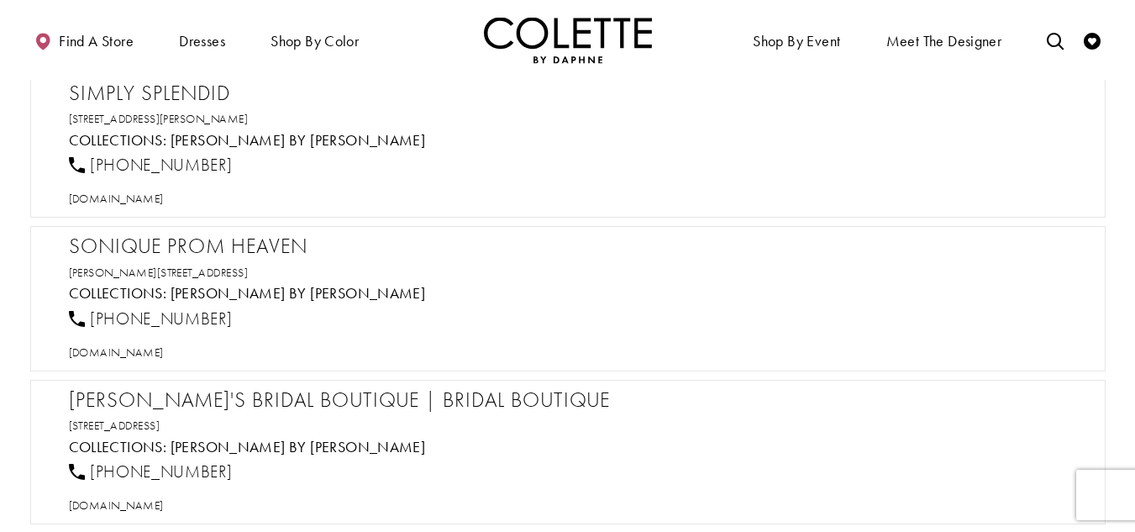
click at [144, 100] on h2 "Simply Splendid" at bounding box center [576, 93] width 1015 height 25
click at [164, 194] on span "[DOMAIN_NAME]" at bounding box center [116, 198] width 95 height 15
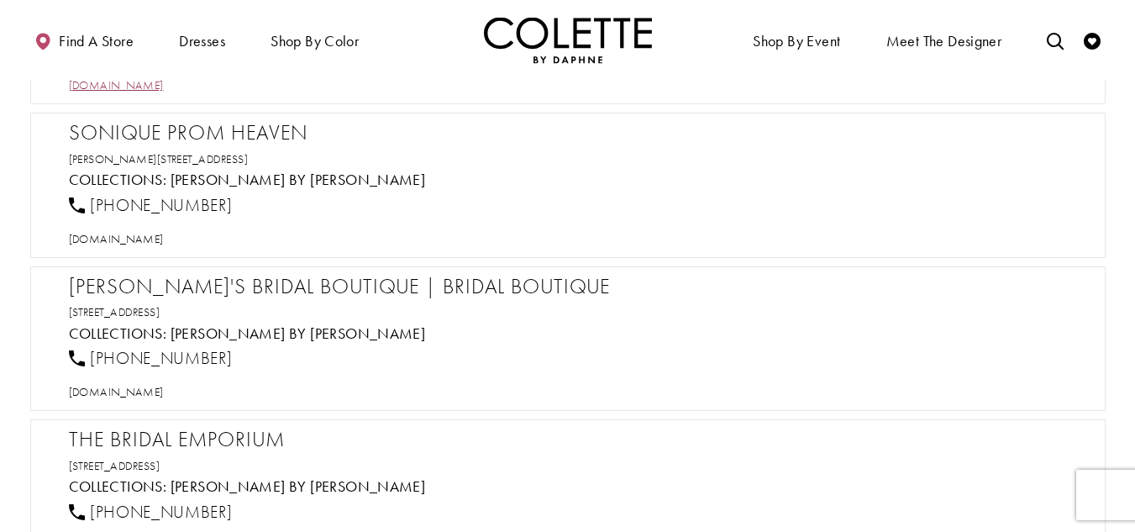
scroll to position [4032, 0]
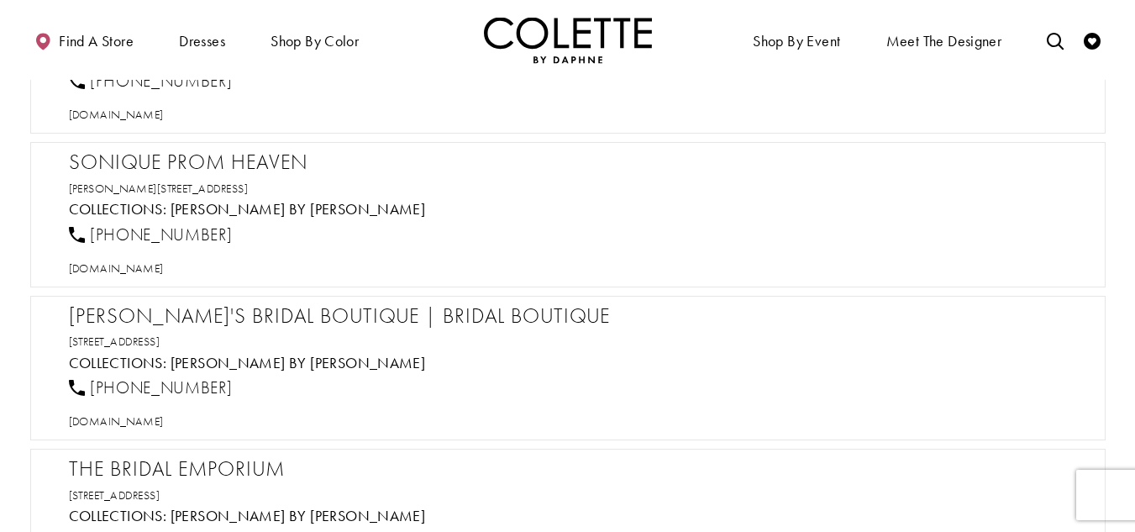
click at [222, 154] on h2 "Sonique Prom Heaven" at bounding box center [576, 162] width 1015 height 25
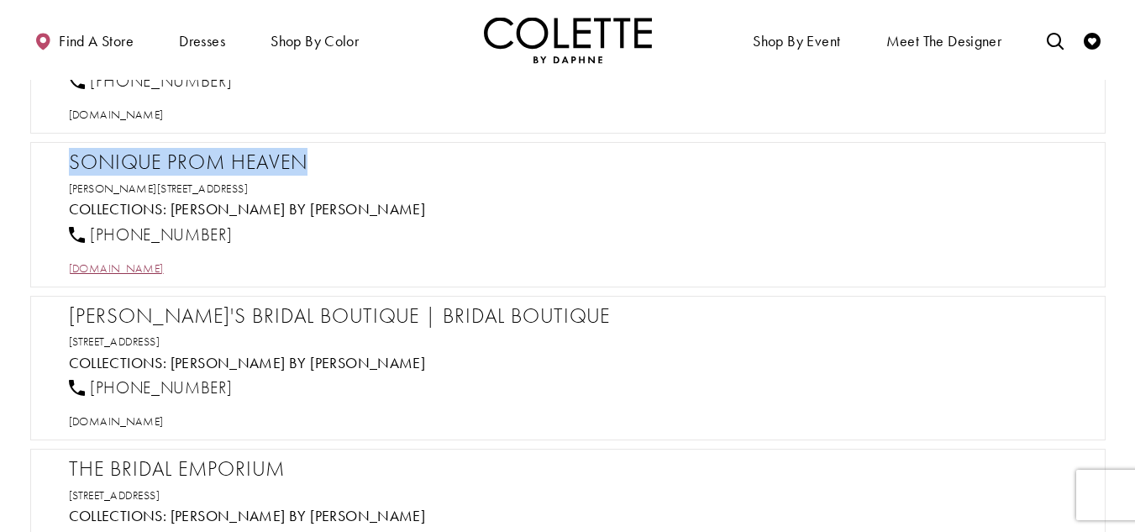
click at [164, 269] on span "[DOMAIN_NAME]" at bounding box center [116, 267] width 95 height 15
drag, startPoint x: 192, startPoint y: 239, endPoint x: 91, endPoint y: 234, distance: 100.9
click at [91, 234] on div "[PHONE_NUMBER]" at bounding box center [575, 234] width 1027 height 37
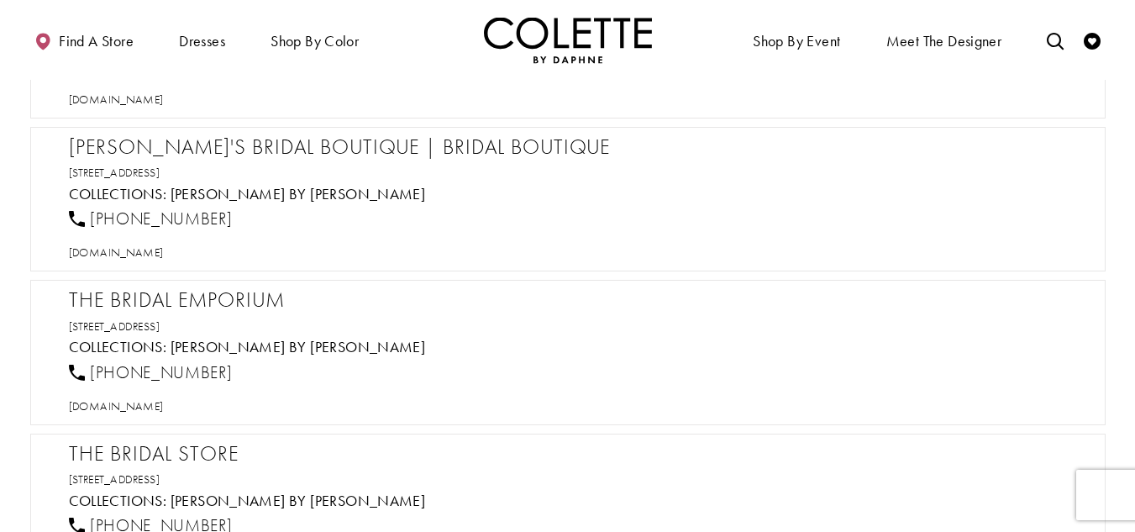
scroll to position [4200, 0]
click at [209, 146] on h2 "[PERSON_NAME]'s Bridal Boutique | Bridal Boutique" at bounding box center [576, 147] width 1015 height 25
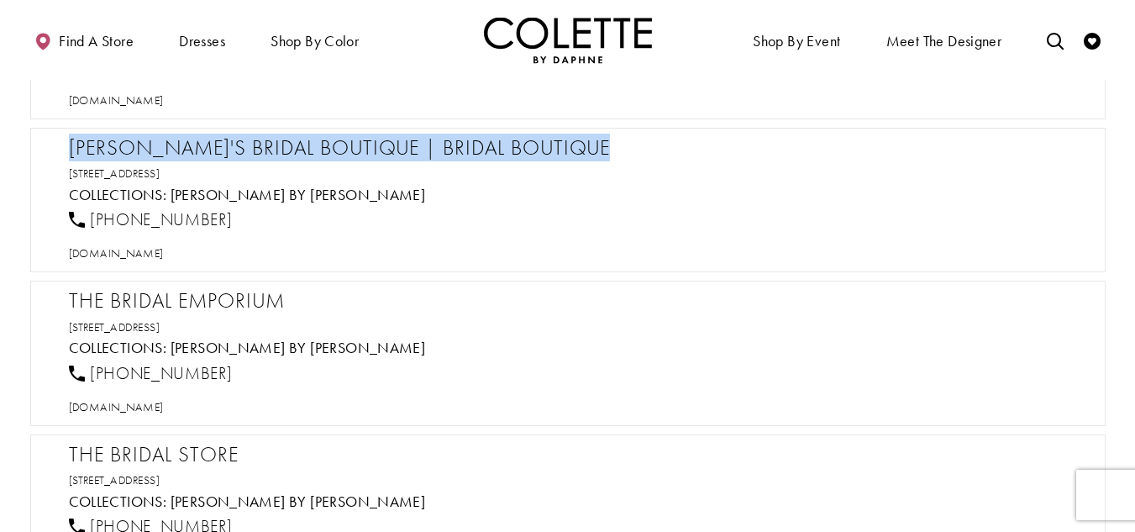
click at [209, 146] on h2 "[PERSON_NAME]'s Bridal Boutique | Bridal Boutique" at bounding box center [576, 147] width 1015 height 25
click at [164, 249] on span "[DOMAIN_NAME]" at bounding box center [116, 252] width 95 height 15
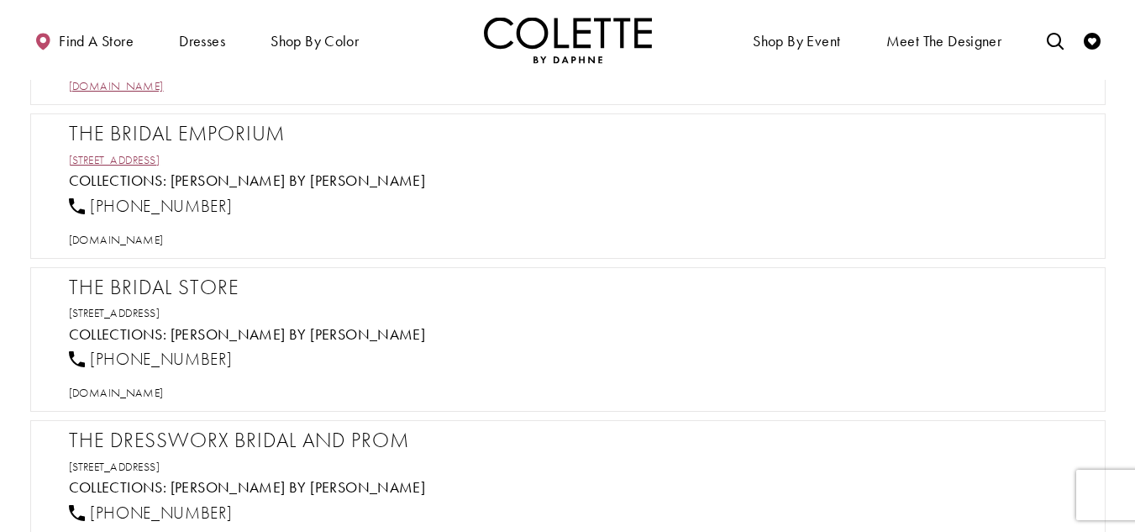
scroll to position [4368, 0]
click at [207, 128] on h2 "The Bridal Emporium" at bounding box center [576, 132] width 1015 height 25
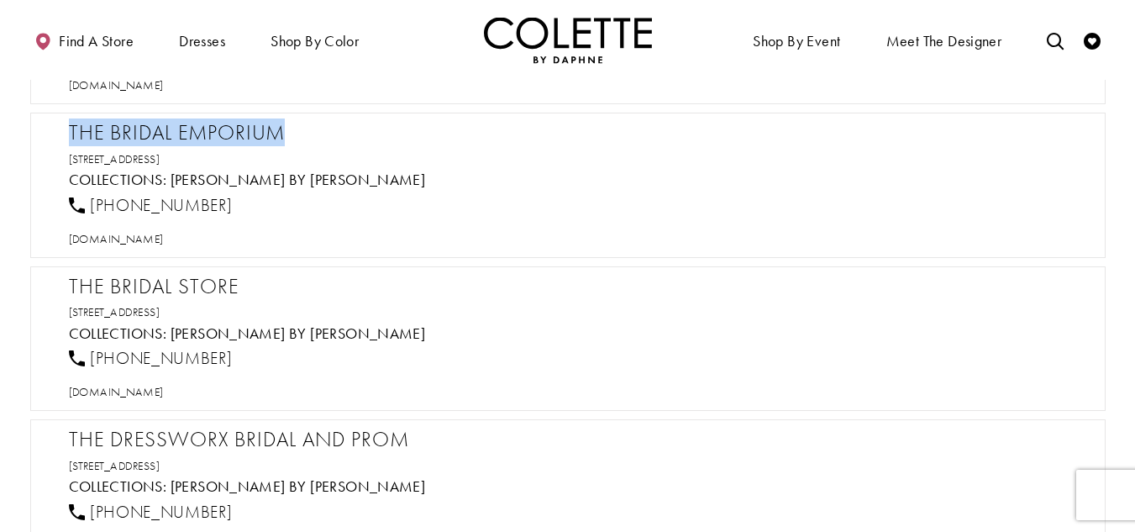
click at [207, 128] on h2 "The Bridal Emporium" at bounding box center [576, 132] width 1015 height 25
click at [158, 239] on span "[DOMAIN_NAME]" at bounding box center [116, 238] width 95 height 15
drag, startPoint x: 235, startPoint y: 210, endPoint x: 89, endPoint y: 209, distance: 146.2
click at [89, 209] on div "[PHONE_NUMBER]" at bounding box center [575, 204] width 1027 height 37
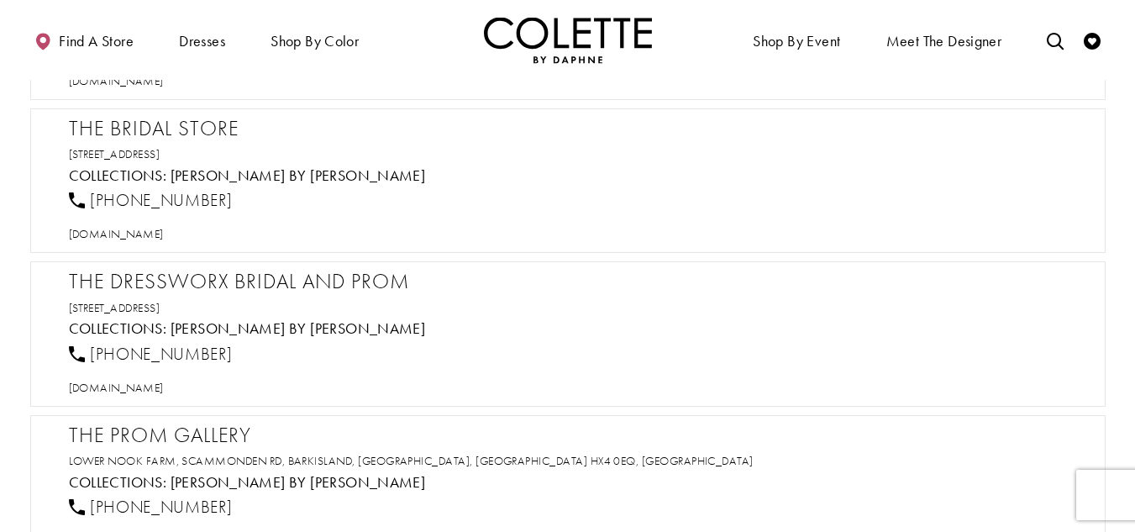
scroll to position [4536, 0]
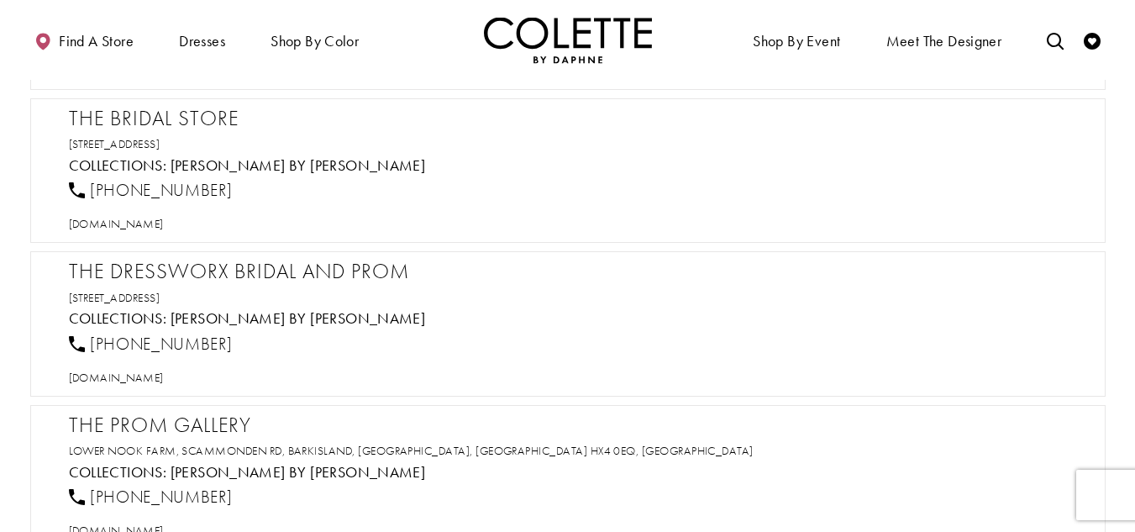
click at [186, 109] on h2 "The Bridal Store" at bounding box center [576, 118] width 1015 height 25
click at [126, 228] on span "[DOMAIN_NAME]" at bounding box center [116, 223] width 95 height 15
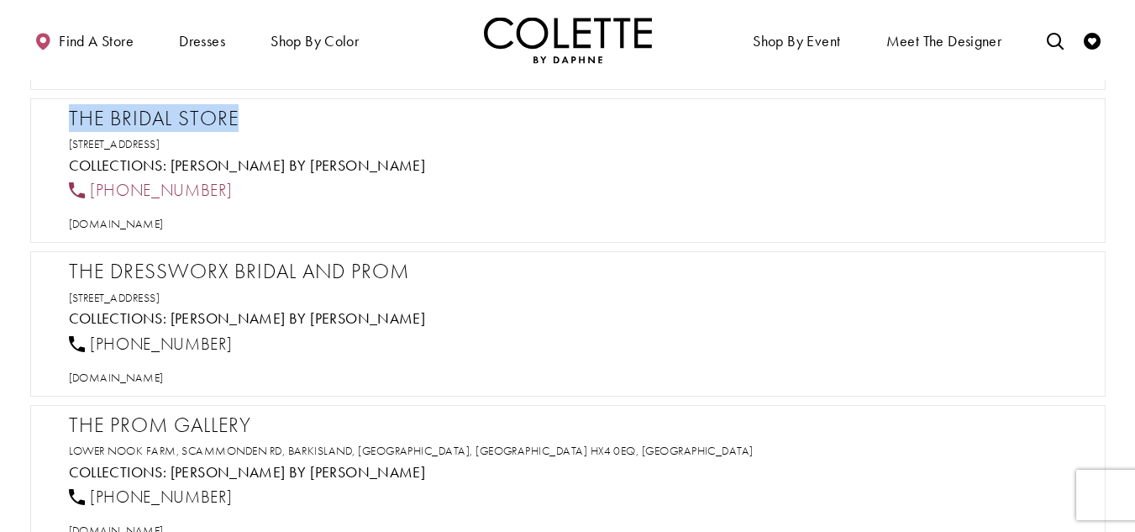
drag, startPoint x: 255, startPoint y: 191, endPoint x: 91, endPoint y: 192, distance: 164.6
click at [91, 192] on div "[PHONE_NUMBER]" at bounding box center [575, 190] width 1027 height 37
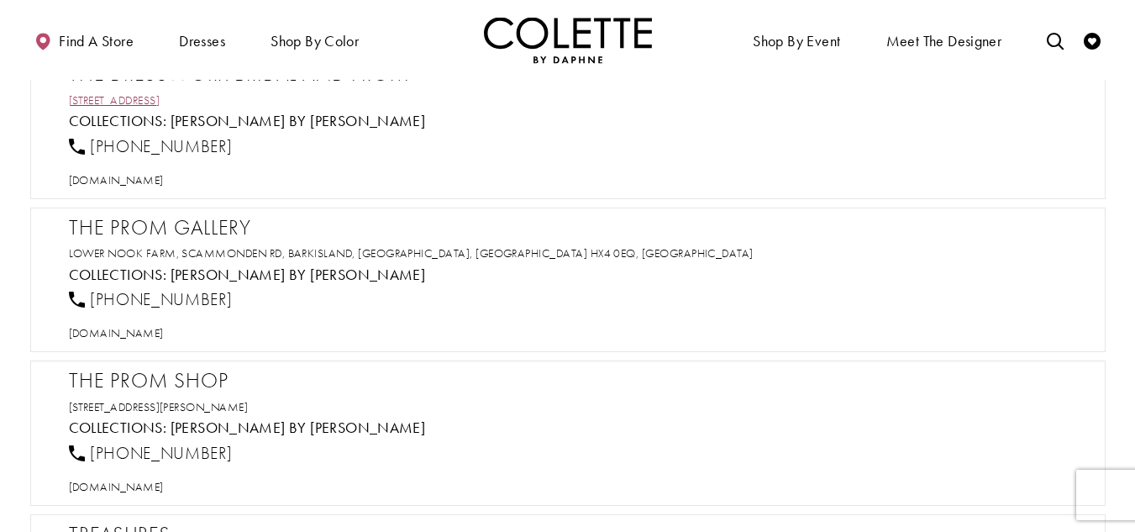
scroll to position [4704, 0]
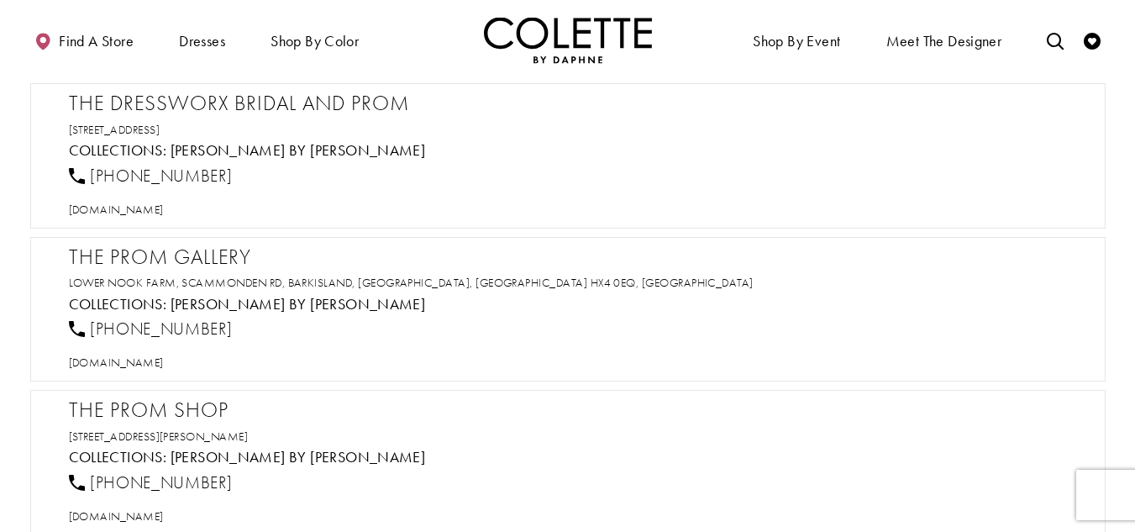
click at [205, 105] on h2 "The Dressworx Bridal and Prom" at bounding box center [576, 103] width 1015 height 25
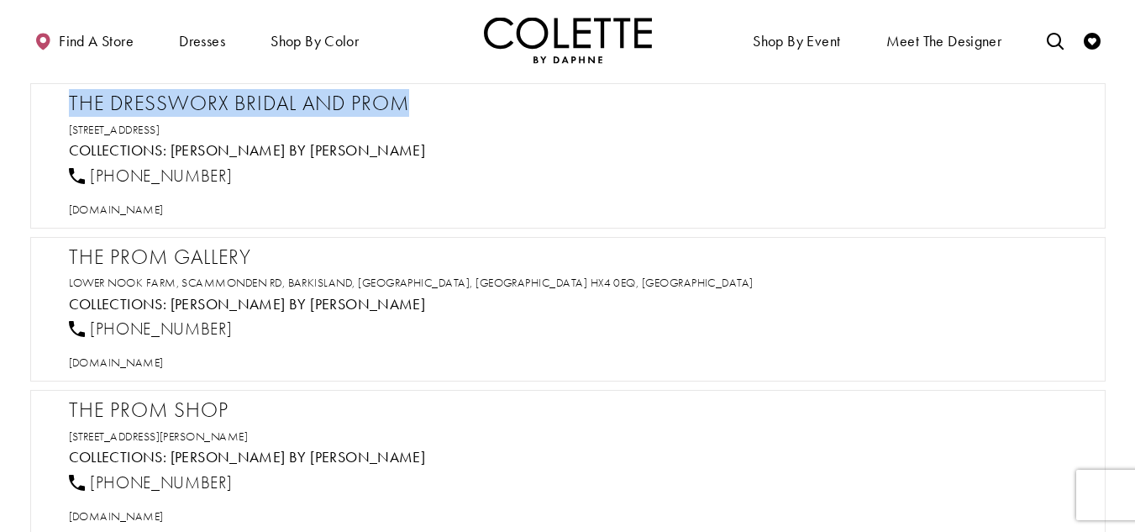
click at [205, 105] on h2 "The Dressworx Bridal and Prom" at bounding box center [576, 103] width 1015 height 25
click at [142, 211] on span "[DOMAIN_NAME]" at bounding box center [116, 209] width 95 height 15
drag, startPoint x: 250, startPoint y: 174, endPoint x: 86, endPoint y: 175, distance: 164.6
click at [86, 175] on div "[PHONE_NUMBER]" at bounding box center [575, 175] width 1027 height 37
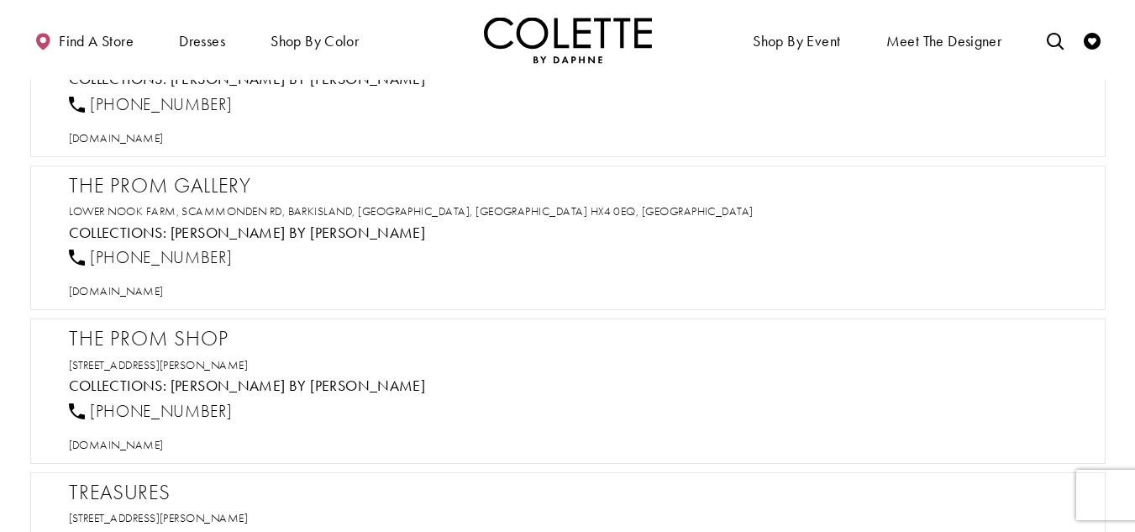
scroll to position [4872, 0]
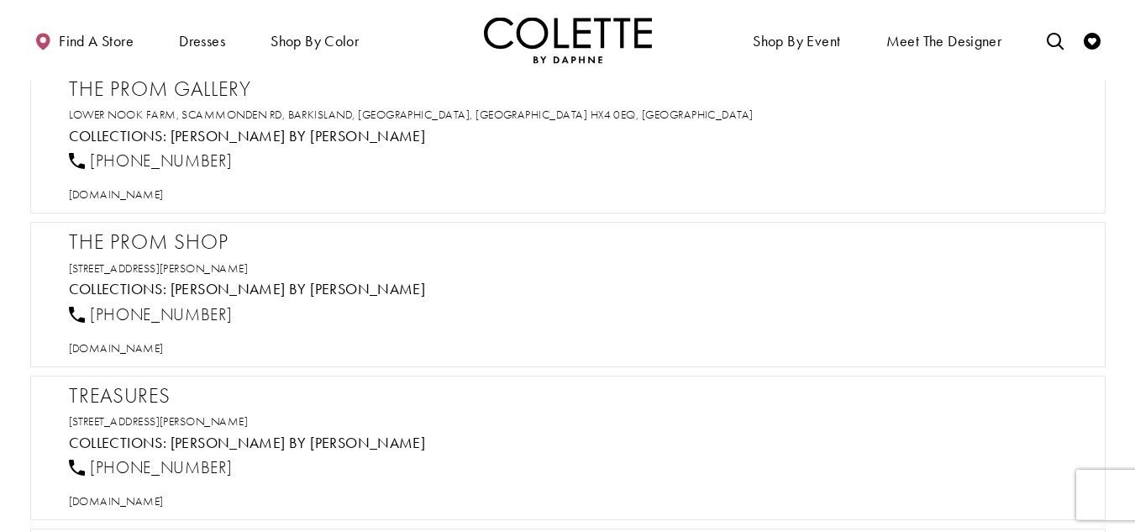
click at [208, 83] on h2 "The Prom Gallery" at bounding box center [576, 88] width 1015 height 25
click at [164, 195] on span "[DOMAIN_NAME]" at bounding box center [116, 193] width 95 height 15
click at [263, 171] on div "[PHONE_NUMBER]" at bounding box center [575, 161] width 1027 height 37
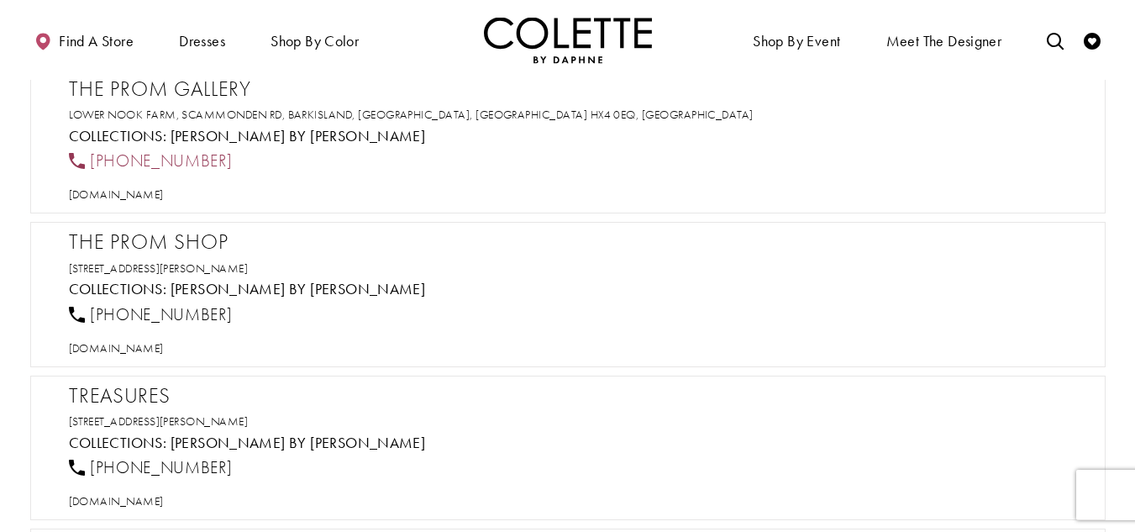
drag, startPoint x: 270, startPoint y: 167, endPoint x: 90, endPoint y: 160, distance: 180.7
click at [90, 160] on div "[PHONE_NUMBER]" at bounding box center [575, 161] width 1027 height 37
click at [139, 242] on h2 "The Prom Shop" at bounding box center [576, 241] width 1015 height 25
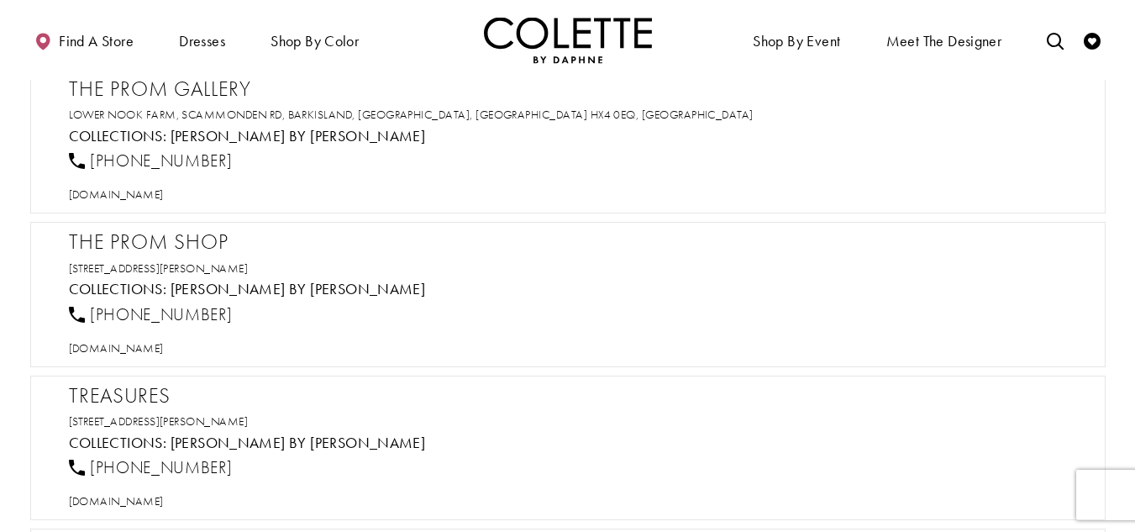
click at [160, 338] on div "[DOMAIN_NAME]" at bounding box center [575, 347] width 1027 height 29
click at [158, 352] on span "[DOMAIN_NAME]" at bounding box center [116, 347] width 95 height 15
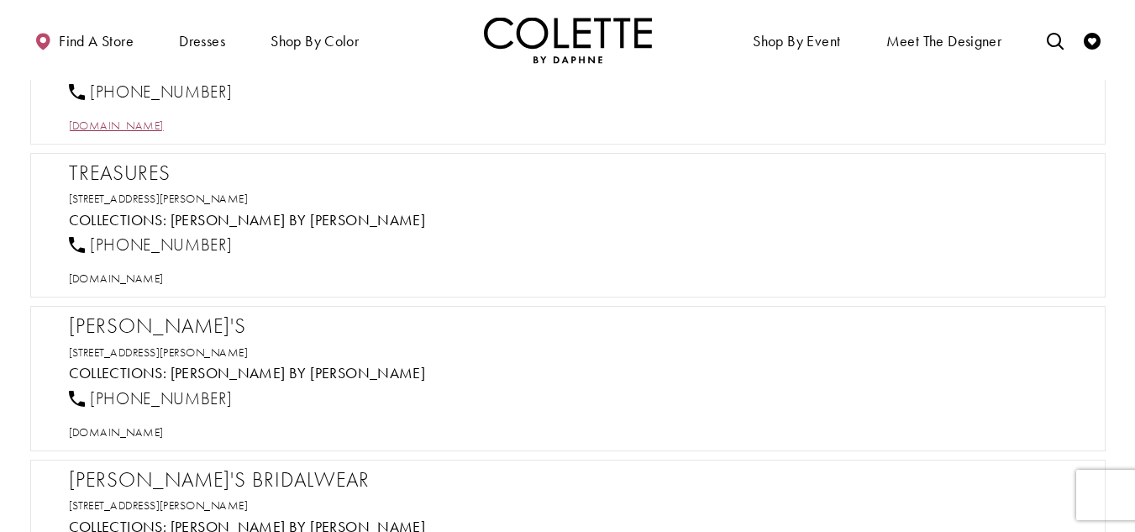
scroll to position [5124, 0]
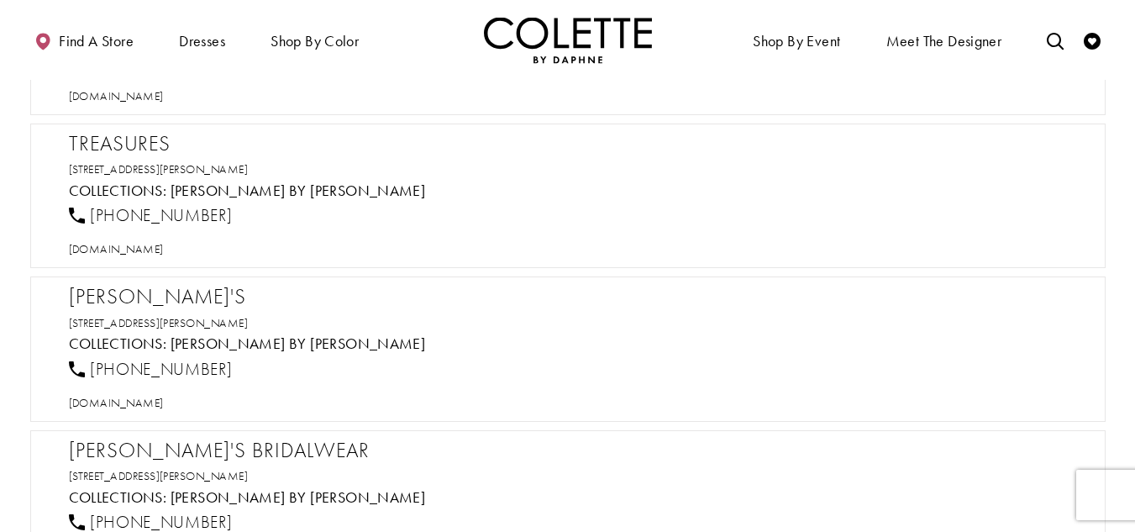
click at [125, 144] on h2 "Treasures" at bounding box center [576, 143] width 1015 height 25
click at [164, 254] on span "[DOMAIN_NAME]" at bounding box center [116, 248] width 95 height 15
drag, startPoint x: 255, startPoint y: 214, endPoint x: 92, endPoint y: 207, distance: 164.0
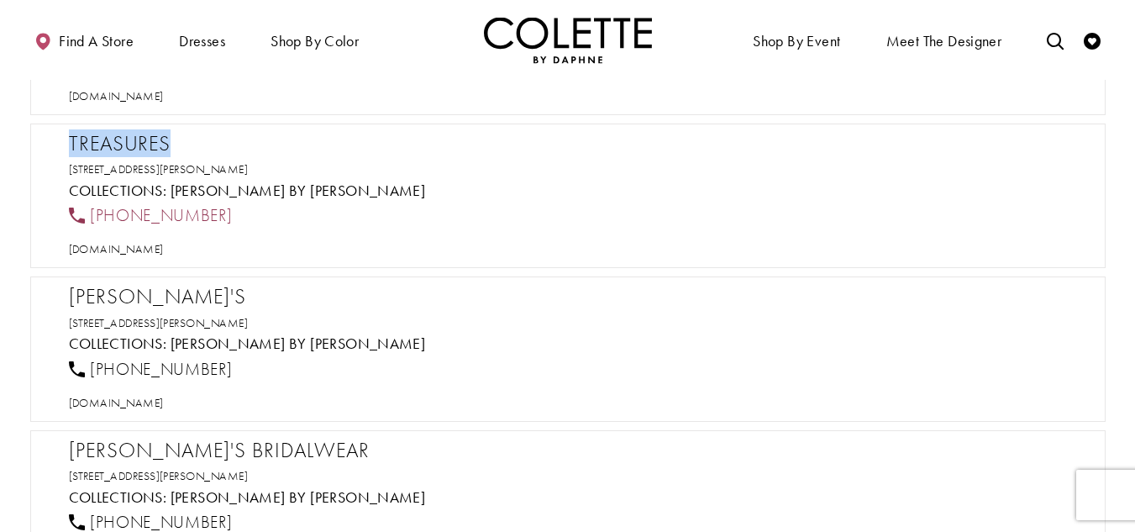
click at [92, 207] on div "[PHONE_NUMBER]" at bounding box center [575, 215] width 1027 height 37
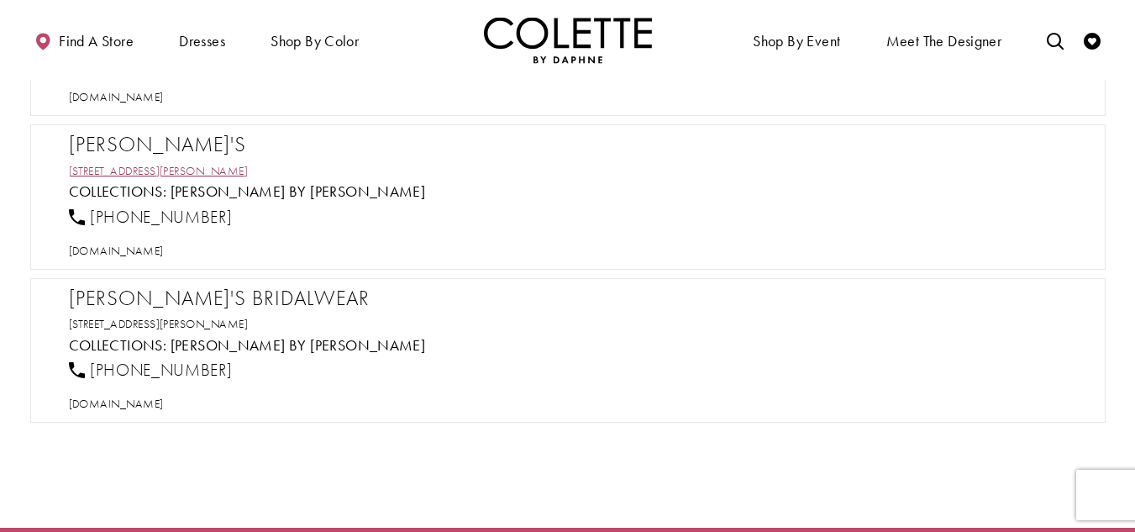
scroll to position [5292, 0]
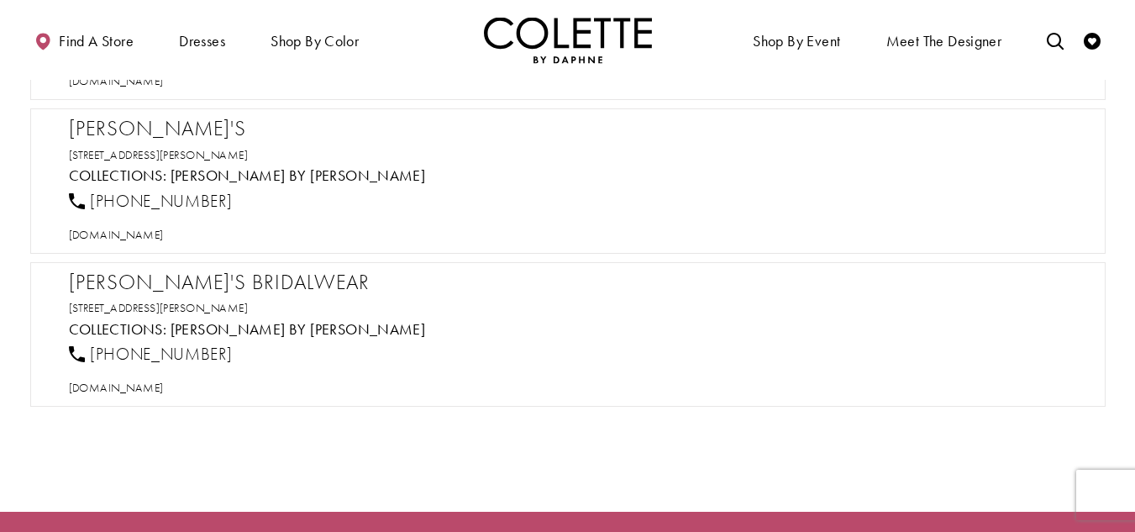
click at [112, 119] on h2 "[PERSON_NAME]'s" at bounding box center [576, 128] width 1015 height 25
click at [147, 234] on span "[DOMAIN_NAME]" at bounding box center [116, 234] width 95 height 15
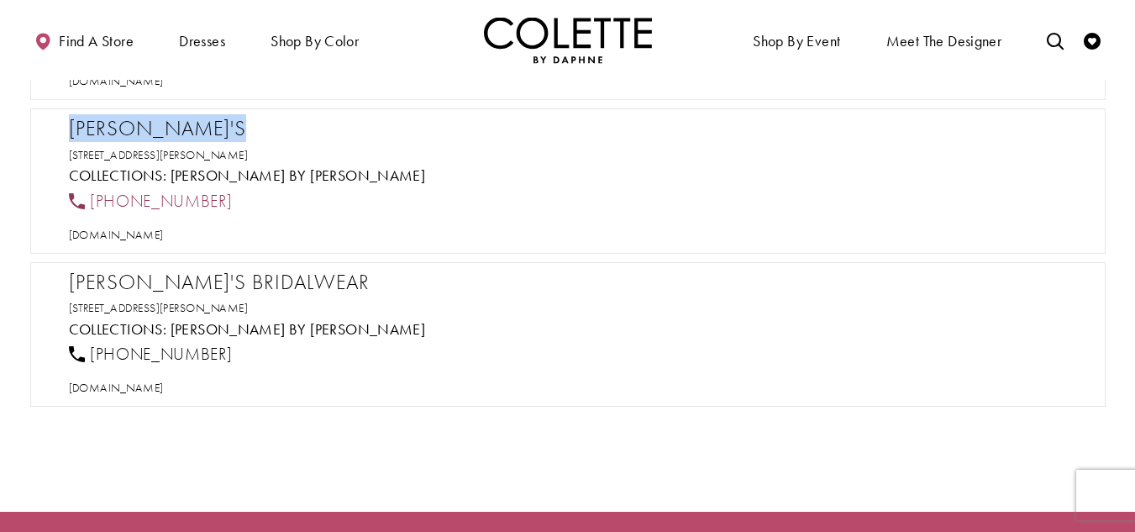
drag, startPoint x: 215, startPoint y: 198, endPoint x: 88, endPoint y: 198, distance: 126.8
click at [88, 198] on div "[PHONE_NUMBER]" at bounding box center [575, 200] width 1027 height 37
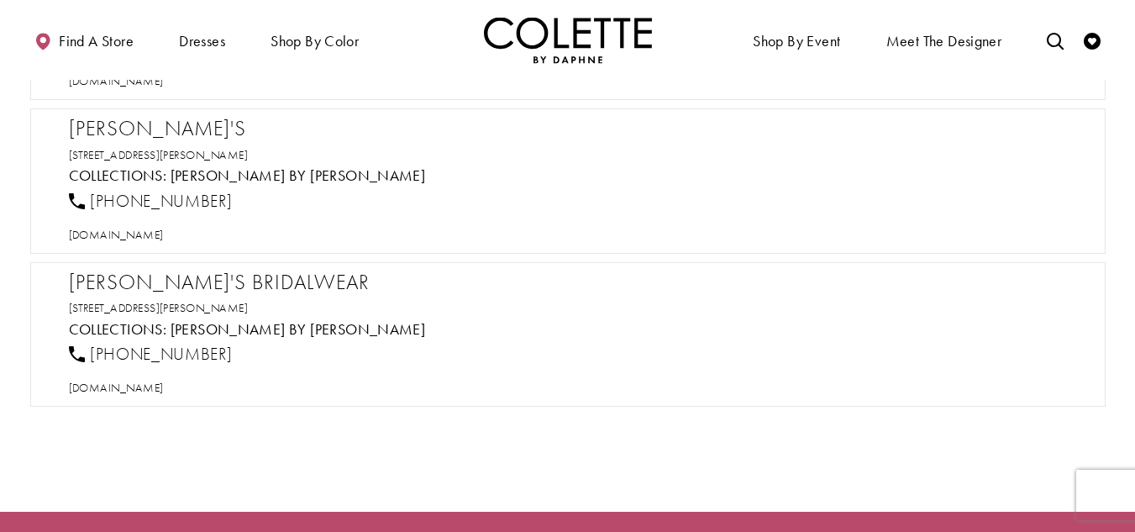
click at [192, 284] on h2 "[PERSON_NAME]'s Bridalwear" at bounding box center [576, 282] width 1015 height 25
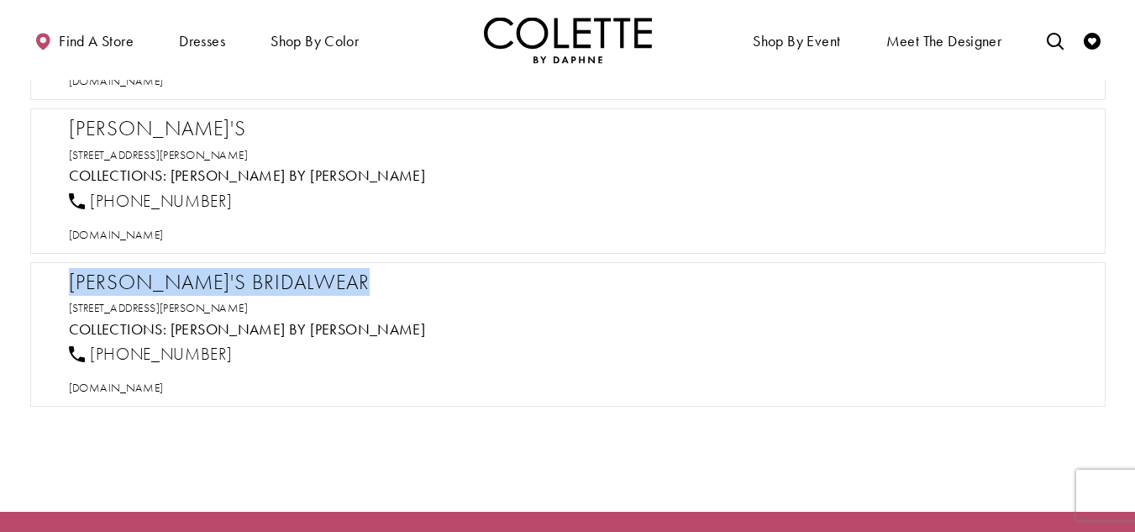
click at [192, 284] on h2 "[PERSON_NAME]'s Bridalwear" at bounding box center [576, 282] width 1015 height 25
click at [164, 383] on span "[DOMAIN_NAME]" at bounding box center [116, 387] width 95 height 15
drag, startPoint x: 238, startPoint y: 346, endPoint x: 92, endPoint y: 355, distance: 145.6
click at [92, 355] on div "[PHONE_NUMBER]" at bounding box center [575, 354] width 1027 height 37
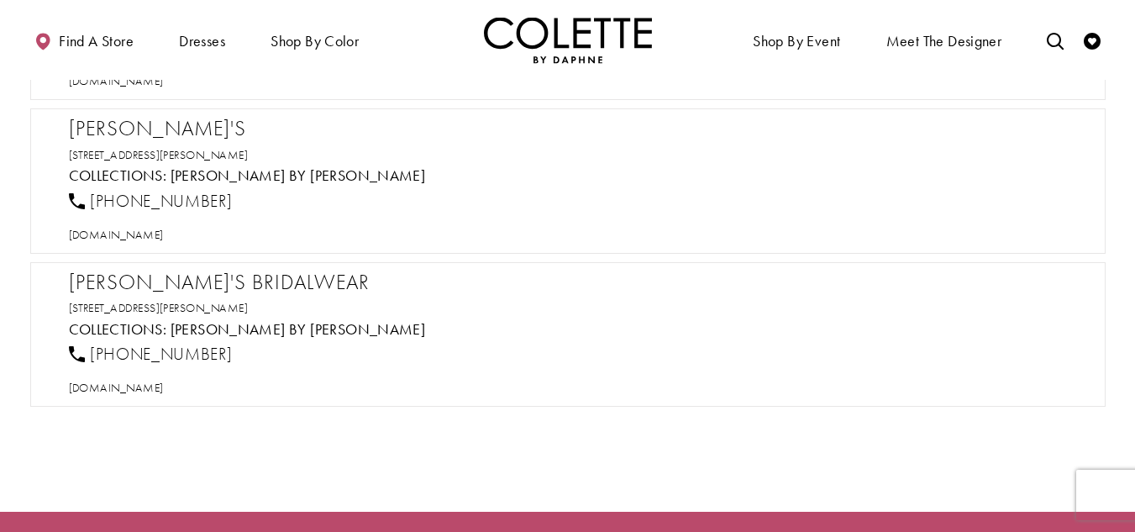
click at [669, 258] on div "[PERSON_NAME]'s Bridalwear [STREET_ADDRESS][PERSON_NAME] Collections: [PERSON_N…" at bounding box center [567, 335] width 1075 height 154
